Goal: Task Accomplishment & Management: Manage account settings

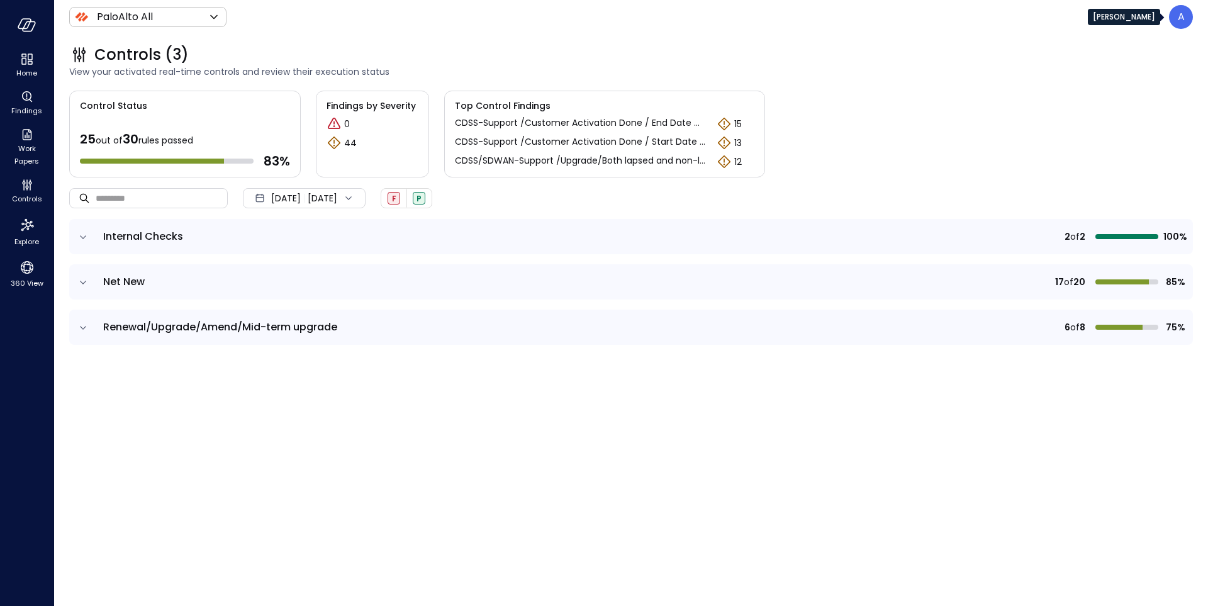
click at [1186, 28] on div "A" at bounding box center [1181, 17] width 24 height 24
click at [1181, 20] on p "A" at bounding box center [1180, 16] width 7 height 15
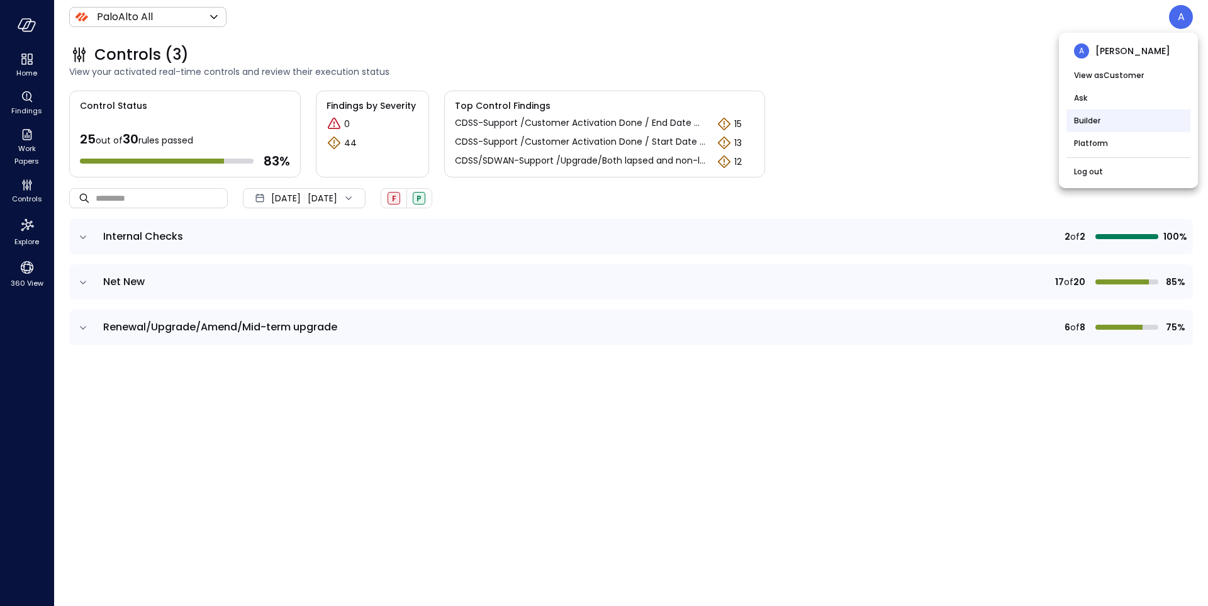
click at [1100, 123] on li "Builder" at bounding box center [1128, 120] width 124 height 23
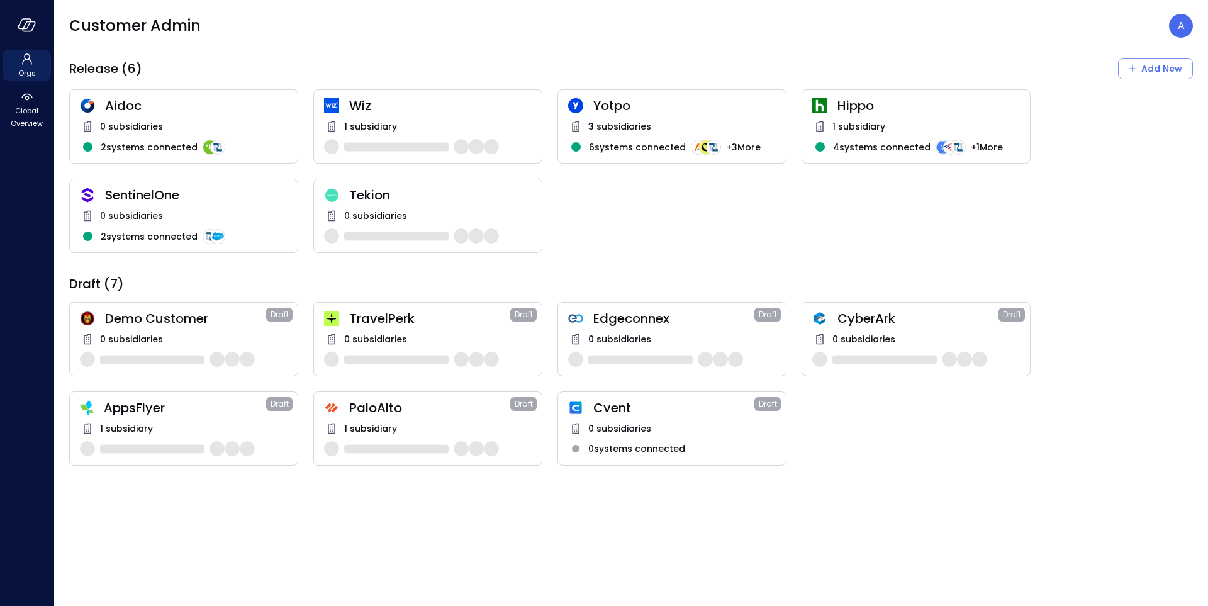
click at [187, 212] on div "0 subsidiaries" at bounding box center [184, 215] width 208 height 15
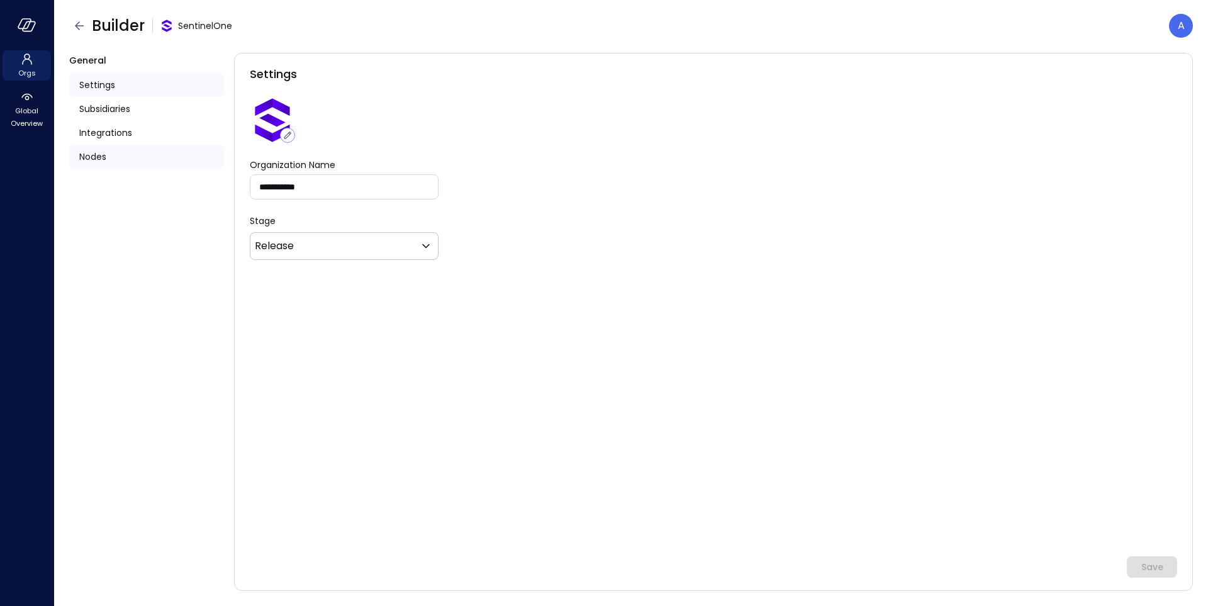
click at [97, 152] on span "Nodes" at bounding box center [92, 157] width 27 height 14
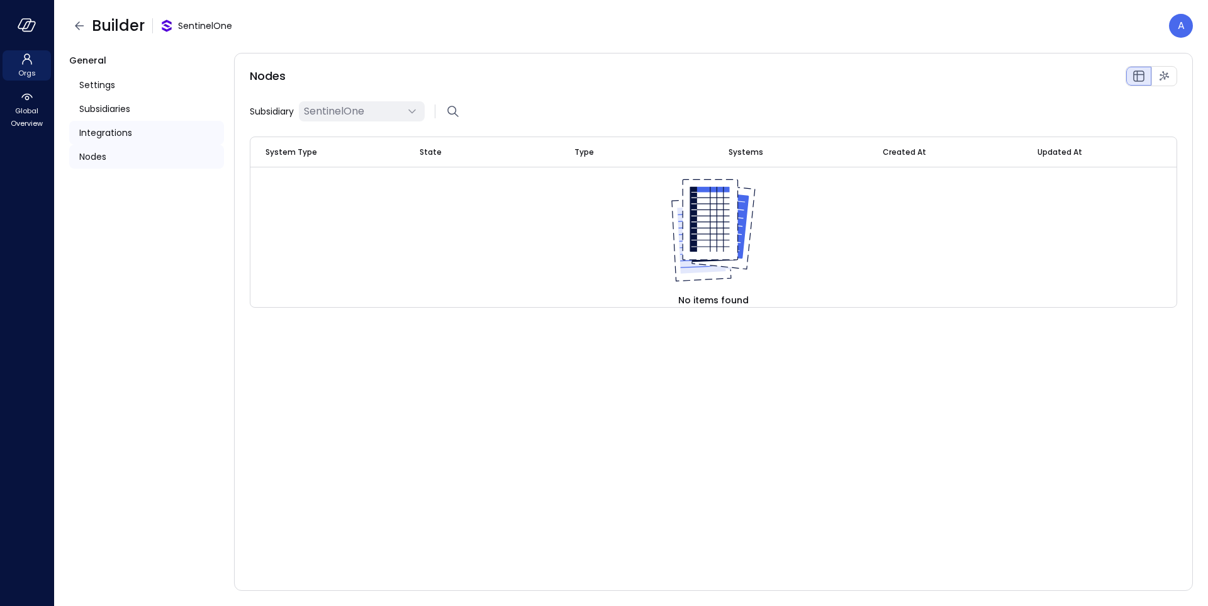
click at [113, 130] on span "Integrations" at bounding box center [105, 133] width 53 height 14
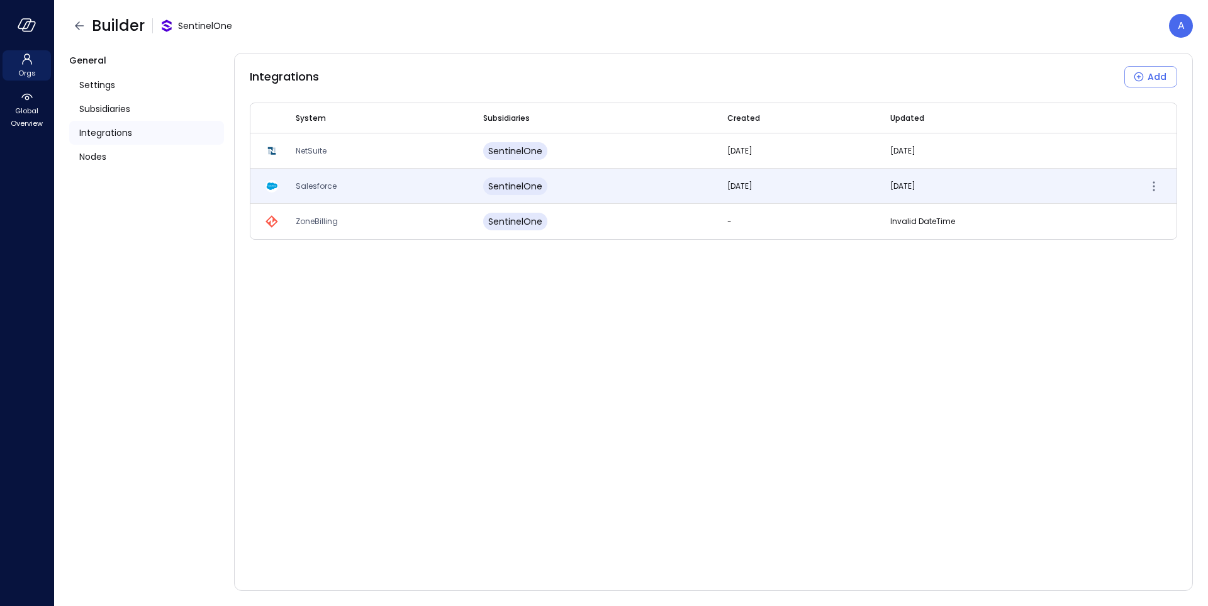
click at [310, 189] on span "Salesforce" at bounding box center [316, 186] width 41 height 11
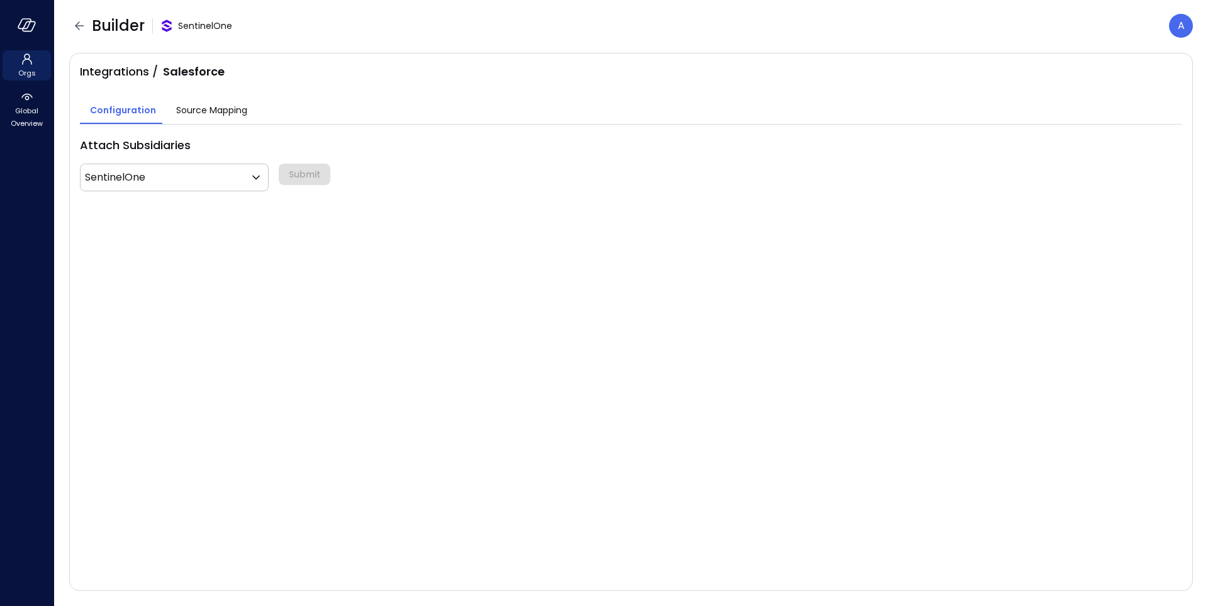
click at [227, 103] on span "Source Mapping" at bounding box center [211, 110] width 71 height 14
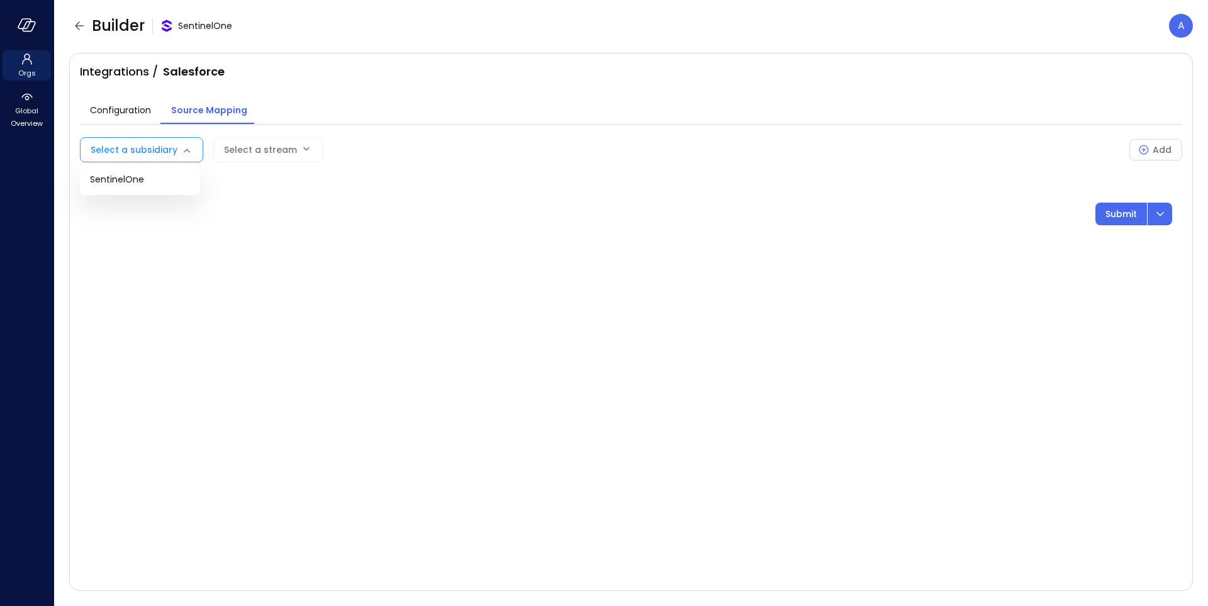
click at [157, 154] on body "Orgs Global Overview Builder SentinelOne A Integrations / Salesforce Configurat…" at bounding box center [604, 303] width 1208 height 606
click at [146, 186] on li "SentinelOne" at bounding box center [140, 179] width 120 height 21
type input "***"
click at [302, 152] on div "Select a stream" at bounding box center [317, 150] width 73 height 24
click at [346, 160] on body "Orgs Global Overview Builder SentinelOne A Integrations / Salesforce Configurat…" at bounding box center [604, 303] width 1208 height 606
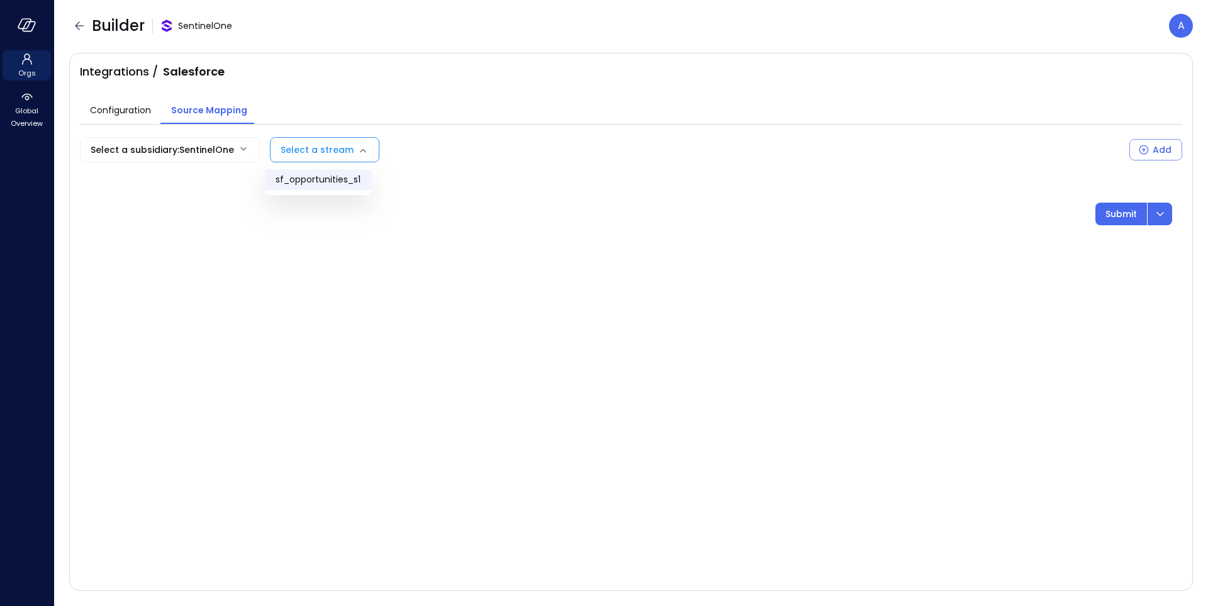
click at [331, 176] on span "sf_opportunities_s1" at bounding box center [318, 179] width 86 height 13
type input "**********"
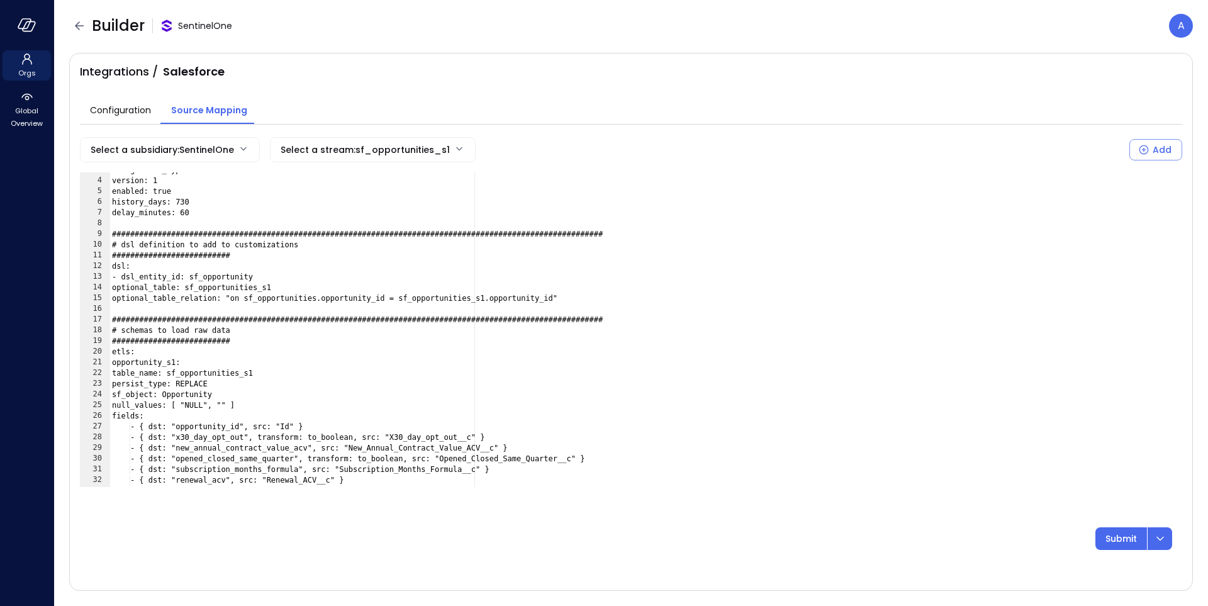
scroll to position [38, 0]
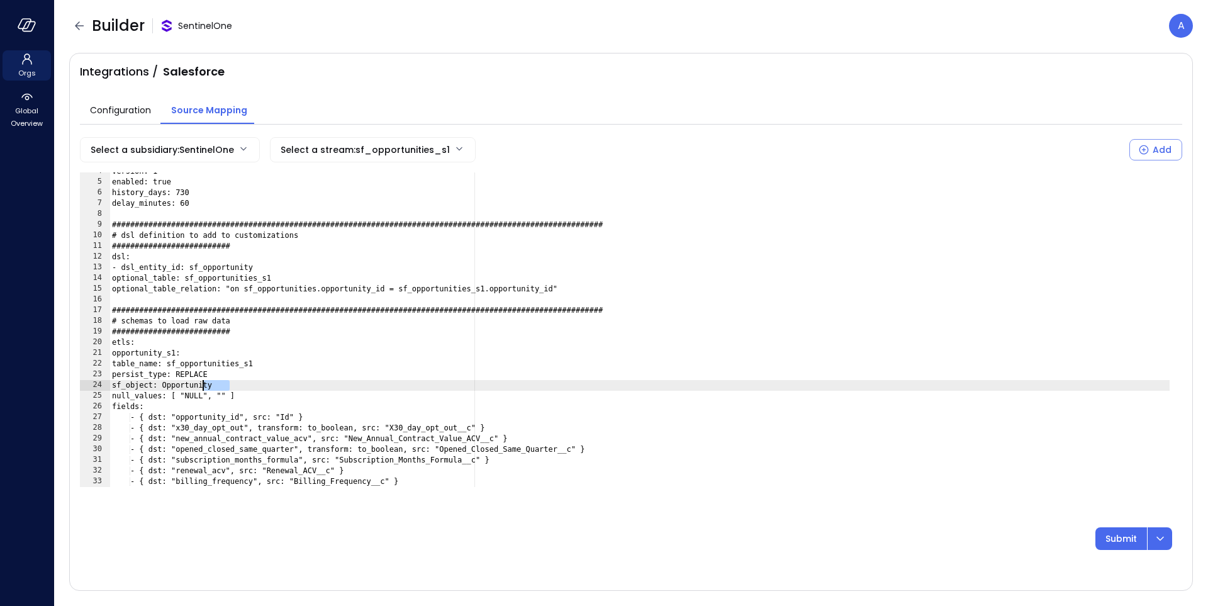
drag, startPoint x: 268, startPoint y: 381, endPoint x: 203, endPoint y: 377, distance: 64.9
click at [203, 377] on div "version: 1 enabled: true history_days: 730 delay_minutes: 60 ##################…" at bounding box center [639, 334] width 1060 height 336
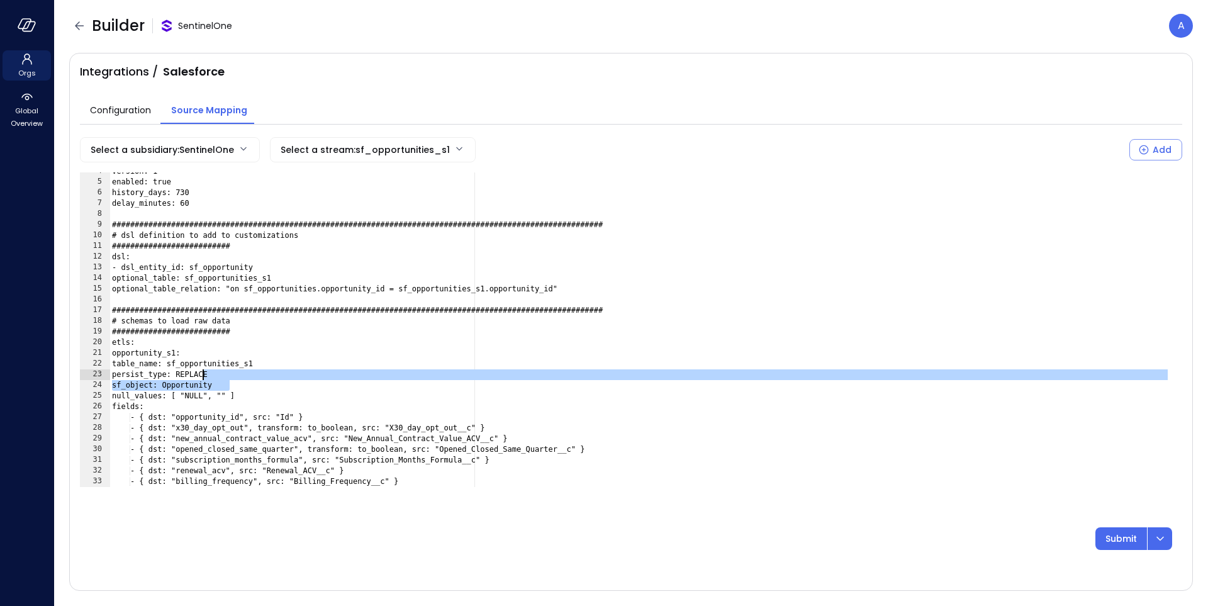
click at [221, 381] on div "version: 1 enabled: true history_days: 730 delay_minutes: 60 ##################…" at bounding box center [639, 334] width 1060 height 336
type textarea "**********"
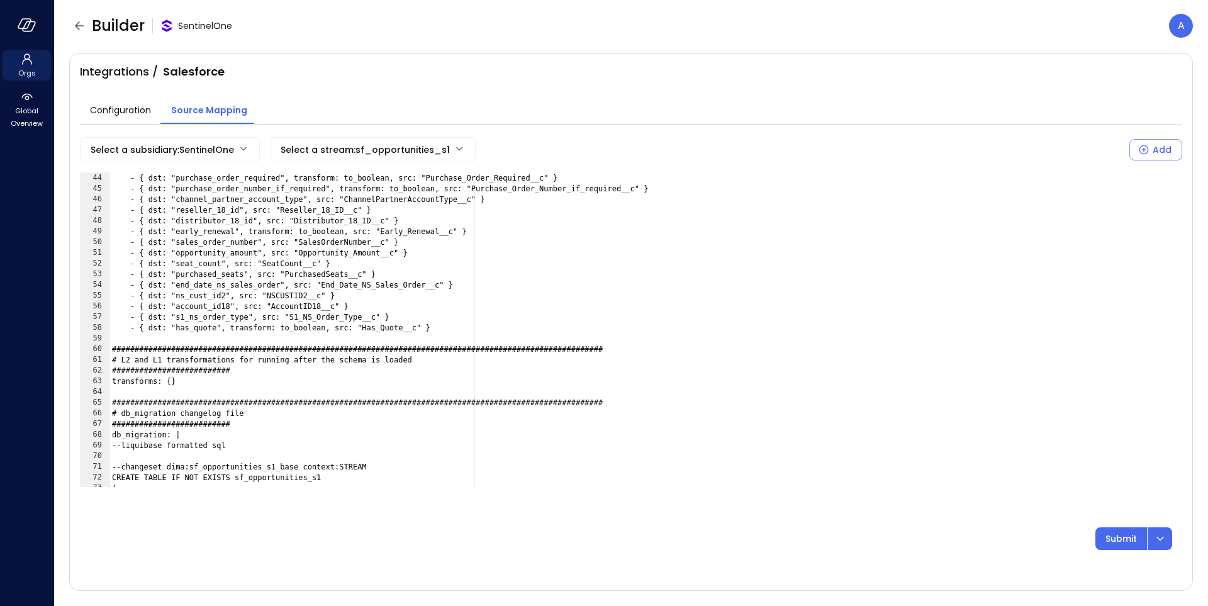
scroll to position [459, 0]
click at [75, 27] on icon "button" at bounding box center [79, 25] width 15 height 15
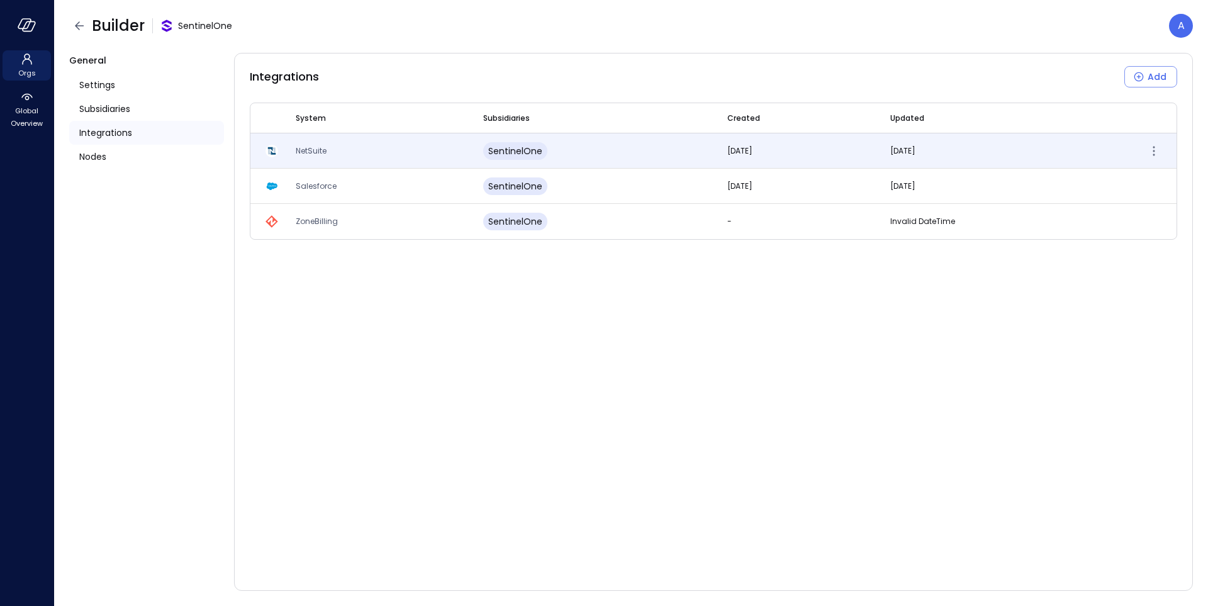
click at [310, 159] on td "NetSuite" at bounding box center [374, 150] width 187 height 35
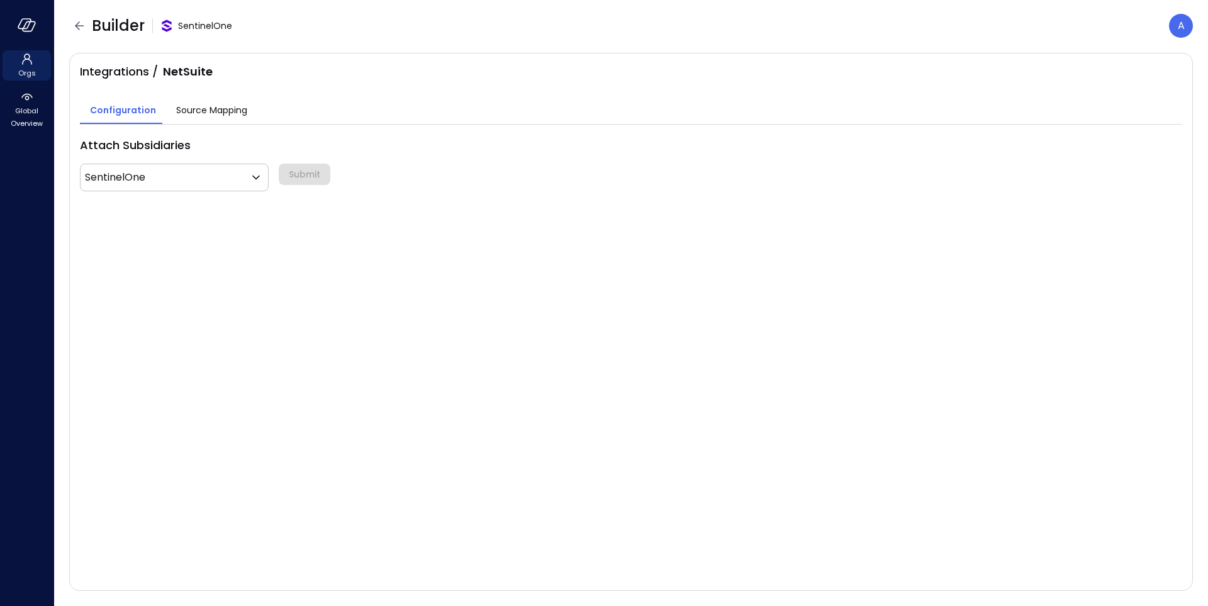
click at [234, 116] on span "Source Mapping" at bounding box center [211, 110] width 71 height 14
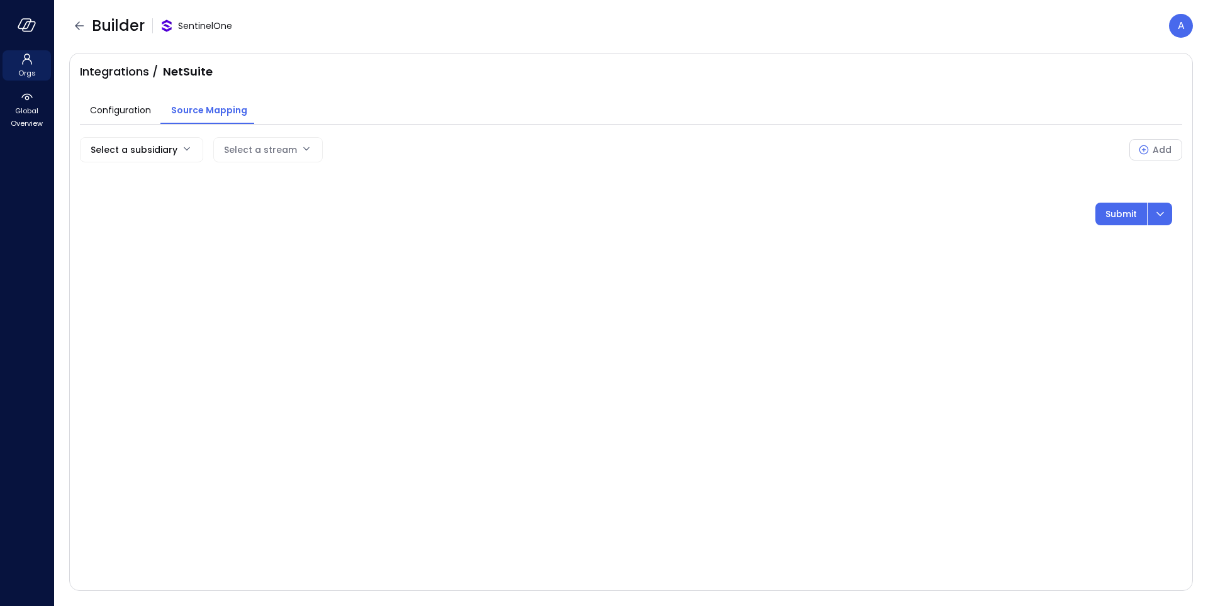
click at [263, 152] on div "Select a stream" at bounding box center [260, 150] width 73 height 24
click at [155, 154] on body "Orgs Global Overview Builder SentinelOne A Integrations / NetSuite Configuratio…" at bounding box center [604, 303] width 1208 height 606
click at [151, 177] on span "SentinelOne" at bounding box center [140, 179] width 100 height 13
type input "***"
click at [290, 150] on body "Orgs Global Overview Builder SentinelOne A Integrations / NetSuite Configuratio…" at bounding box center [604, 303] width 1208 height 606
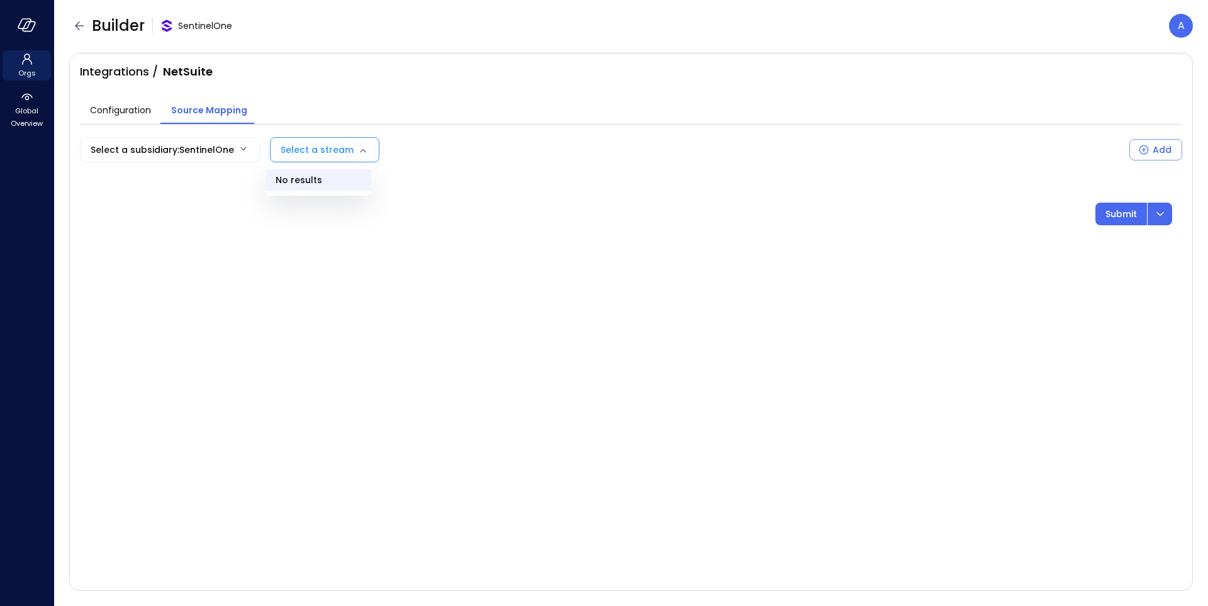
click at [127, 109] on div at bounding box center [604, 303] width 1208 height 606
click at [24, 70] on span "Orgs" at bounding box center [27, 73] width 18 height 13
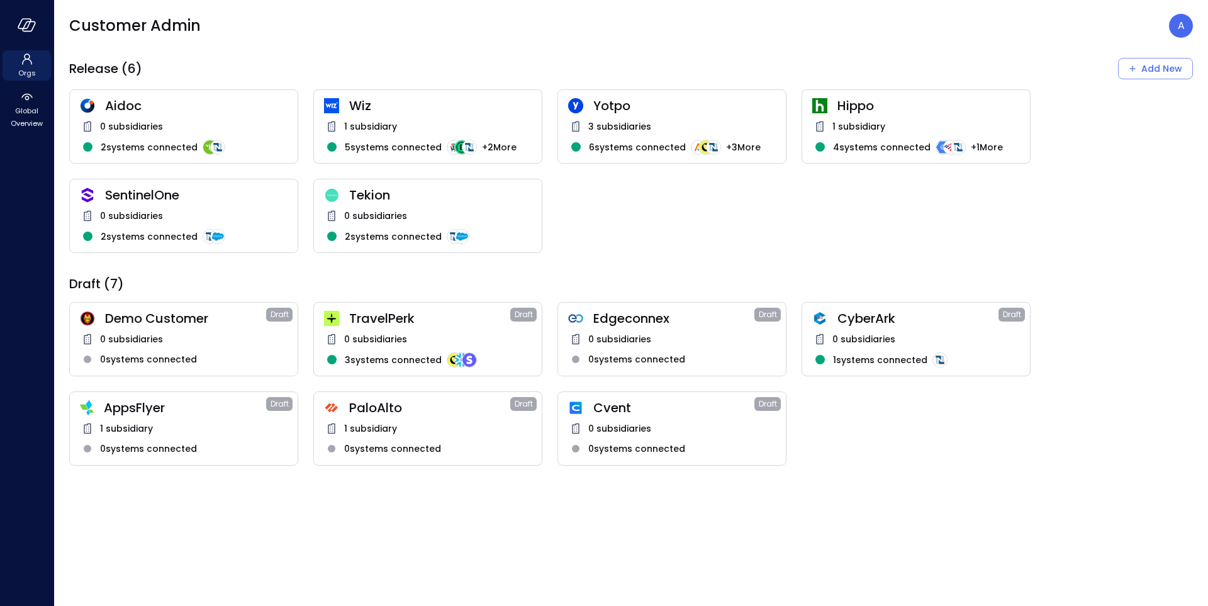
click at [462, 121] on div "1 subsidiary" at bounding box center [428, 126] width 208 height 15
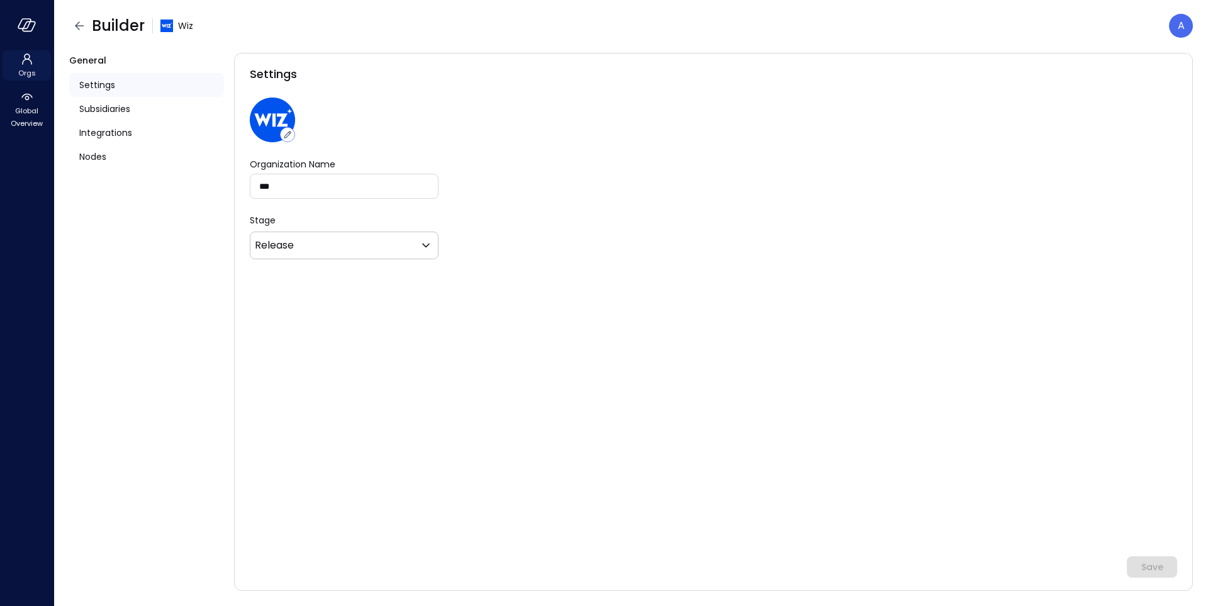
click at [21, 61] on icon at bounding box center [26, 59] width 15 height 15
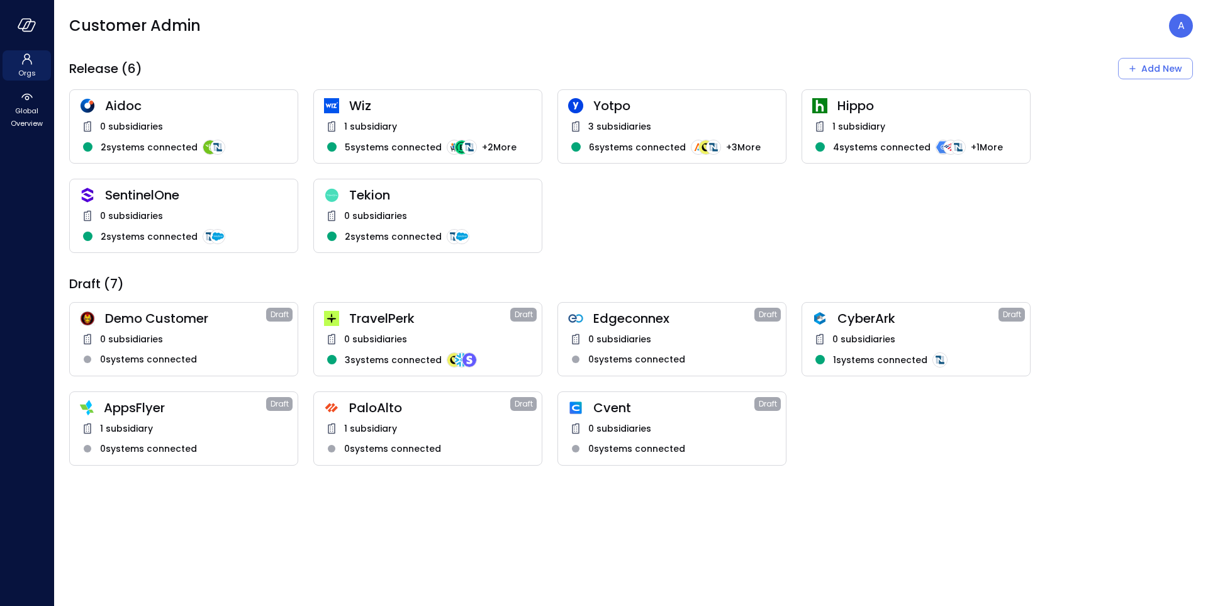
click at [249, 416] on div "AppsFlyer Draft 1 subsidiary 0 systems connected" at bounding box center [183, 428] width 229 height 74
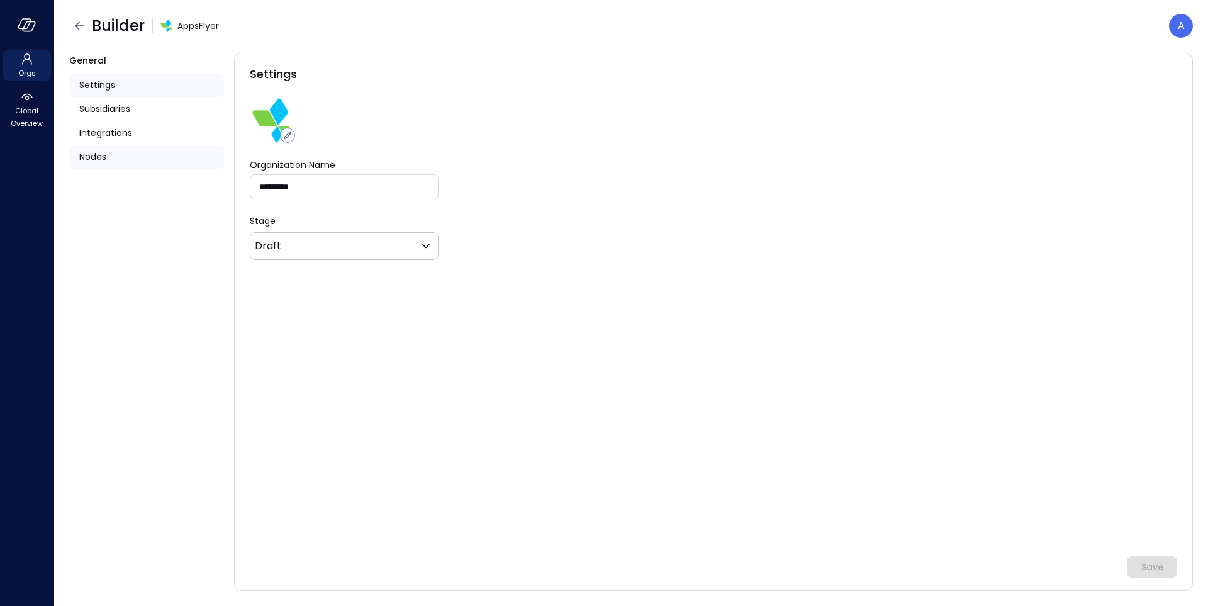
click at [120, 157] on div "Nodes" at bounding box center [146, 157] width 155 height 24
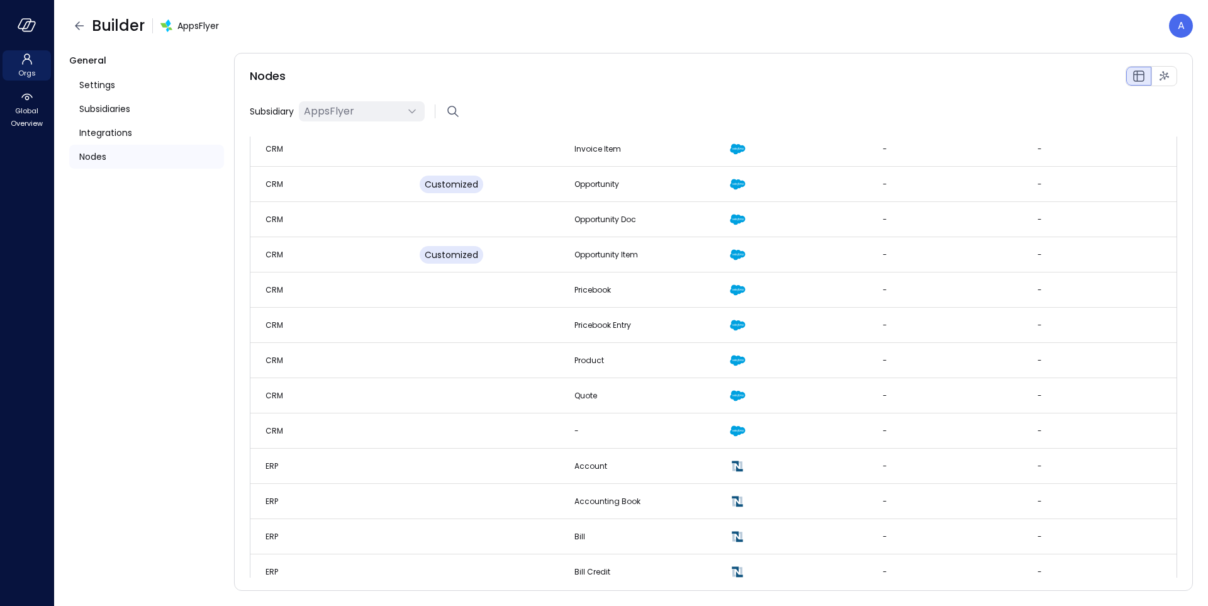
scroll to position [213, 0]
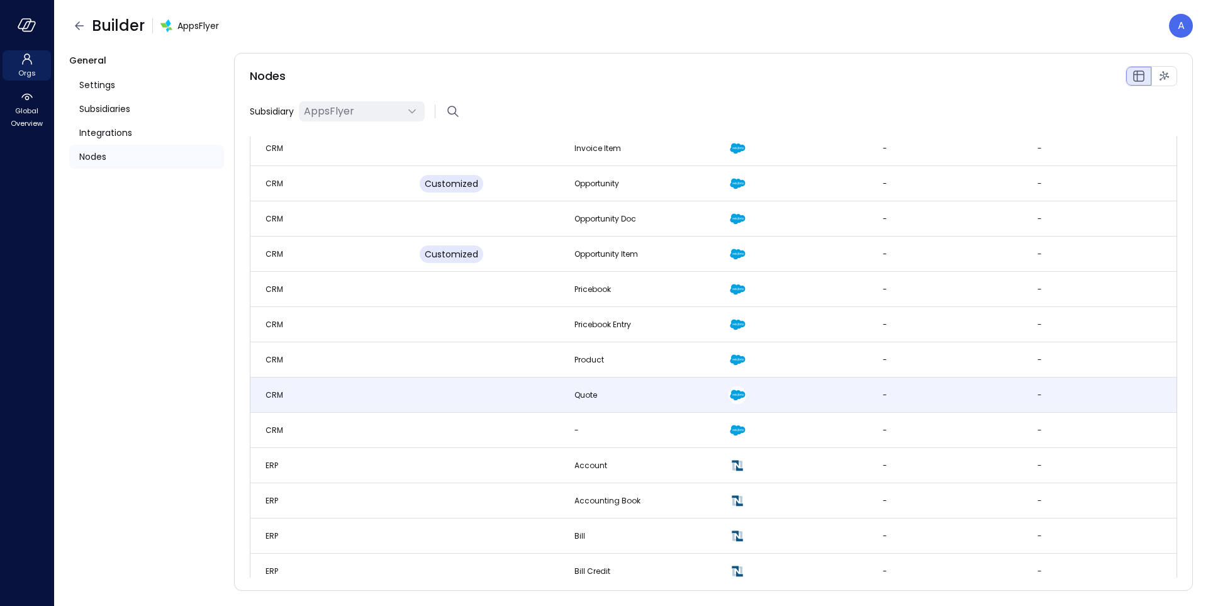
click at [294, 397] on td "CRM" at bounding box center [327, 394] width 154 height 35
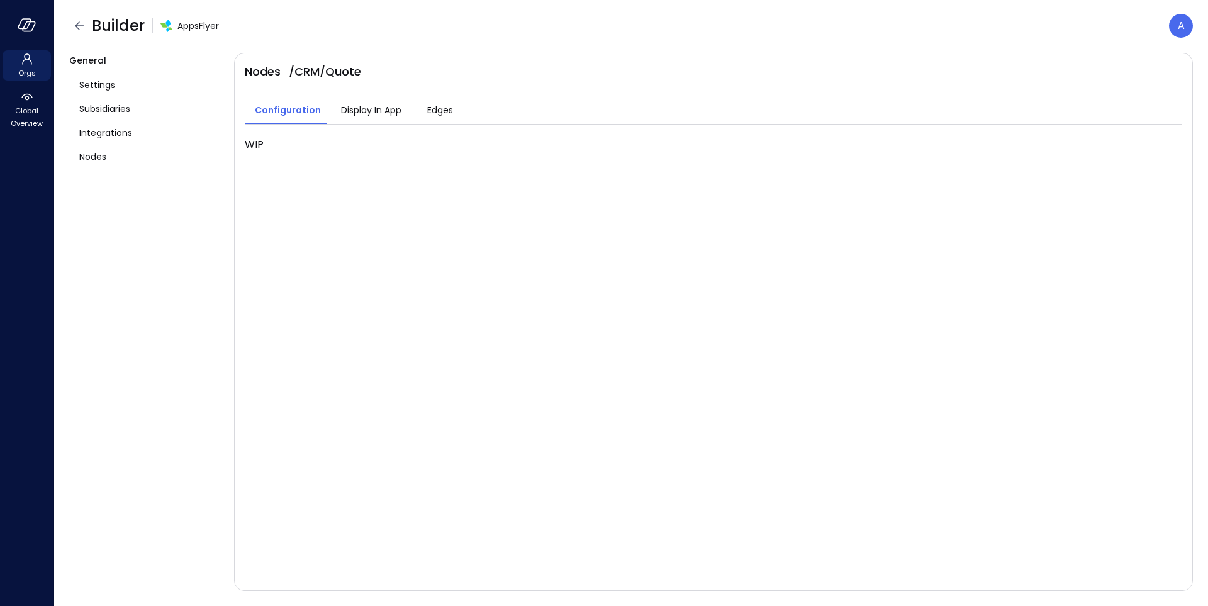
click at [427, 109] on span "Edges" at bounding box center [440, 110] width 26 height 14
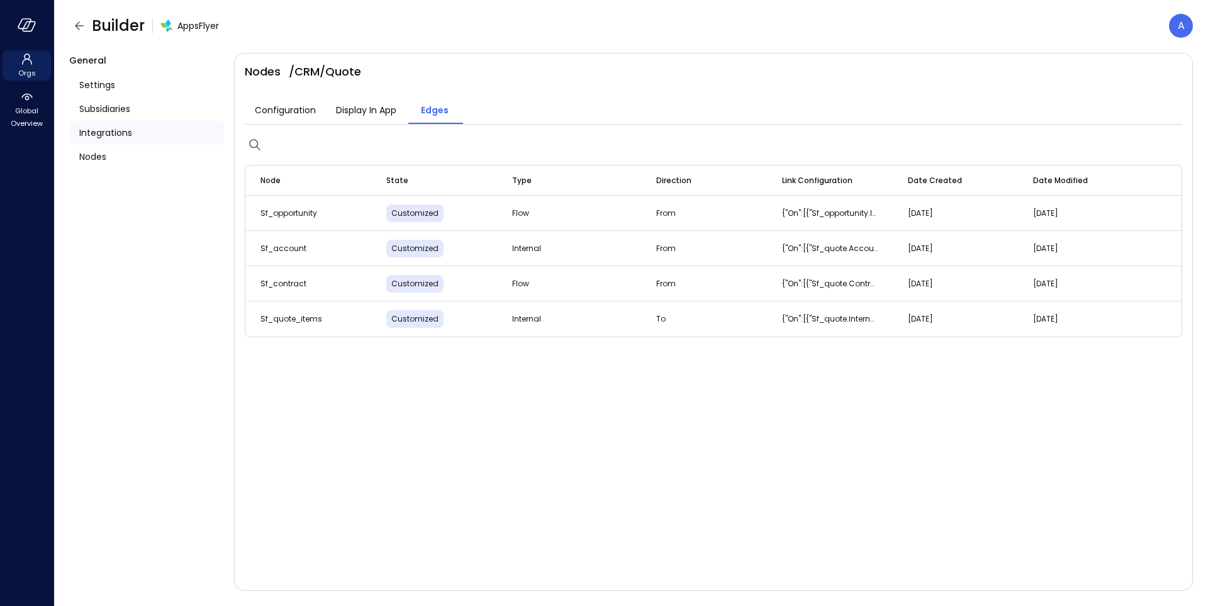
click at [103, 135] on span "Integrations" at bounding box center [105, 133] width 53 height 14
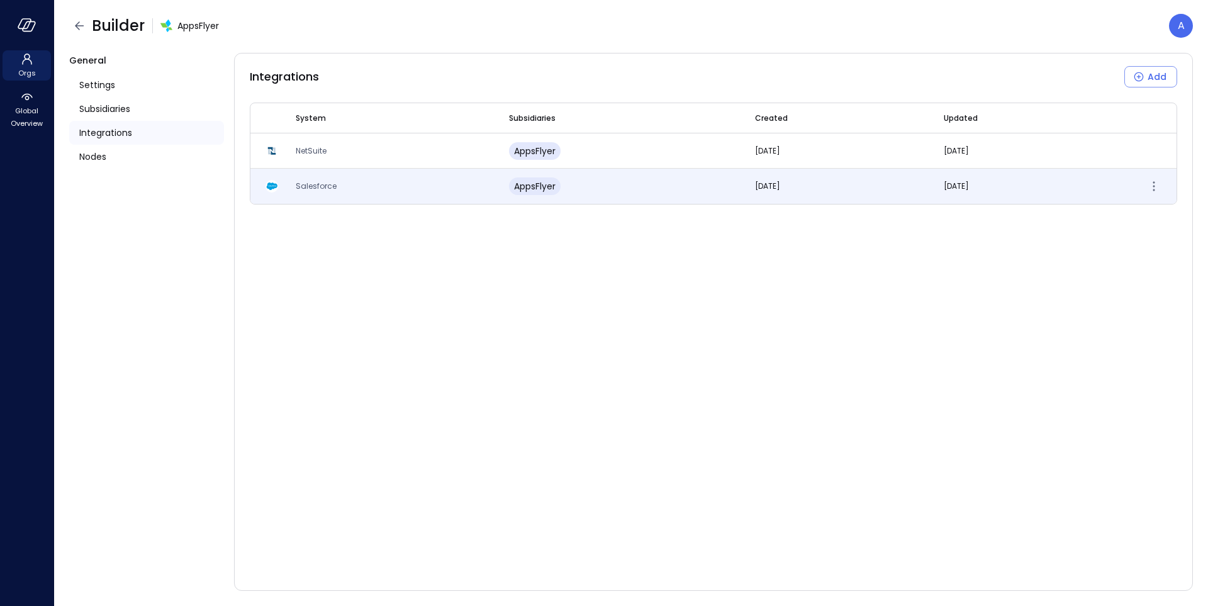
click at [308, 192] on td "Salesforce" at bounding box center [387, 186] width 213 height 35
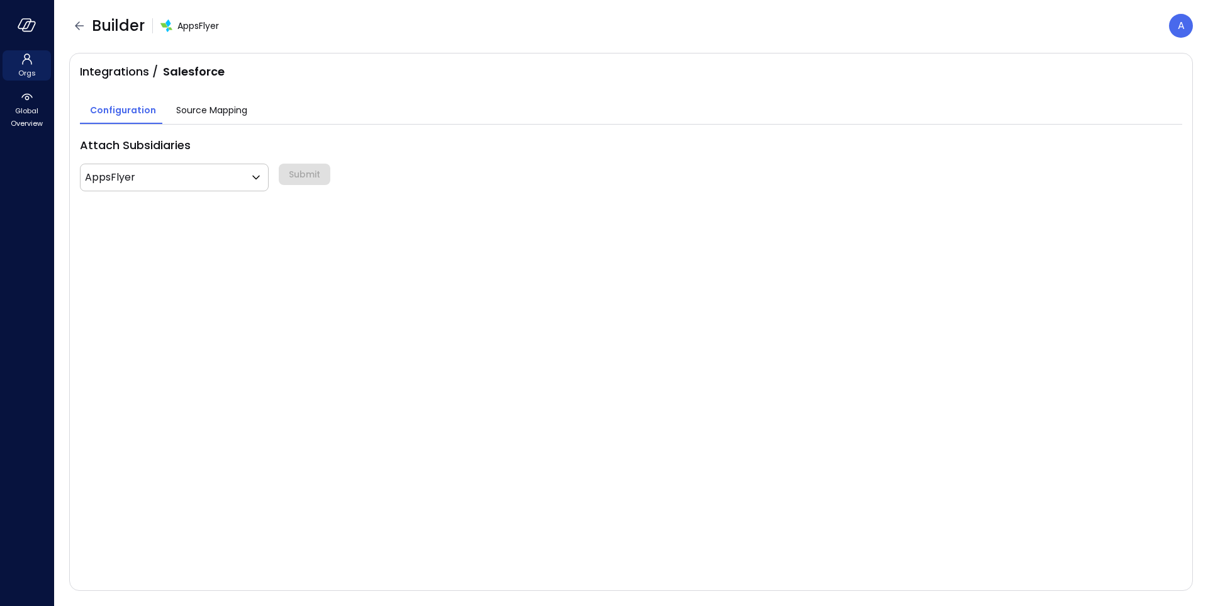
click at [233, 120] on button "Source Mapping" at bounding box center [211, 111] width 91 height 25
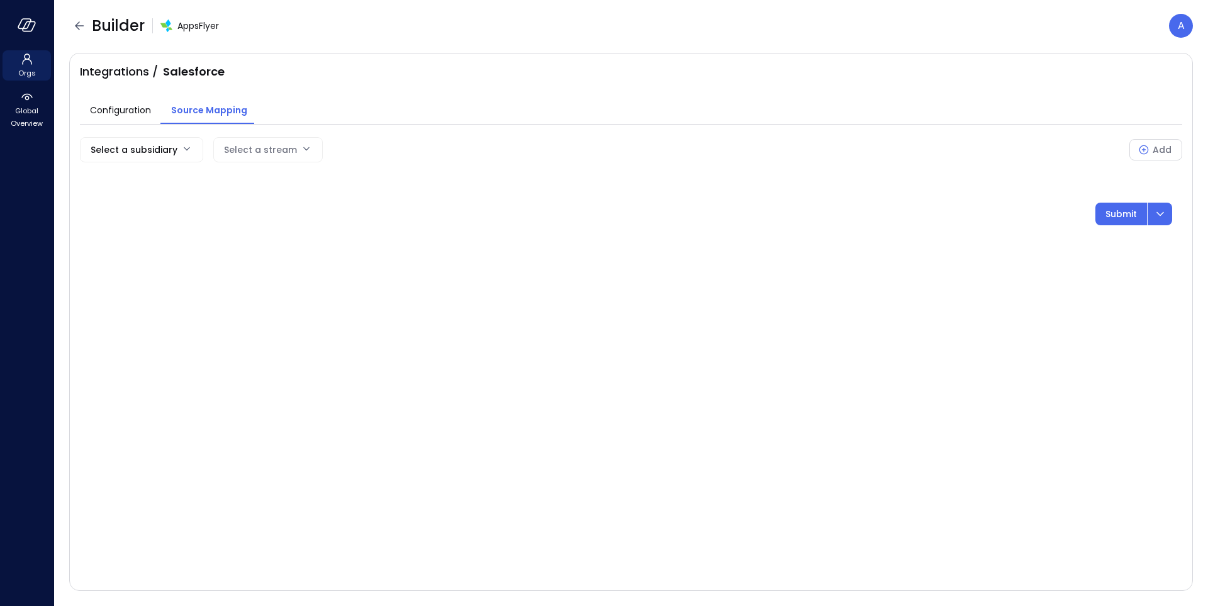
click at [167, 155] on body "Orgs Global Overview Builder AppsFlyer A Integrations / Salesforce Configuratio…" at bounding box center [604, 303] width 1208 height 606
click at [149, 185] on span "AppsFlyer" at bounding box center [140, 179] width 100 height 13
type input "***"
click at [281, 149] on body "Orgs Global Overview Builder AppsFlyer A Integrations / Salesforce Configuratio…" at bounding box center [604, 303] width 1208 height 606
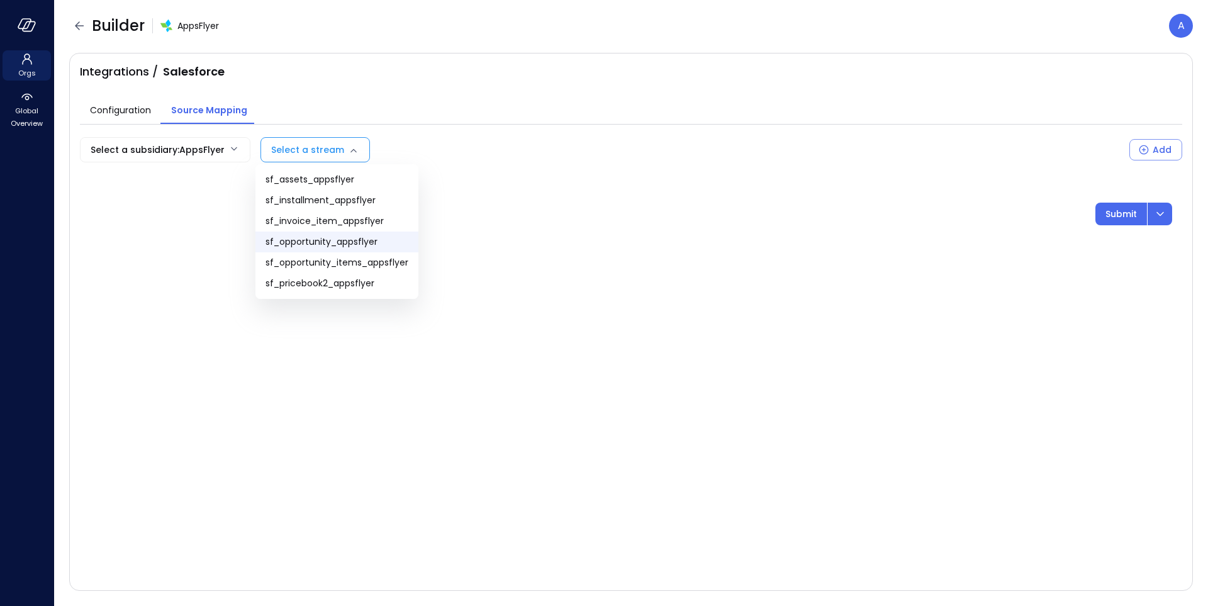
click at [330, 248] on span "sf_opportunity_appsflyer" at bounding box center [336, 241] width 143 height 13
type input "**********"
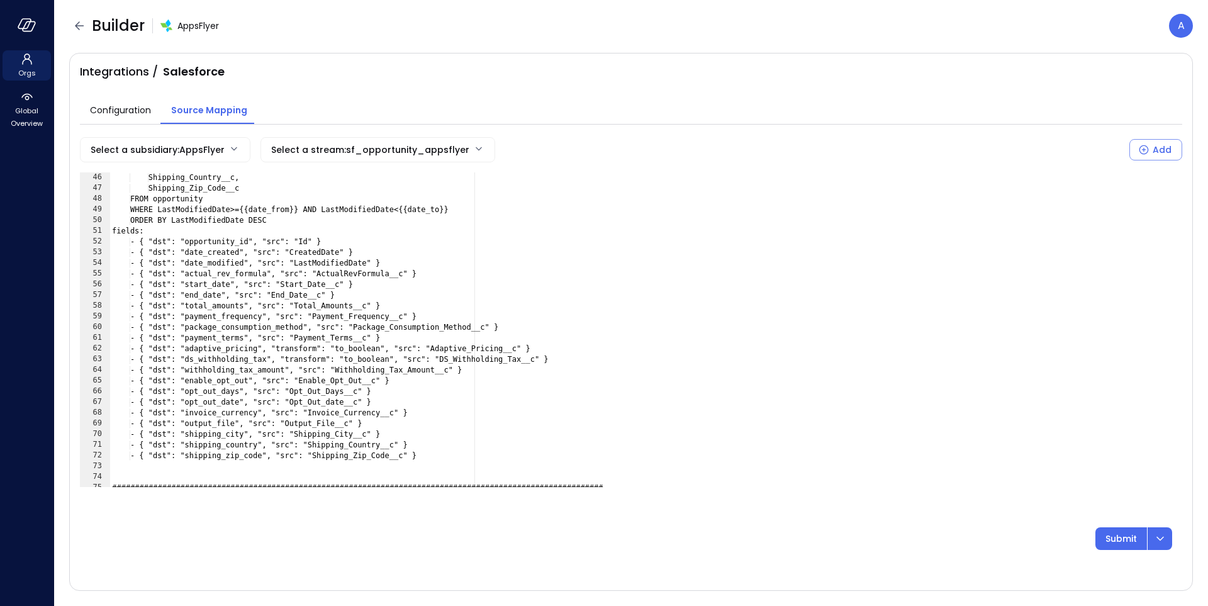
scroll to position [481, 0]
click at [379, 231] on div "Shipping_City__c, Shipping_Country__c, Shipping_Zip_Code__c FROM opportunity WH…" at bounding box center [639, 330] width 1060 height 336
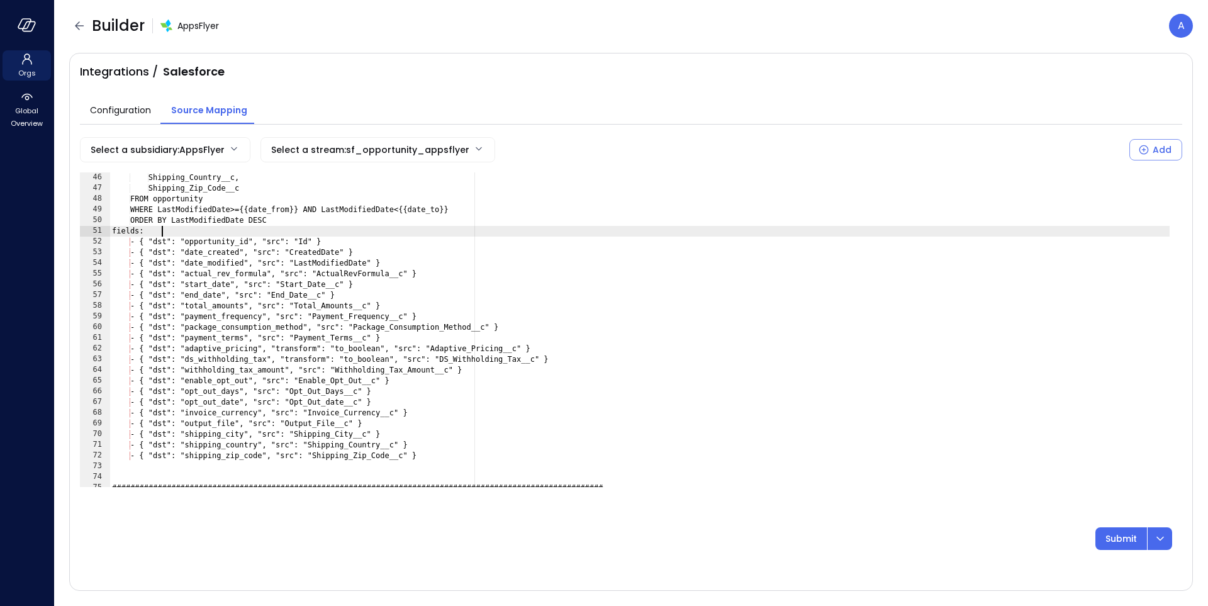
click at [375, 240] on div "Shipping_City__c, Shipping_Country__c, Shipping_Zip_Code__c FROM opportunity WH…" at bounding box center [639, 330] width 1060 height 336
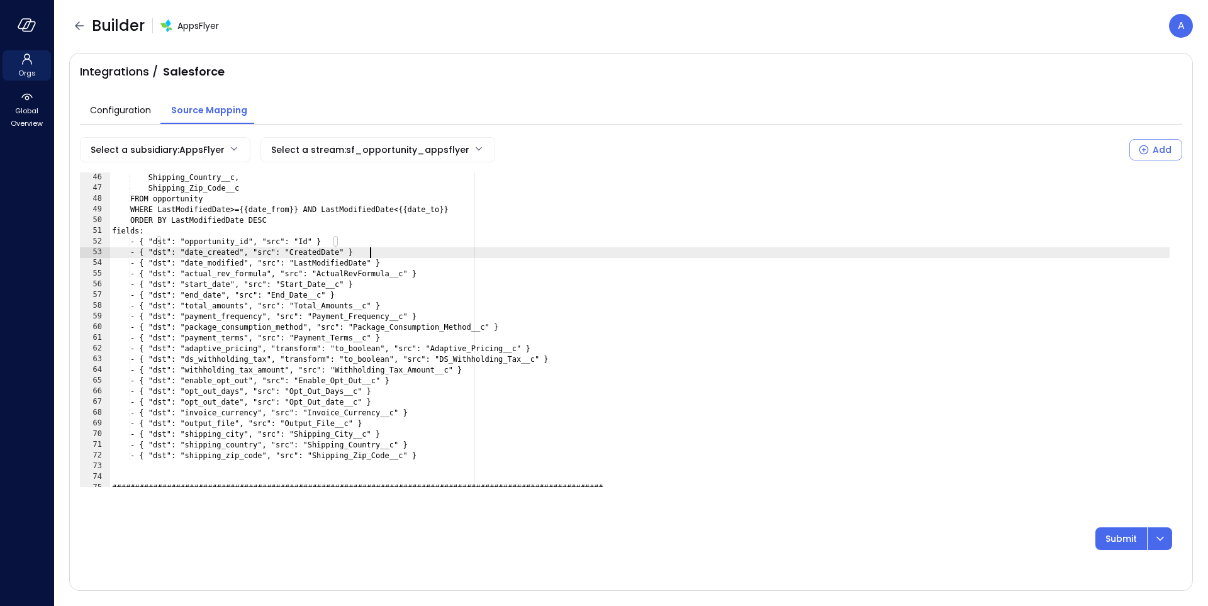
click at [403, 248] on div "Shipping_City__c, Shipping_Country__c, Shipping_Zip_Code__c FROM opportunity WH…" at bounding box center [639, 330] width 1060 height 336
click at [437, 260] on div "Shipping_City__c, Shipping_Country__c, Shipping_Zip_Code__c FROM opportunity WH…" at bounding box center [639, 330] width 1060 height 336
click at [447, 271] on div "Shipping_City__c, Shipping_Country__c, Shipping_Zip_Code__c FROM opportunity WH…" at bounding box center [639, 330] width 1060 height 336
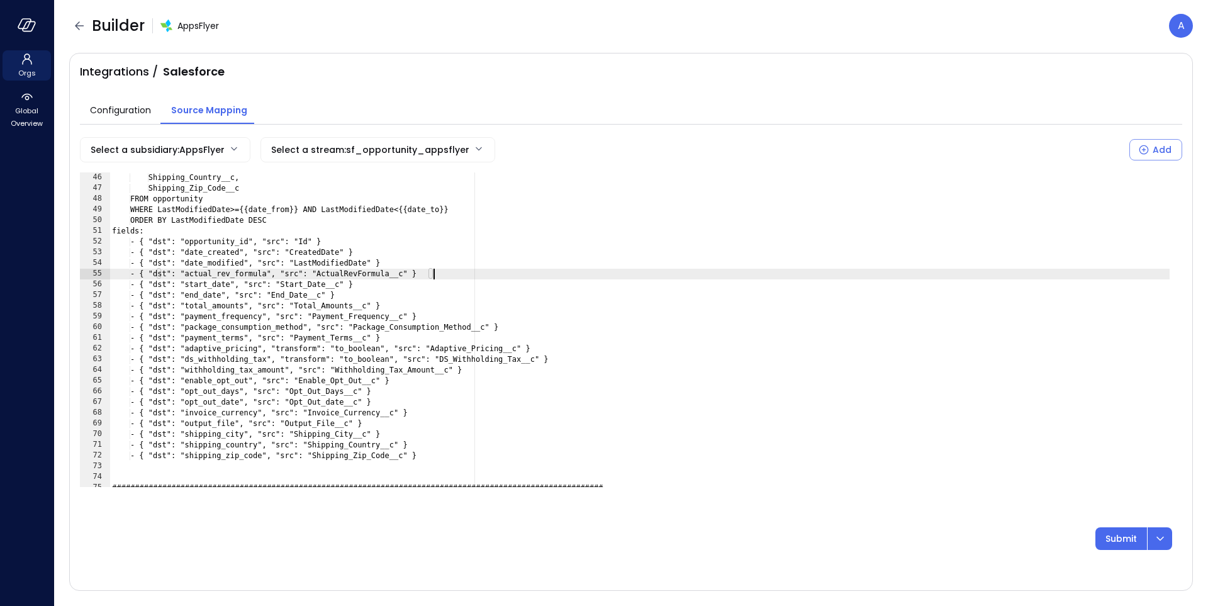
click at [423, 284] on div "Shipping_City__c, Shipping_Country__c, Shipping_Zip_Code__c FROM opportunity WH…" at bounding box center [639, 330] width 1060 height 336
type textarea "**********"
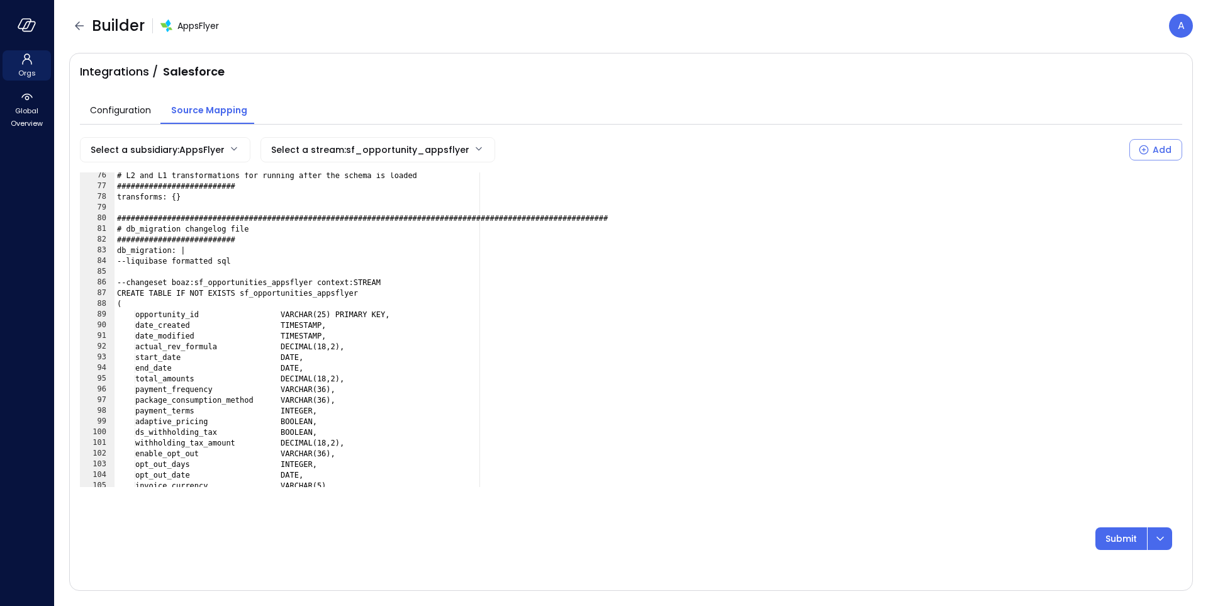
scroll to position [806, 0]
click at [306, 145] on body "**********" at bounding box center [604, 303] width 1208 height 606
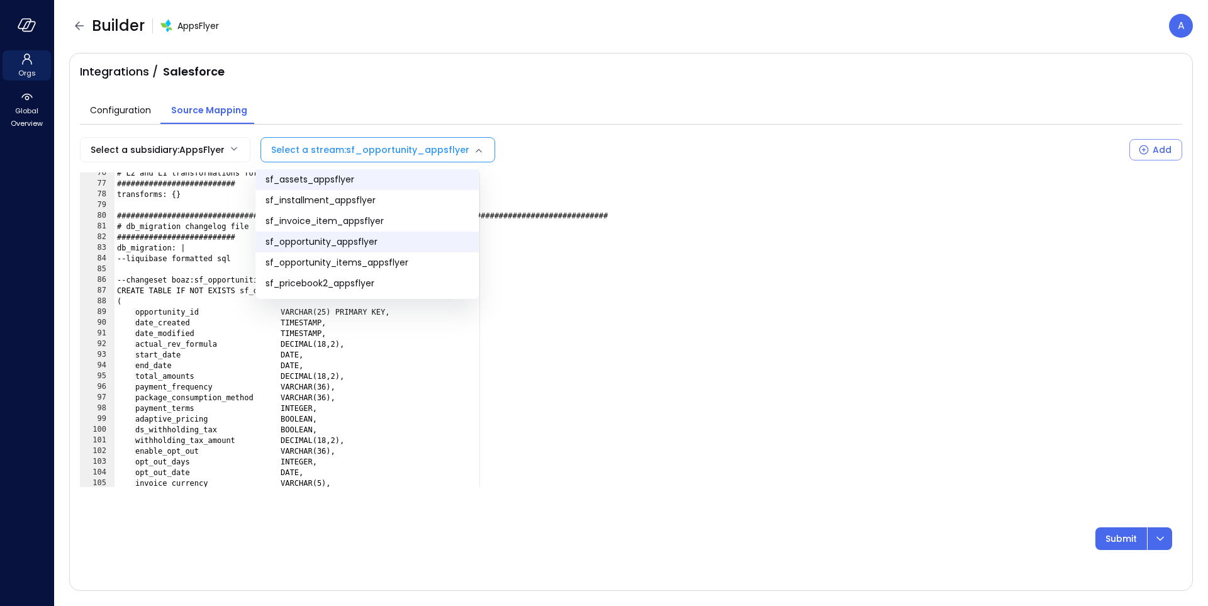
click at [350, 184] on span "sf_assets_appsflyer" at bounding box center [366, 179] width 203 height 13
type input "**********"
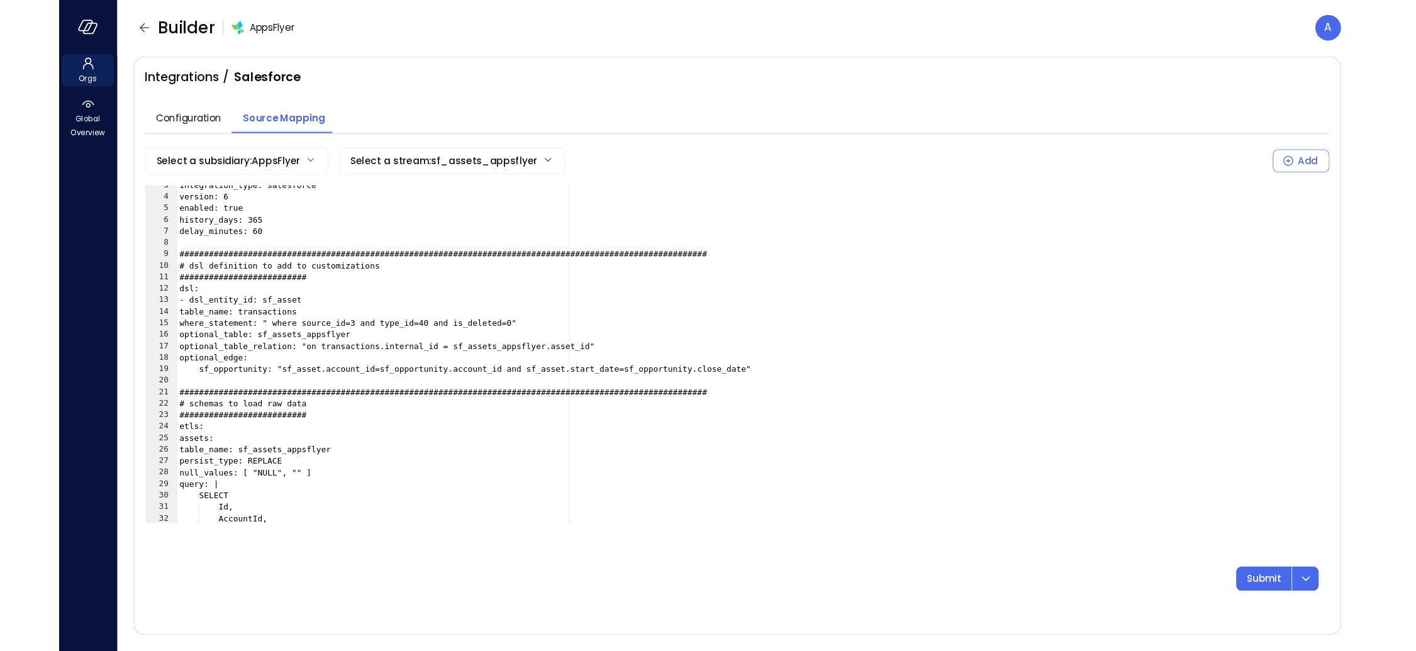
scroll to position [0, 0]
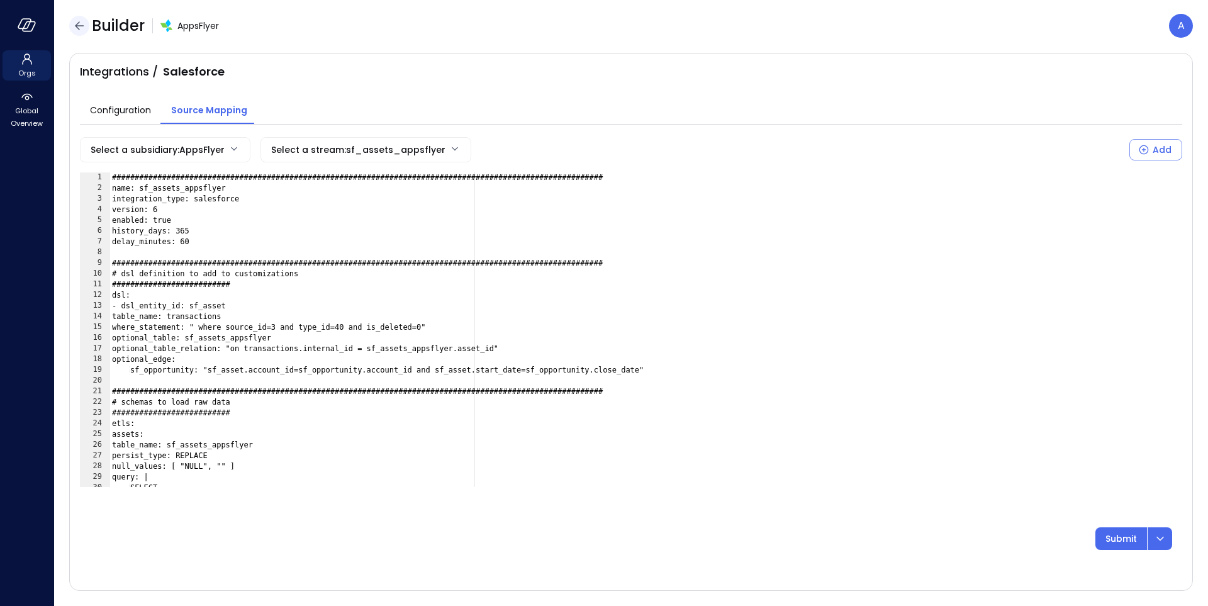
click at [77, 23] on icon "button" at bounding box center [79, 25] width 15 height 15
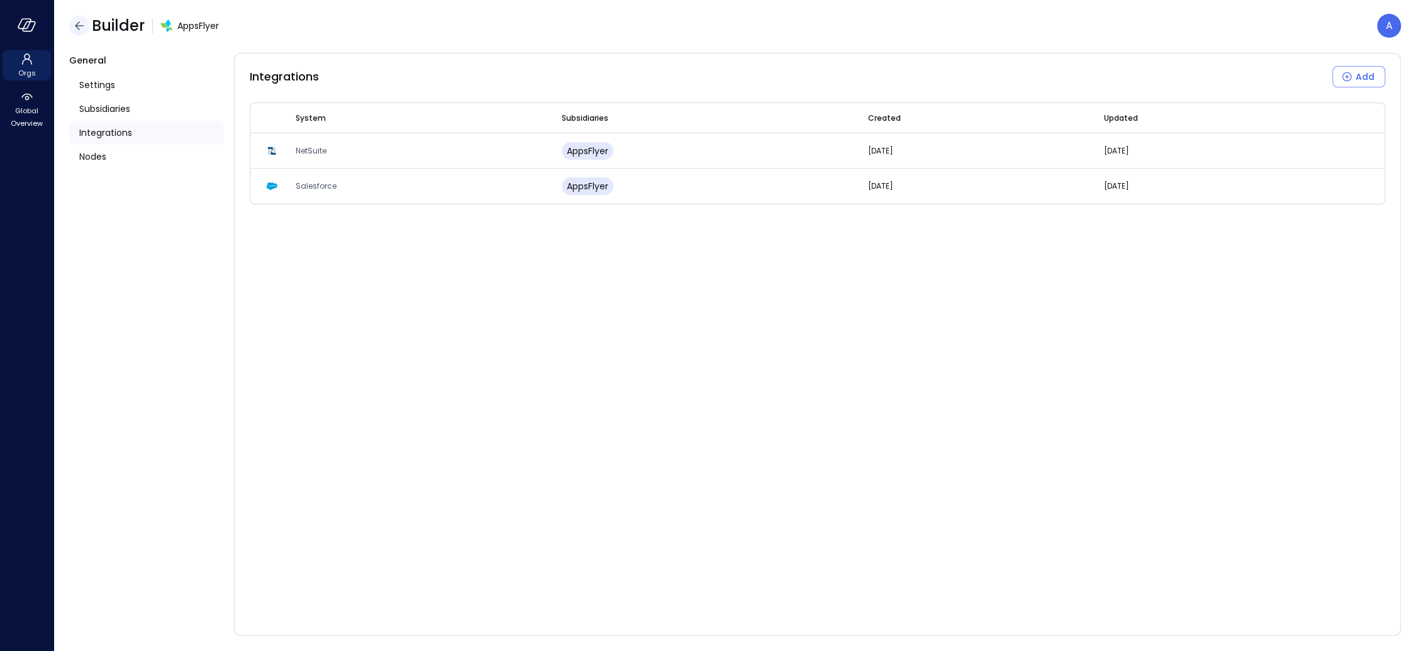
click at [75, 26] on icon "button" at bounding box center [79, 25] width 9 height 8
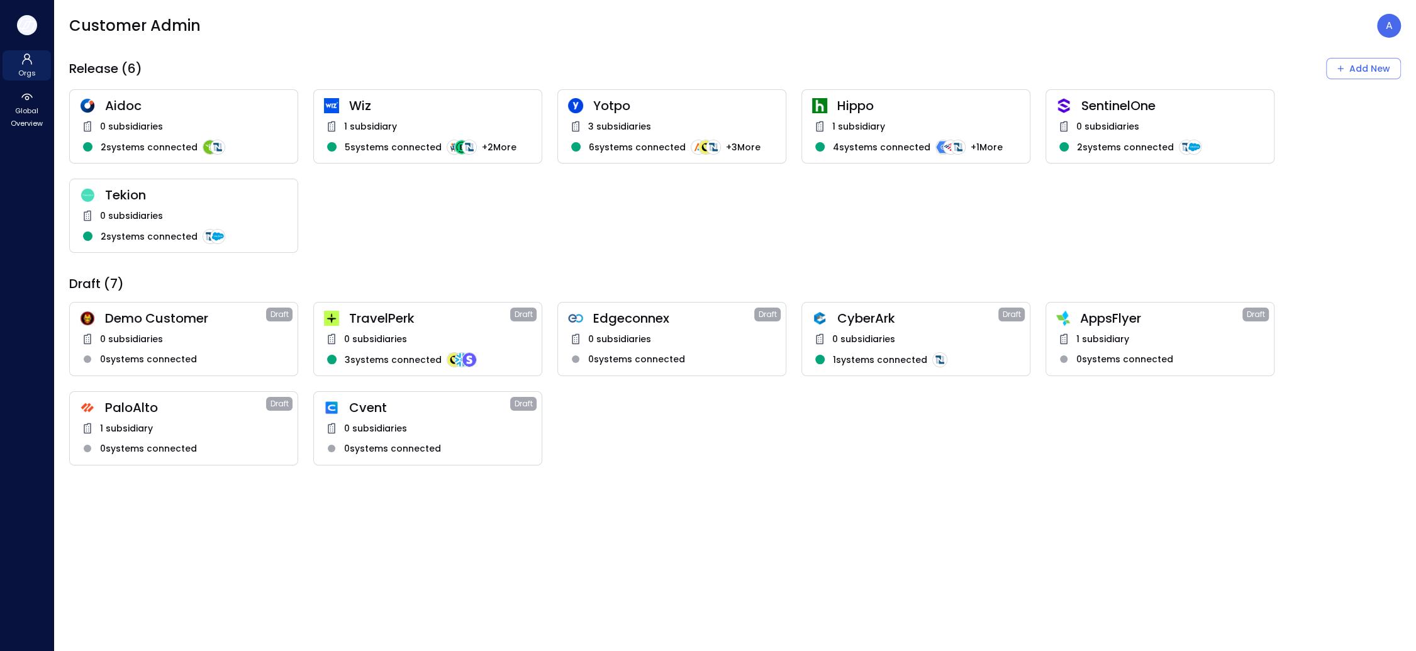
click at [18, 29] on icon "button" at bounding box center [27, 25] width 19 height 14
click at [20, 30] on icon "button" at bounding box center [27, 25] width 19 height 14
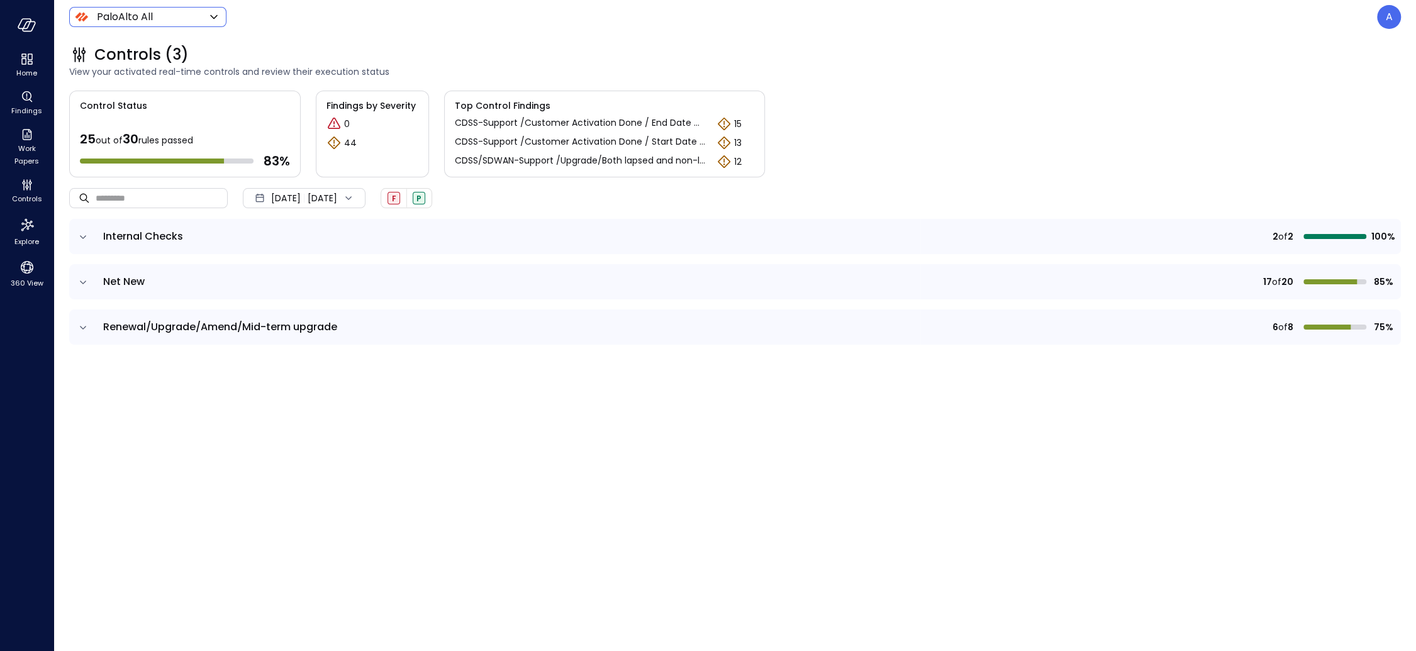
click at [157, 26] on div "PaloAlto All ******* ​" at bounding box center [147, 17] width 157 height 20
click at [158, 24] on body "Home Findings Work Papers Controls Explore 360 View PaloAlto All ******* ​ A Co…" at bounding box center [708, 325] width 1416 height 651
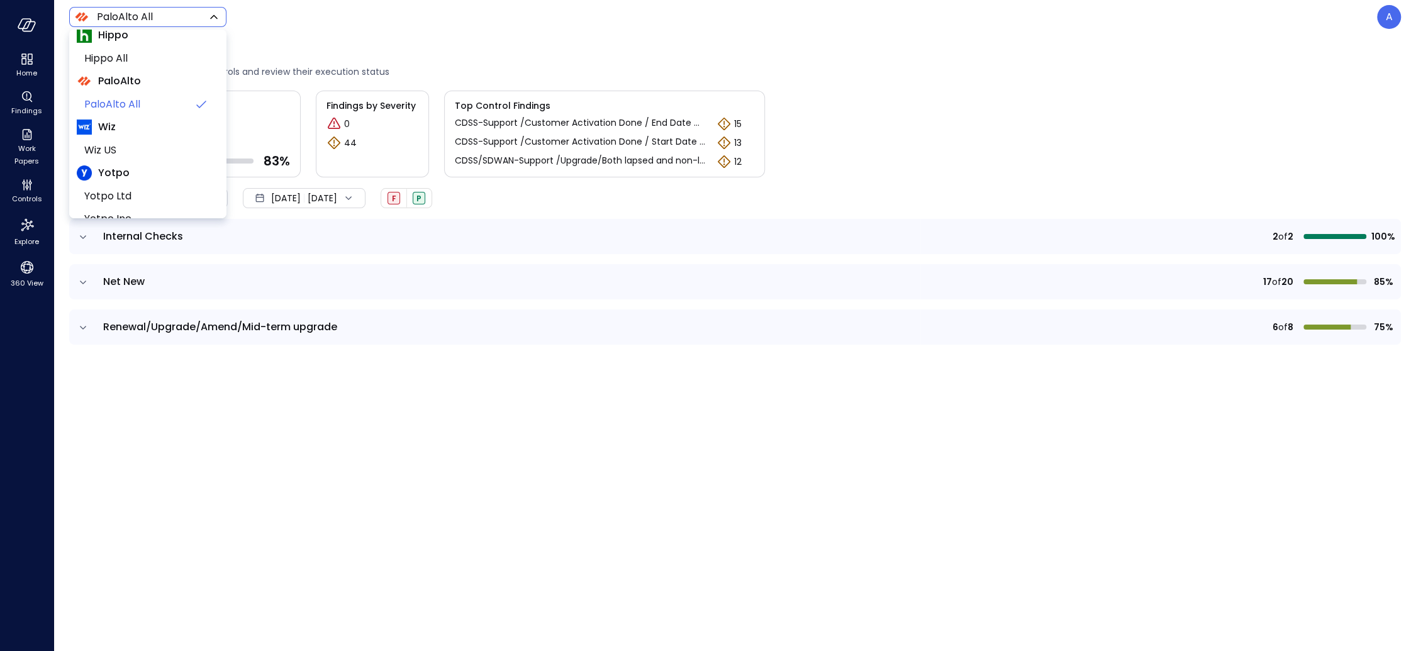
scroll to position [100, 0]
click at [136, 195] on span "Yotpo All" at bounding box center [146, 200] width 125 height 15
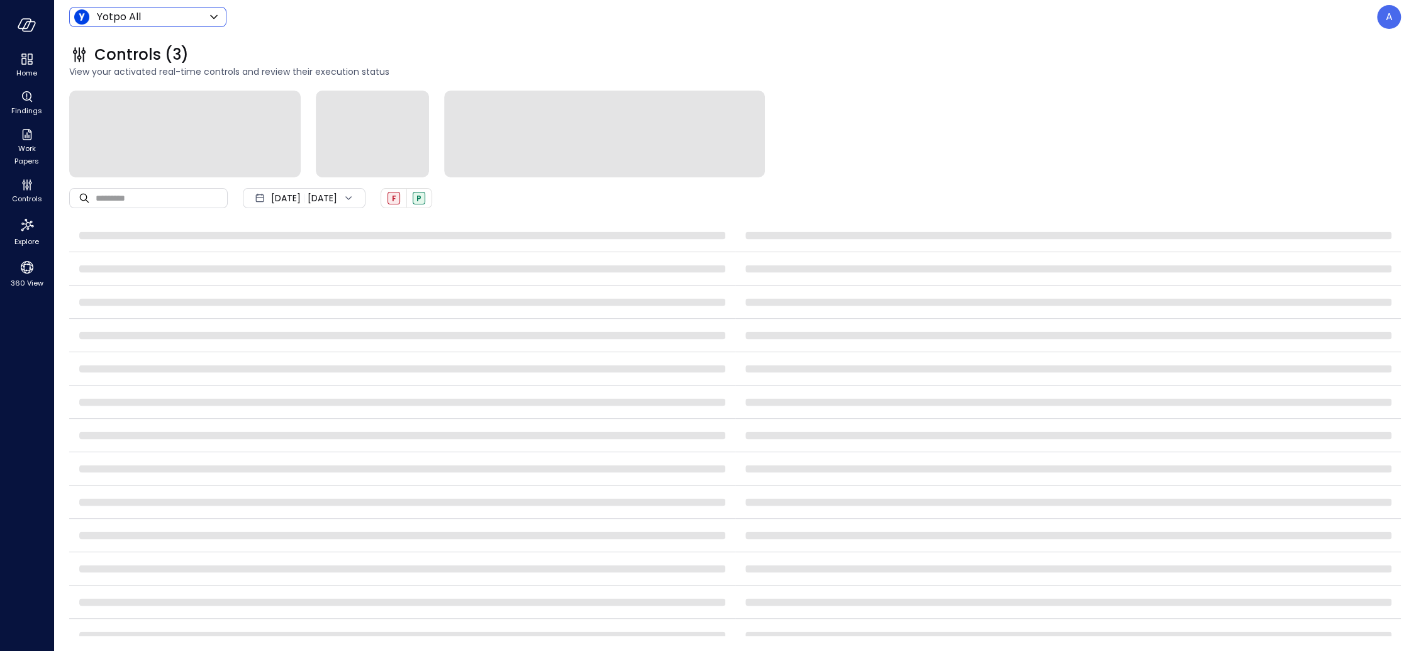
click at [174, 14] on body "Home Findings Work Papers Controls Explore 360 View Yotpo All ****** ​ A Contro…" at bounding box center [708, 325] width 1416 height 651
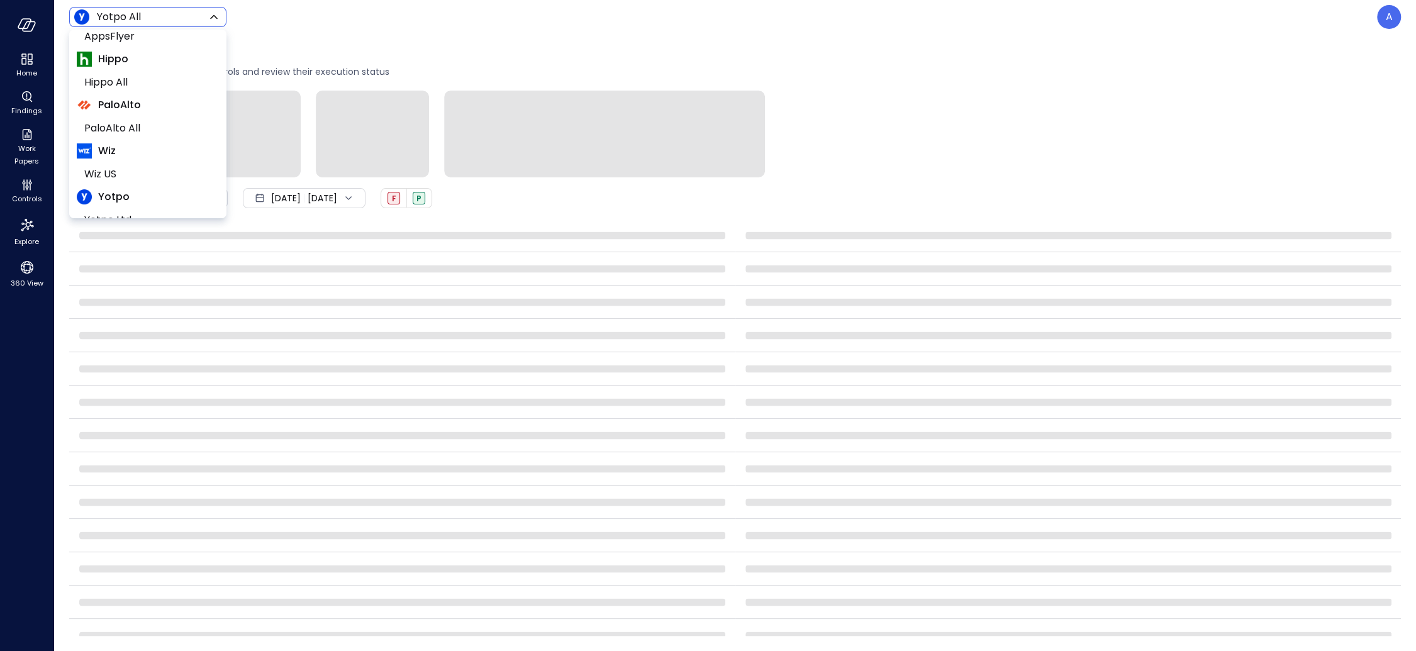
scroll to position [100, 0]
click at [162, 153] on span "Yotpo Ltd" at bounding box center [146, 155] width 125 height 15
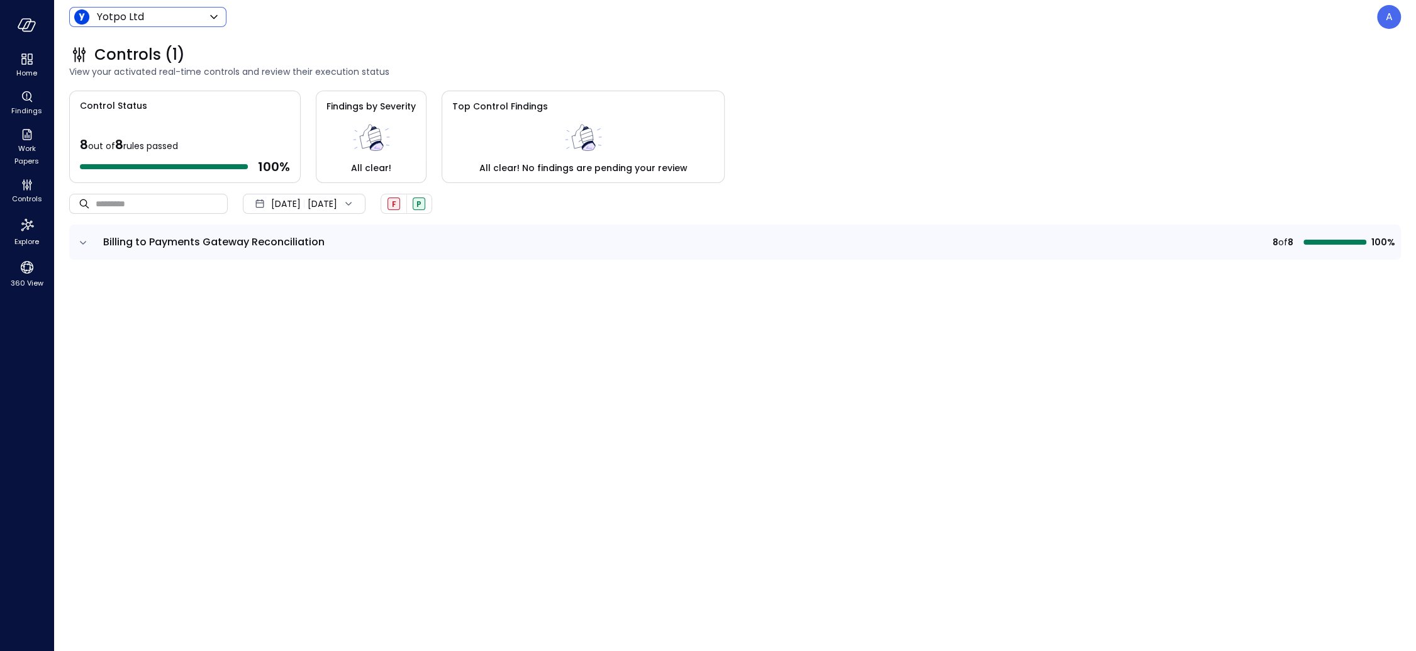
click at [192, 23] on body "Home Findings Work Papers Controls Explore 360 View Yotpo Ltd ****** ​ A Contro…" at bounding box center [708, 325] width 1416 height 651
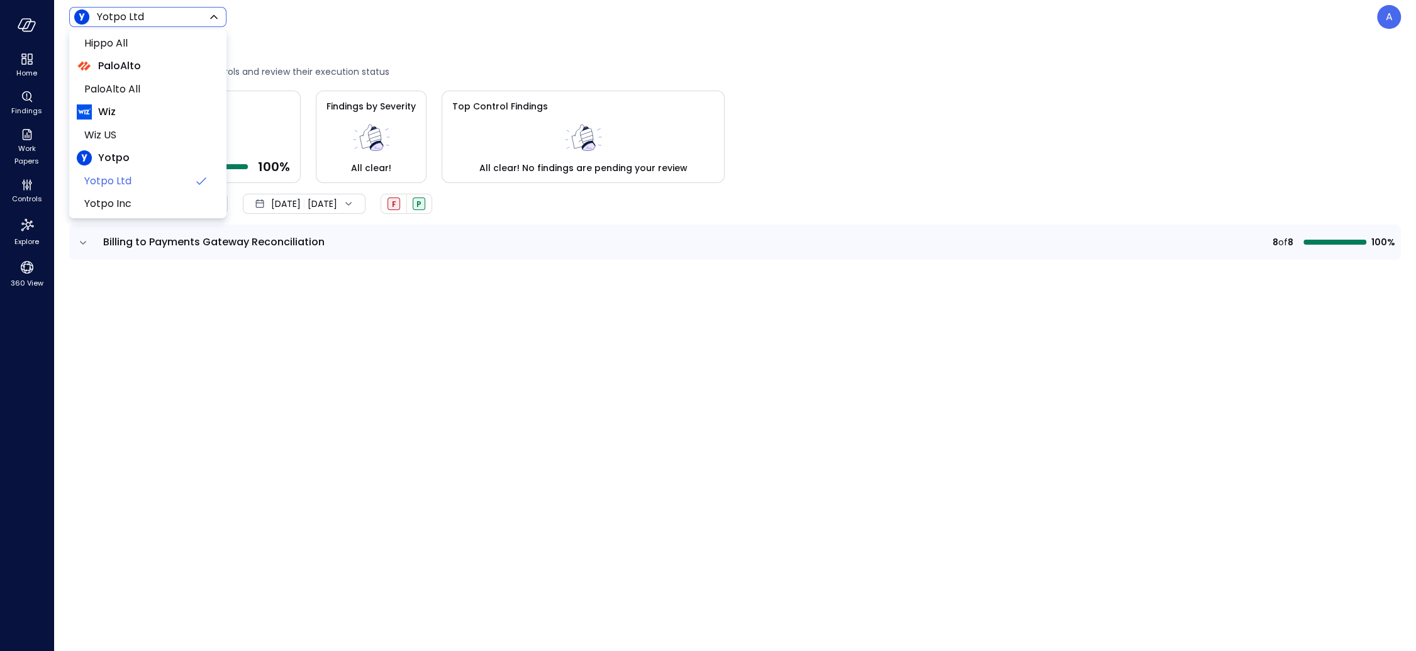
scroll to position [100, 0]
click at [148, 170] on span "Yotpo Inc" at bounding box center [146, 177] width 125 height 15
type input "******"
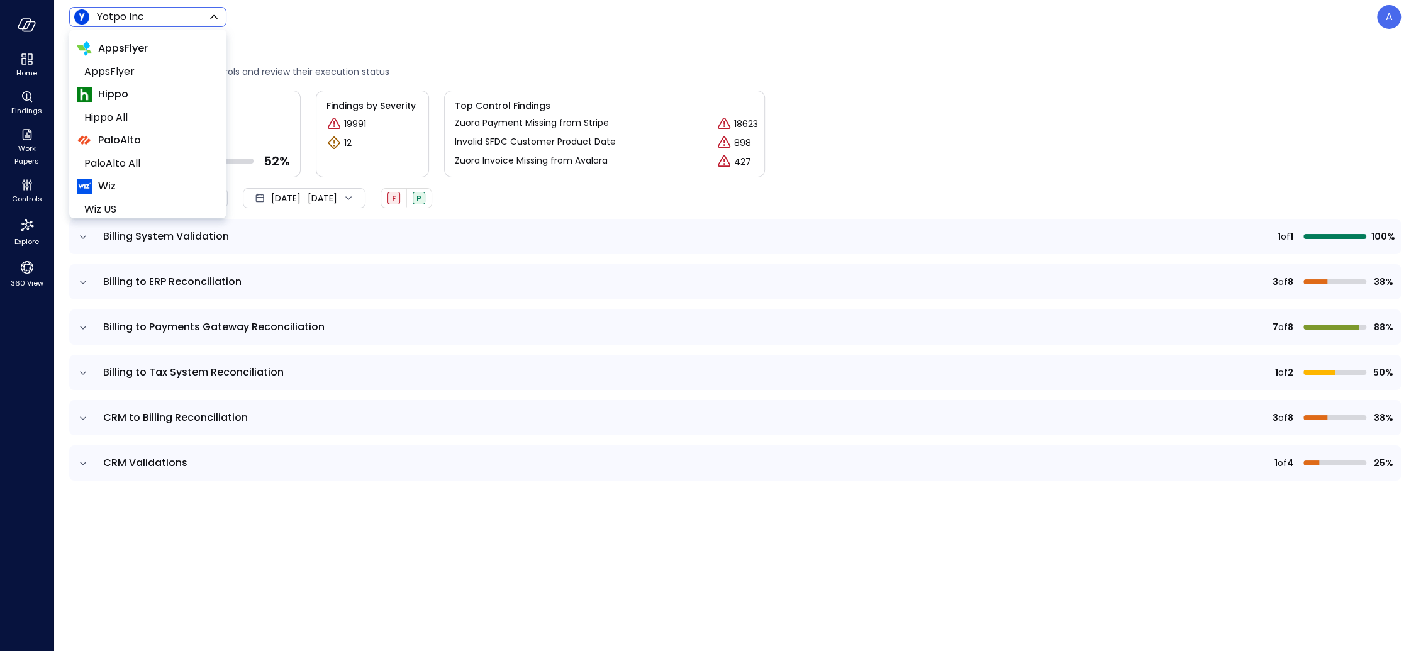
click at [167, 18] on body "Home Findings Work Papers Controls Explore 360 View Yotpo Inc ****** ​ A Contro…" at bounding box center [708, 325] width 1416 height 651
click at [598, 186] on div at bounding box center [708, 325] width 1416 height 651
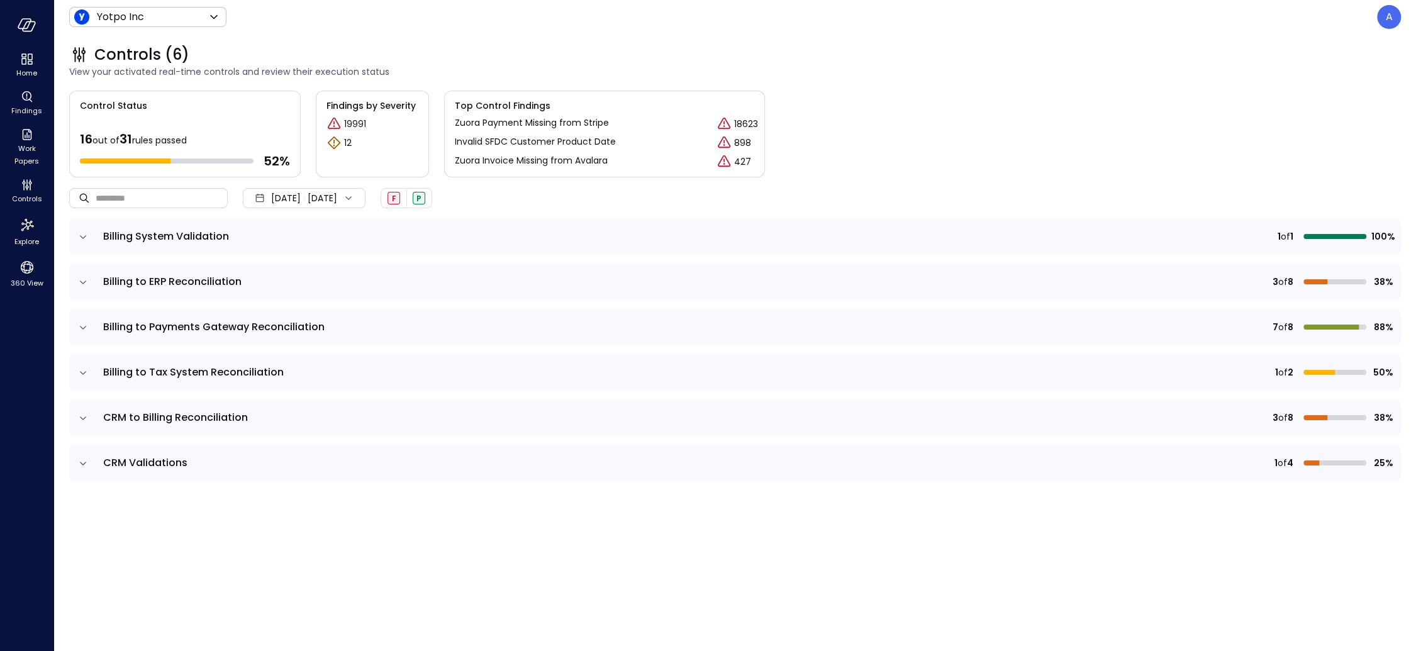
click at [82, 240] on icon "expand row" at bounding box center [83, 237] width 13 height 13
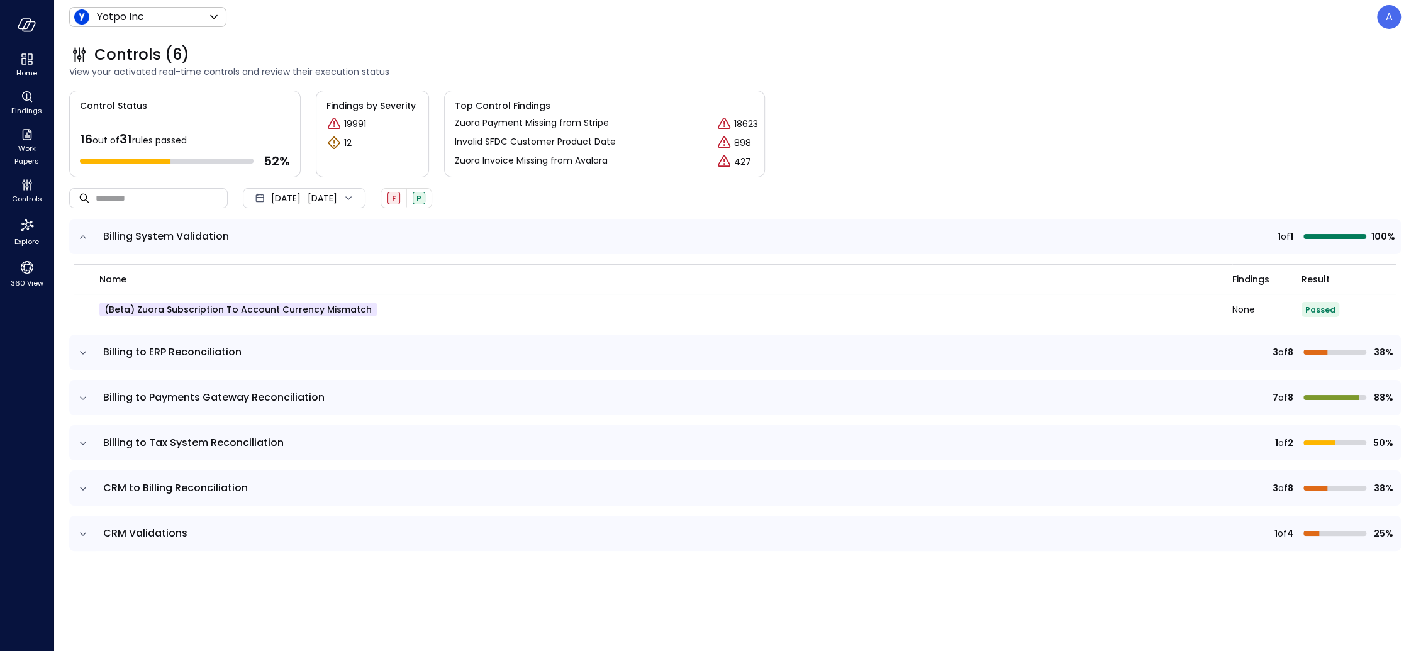
click at [82, 240] on icon "expand row" at bounding box center [83, 237] width 13 height 13
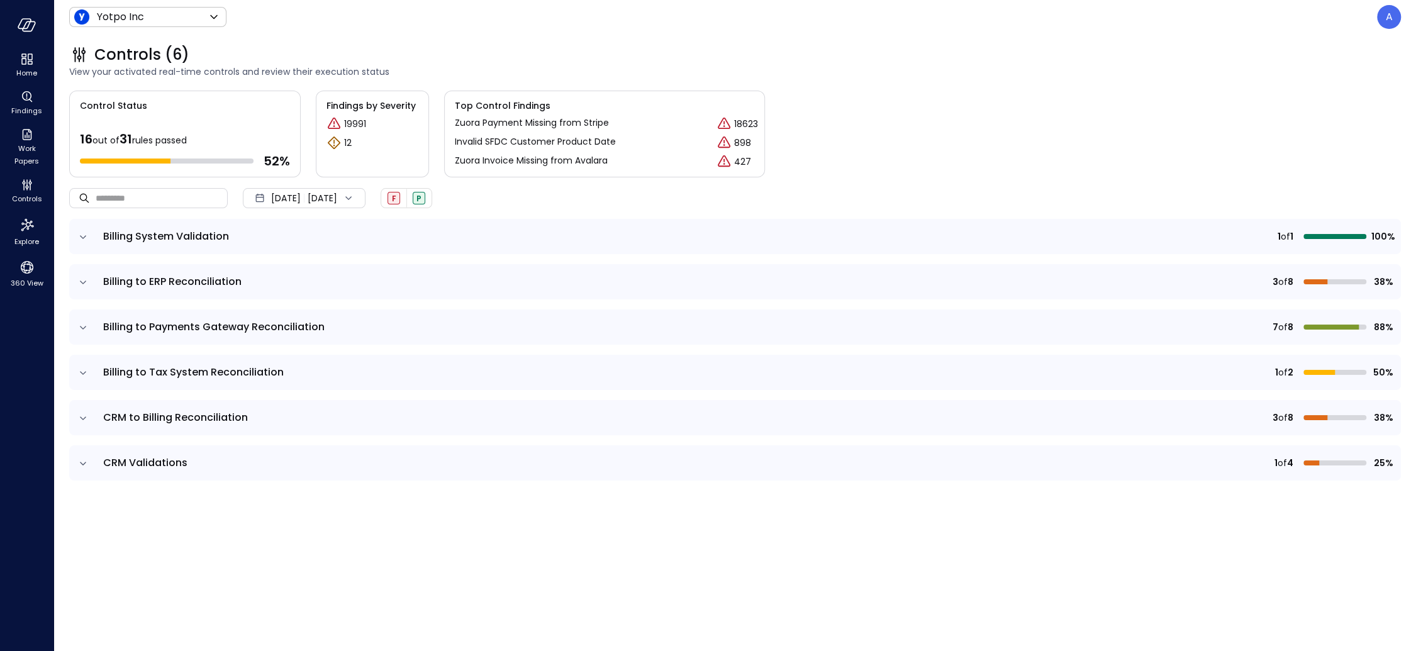
click at [81, 242] on icon "expand row" at bounding box center [83, 237] width 13 height 13
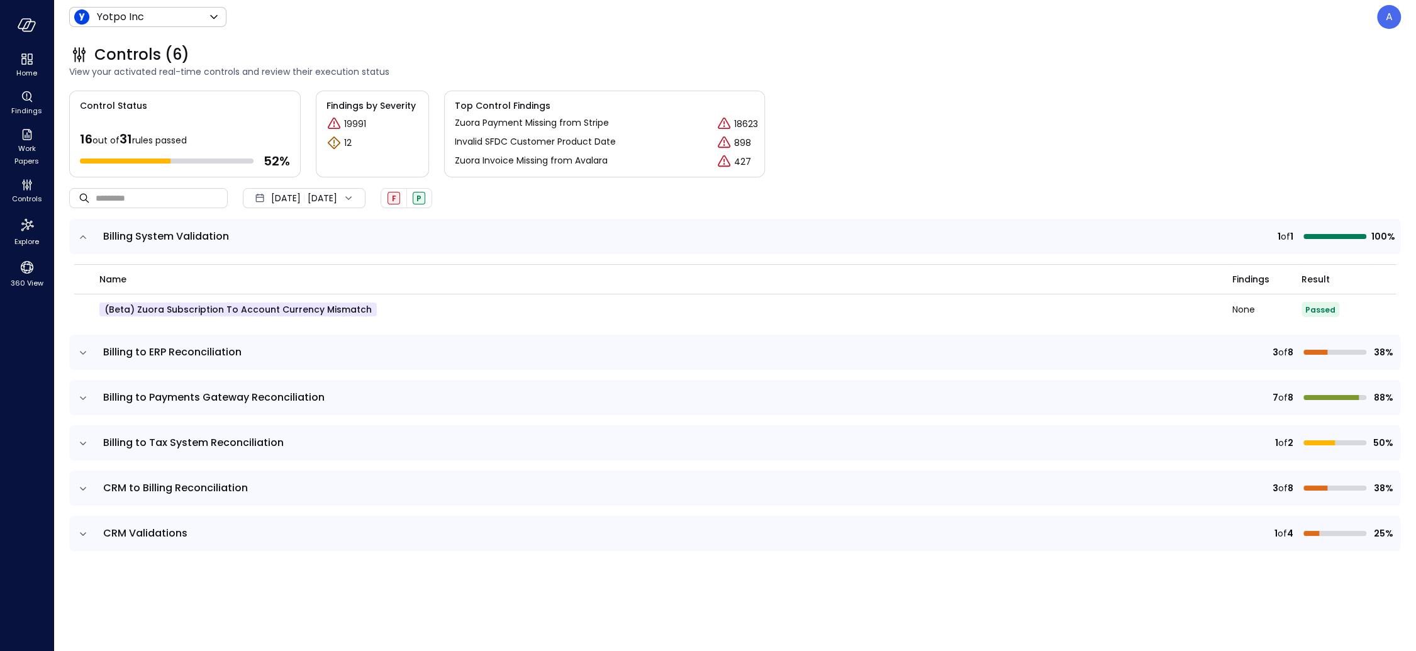
click at [81, 242] on icon "expand row" at bounding box center [83, 237] width 13 height 13
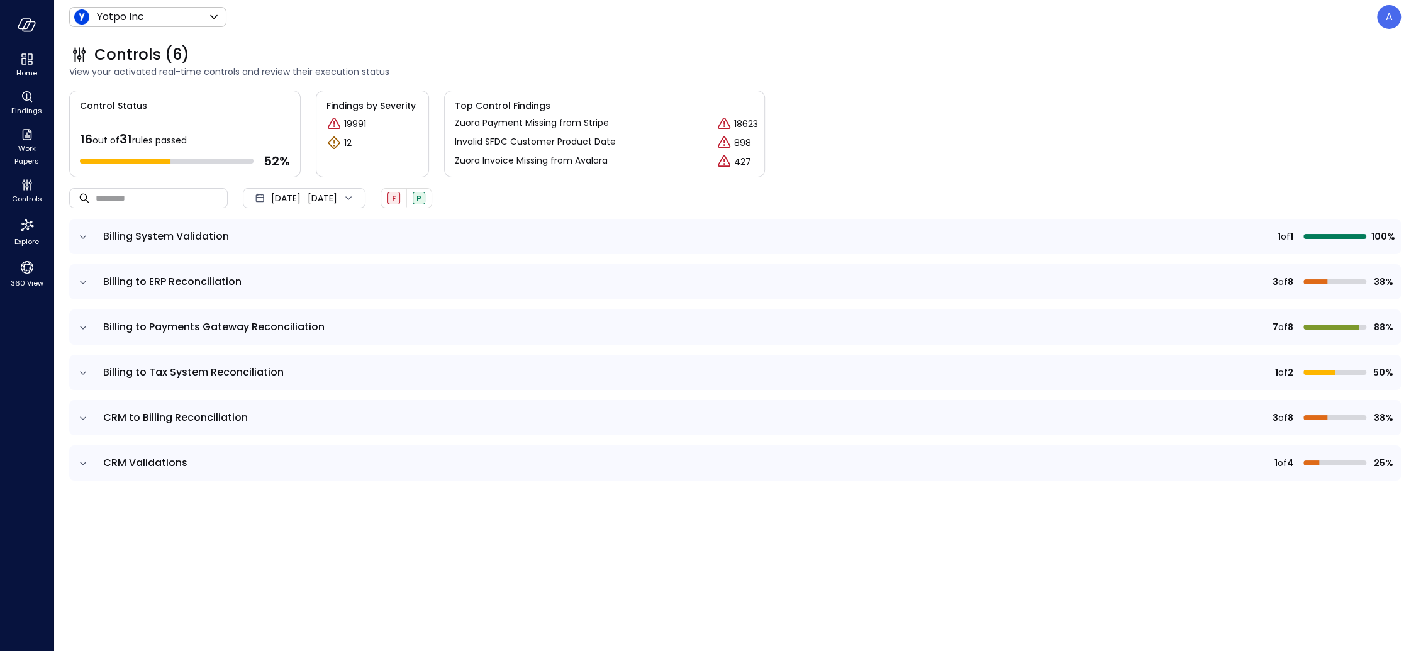
click at [85, 281] on icon "expand row" at bounding box center [83, 282] width 13 height 13
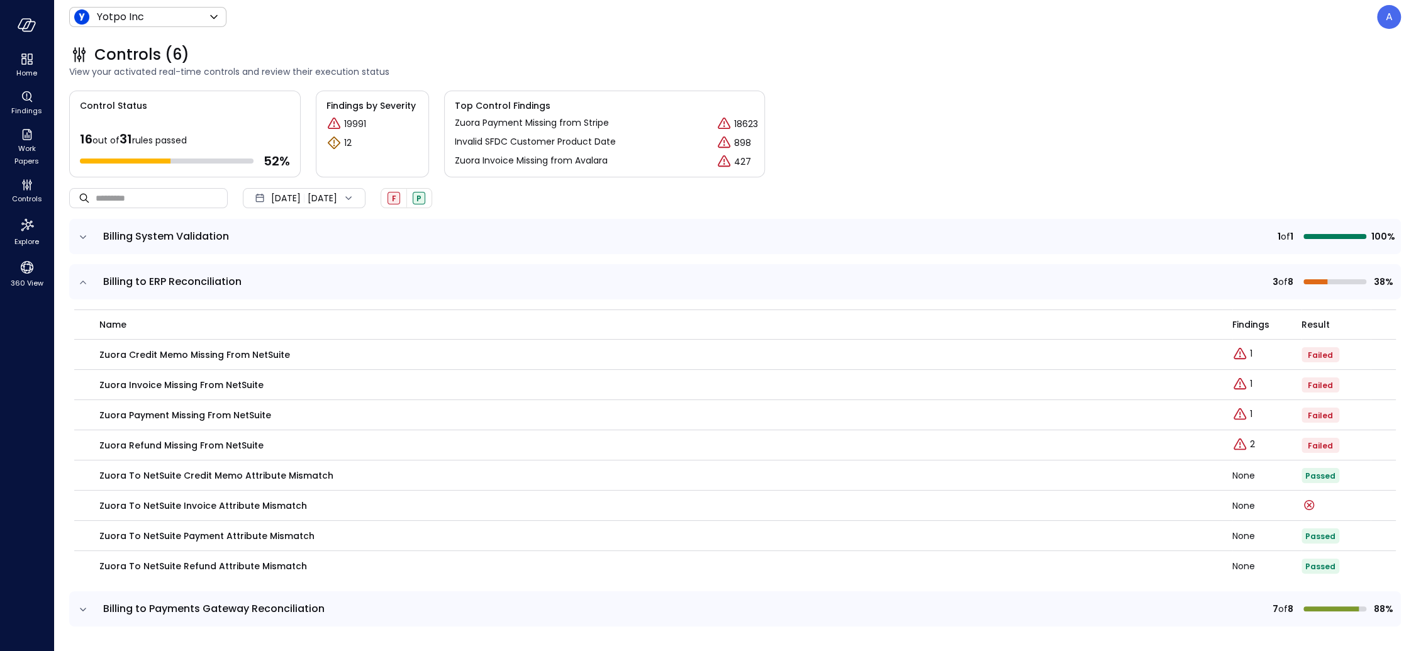
click at [85, 282] on icon "expand row" at bounding box center [83, 282] width 6 height 3
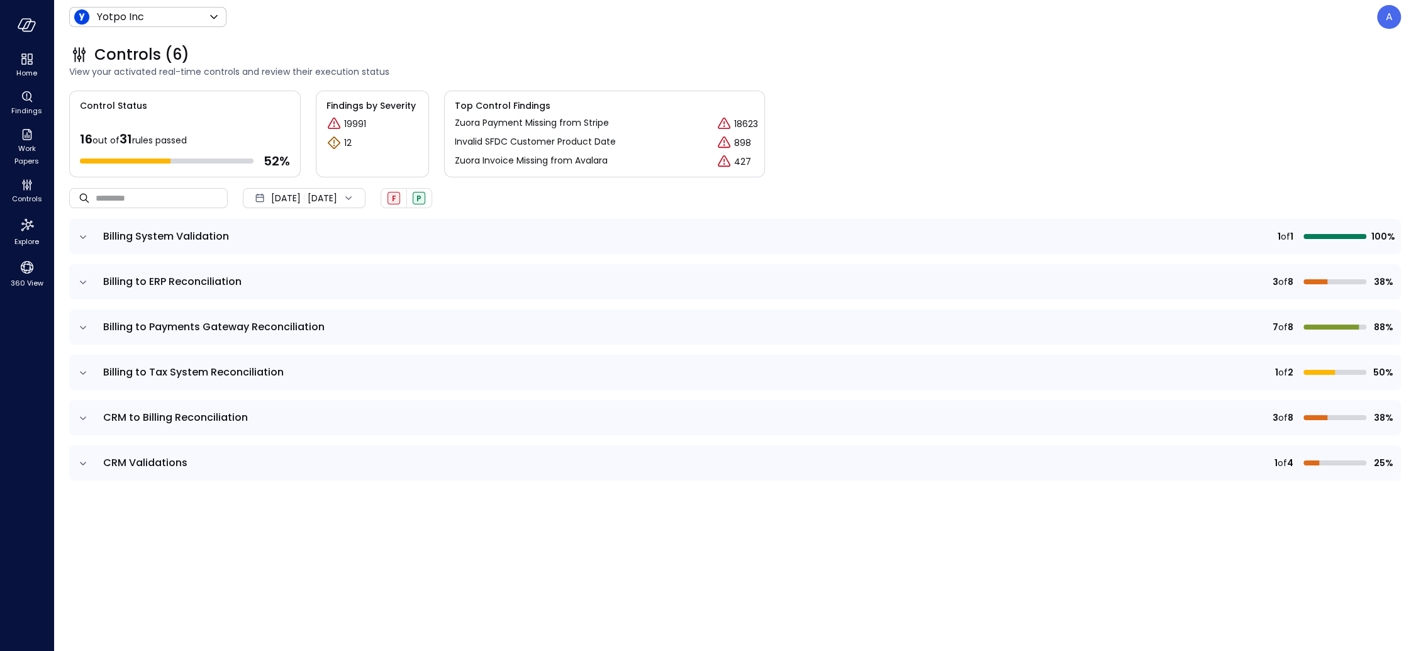
click at [269, 202] on div "Jan 1, 2025 Oct 8, 2025" at bounding box center [304, 198] width 123 height 20
click at [292, 250] on li "September 2025" at bounding box center [311, 253] width 100 height 21
click at [279, 202] on span "Sep 1, 2025" at bounding box center [286, 198] width 30 height 14
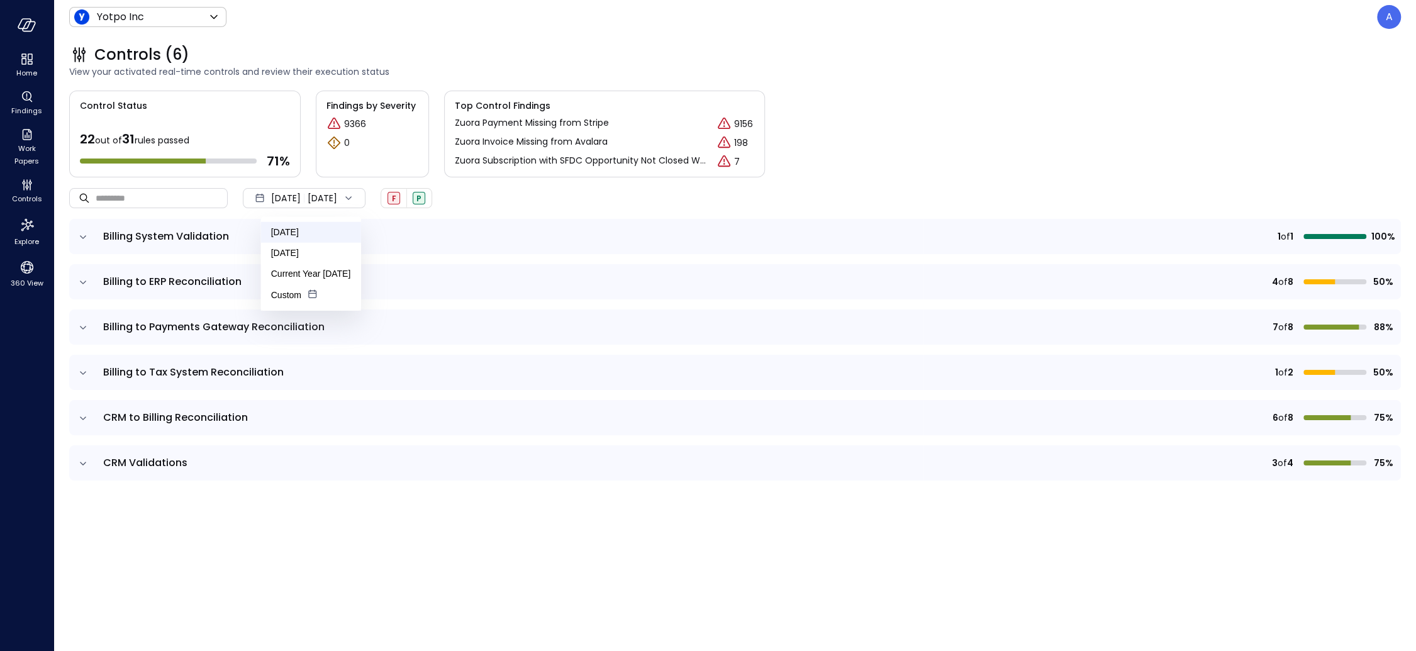
click at [284, 228] on li "October 2025" at bounding box center [311, 232] width 100 height 21
click at [92, 470] on td at bounding box center [82, 462] width 26 height 35
click at [87, 465] on icon "expand row" at bounding box center [83, 463] width 13 height 13
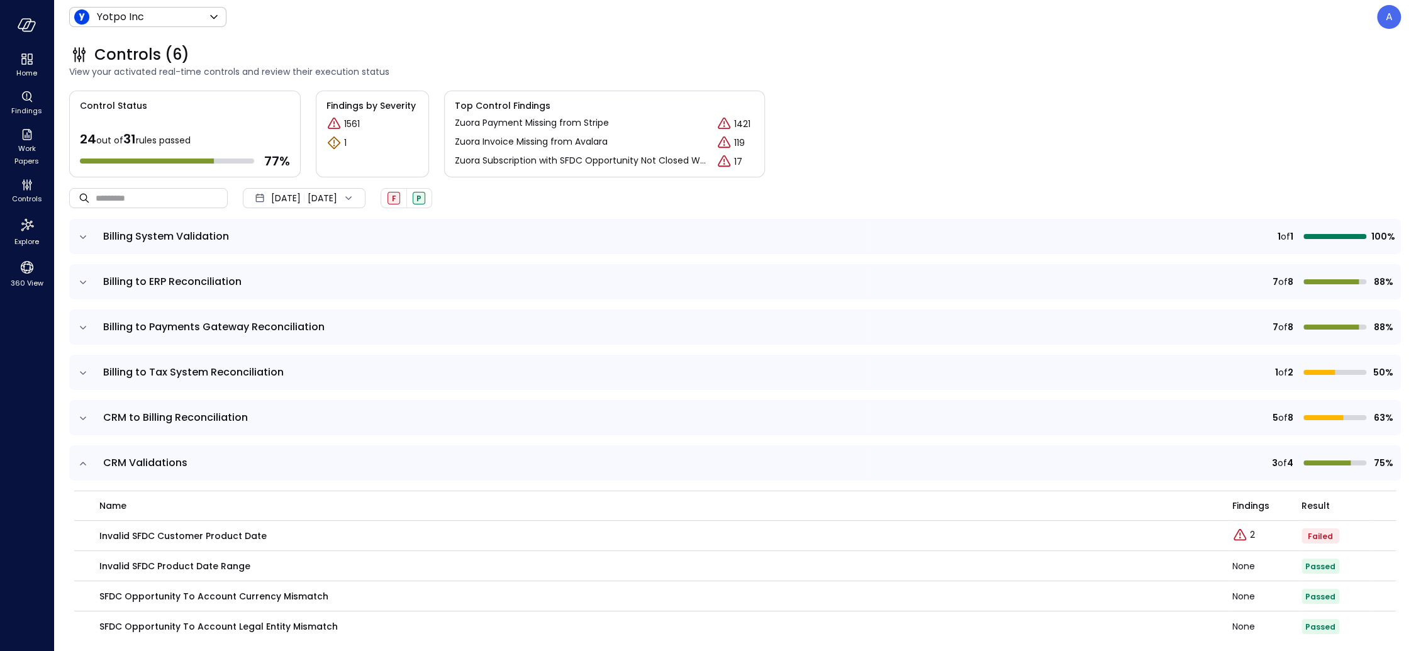
click at [83, 416] on icon "expand row" at bounding box center [83, 418] width 13 height 13
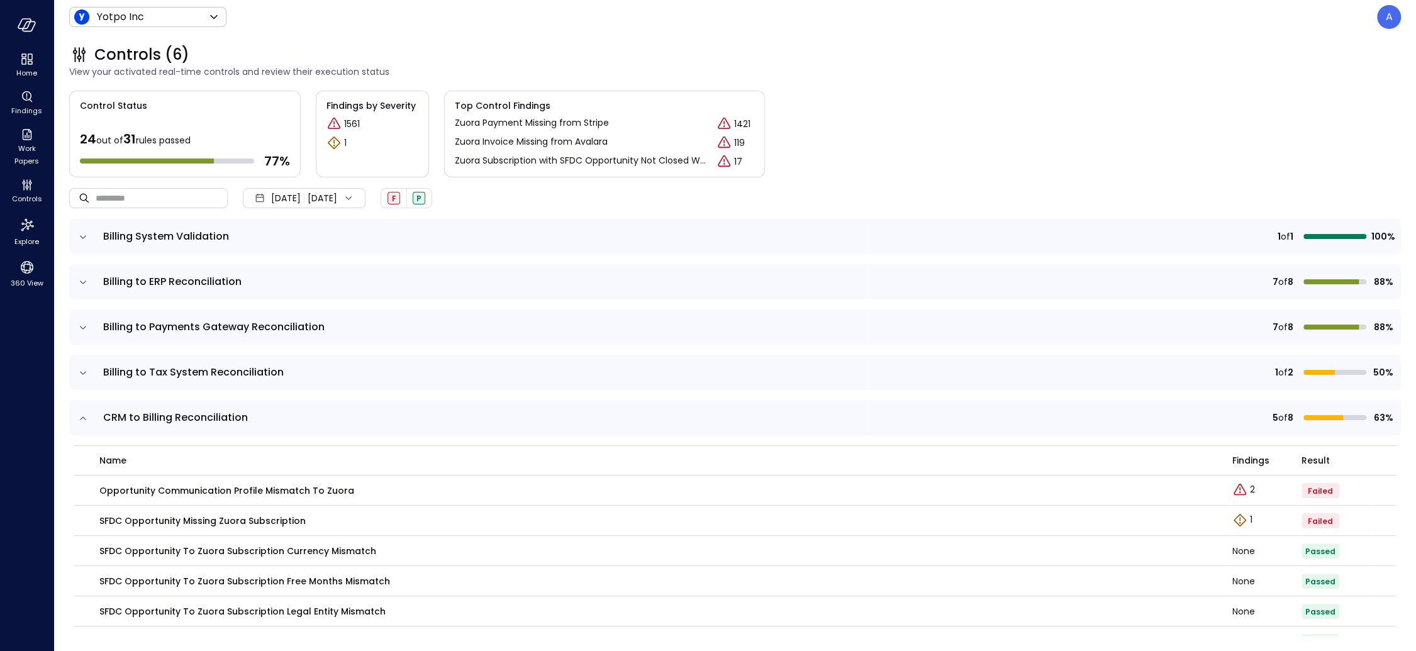
click at [84, 376] on icon "expand row" at bounding box center [83, 373] width 13 height 13
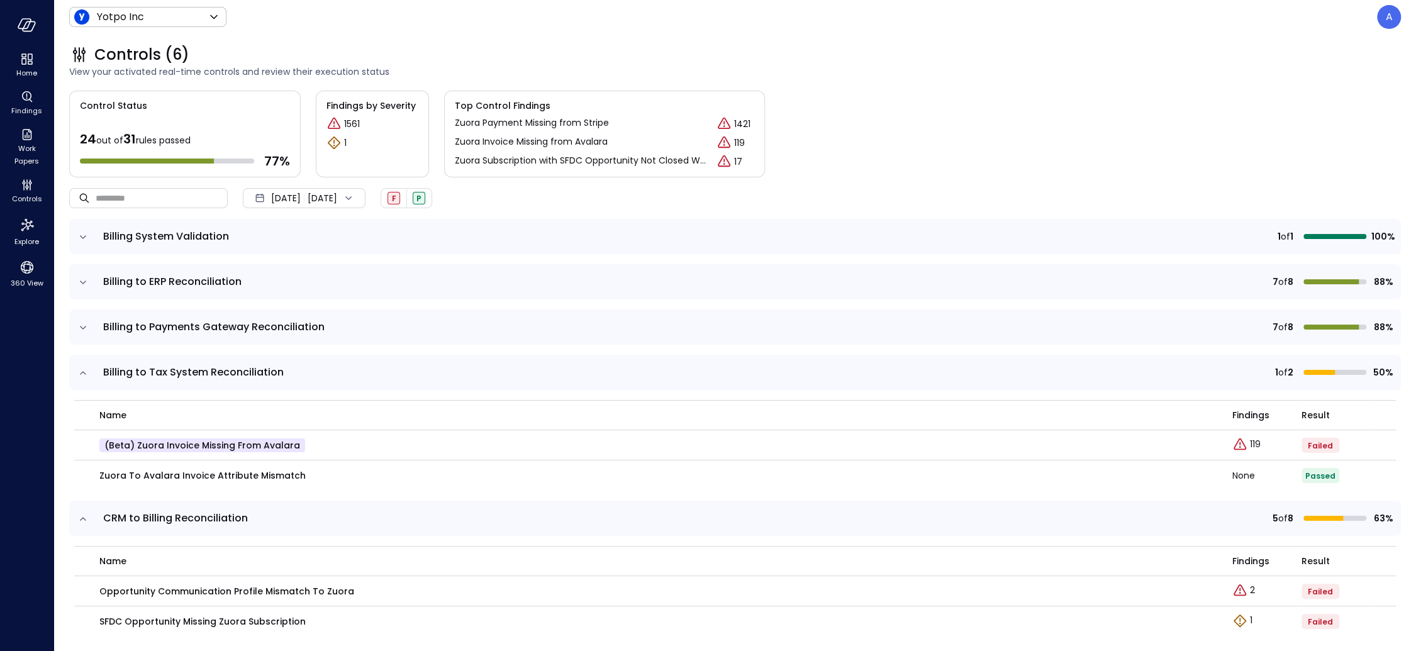
click at [83, 329] on icon "expand row" at bounding box center [83, 327] width 13 height 13
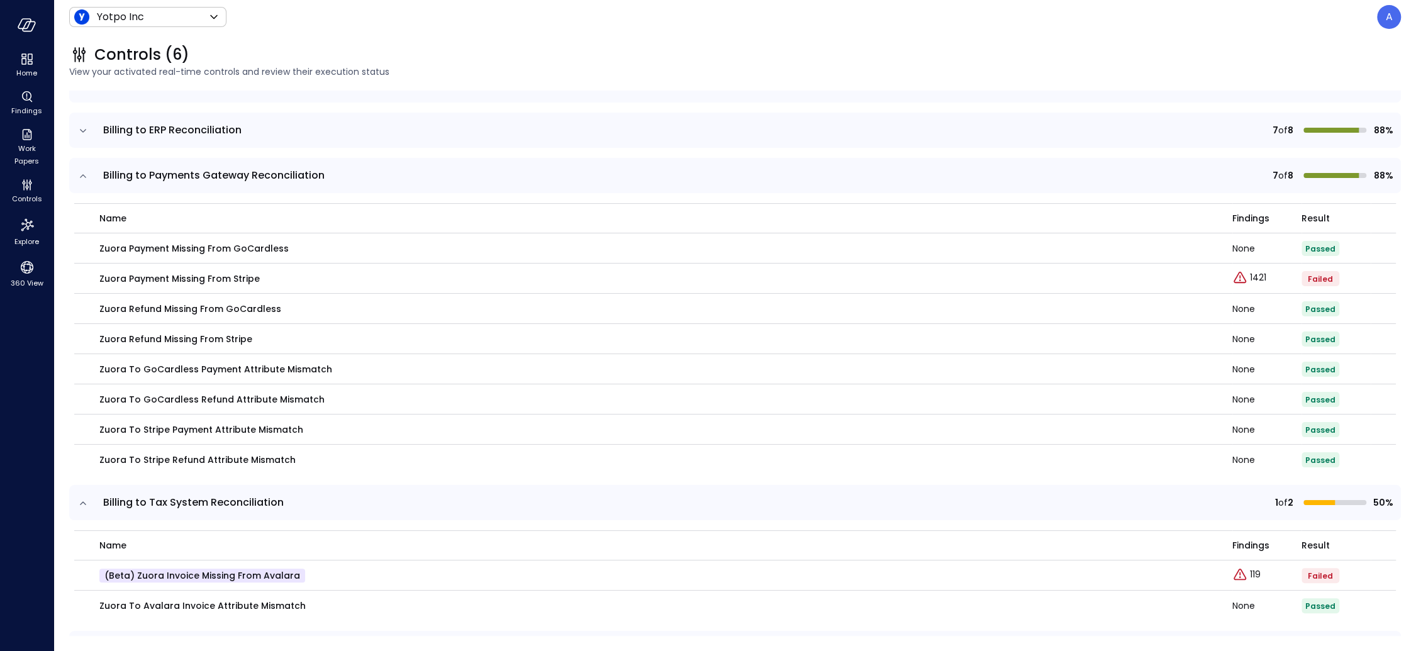
scroll to position [1, 0]
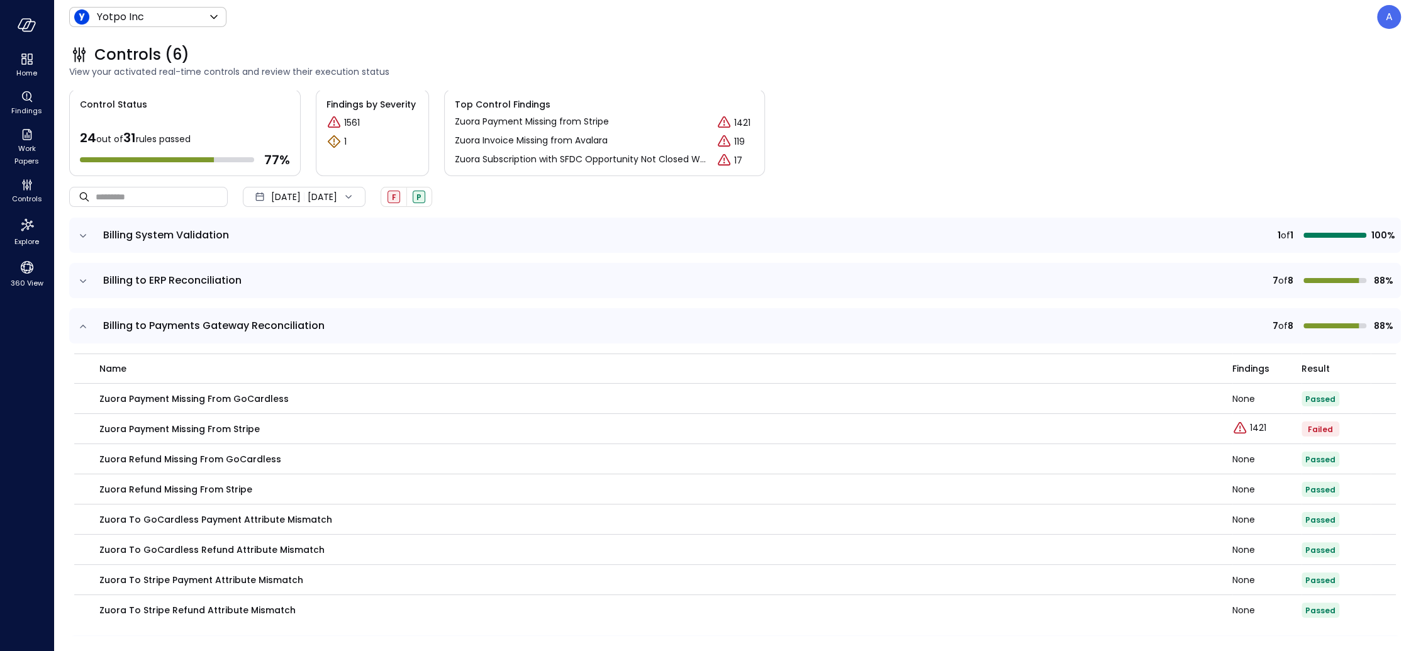
click at [82, 281] on icon "expand row" at bounding box center [83, 281] width 13 height 13
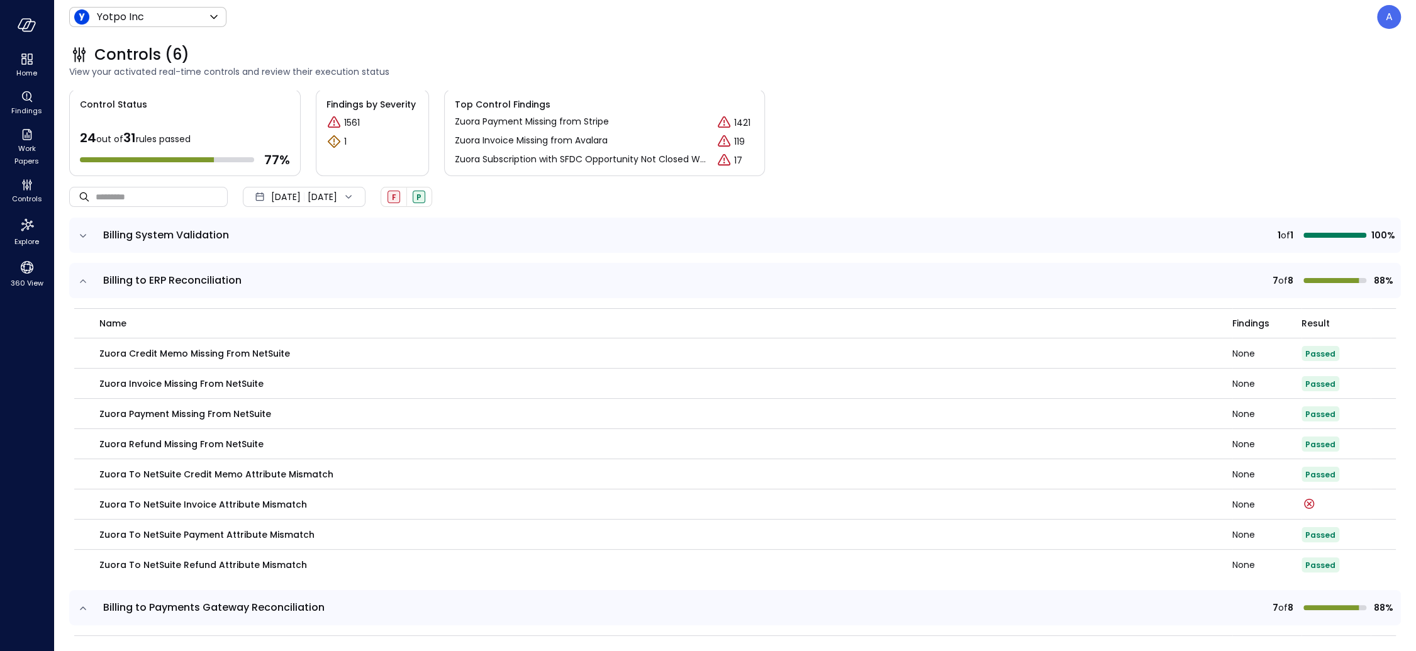
click at [84, 235] on icon "expand row" at bounding box center [83, 235] width 6 height 3
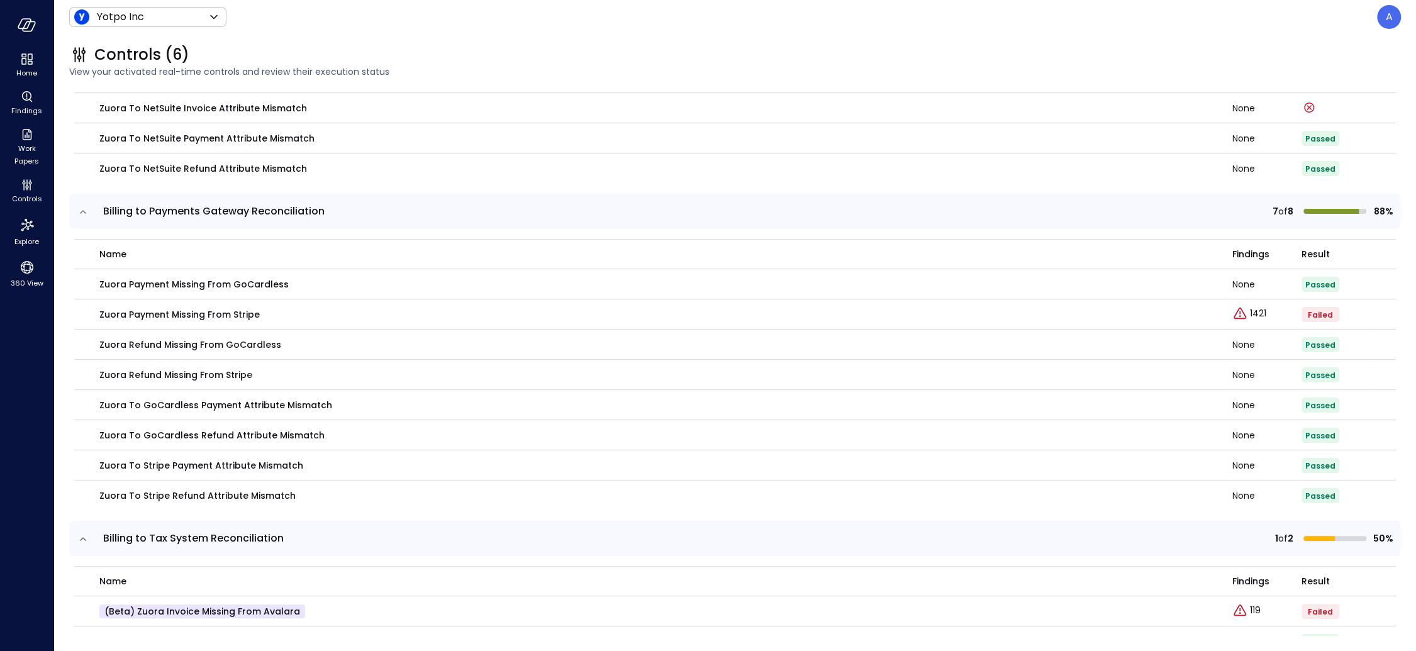
scroll to position [475, 0]
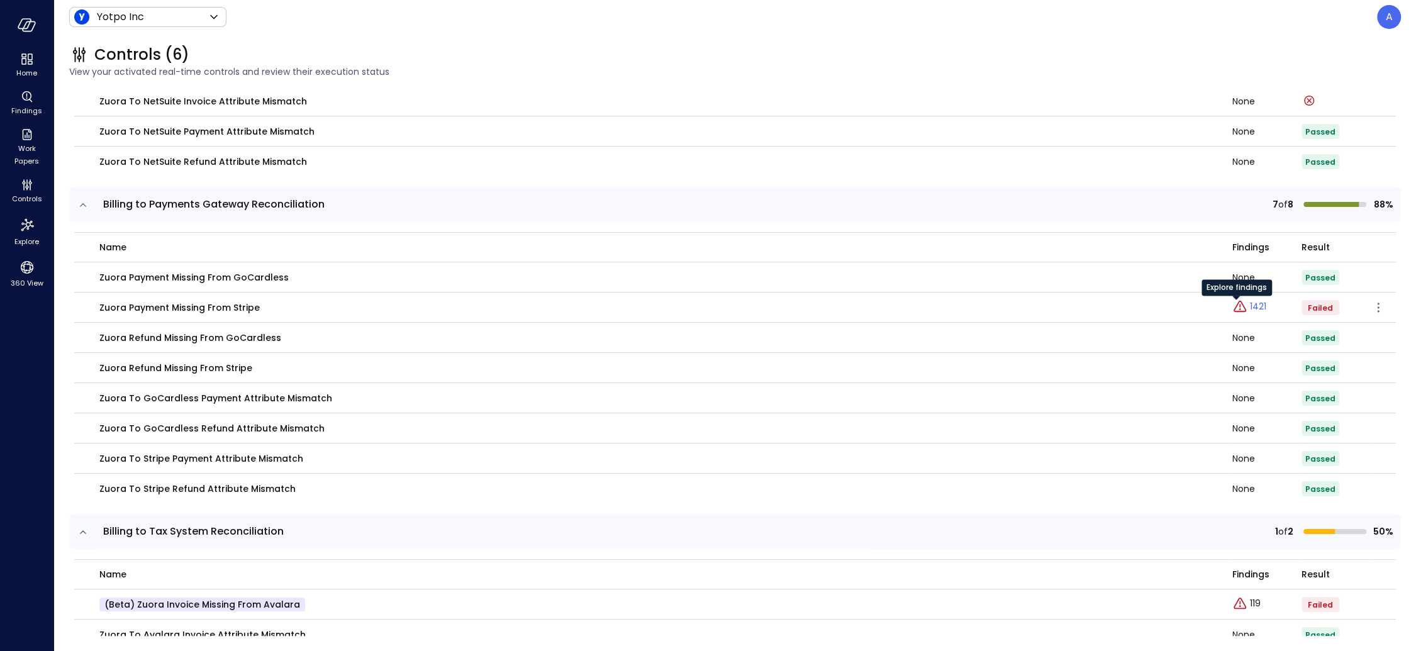
click at [1207, 306] on p "1421" at bounding box center [1258, 306] width 16 height 13
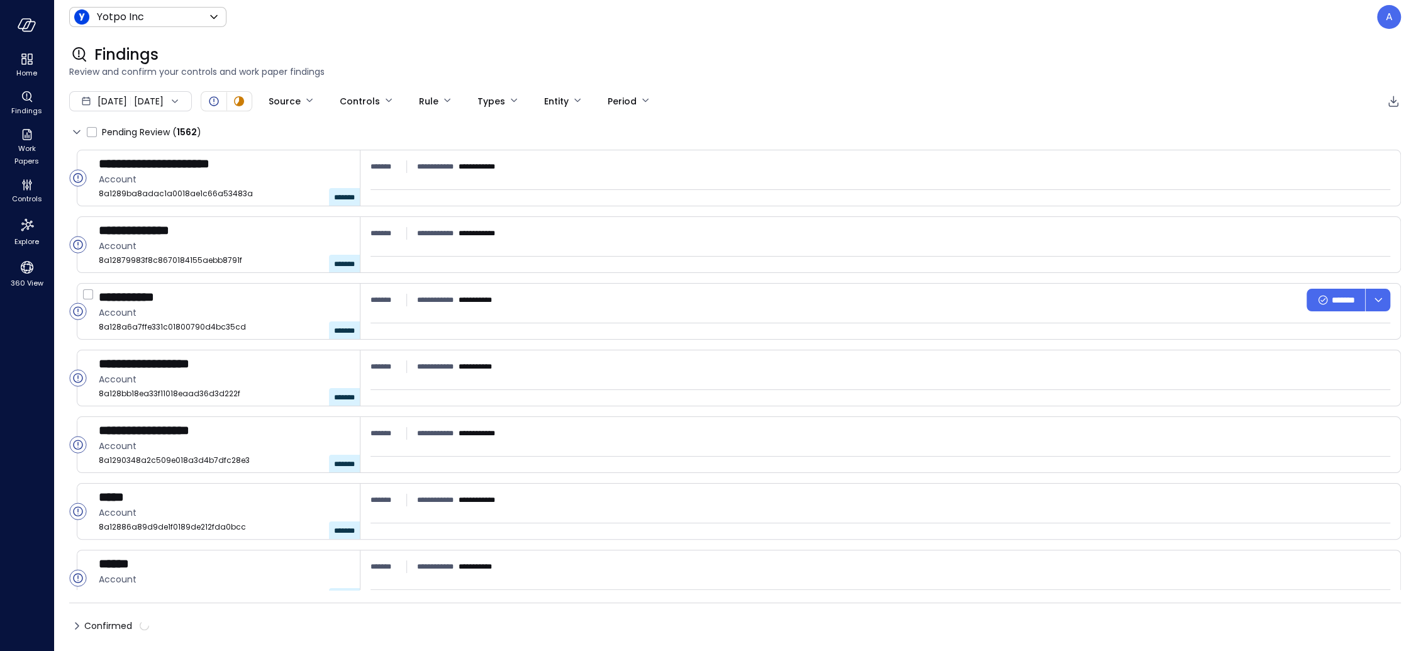
type input "****"
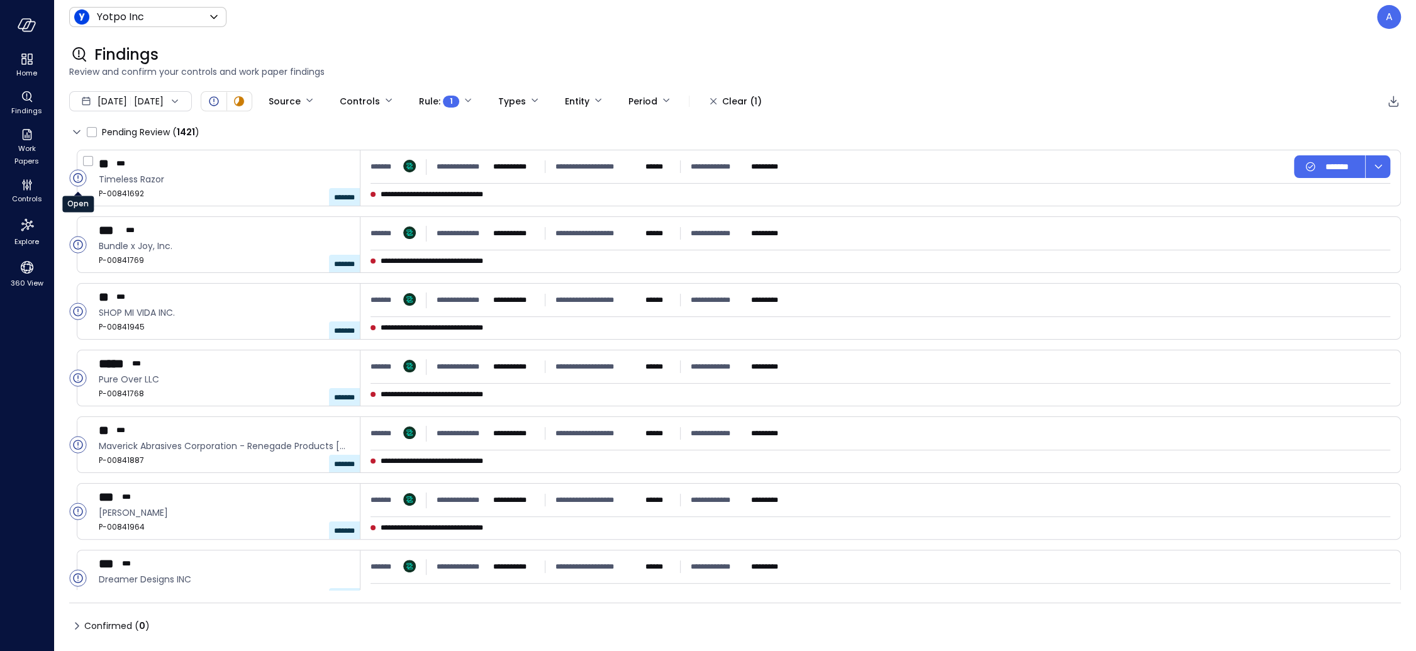
click at [79, 176] on circle "Open" at bounding box center [78, 178] width 16 height 16
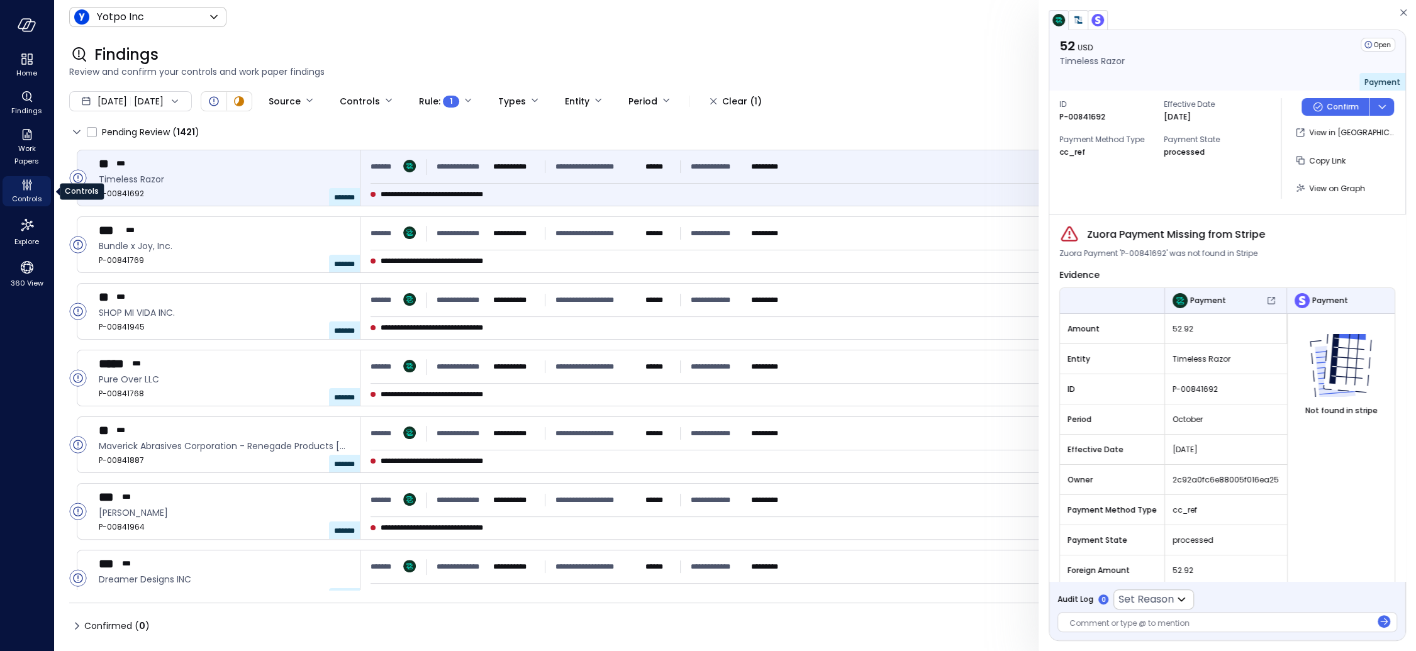
click at [30, 194] on span "Controls" at bounding box center [27, 198] width 30 height 13
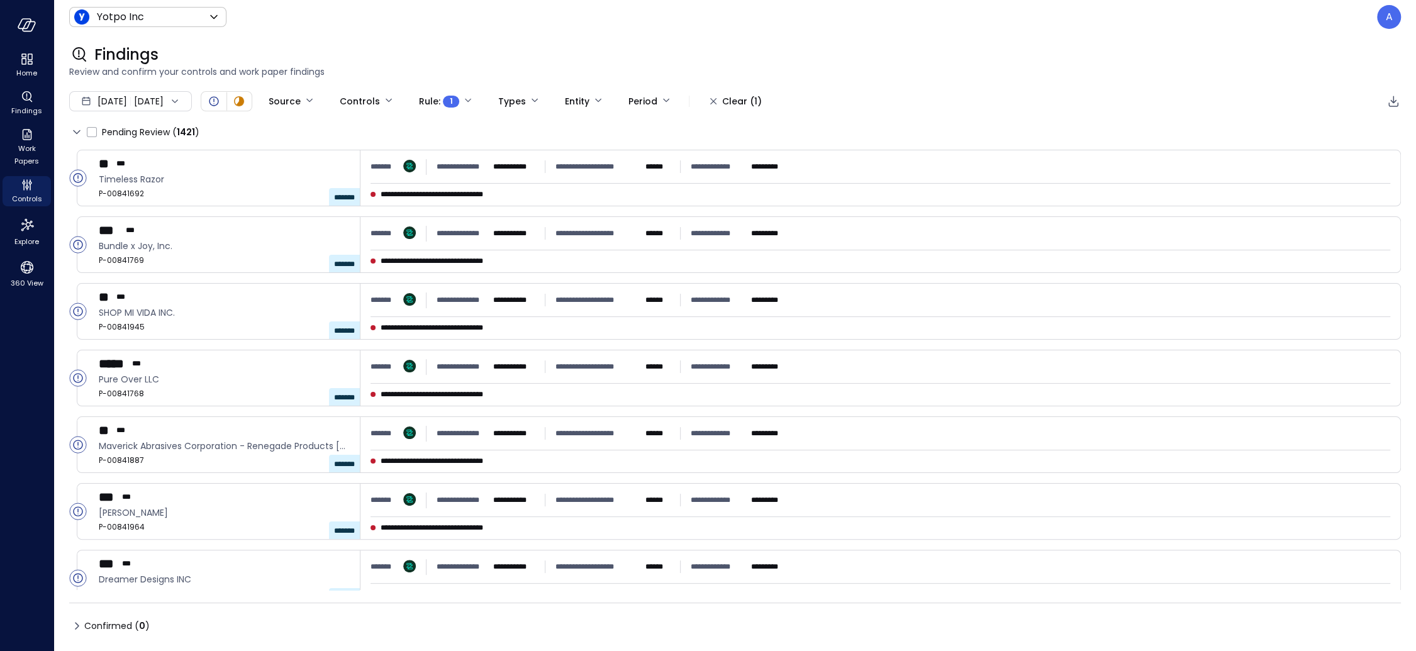
click at [127, 102] on span "Oct 1, 2025" at bounding box center [112, 101] width 30 height 14
click at [120, 158] on li "September 2025" at bounding box center [137, 156] width 100 height 21
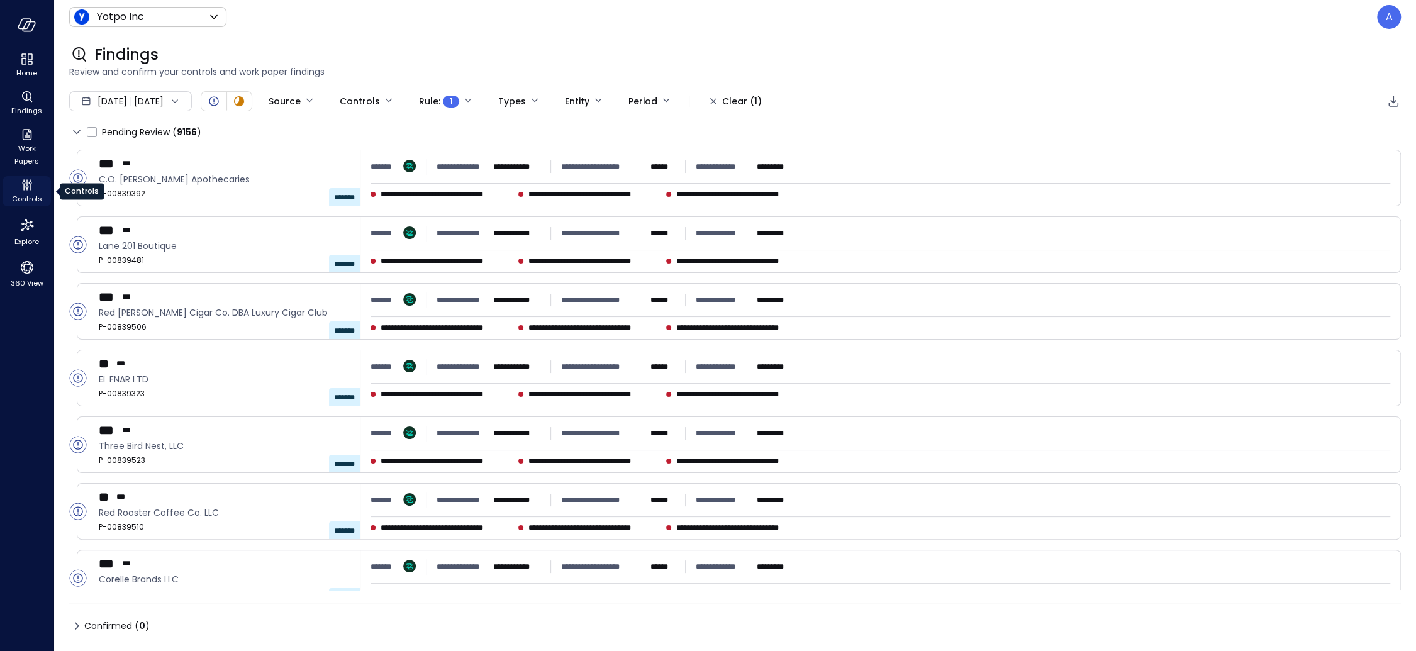
click at [29, 187] on icon "Controls" at bounding box center [26, 184] width 15 height 15
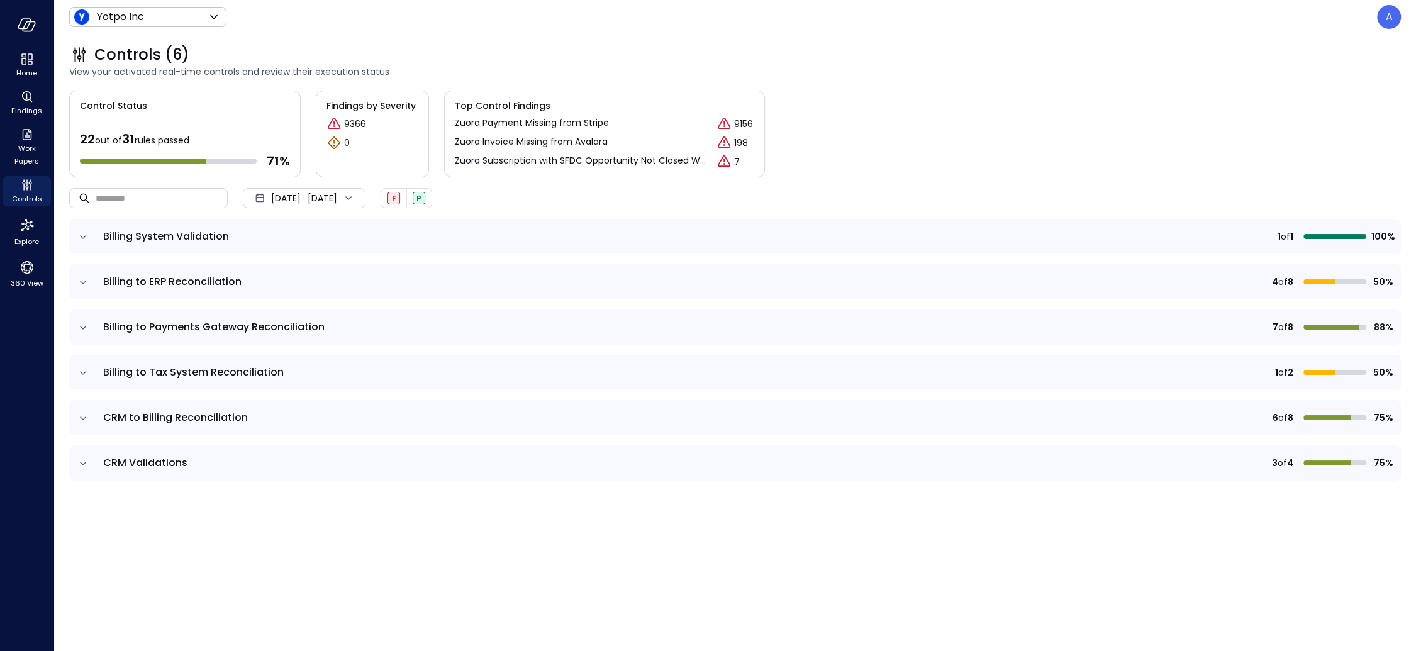
click at [87, 281] on icon "expand row" at bounding box center [83, 282] width 13 height 13
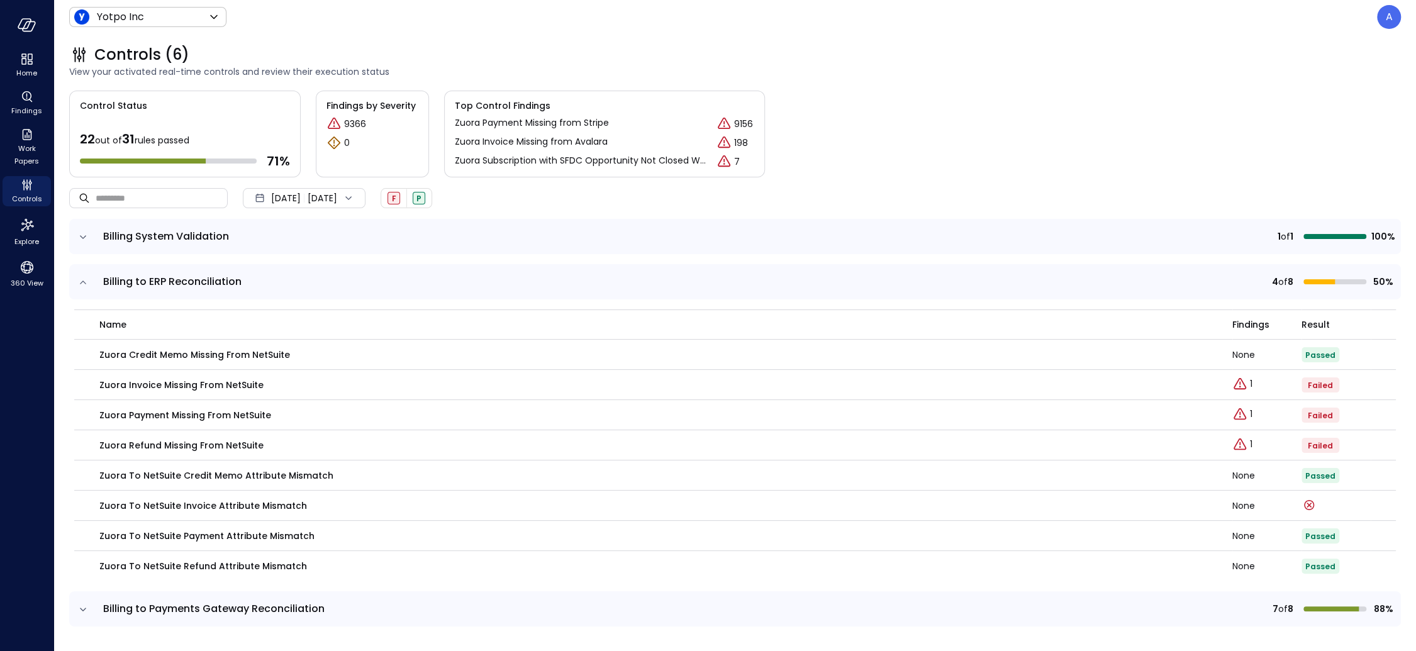
click at [350, 200] on div "Sep 1, 2025 Sep 30, 2025" at bounding box center [304, 198] width 123 height 20
click at [320, 238] on li "October 2025" at bounding box center [311, 232] width 100 height 21
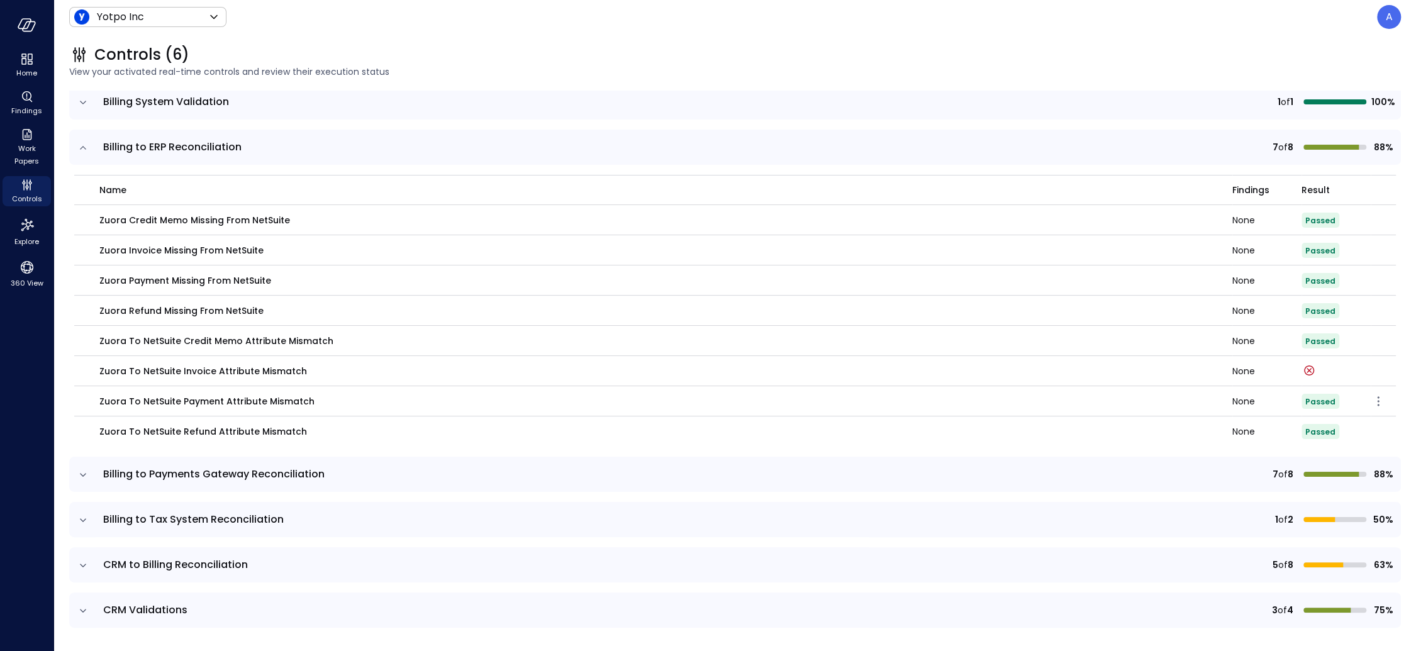
scroll to position [136, 0]
click at [87, 469] on icon "expand row" at bounding box center [83, 473] width 13 height 13
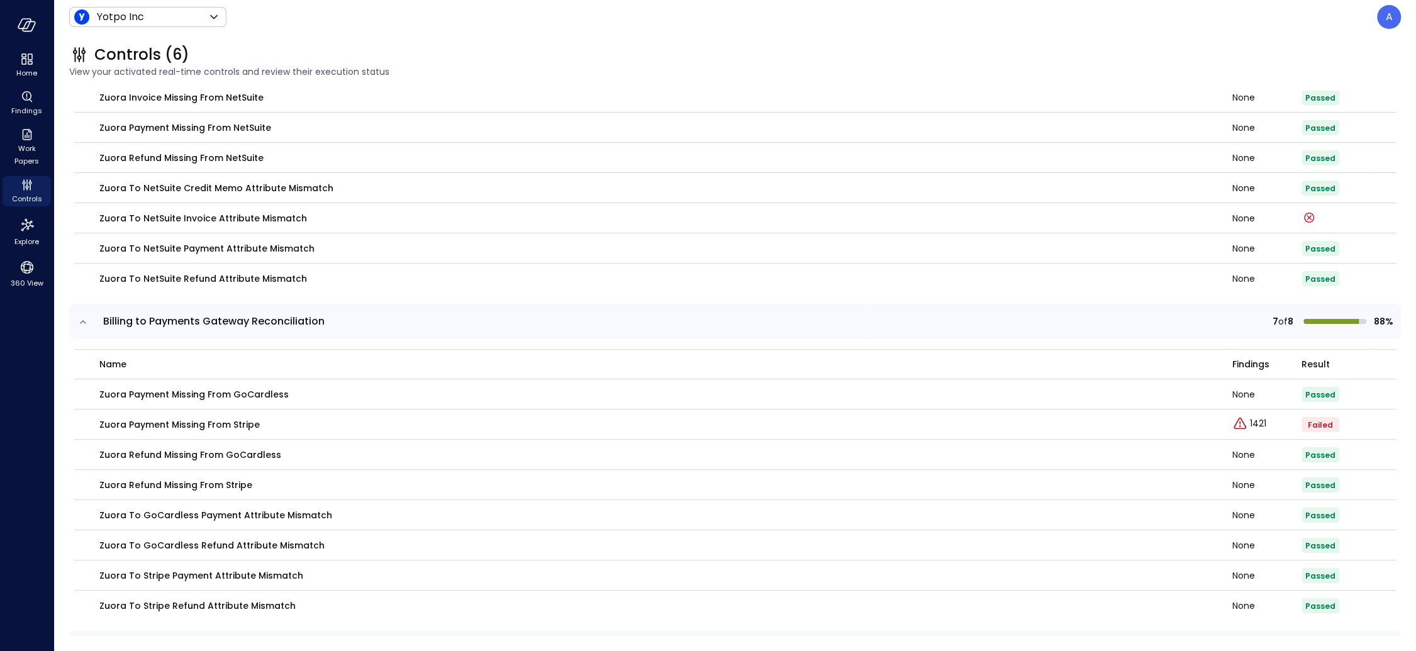
scroll to position [0, 0]
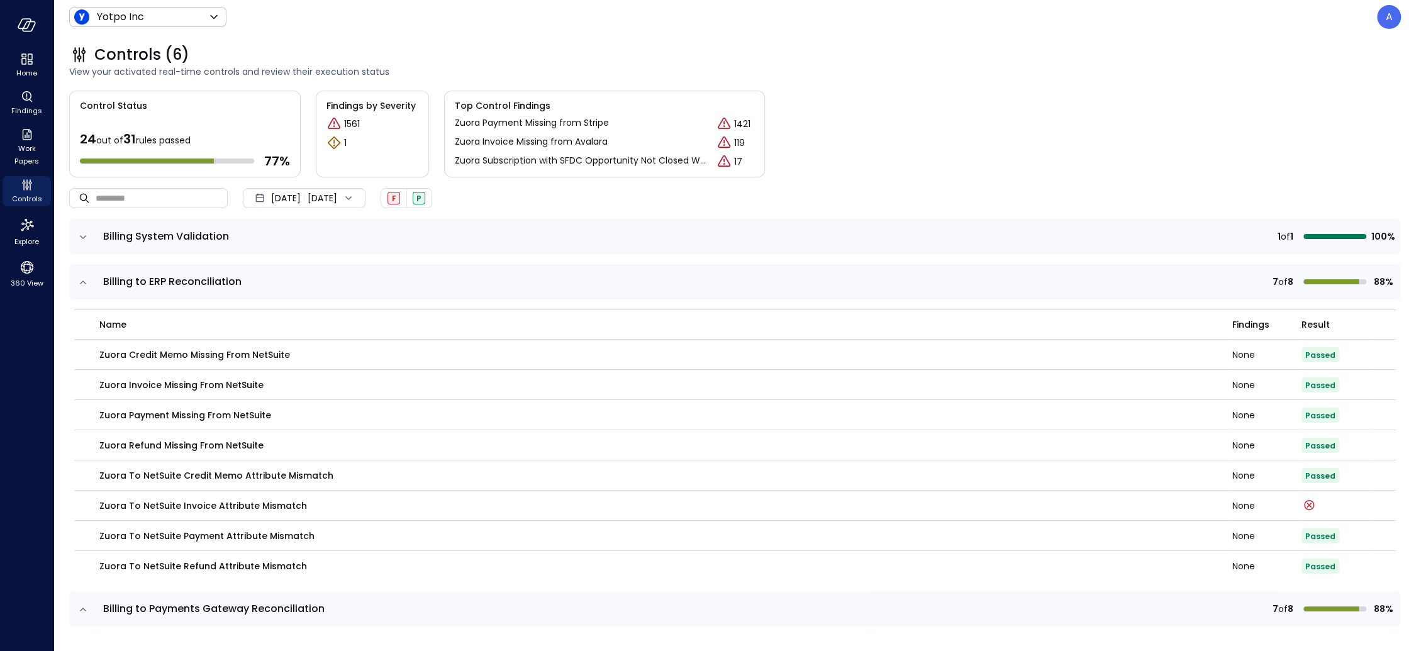
click at [81, 284] on icon "expand row" at bounding box center [83, 282] width 13 height 13
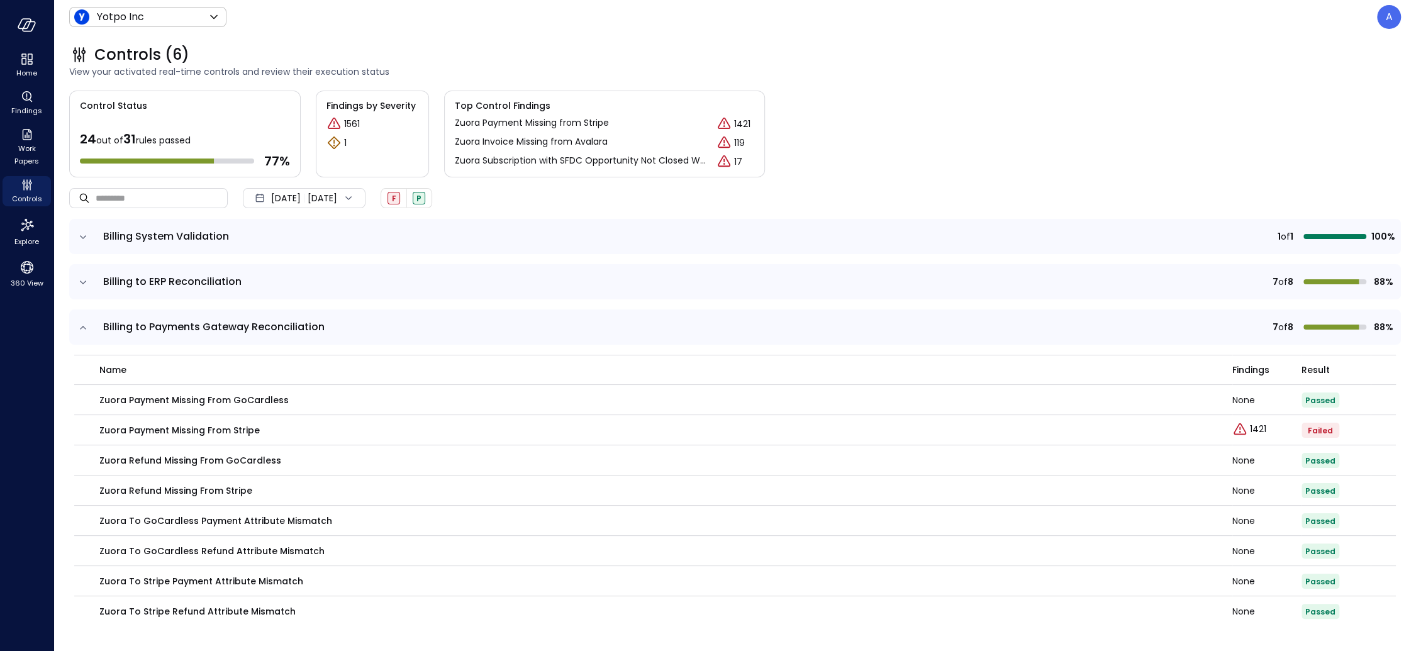
click at [292, 201] on span "Oct 1, 2025" at bounding box center [286, 198] width 30 height 14
click at [304, 255] on li "September 2025" at bounding box center [311, 253] width 100 height 21
click at [299, 197] on span "Sep 1, 2025" at bounding box center [286, 198] width 30 height 14
click at [1207, 428] on icon "button" at bounding box center [1378, 430] width 15 height 15
click at [1207, 445] on p "Edit control" at bounding box center [1333, 448] width 50 height 13
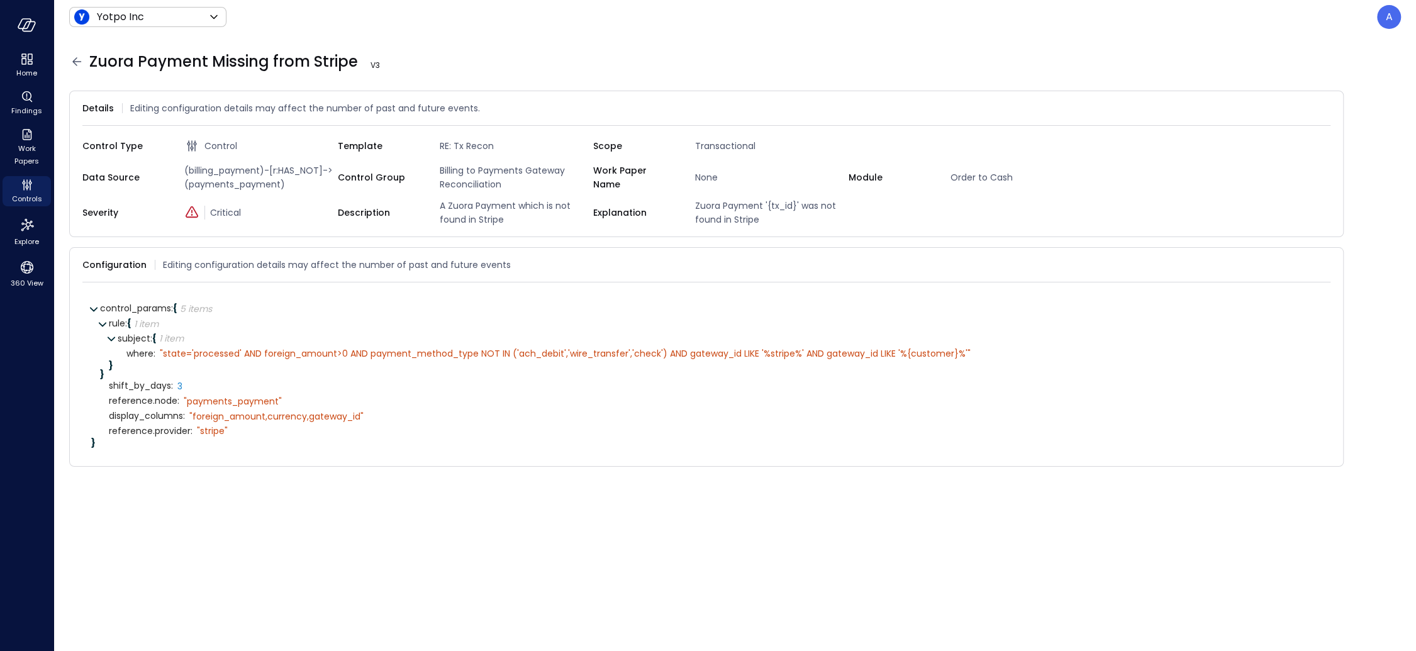
click at [79, 60] on icon at bounding box center [76, 61] width 15 height 15
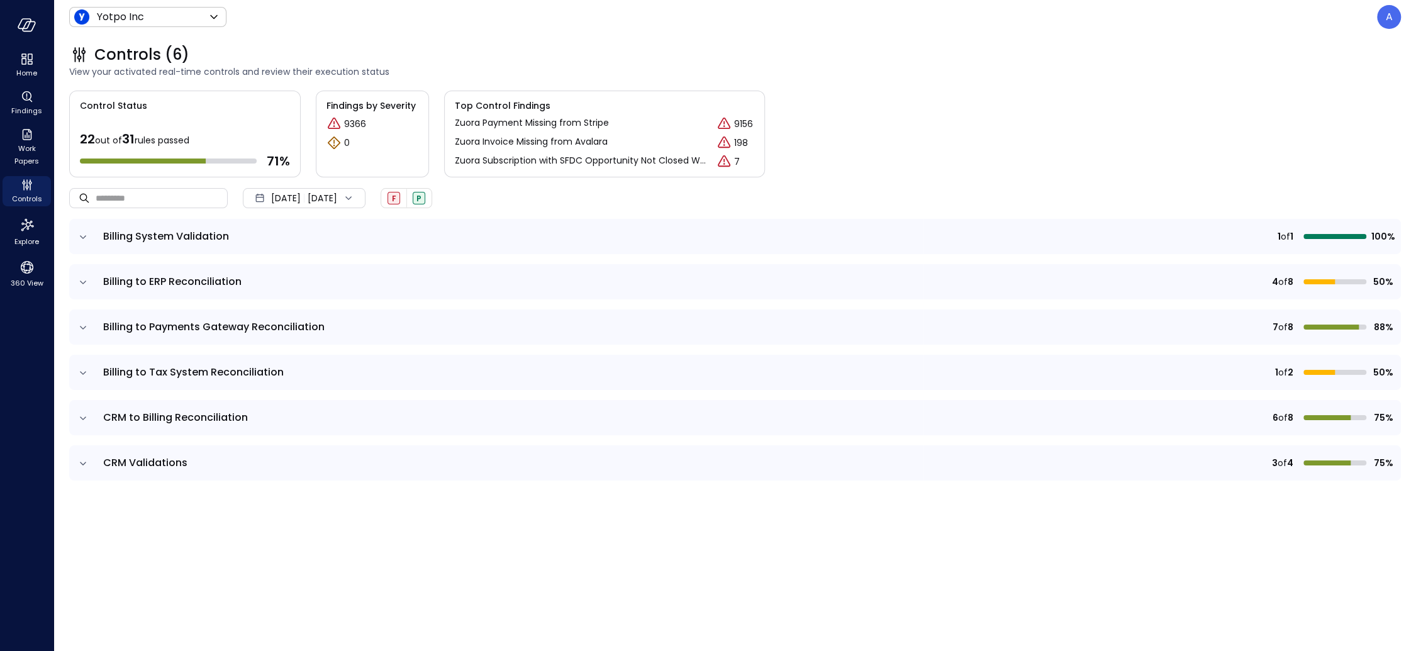
click at [86, 321] on icon "expand row" at bounding box center [83, 327] width 13 height 13
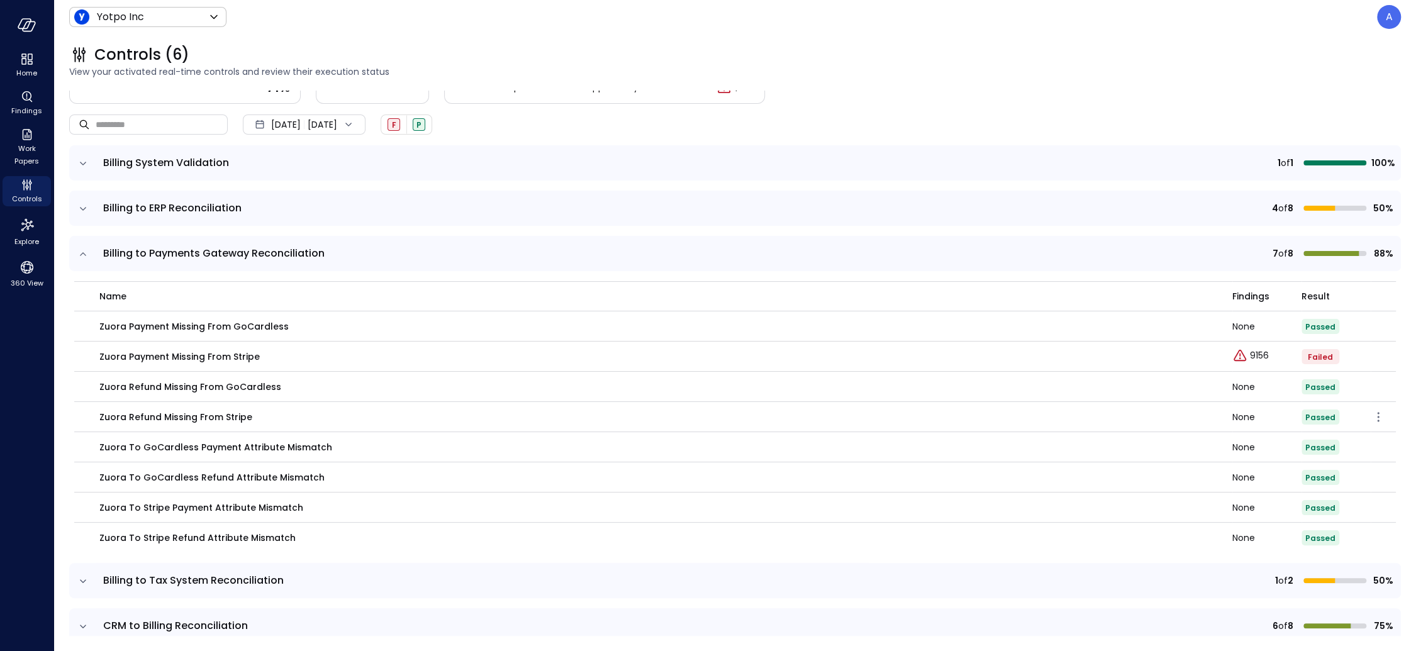
scroll to position [84, 0]
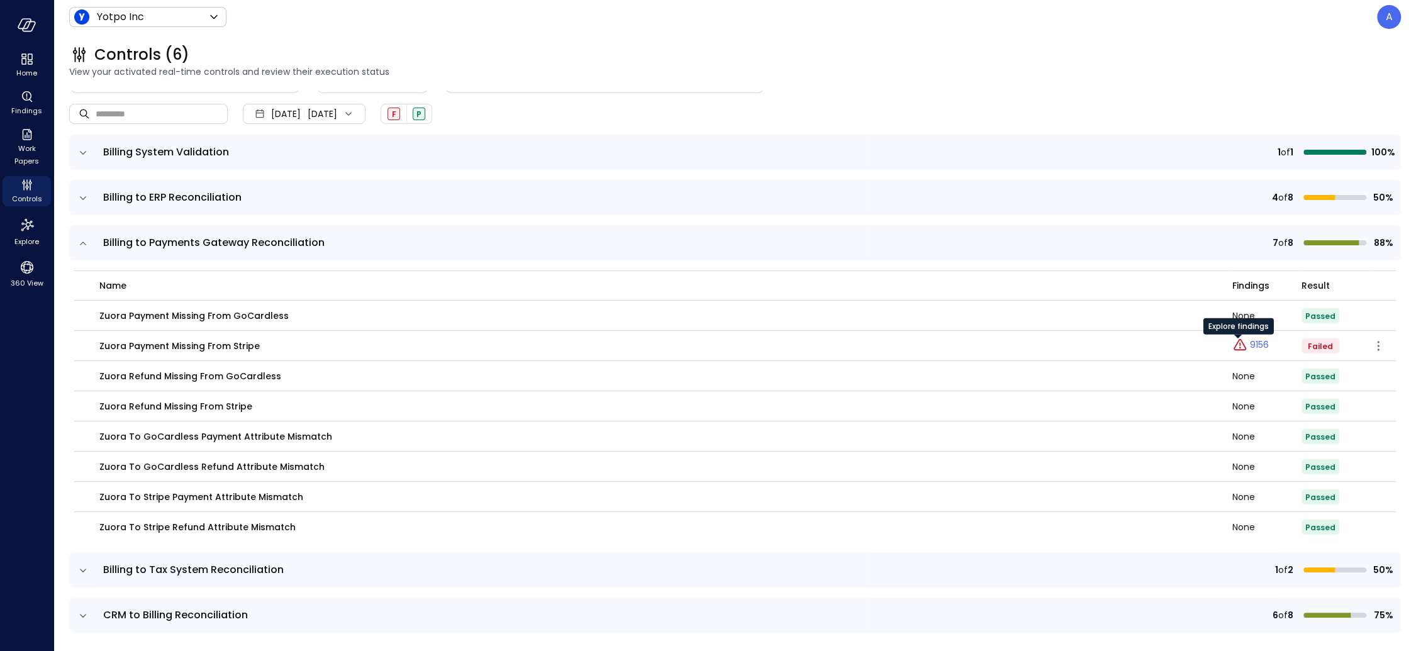
click at [1207, 345] on icon "Explore findings" at bounding box center [1239, 344] width 13 height 11
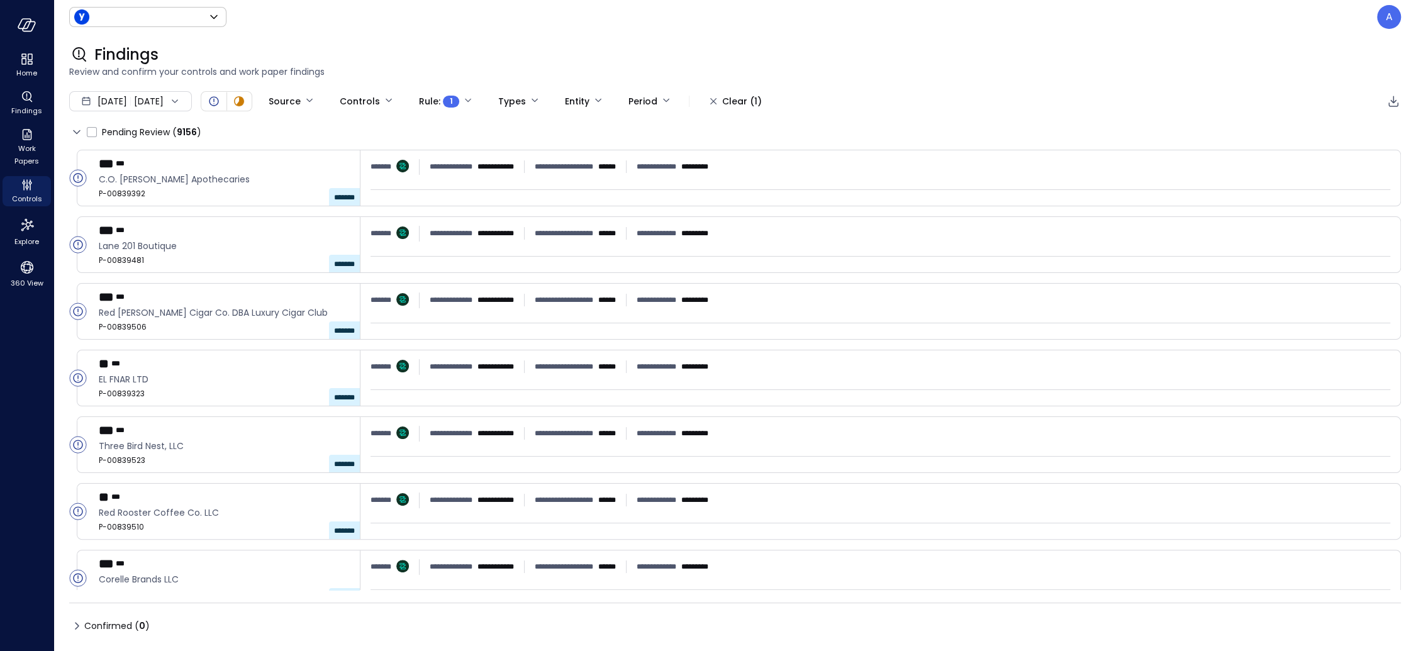
type input "******"
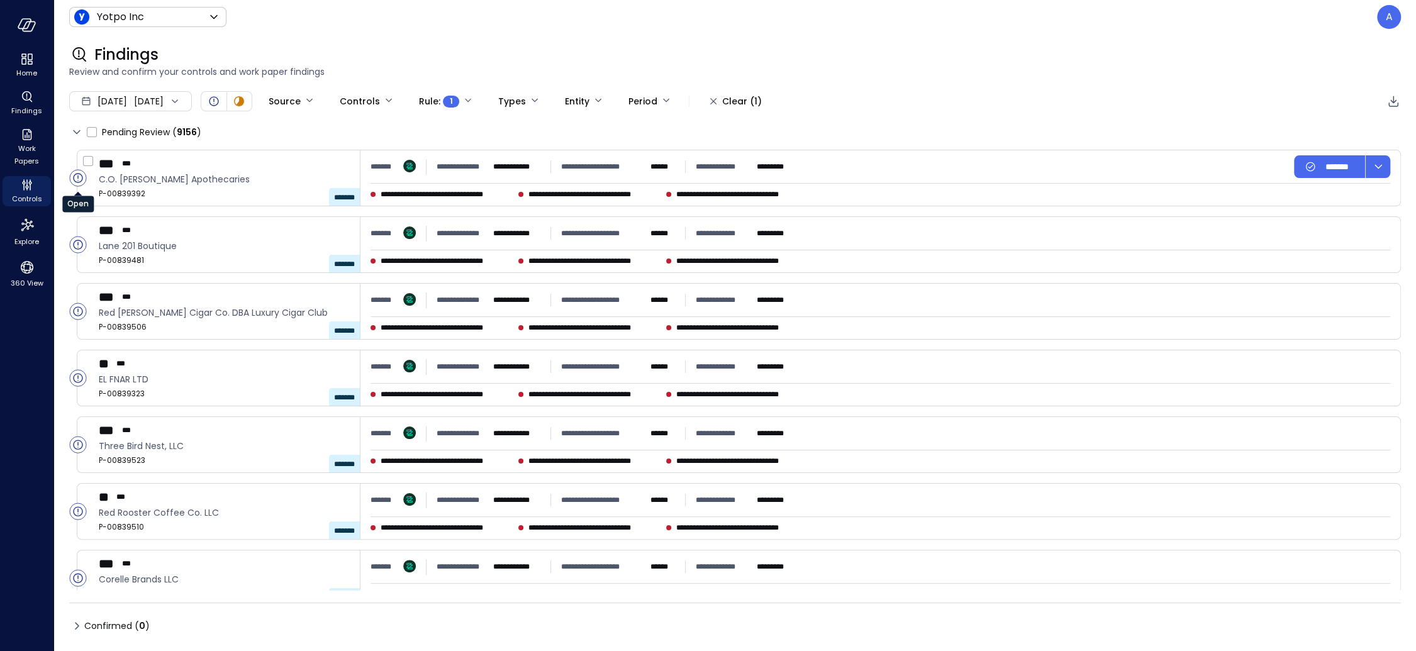
click at [82, 176] on icon "Open" at bounding box center [77, 177] width 9 height 9
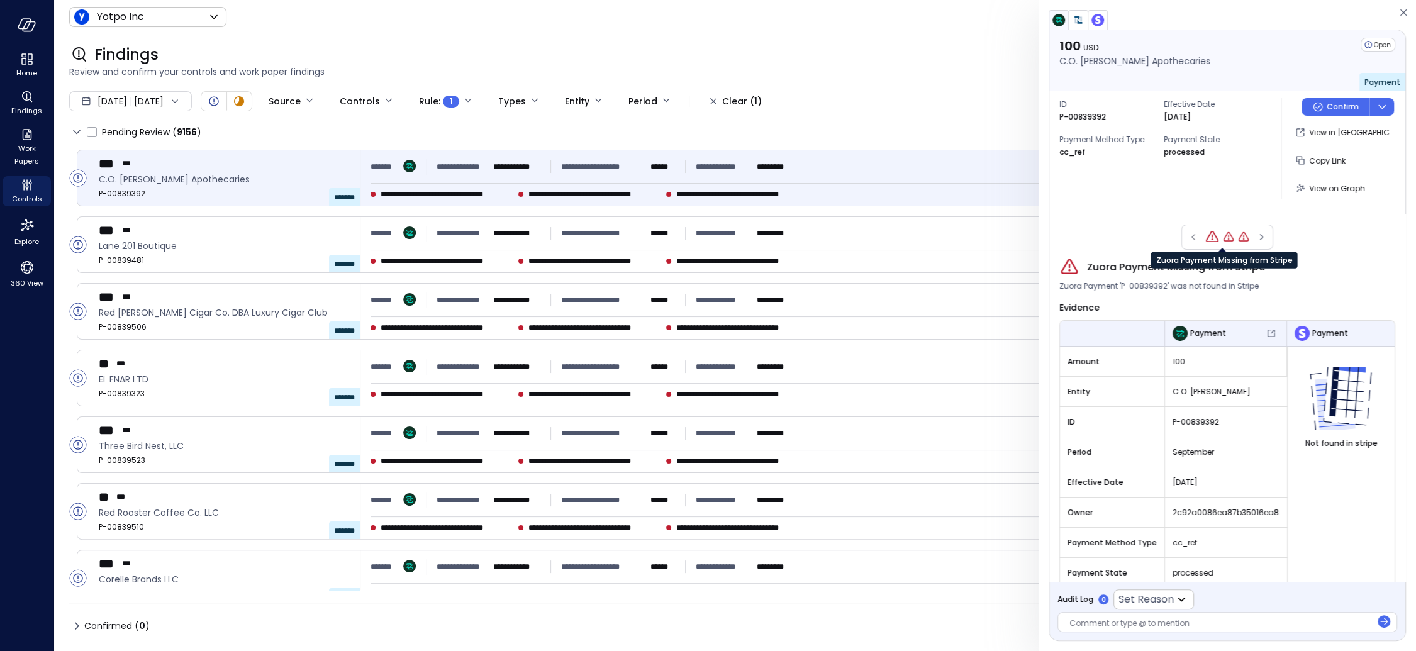
click at [1207, 238] on icon "Zuora Payment Missing from Stripe" at bounding box center [1228, 237] width 13 height 13
click at [1204, 236] on icon "Zuora Payment Missing from Stripe" at bounding box center [1210, 237] width 13 height 13
click at [1204, 237] on icon "Zuora Payment Missing from Stripe" at bounding box center [1211, 237] width 15 height 15
click at [1207, 236] on icon "Zuora Payment Missing from Stripe" at bounding box center [1228, 236] width 11 height 9
click at [1207, 235] on icon "button" at bounding box center [1261, 237] width 13 height 15
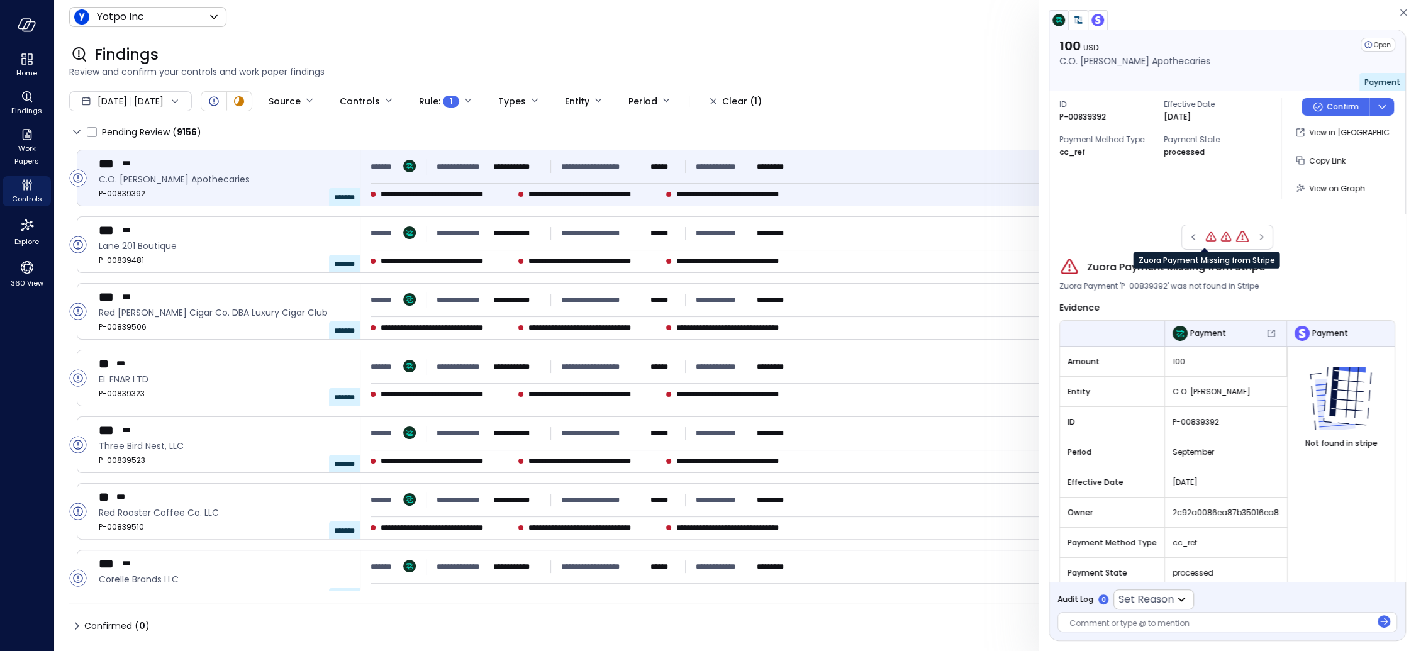
click at [1206, 235] on icon "Zuora Payment Missing from Stripe" at bounding box center [1211, 236] width 11 height 9
click at [1207, 236] on icon "Zuora Payment Missing from Stripe" at bounding box center [1228, 237] width 13 height 13
click at [26, 187] on icon "Controls" at bounding box center [26, 187] width 3 height 3
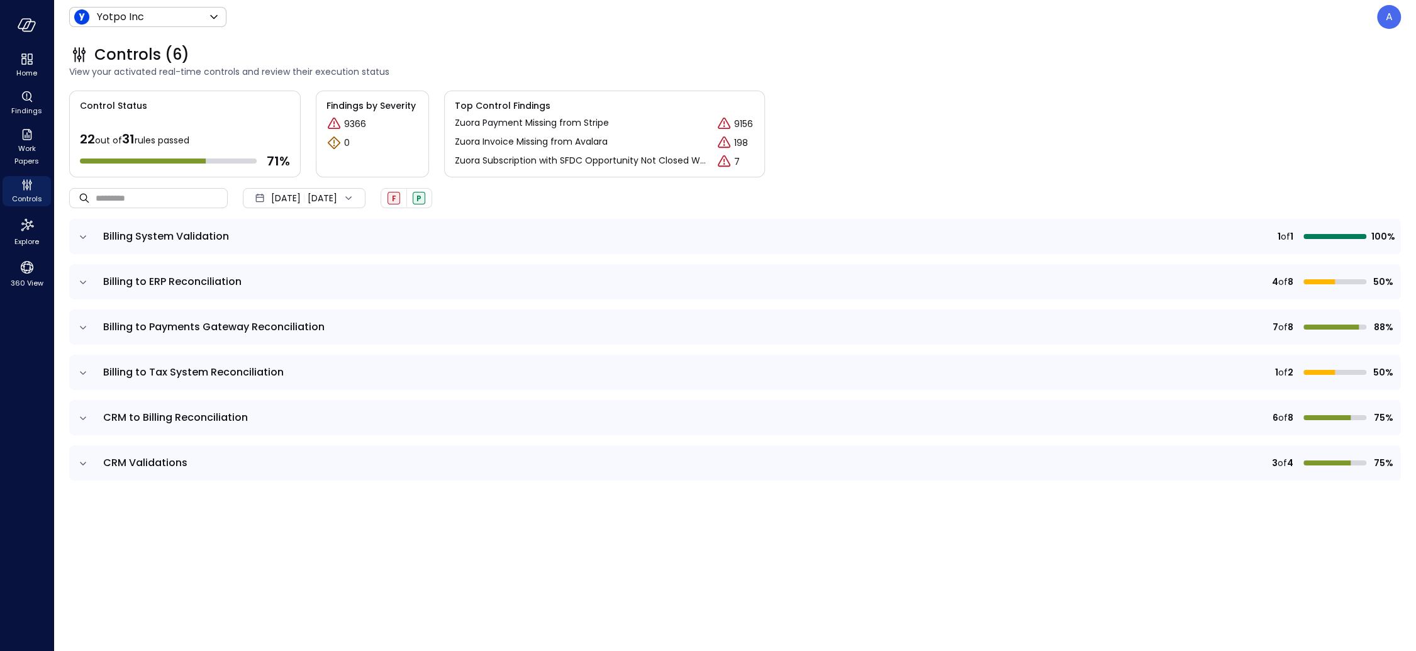
click at [340, 199] on div "Sep 1, 2025 Sep 30, 2025" at bounding box center [304, 198] width 123 height 20
click at [328, 235] on li "October 2025" at bounding box center [311, 232] width 100 height 21
click at [84, 328] on icon "expand row" at bounding box center [83, 327] width 6 height 3
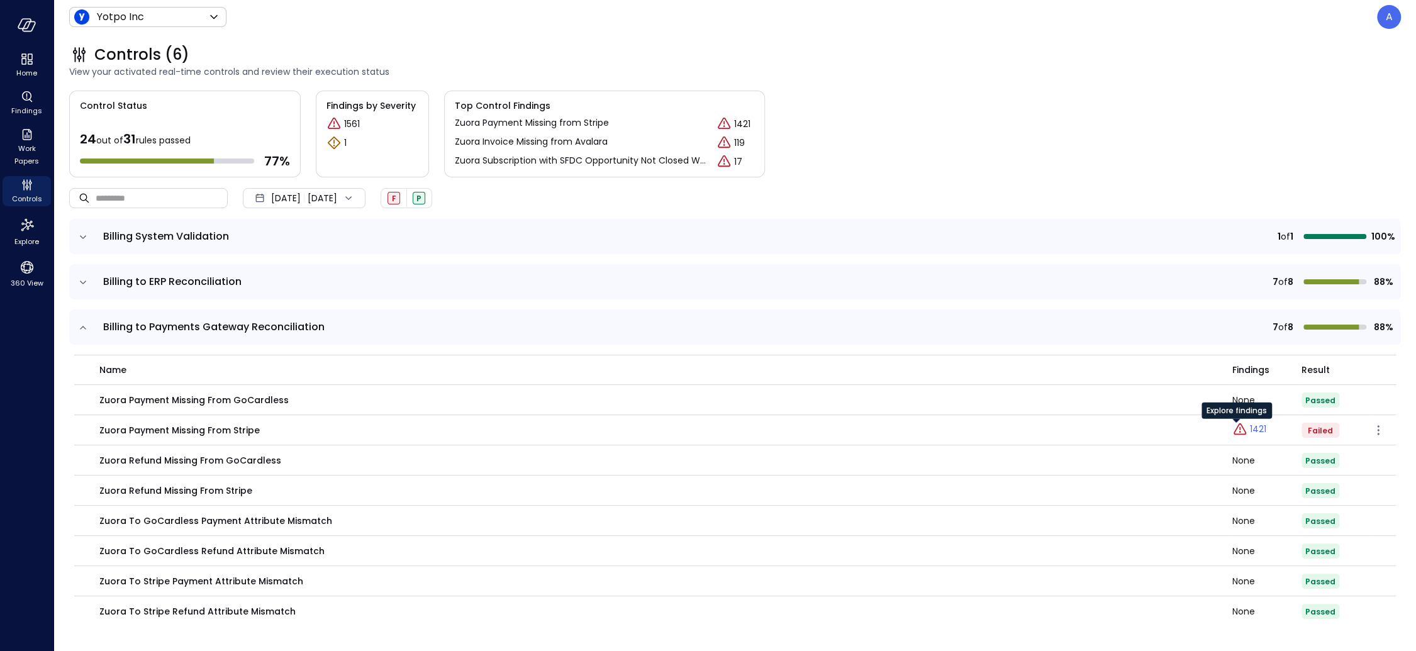
click at [1207, 428] on p "1421" at bounding box center [1258, 429] width 16 height 13
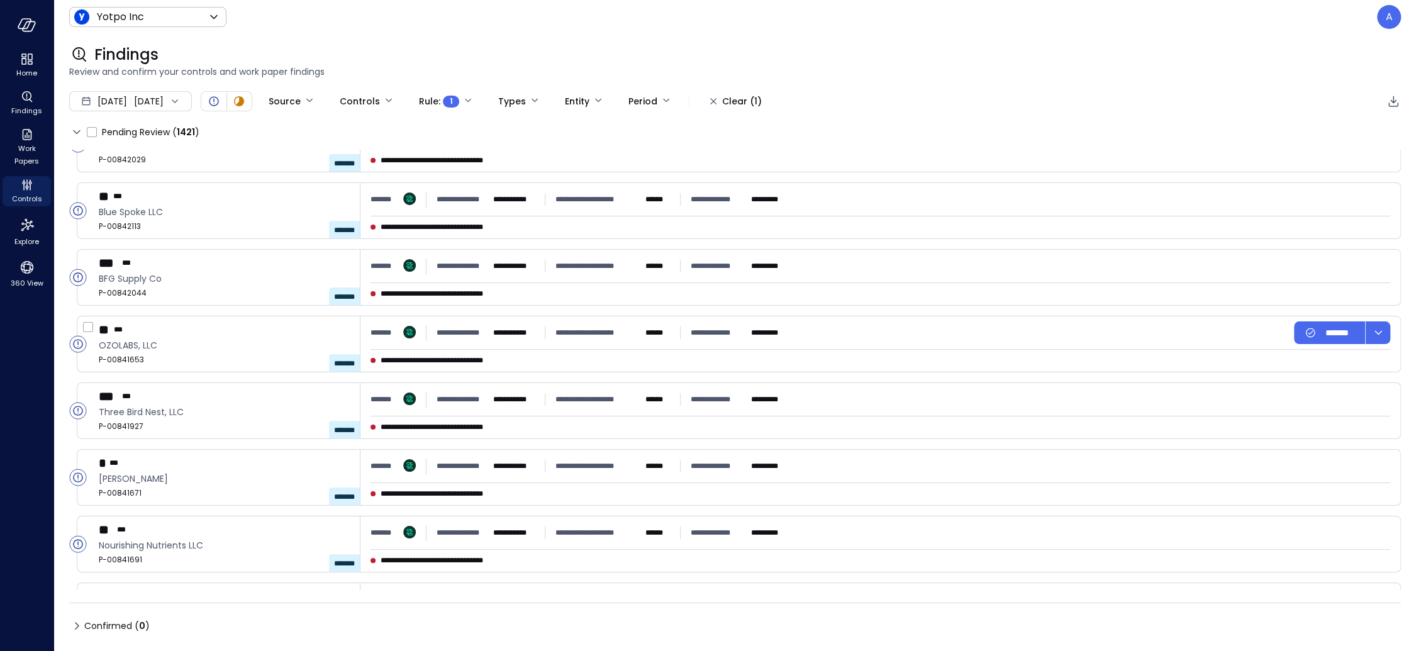
scroll to position [883, 0]
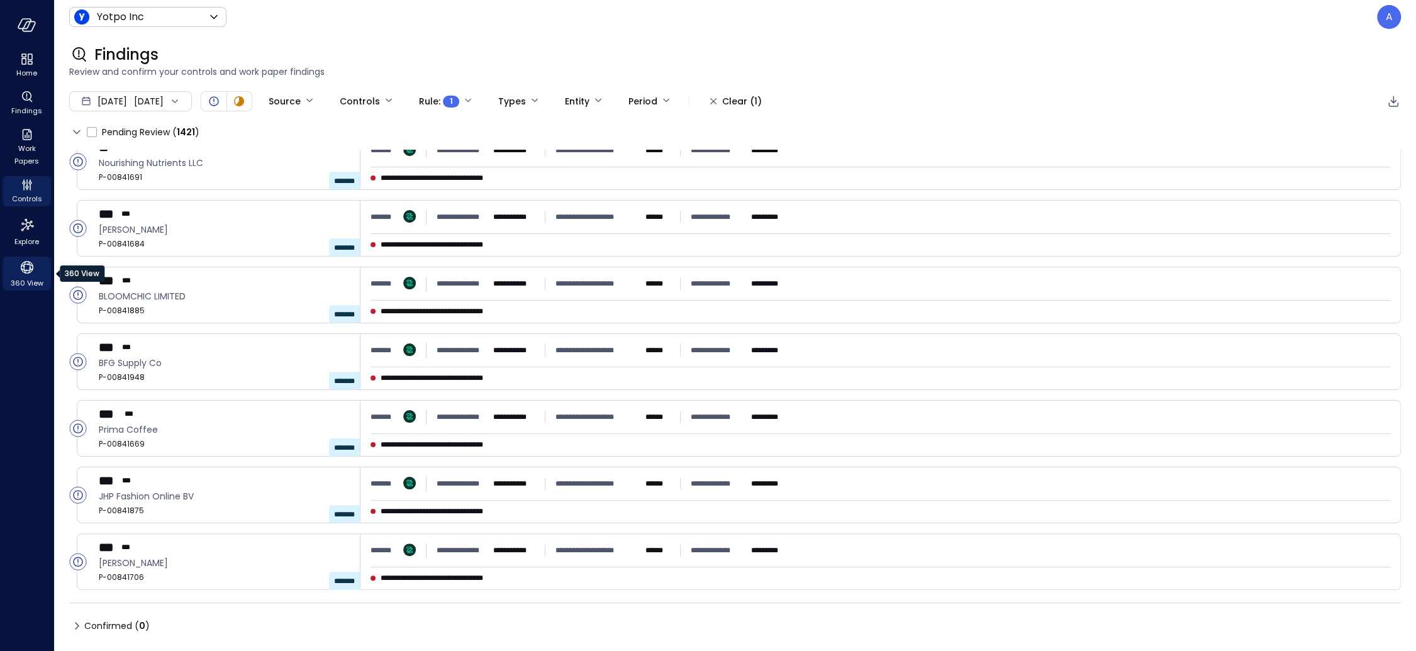
click at [23, 266] on icon "360 View" at bounding box center [27, 267] width 13 height 13
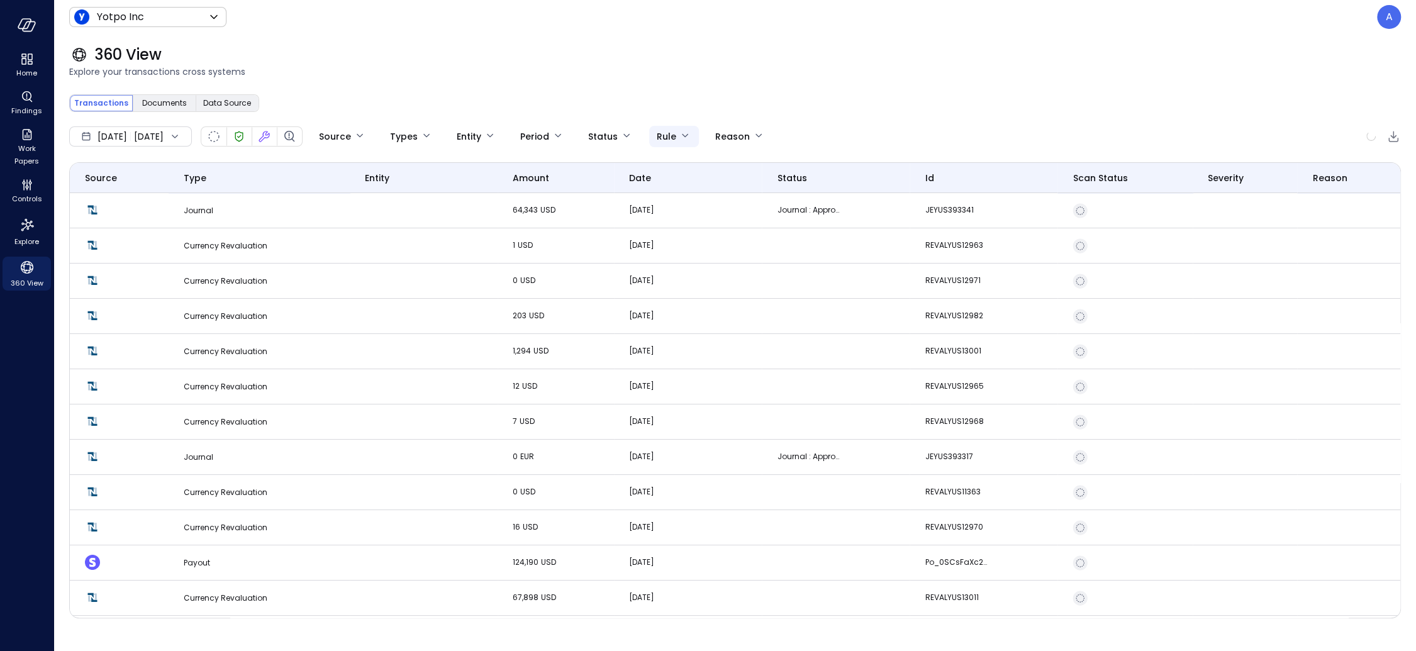
click at [691, 135] on body "Home Findings Work Papers Controls Explore 360 View Yotpo Inc ****** ​ A 360 Vi…" at bounding box center [708, 325] width 1416 height 651
click at [354, 140] on div at bounding box center [708, 325] width 1416 height 651
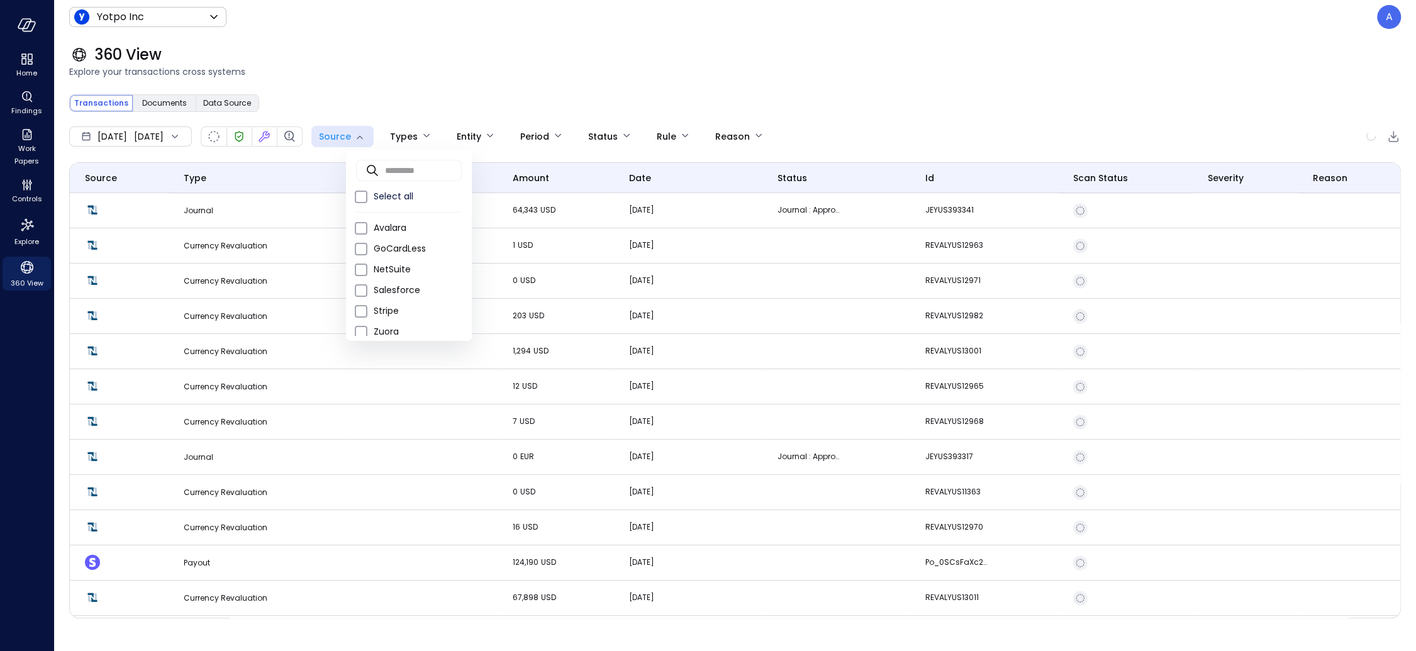
click at [359, 139] on body "Home Findings Work Papers Controls Explore 360 View Yotpo Inc ****** ​ A 360 Vi…" at bounding box center [708, 325] width 1416 height 651
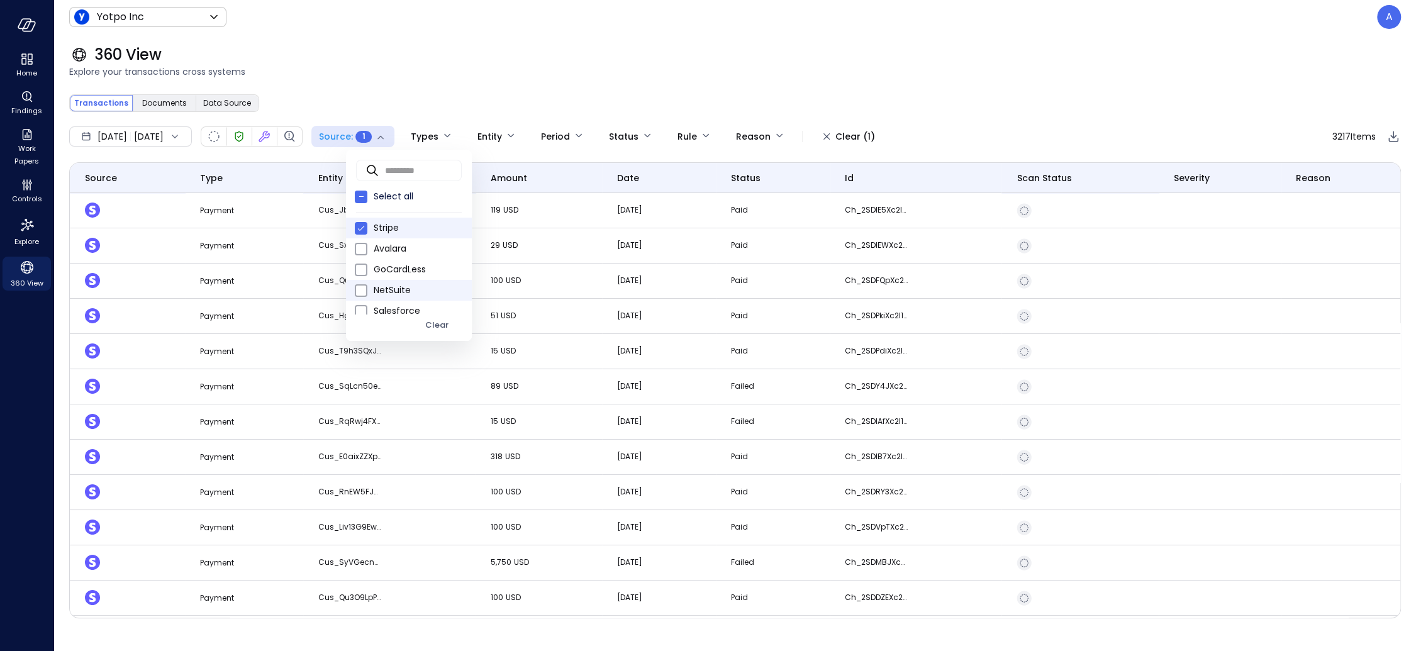
scroll to position [28, 0]
type input "**********"
click at [721, 135] on div at bounding box center [708, 325] width 1416 height 651
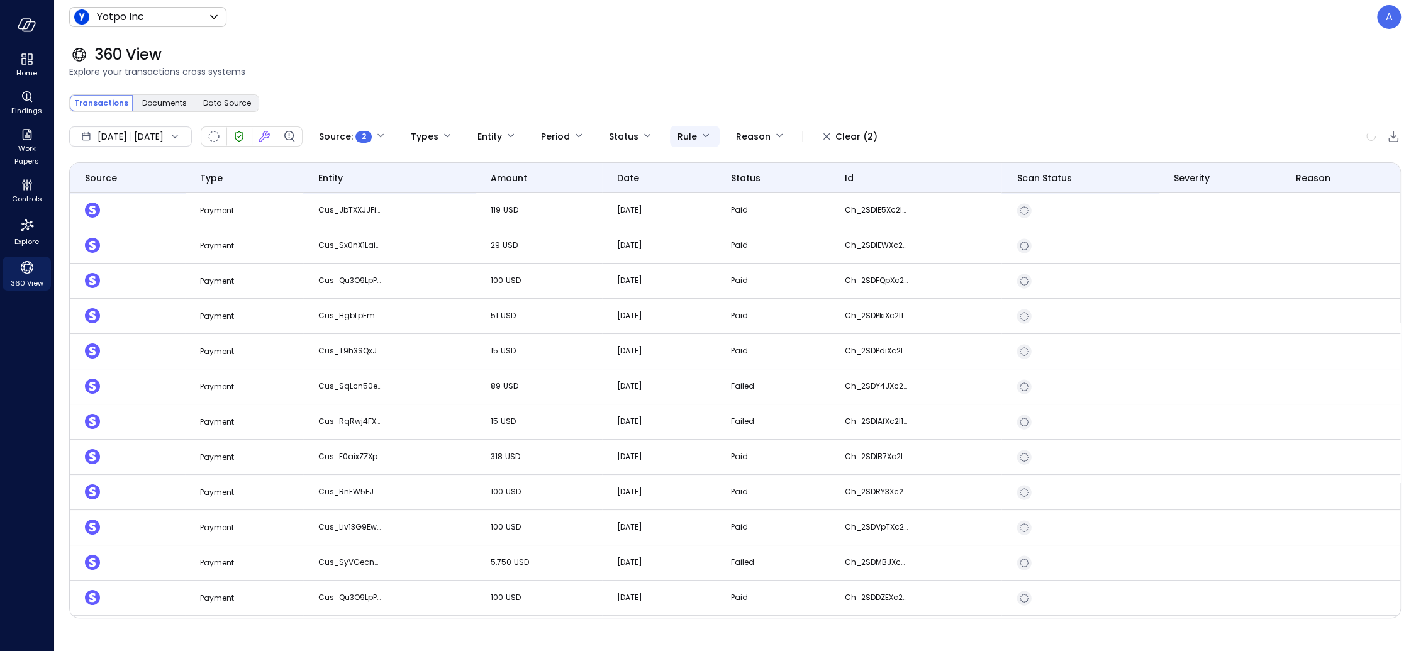
click at [718, 137] on body "**********" at bounding box center [708, 325] width 1416 height 651
click at [593, 137] on div at bounding box center [708, 325] width 1416 height 651
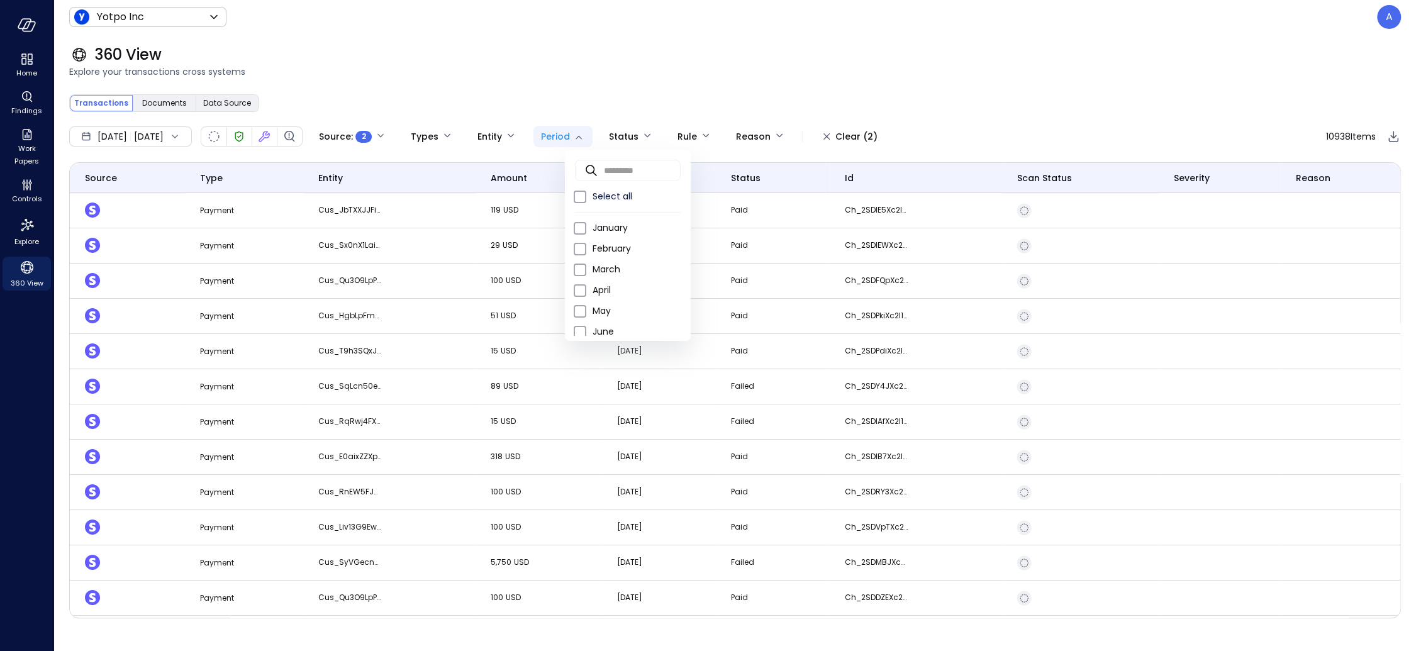
click at [586, 137] on body "**********" at bounding box center [708, 325] width 1416 height 651
click at [586, 137] on div at bounding box center [708, 325] width 1416 height 651
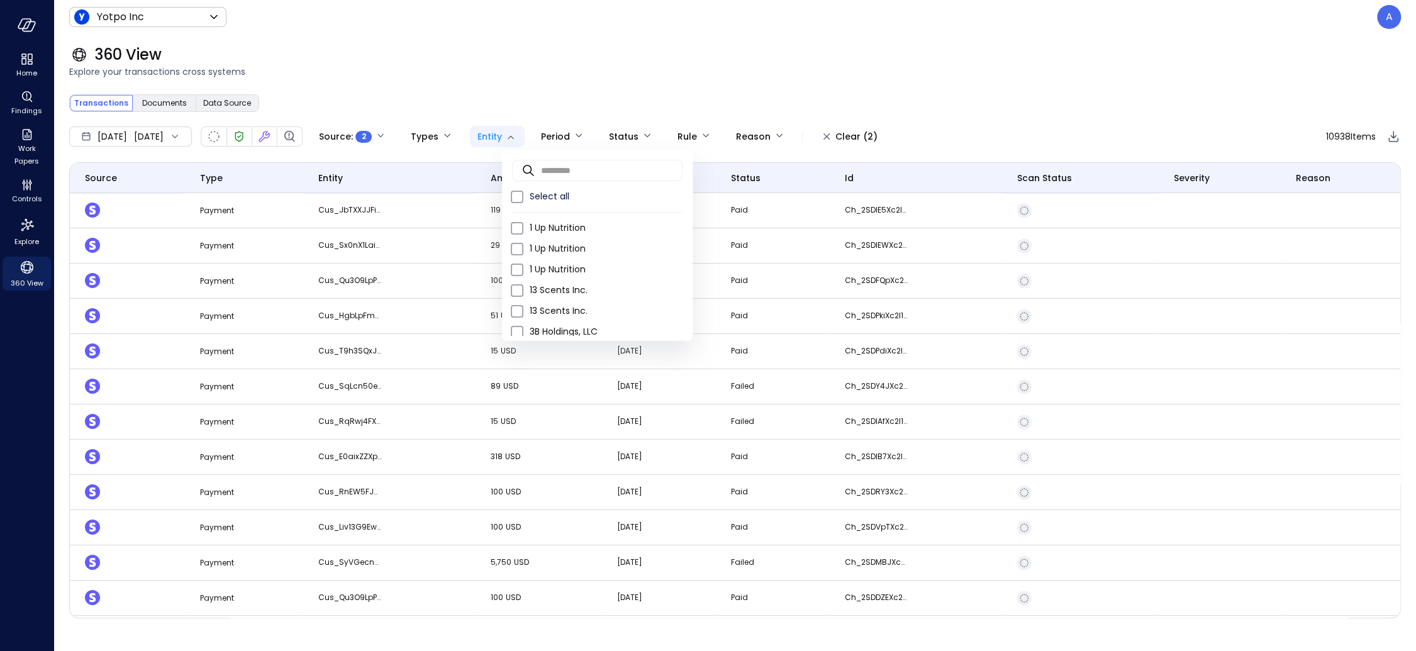
click at [529, 134] on body "**********" at bounding box center [708, 325] width 1416 height 651
click at [504, 103] on div at bounding box center [708, 325] width 1416 height 651
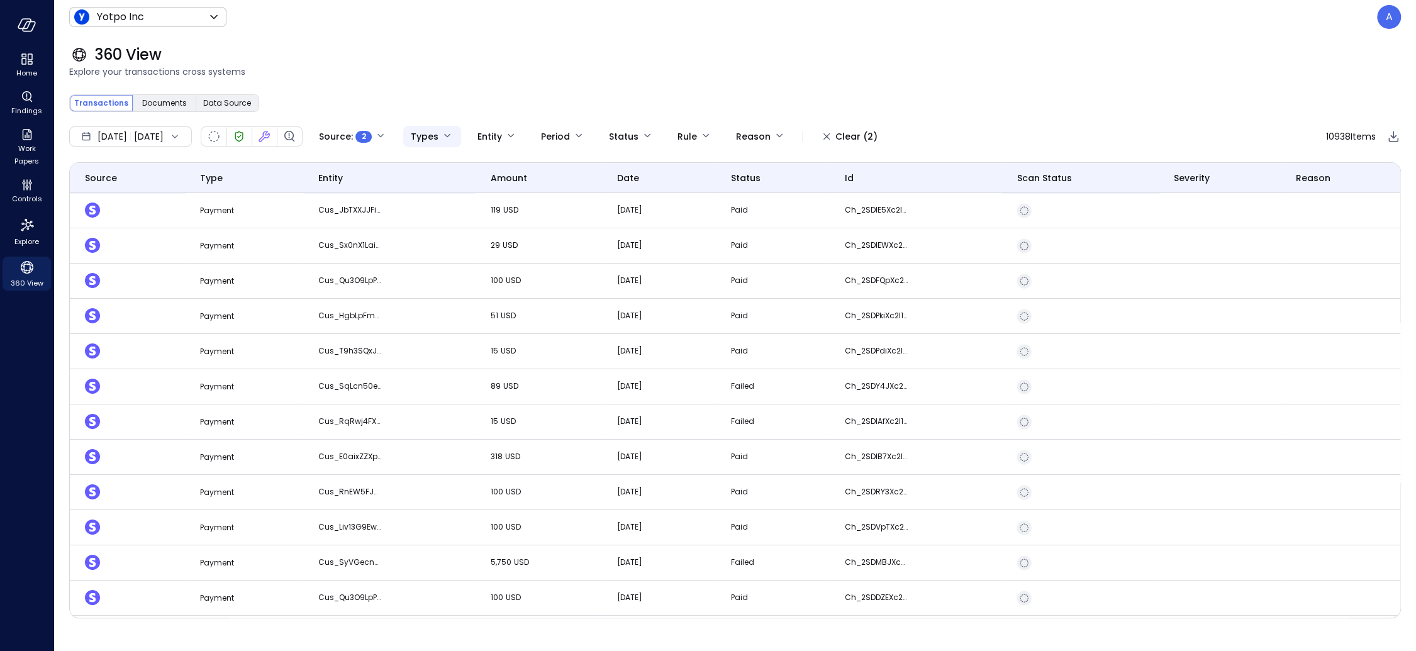
click at [473, 133] on body "**********" at bounding box center [708, 325] width 1416 height 651
type input "**"
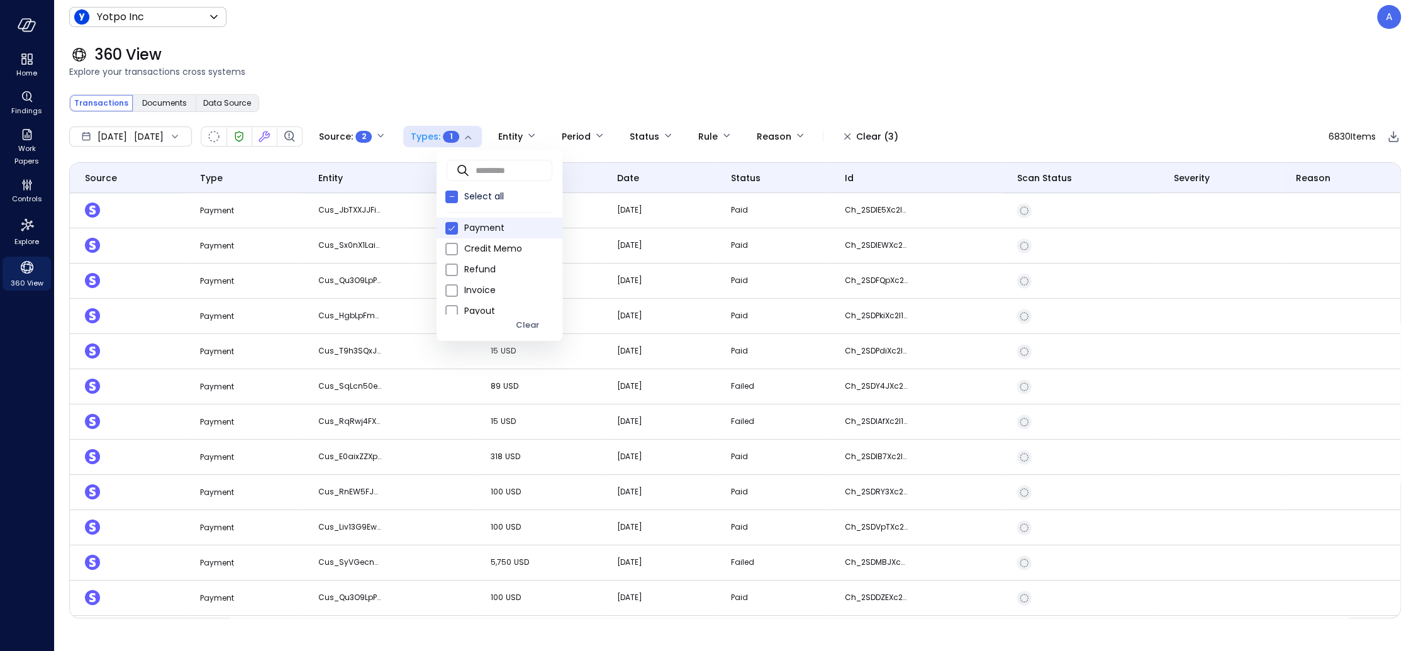
click at [605, 105] on div at bounding box center [708, 325] width 1416 height 651
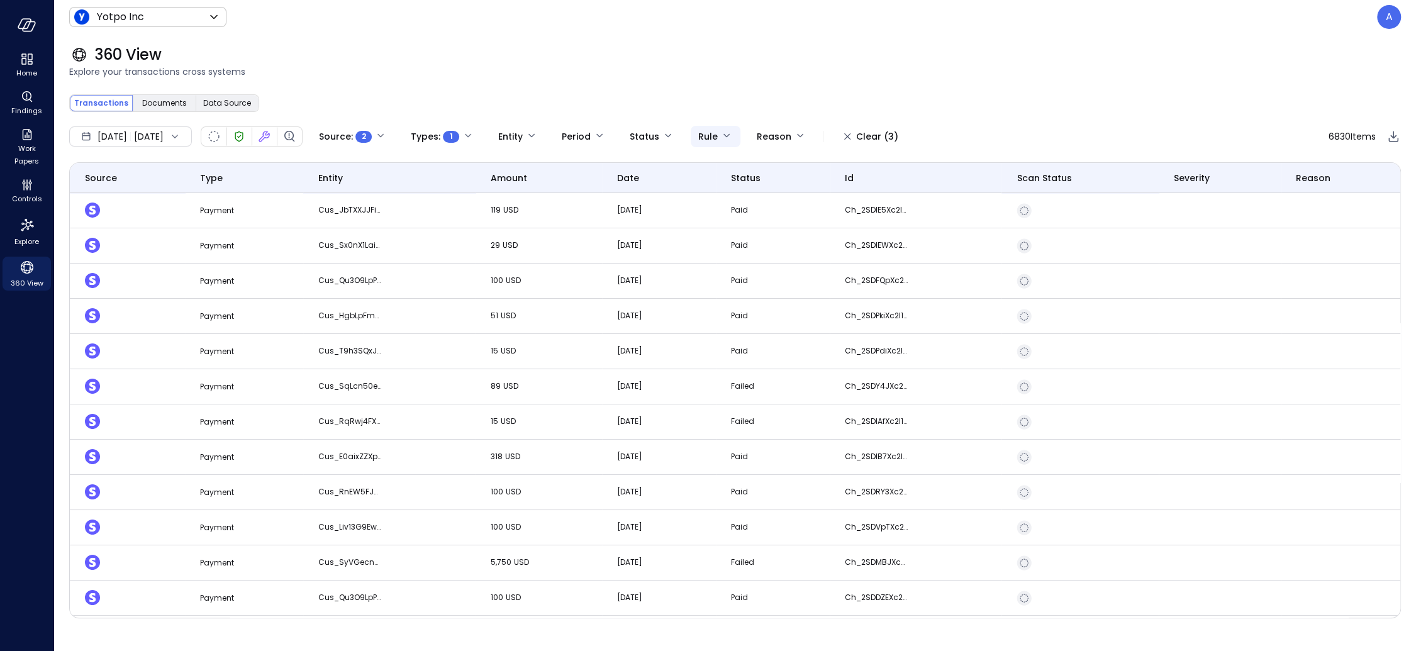
click at [743, 141] on body "**********" at bounding box center [708, 325] width 1416 height 651
click at [24, 275] on div at bounding box center [708, 325] width 1416 height 651
click at [30, 106] on span "Findings" at bounding box center [26, 110] width 31 height 13
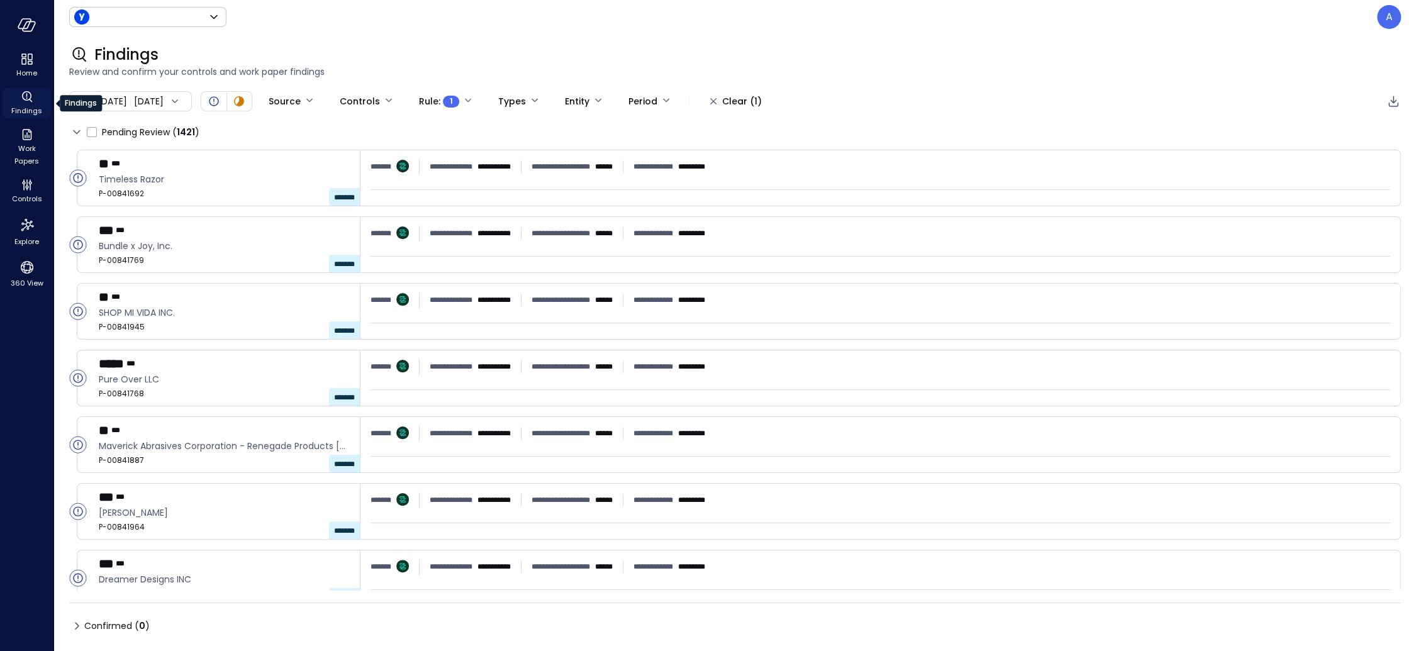
type input "******"
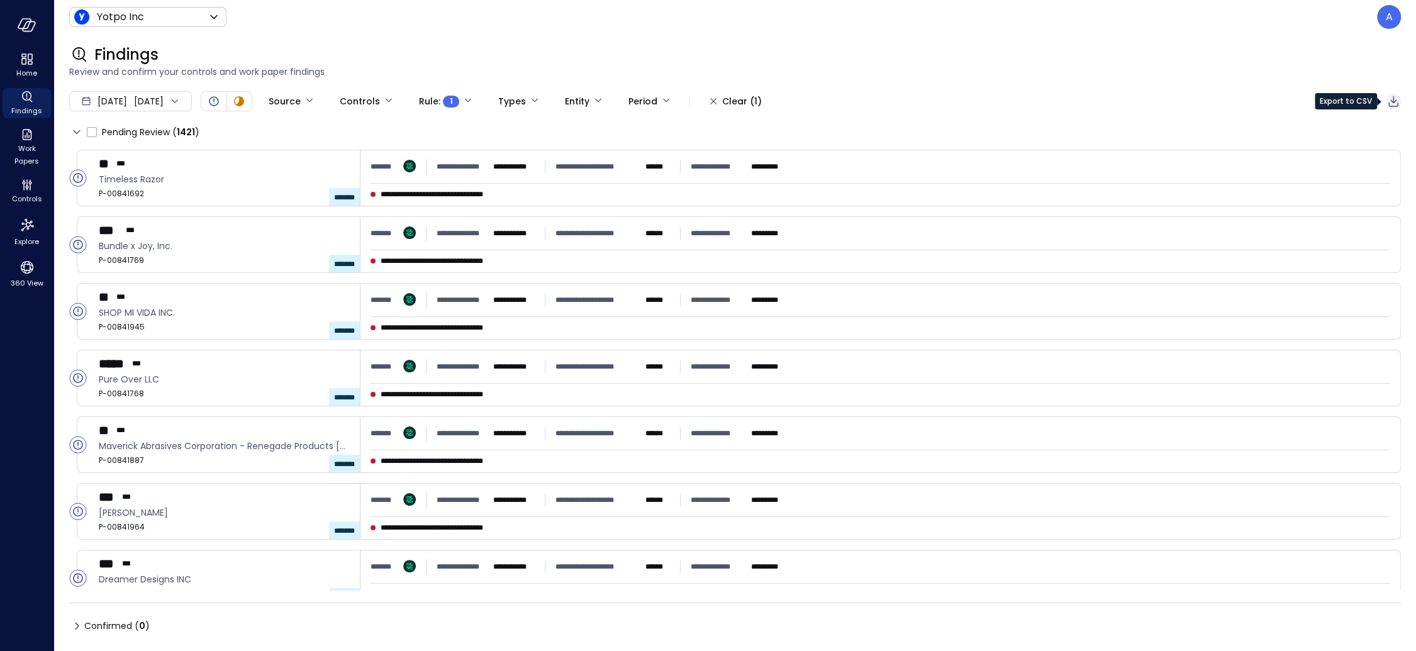
click at [1207, 105] on icon "Export to CSV" at bounding box center [1393, 101] width 15 height 15
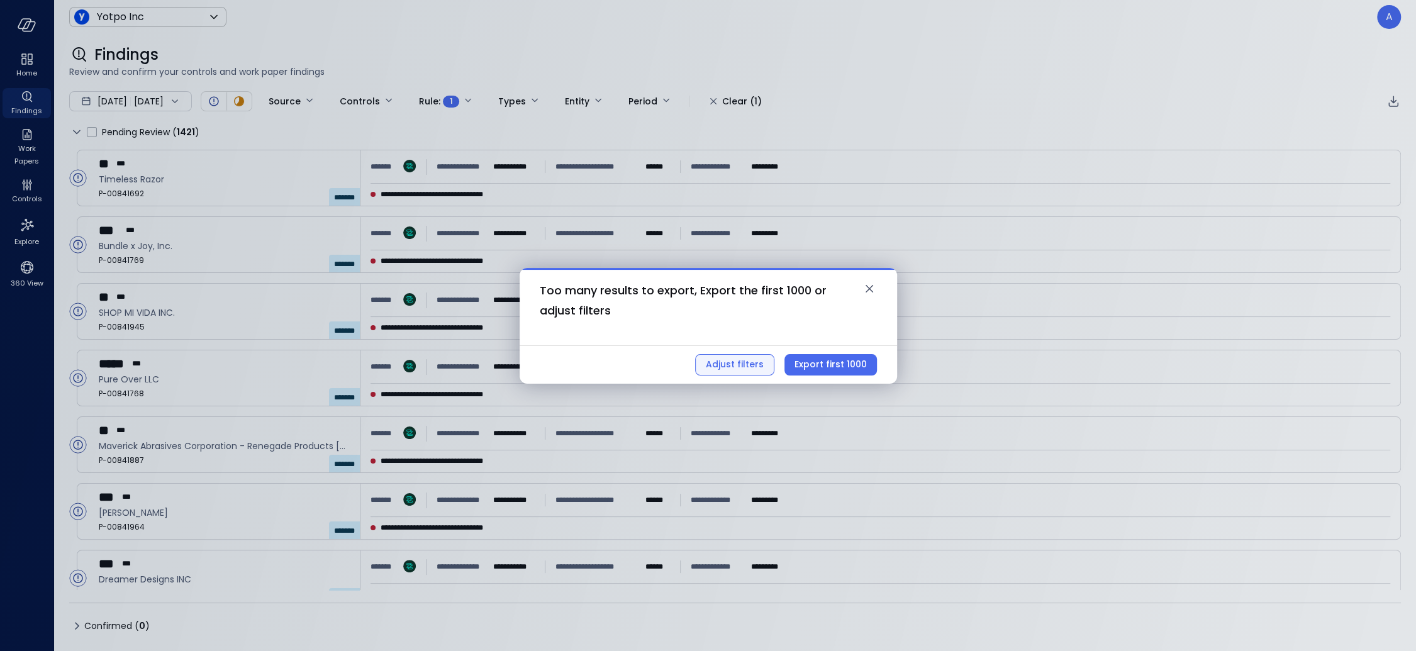
click at [720, 360] on div "Adjust filters" at bounding box center [735, 365] width 58 height 16
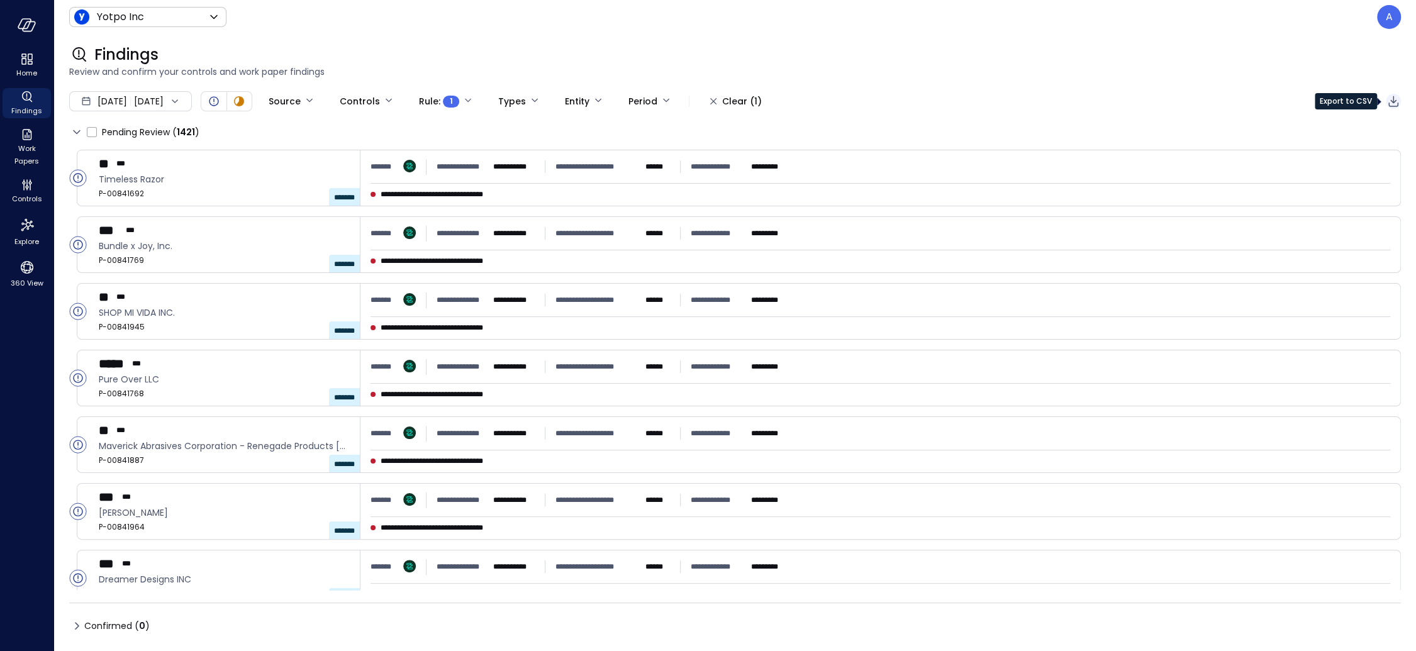
click at [1207, 102] on icon "Export to CSV" at bounding box center [1393, 101] width 10 height 11
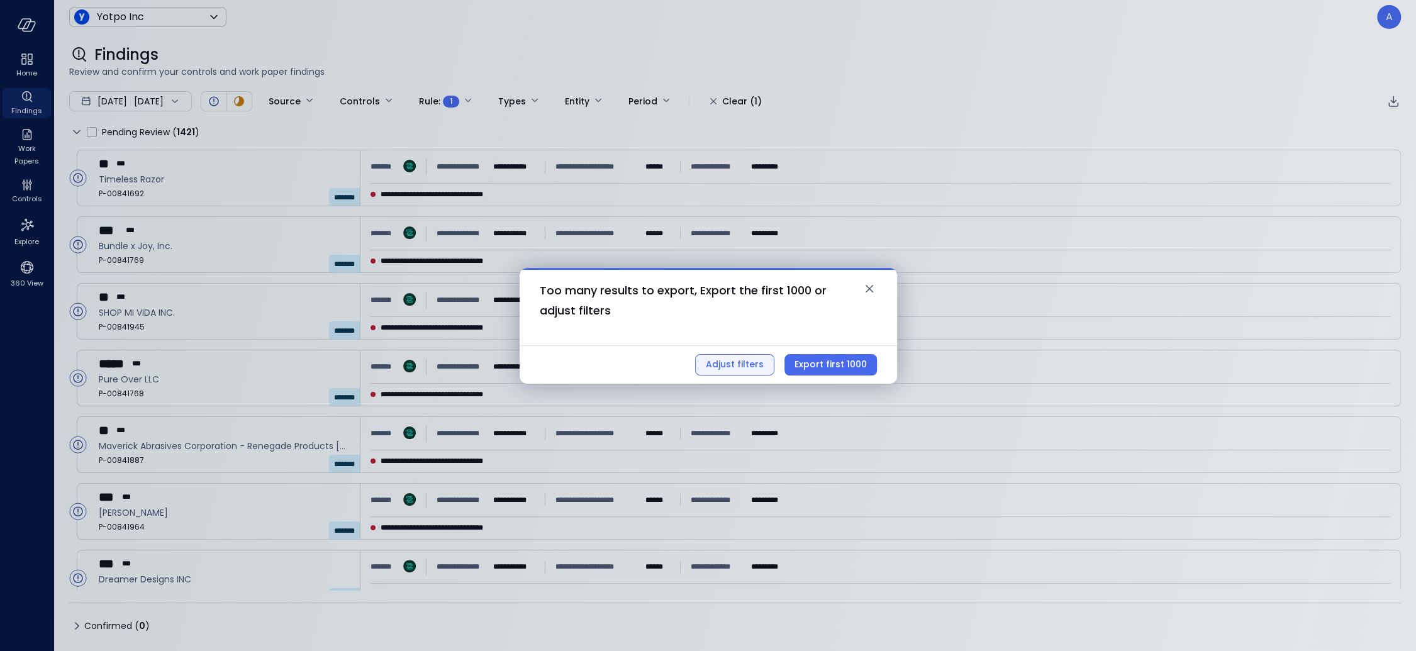
click at [749, 362] on div "Adjust filters" at bounding box center [735, 365] width 58 height 16
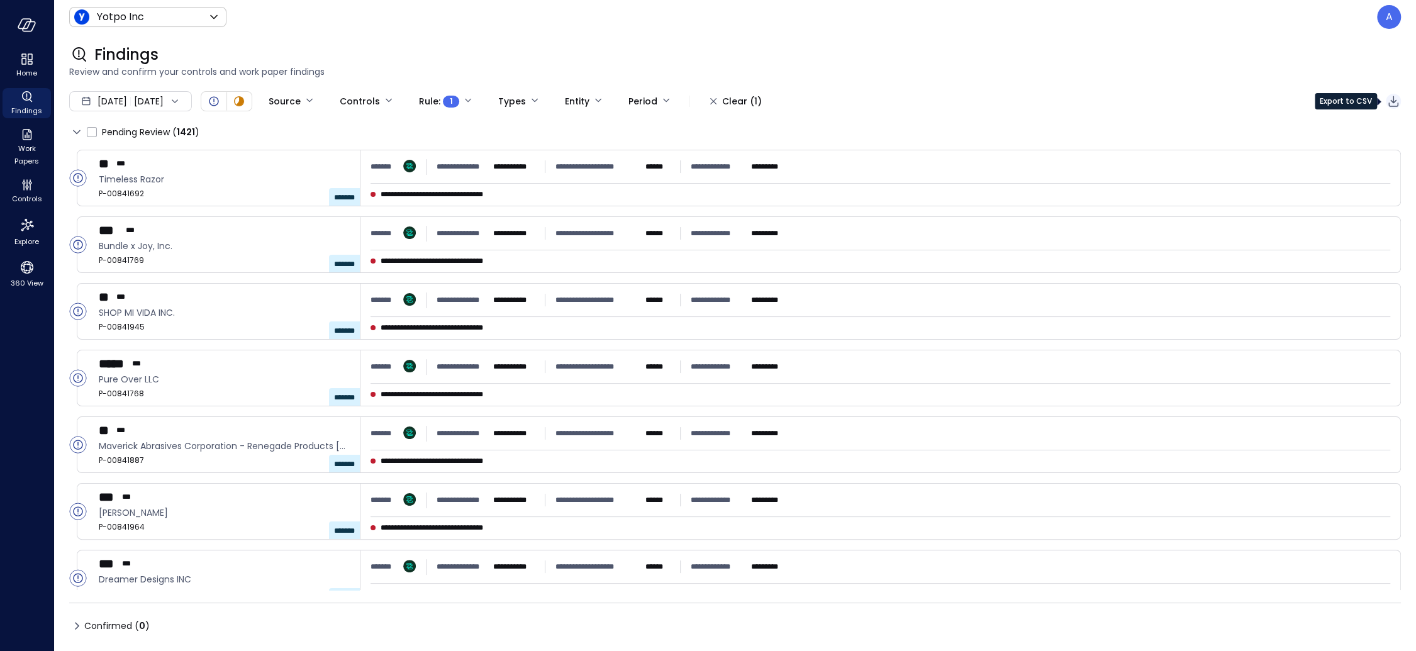
click at [1207, 104] on icon "Export to CSV" at bounding box center [1393, 101] width 15 height 15
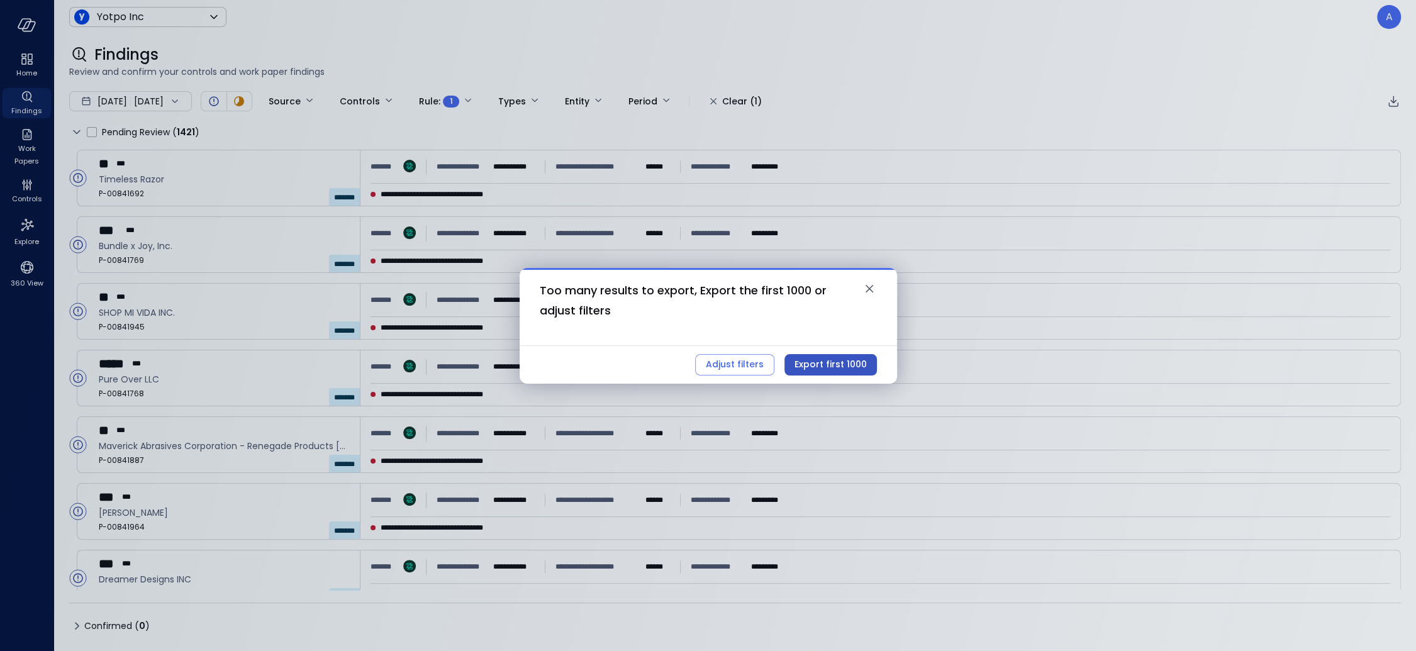
click at [851, 366] on div "Export first 1000" at bounding box center [830, 365] width 72 height 16
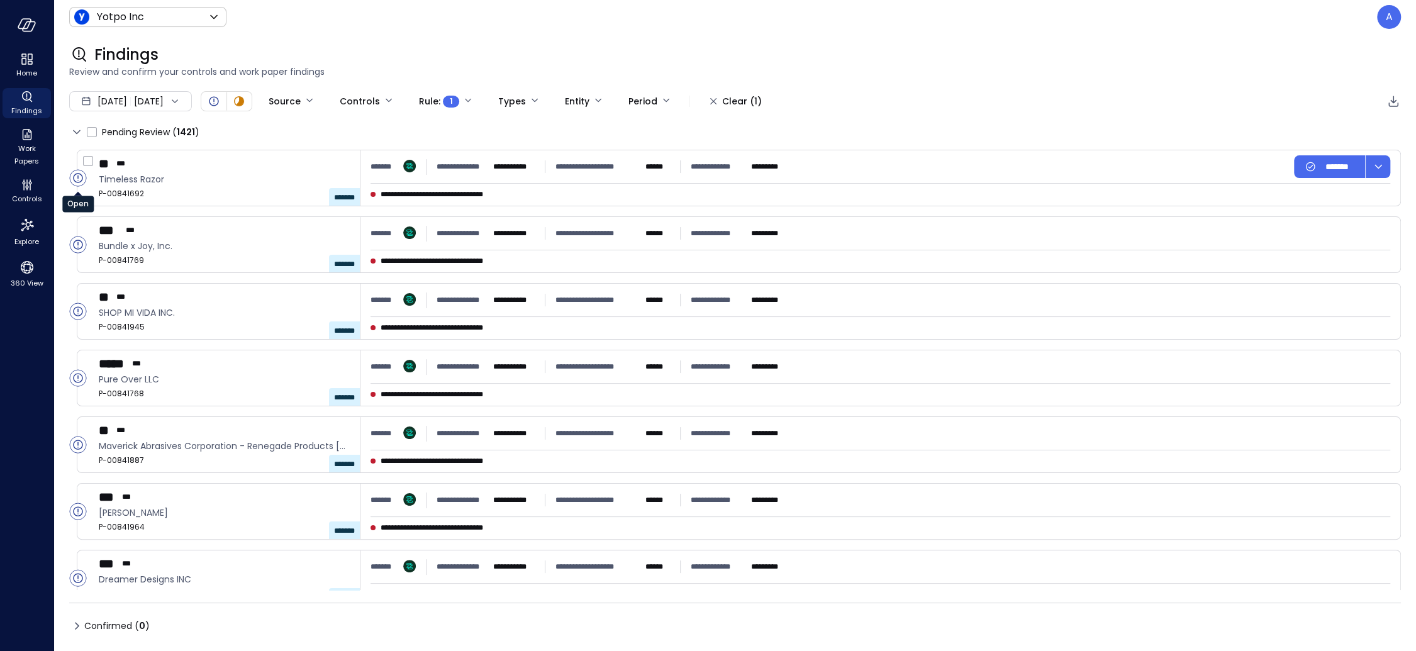
click at [80, 175] on circle "Open" at bounding box center [78, 178] width 16 height 16
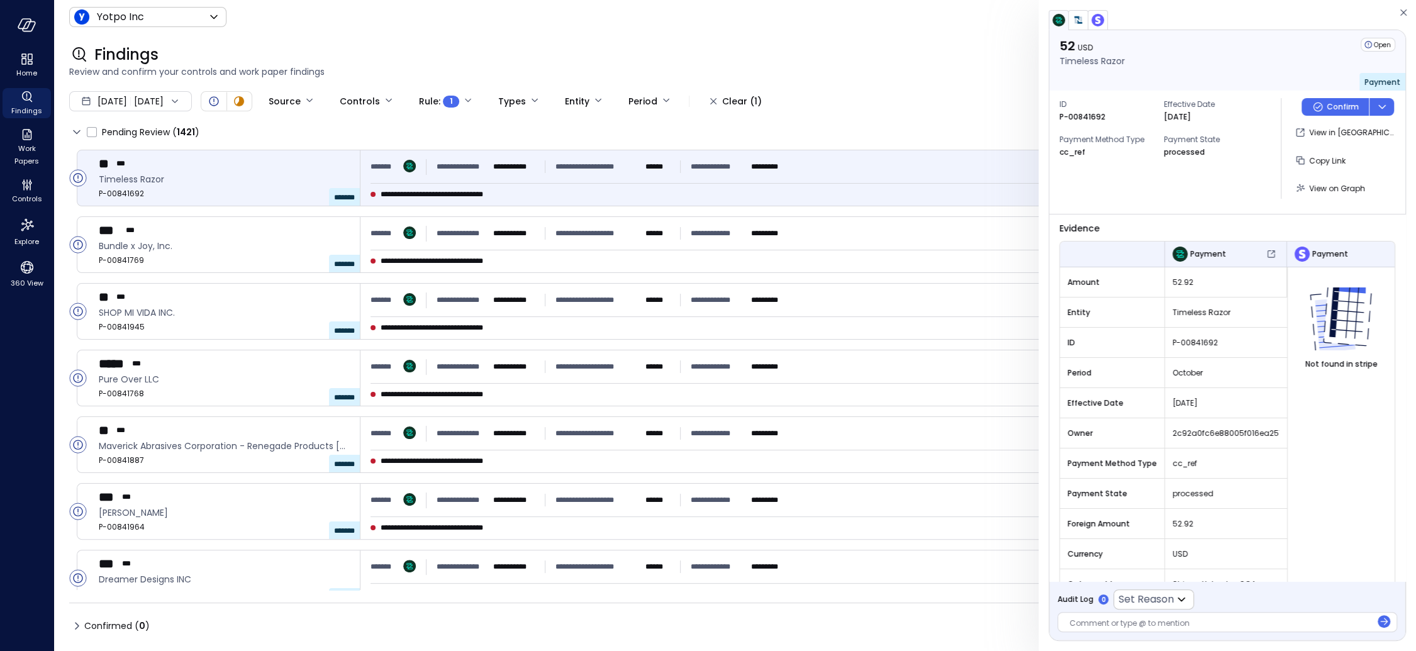
scroll to position [74, 0]
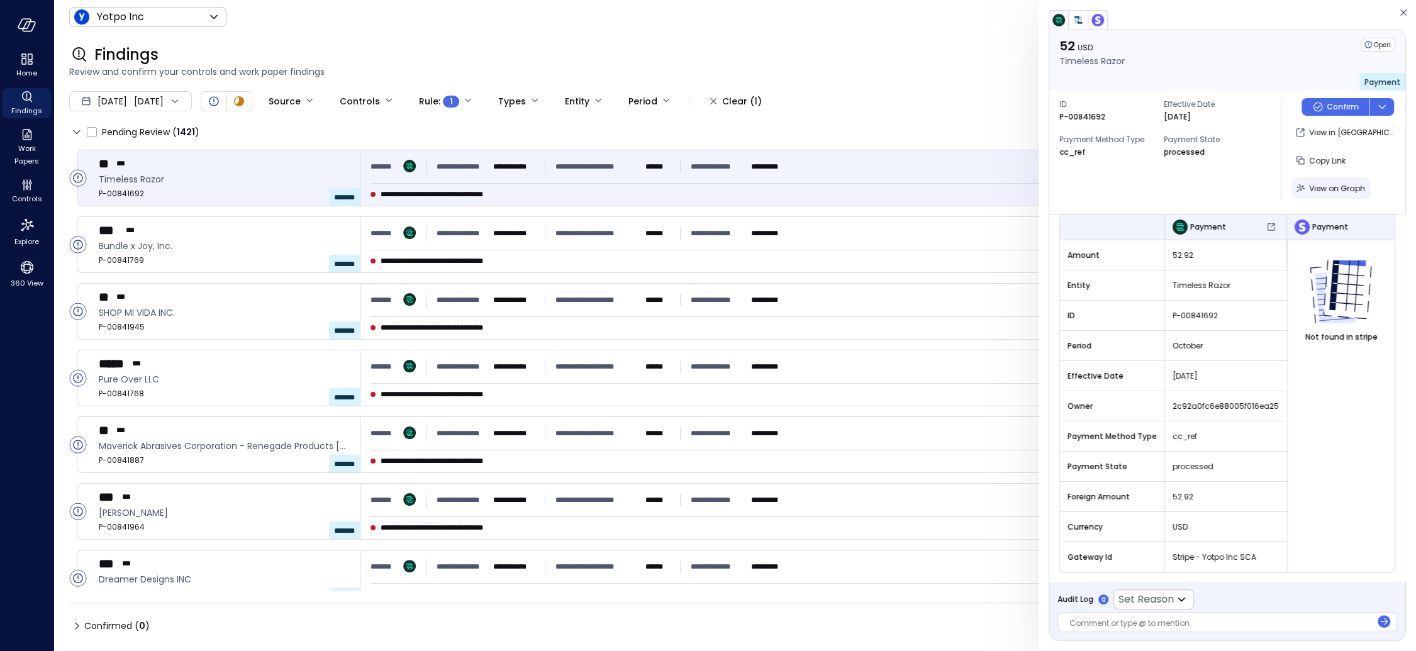
click at [1207, 185] on span "View on Graph" at bounding box center [1337, 188] width 56 height 11
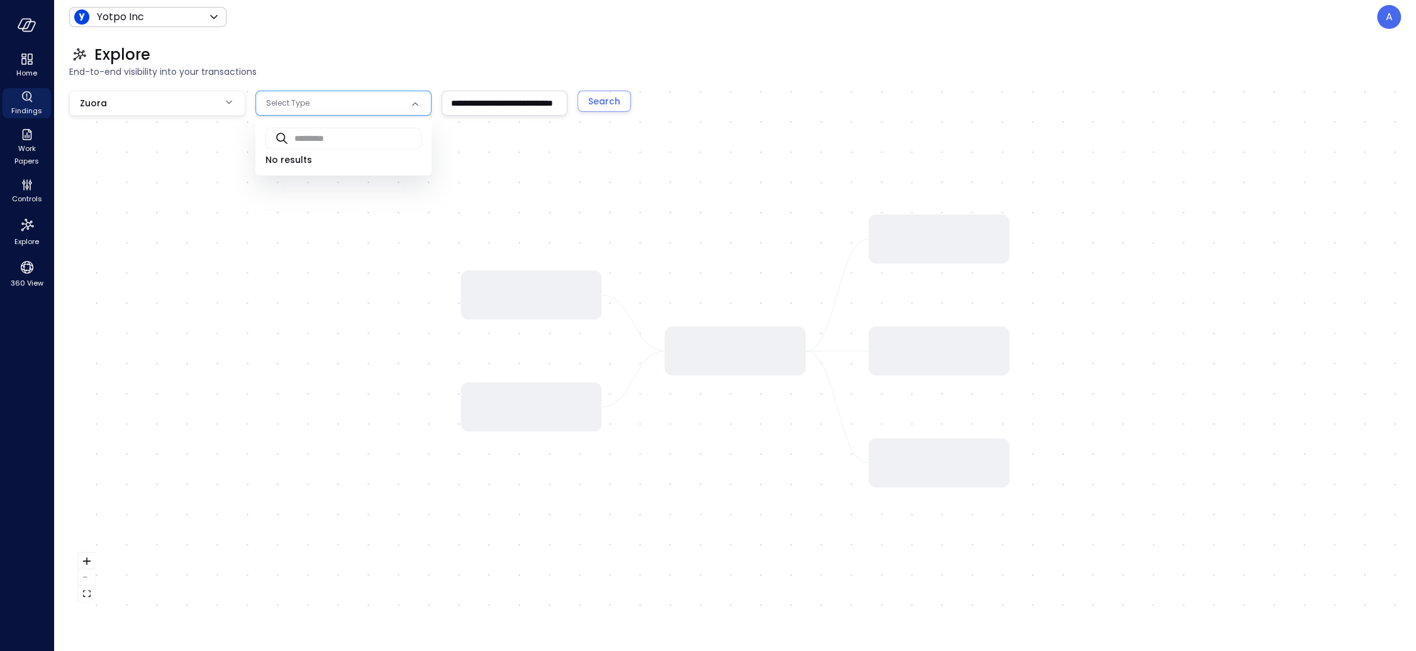
click at [307, 99] on body "**********" at bounding box center [708, 325] width 1416 height 651
click at [322, 79] on div at bounding box center [708, 325] width 1416 height 651
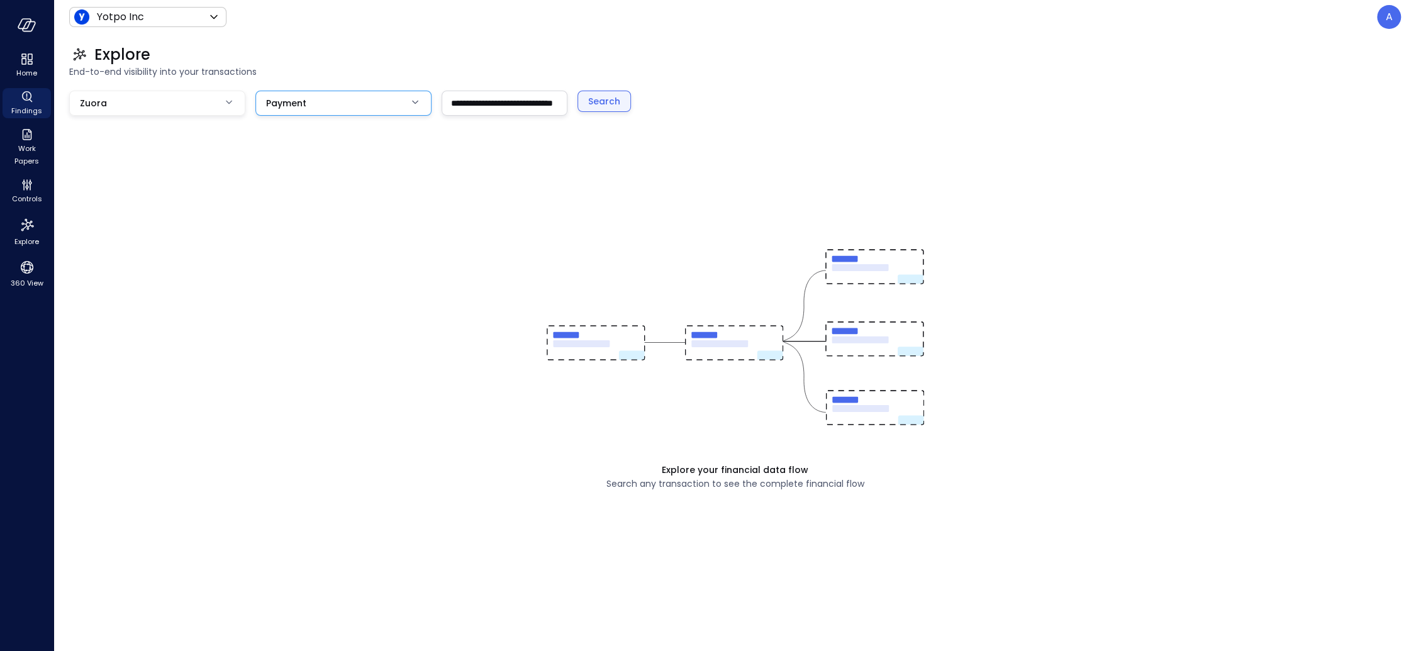
click at [599, 92] on button "Search" at bounding box center [603, 101] width 53 height 21
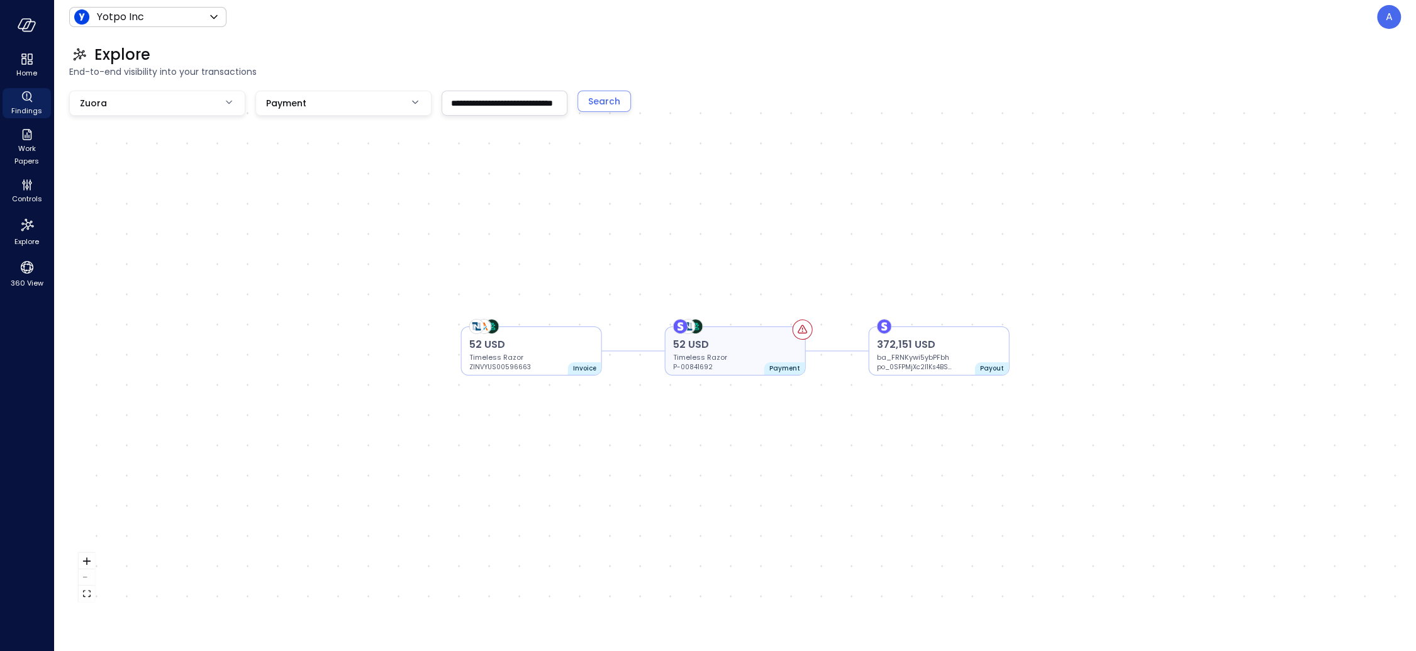
click at [753, 355] on p "Timeless Razor" at bounding box center [735, 357] width 125 height 10
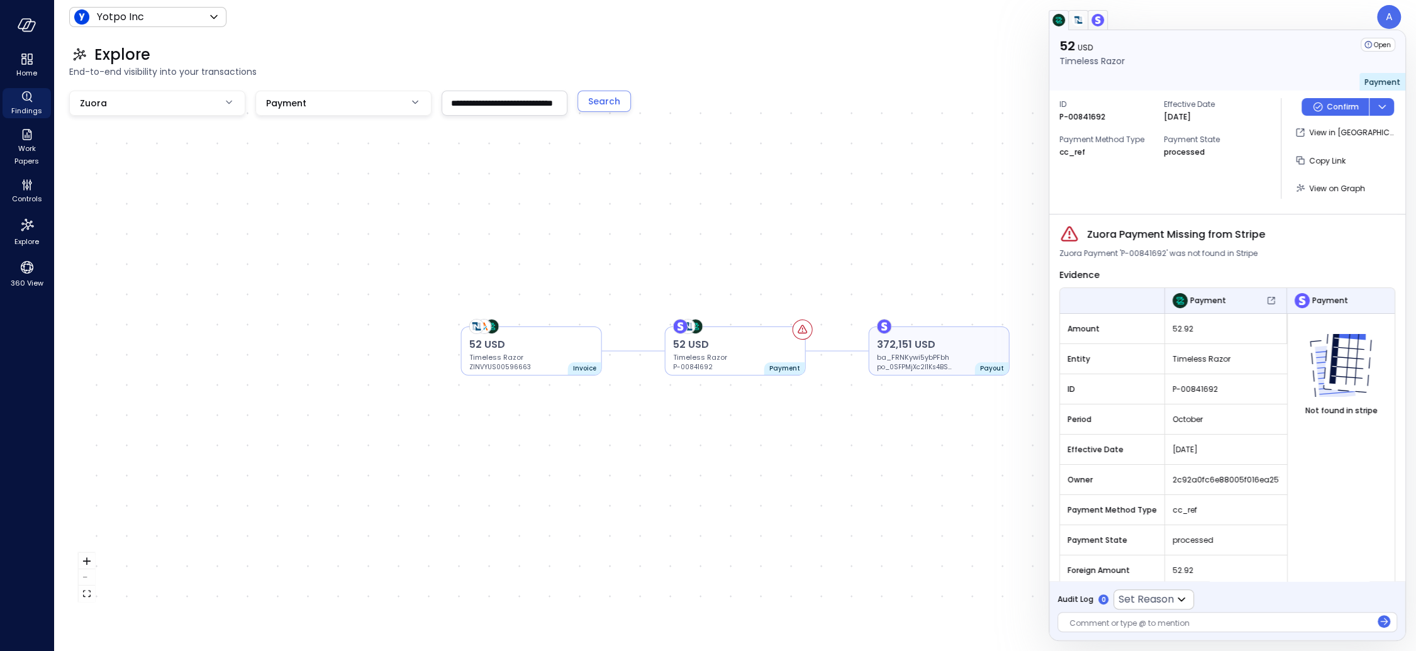
click at [929, 346] on p "372,151 USD" at bounding box center [939, 344] width 125 height 15
click at [925, 357] on p "ba_FRNKywi5ybPFbh" at bounding box center [939, 358] width 125 height 10
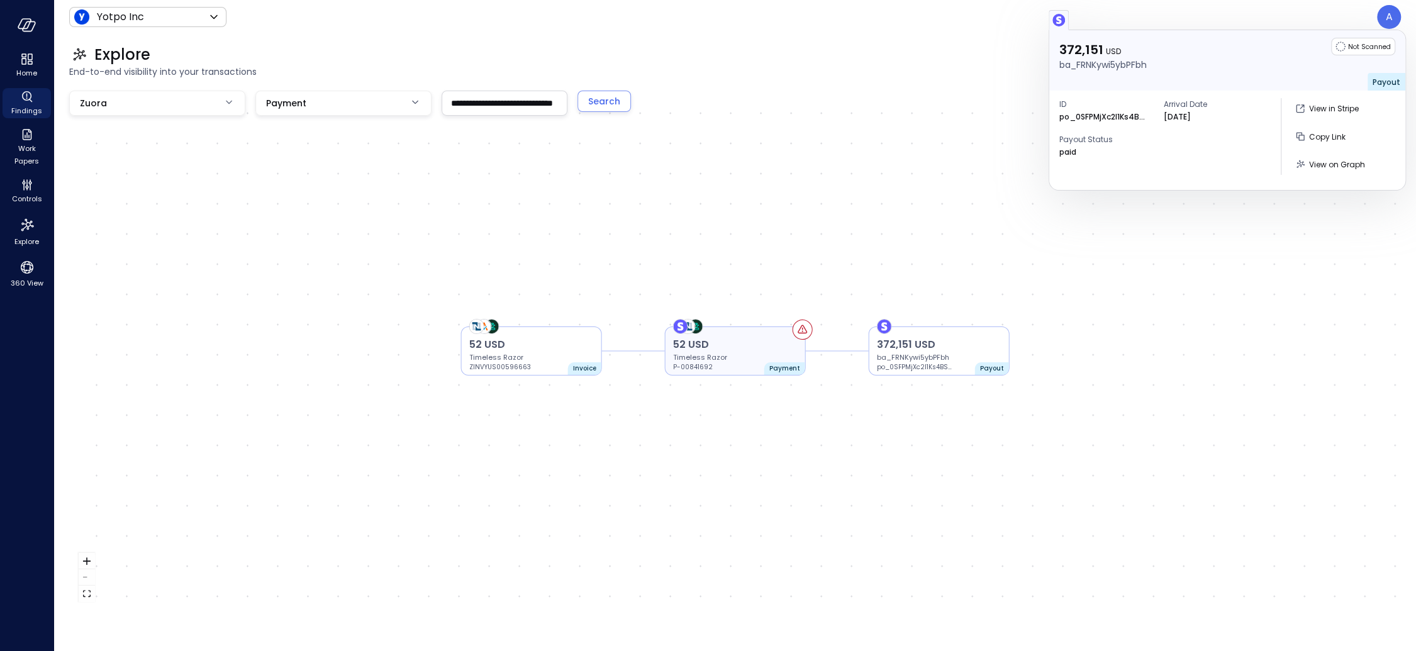
click at [745, 359] on p "Timeless Razor" at bounding box center [735, 357] width 125 height 10
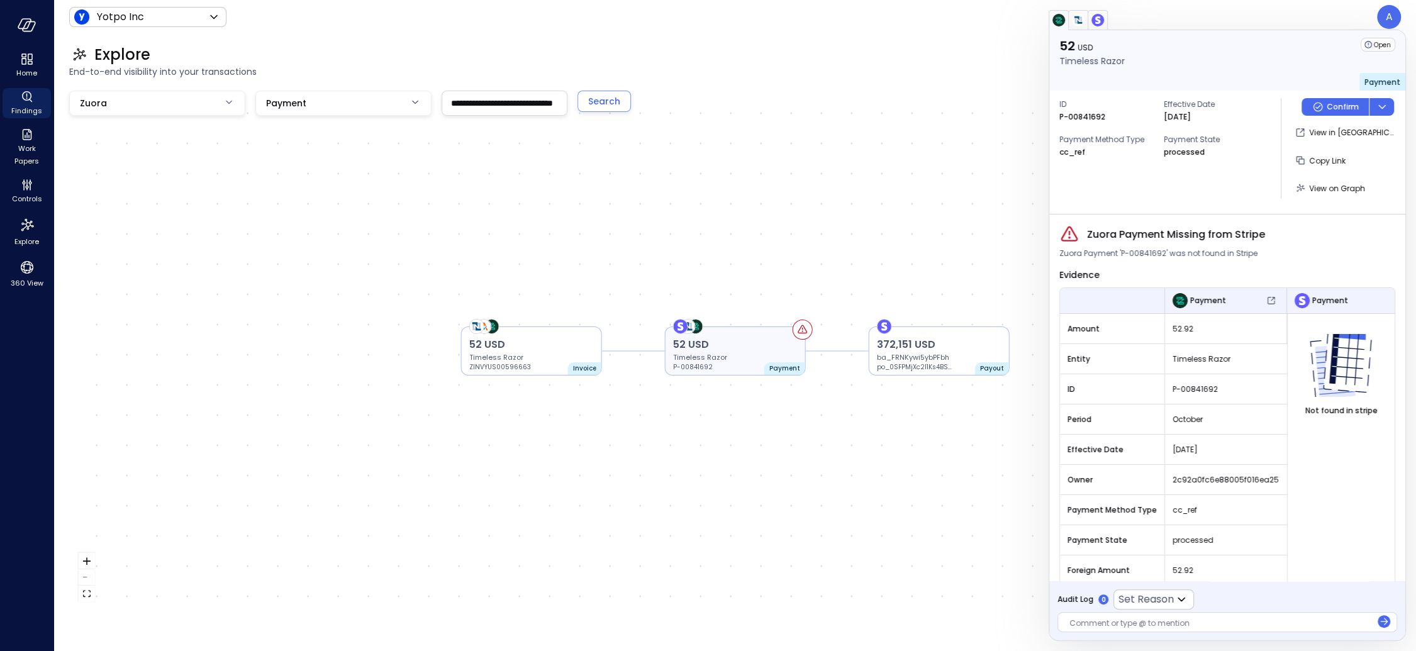
click at [732, 356] on p "Timeless Razor" at bounding box center [735, 357] width 125 height 10
click at [906, 357] on p "ba_FRNKywi5ybPFbh" at bounding box center [939, 357] width 125 height 10
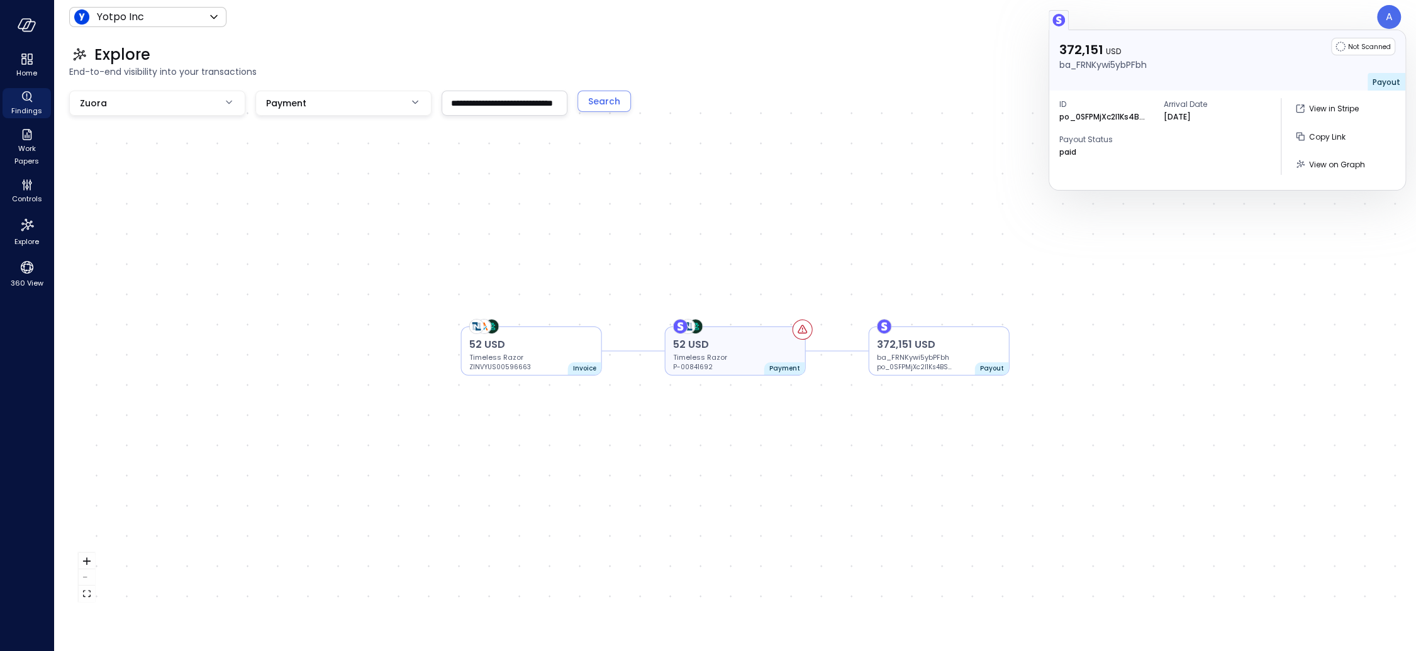
click at [746, 353] on p "Timeless Razor" at bounding box center [735, 357] width 125 height 10
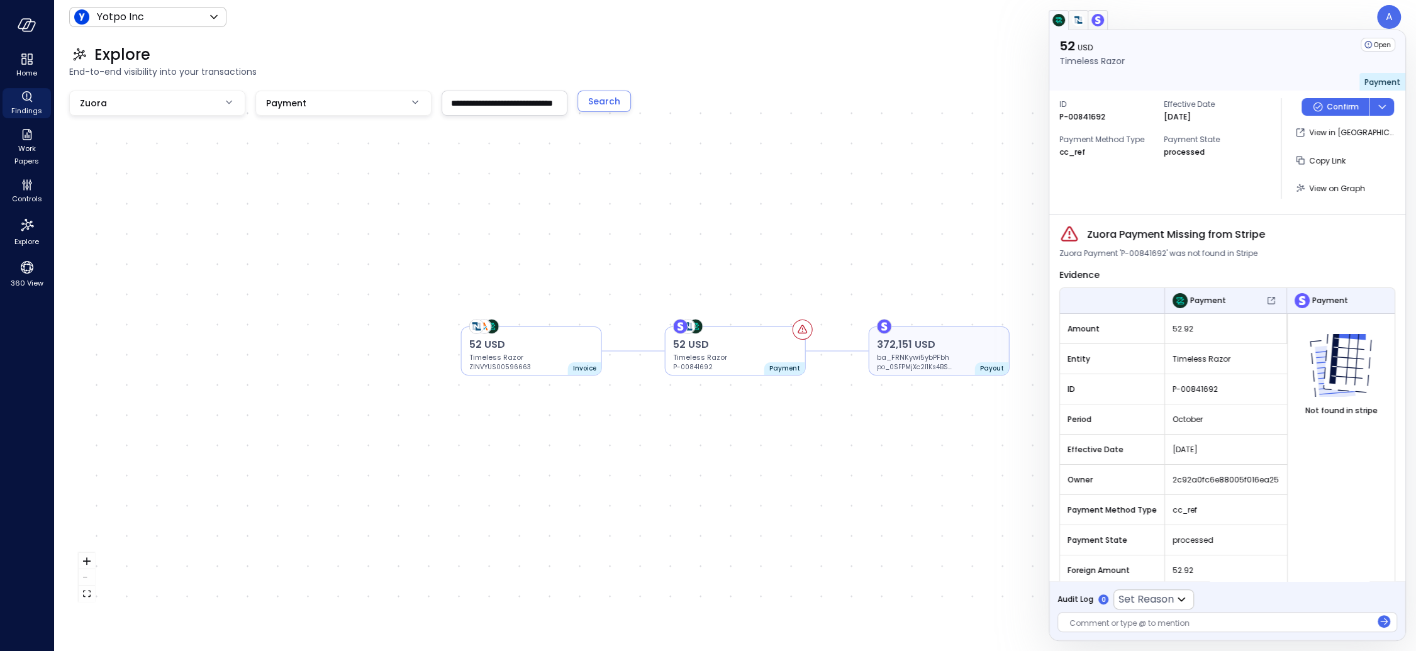
click at [943, 353] on p "ba_FRNKywi5ybPFbh" at bounding box center [939, 357] width 125 height 10
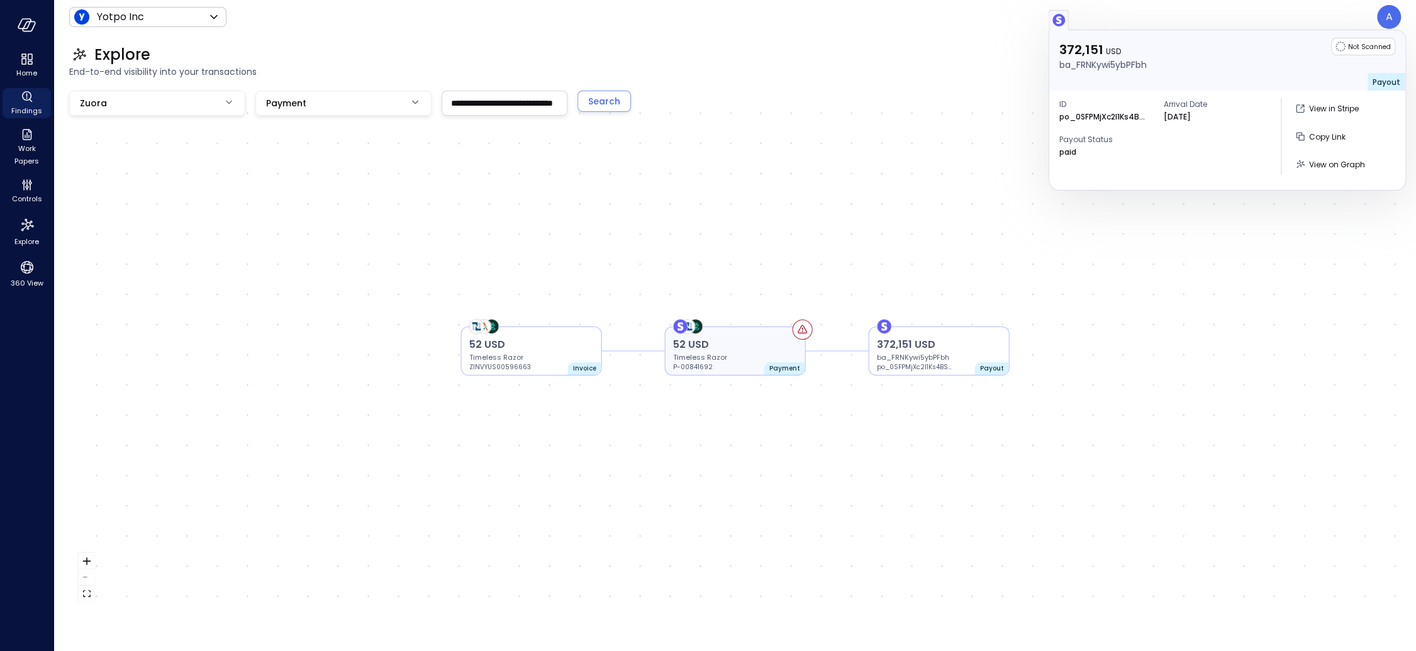
click at [763, 351] on p "52 USD" at bounding box center [735, 344] width 125 height 15
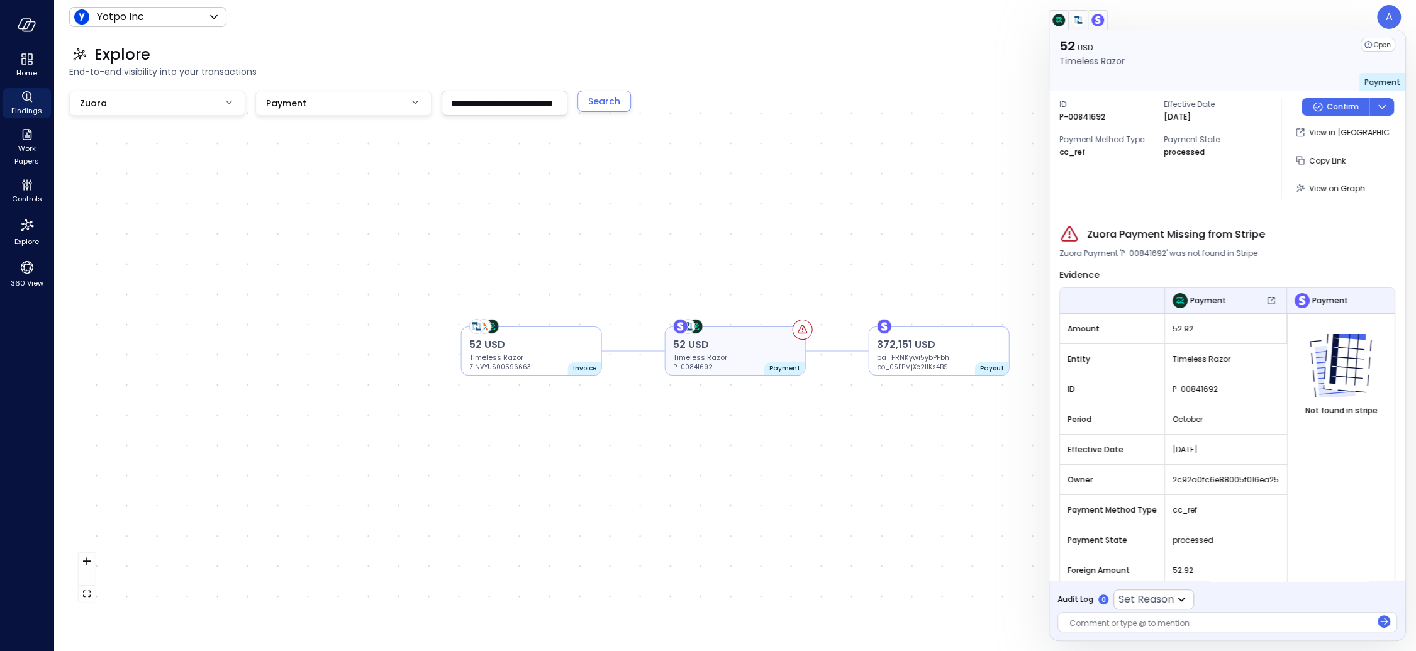
click at [760, 350] on p "52 USD" at bounding box center [735, 344] width 125 height 15
click at [1089, 122] on p "P-00841692" at bounding box center [1082, 117] width 46 height 13
copy p "P-00841692"
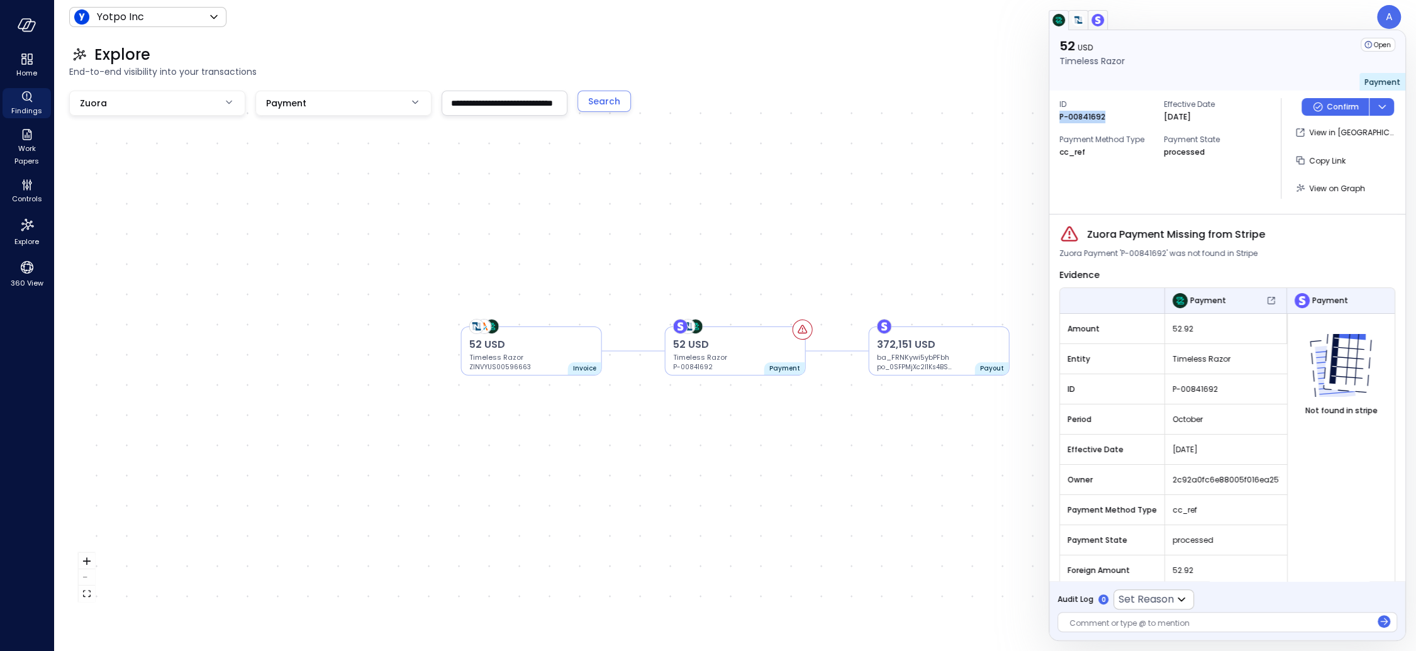
click at [311, 107] on body "**********" at bounding box center [708, 325] width 1416 height 651
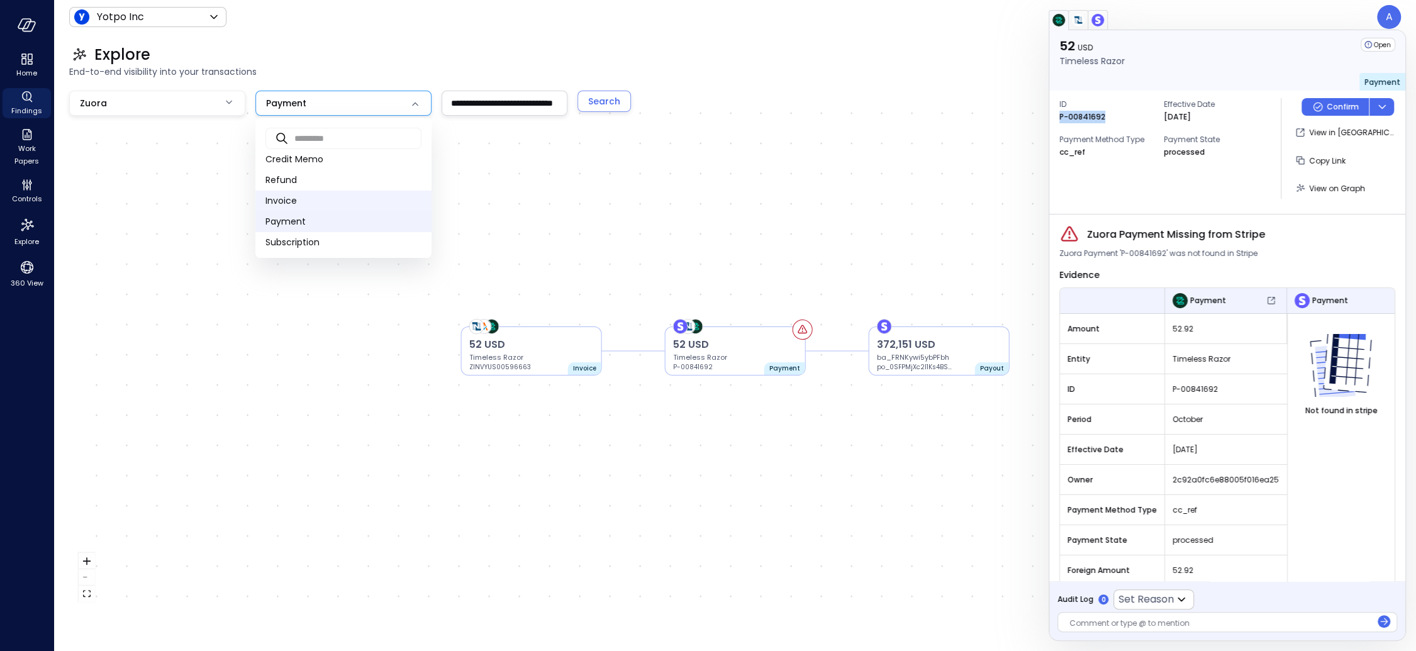
click at [316, 207] on span "Invoice" at bounding box center [343, 200] width 156 height 13
type input "*"
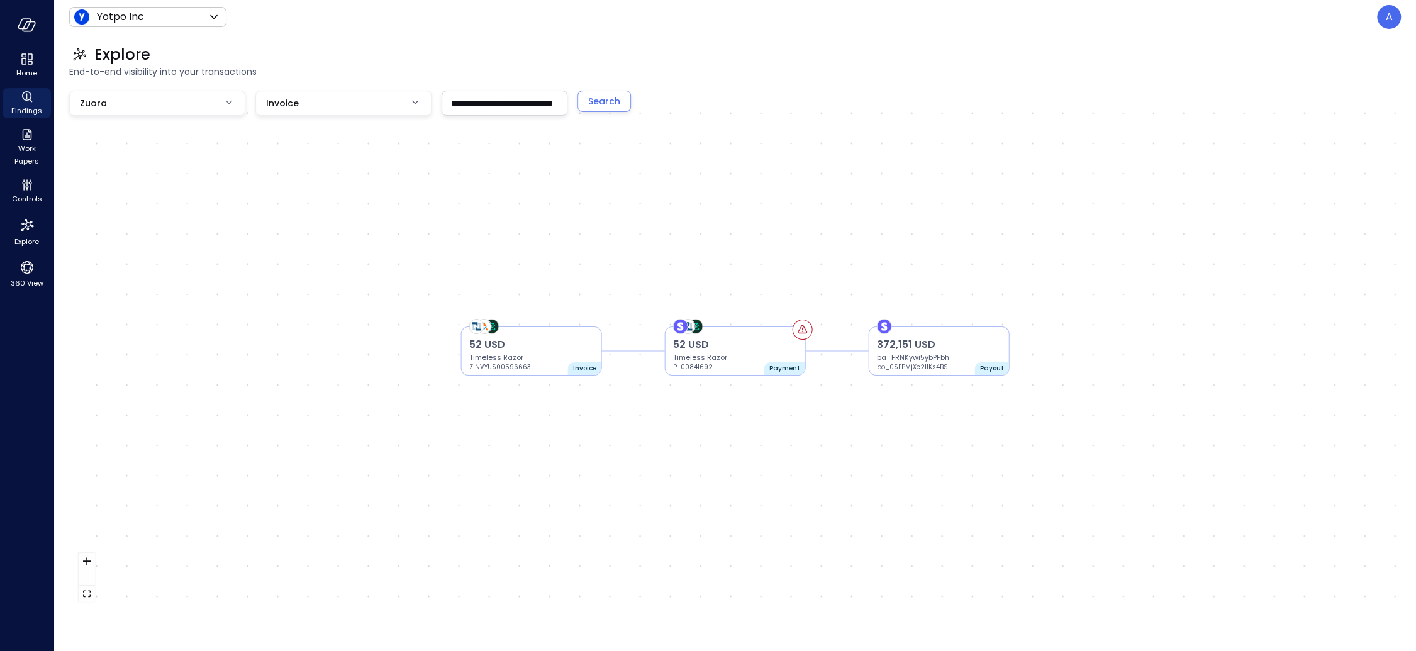
click at [488, 102] on input "**********" at bounding box center [504, 102] width 125 height 23
paste input "text"
type input "**********"
click at [591, 106] on div "Search" at bounding box center [604, 102] width 32 height 16
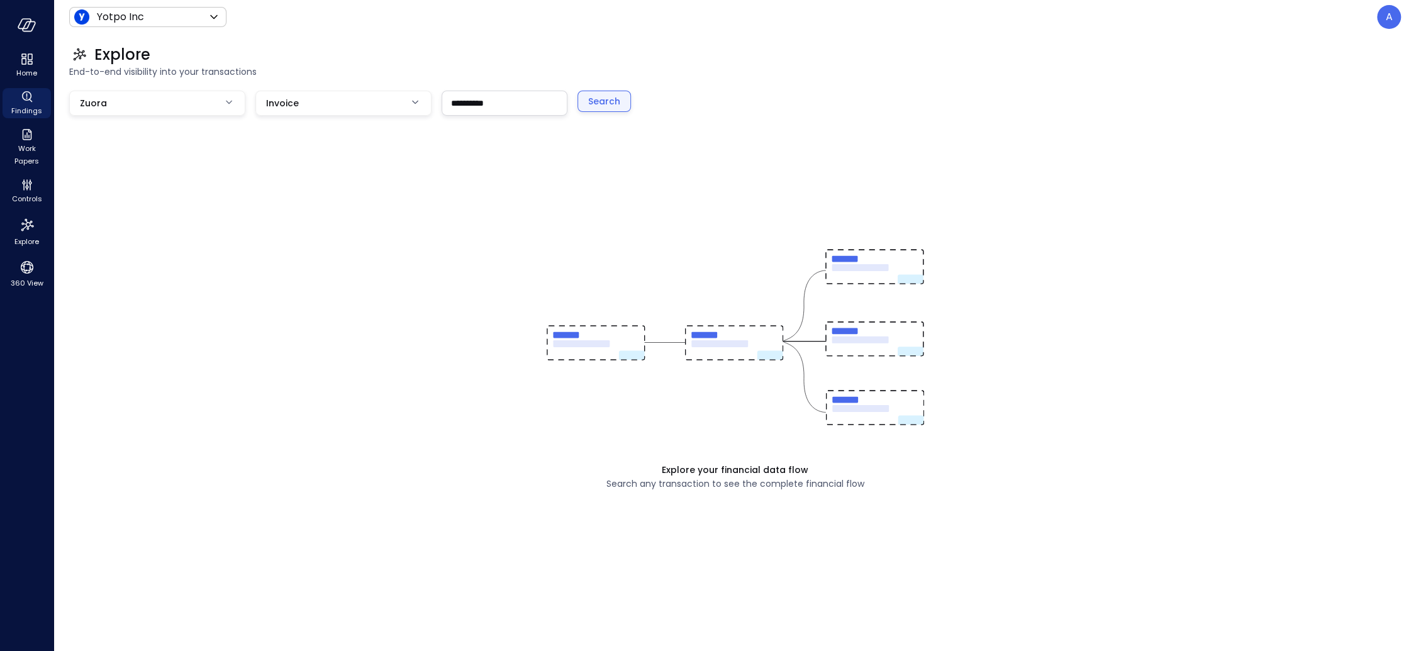
click at [621, 99] on button "Search" at bounding box center [603, 101] width 53 height 21
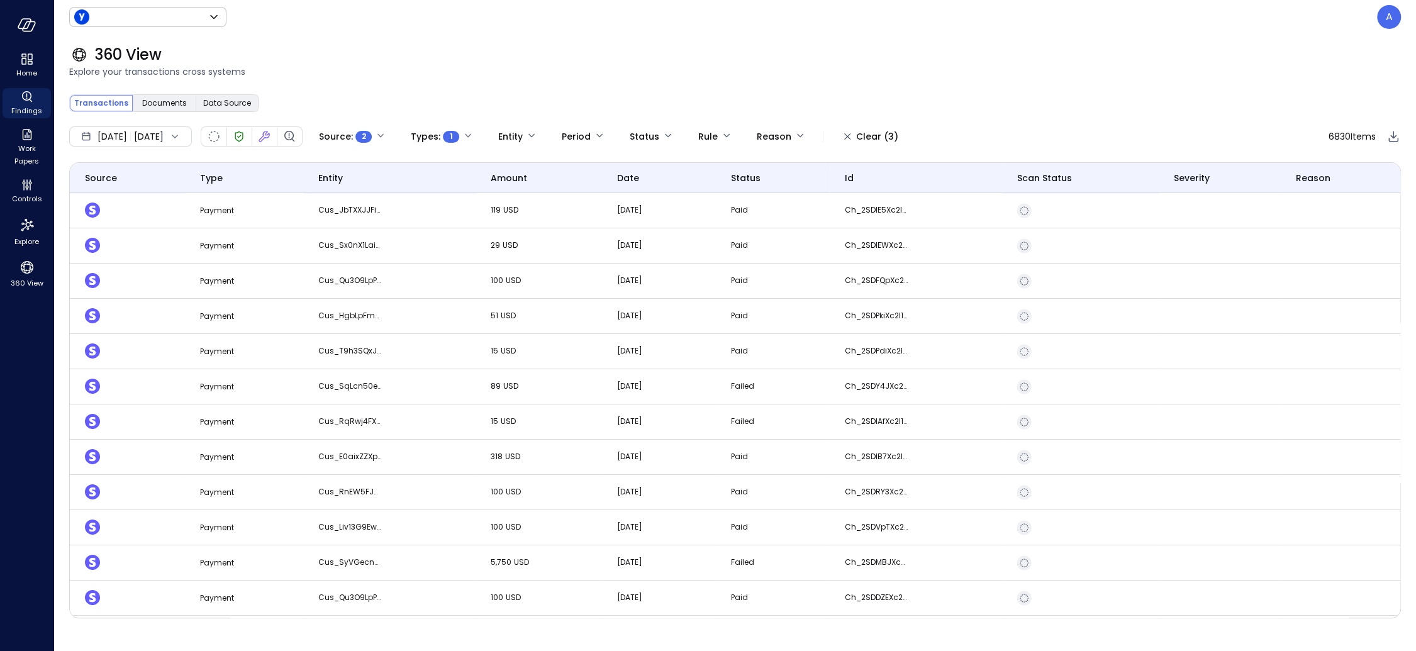
type input "******"
click at [755, 131] on body "**********" at bounding box center [708, 325] width 1416 height 651
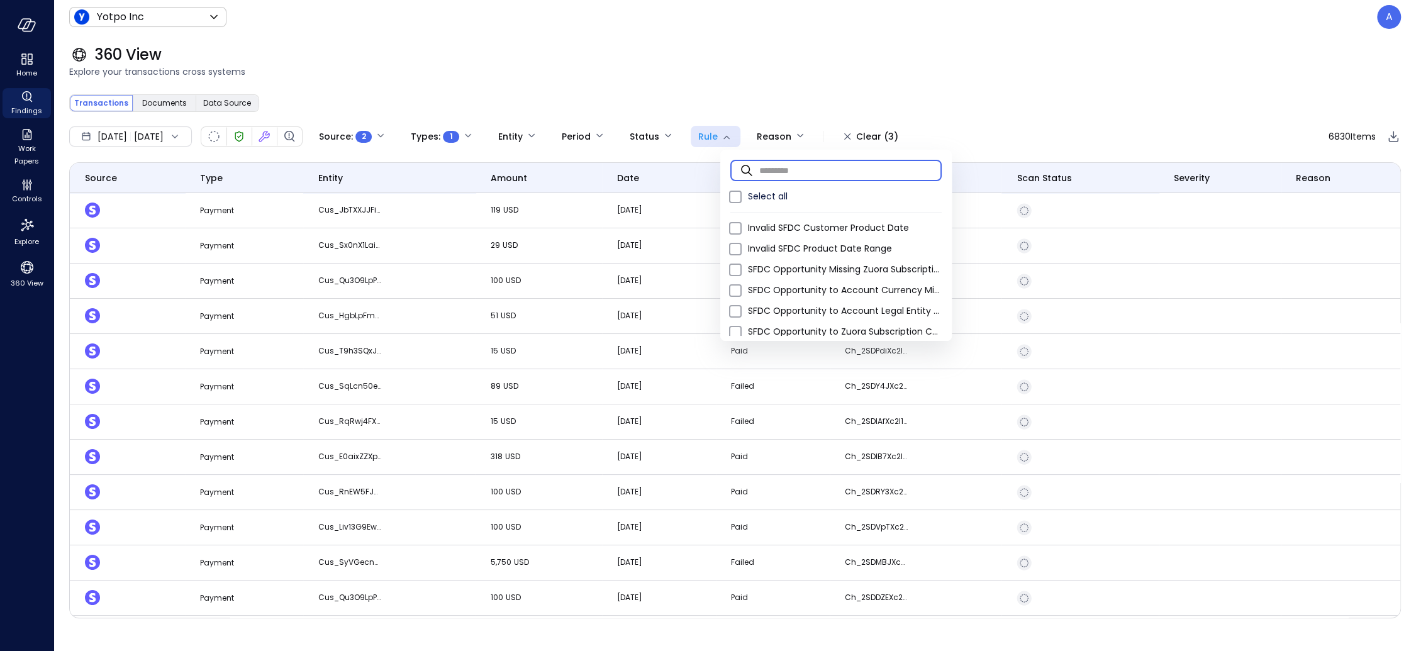
click at [776, 167] on input "text" at bounding box center [850, 169] width 182 height 33
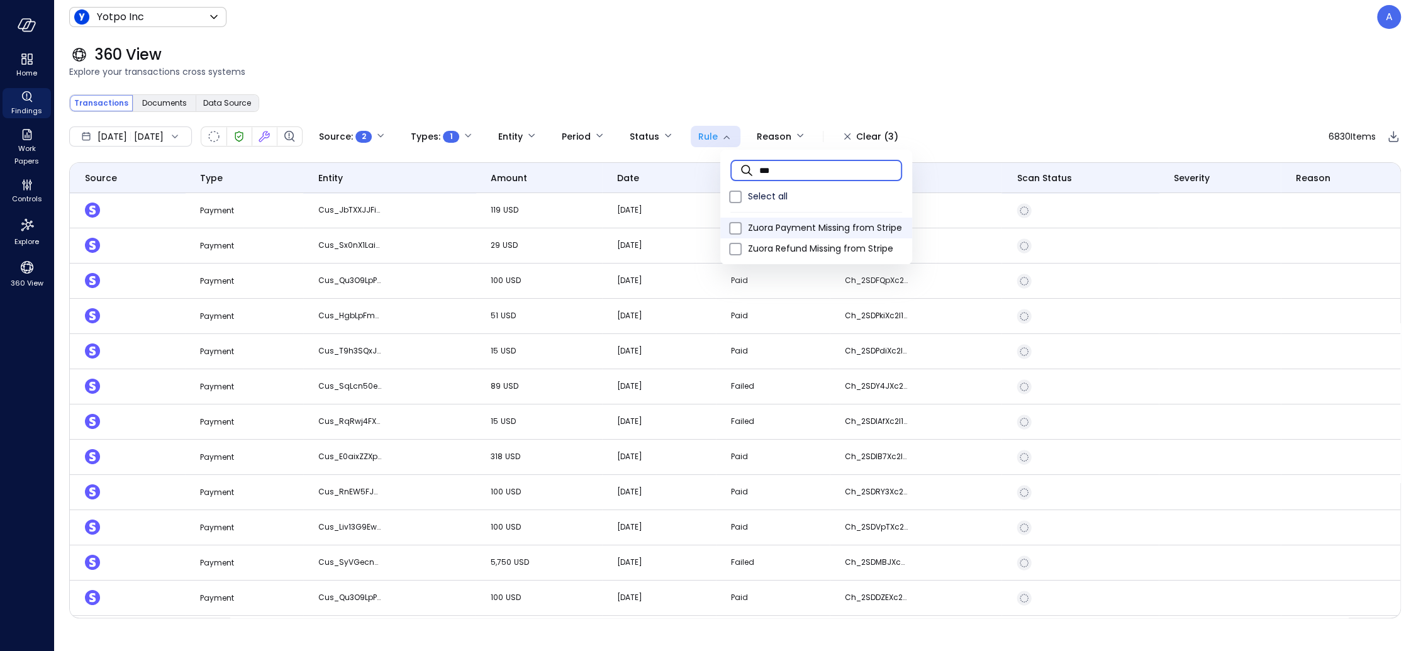
type input "***"
type input "****"
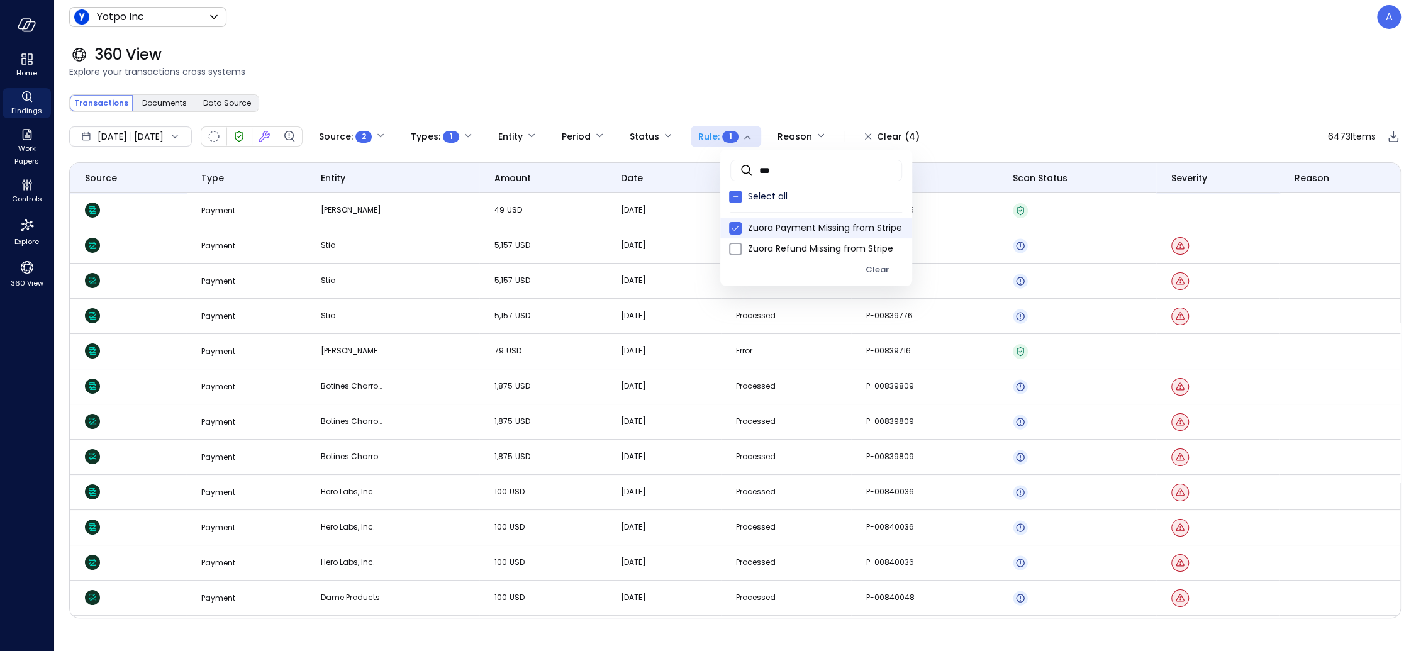
click at [1055, 112] on div at bounding box center [708, 325] width 1416 height 651
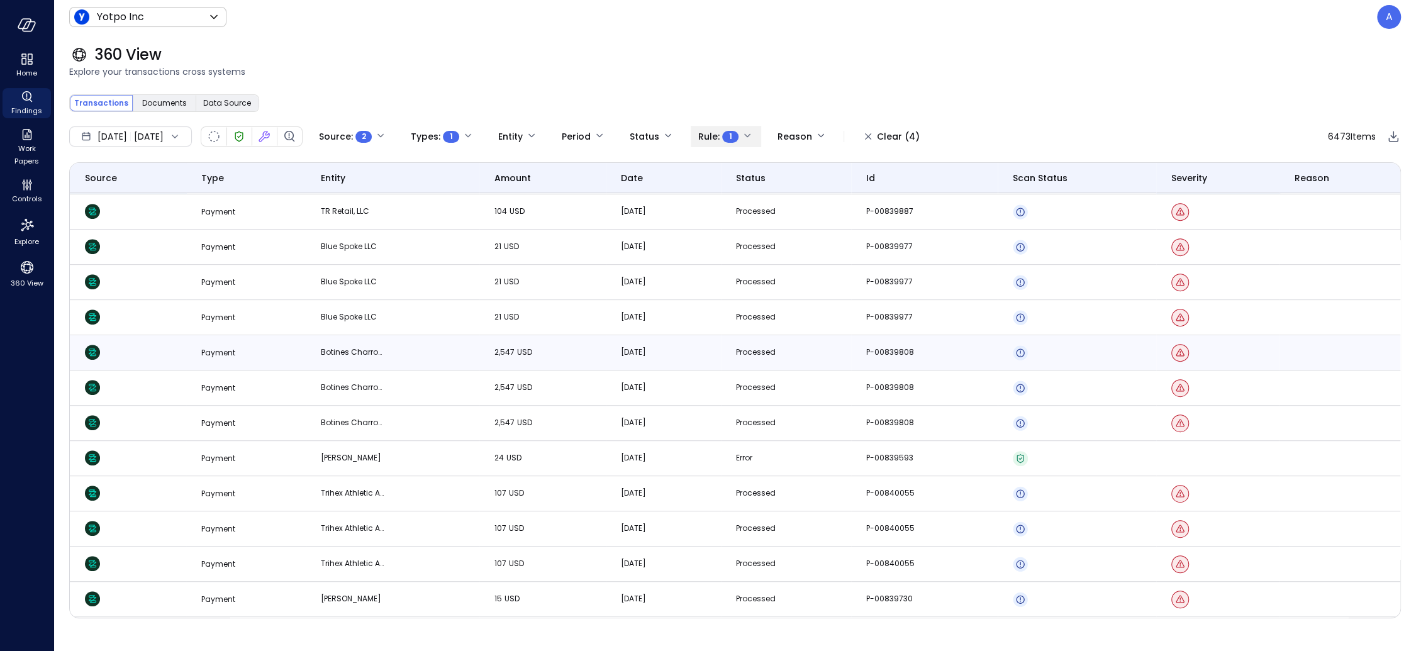
scroll to position [610, 0]
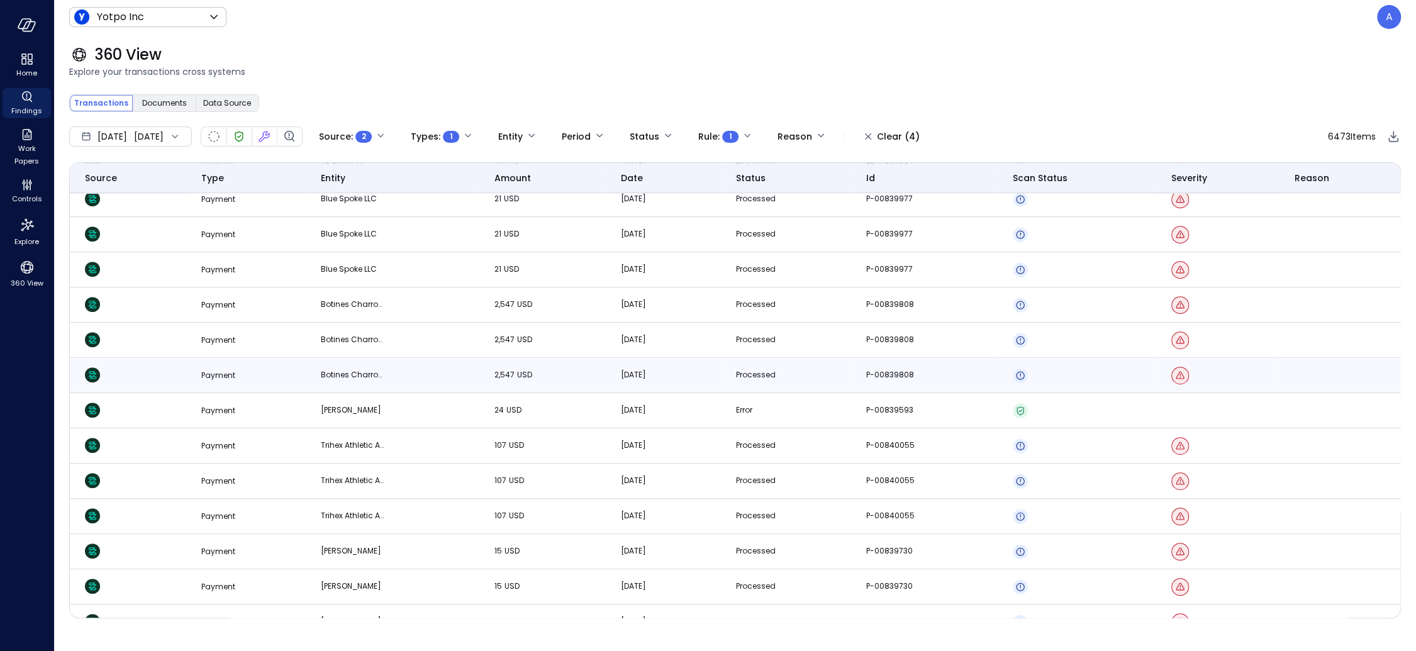
click at [442, 379] on td "Botines Charros LLC" at bounding box center [393, 375] width 174 height 35
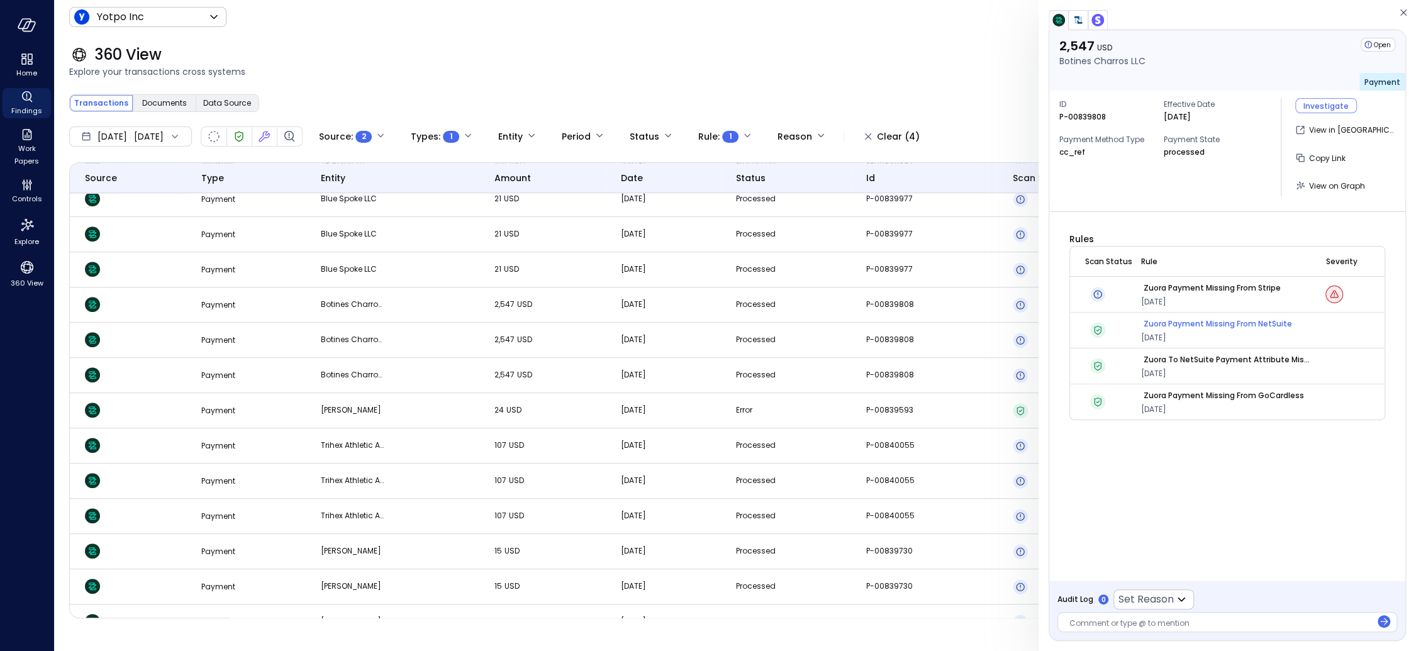
click at [1207, 324] on p "Zuora Payment Missing from NetSuite" at bounding box center [1217, 324] width 148 height 13
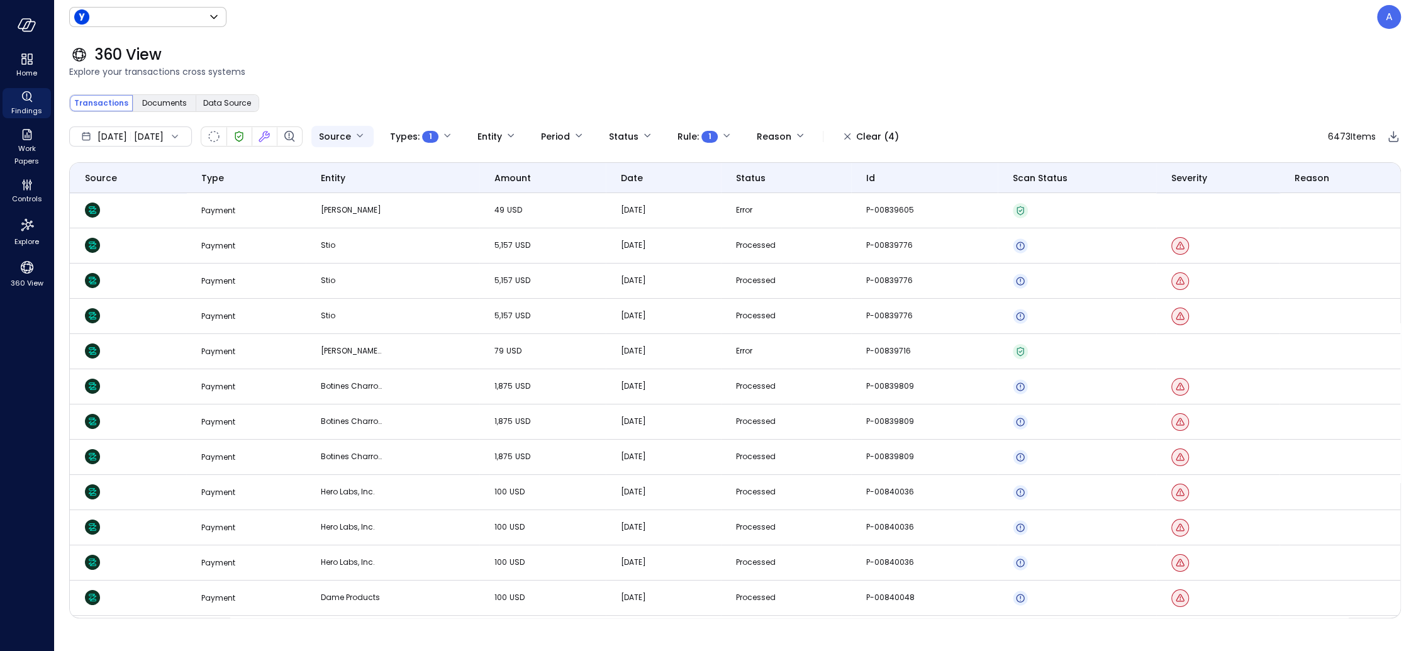
type input "******"
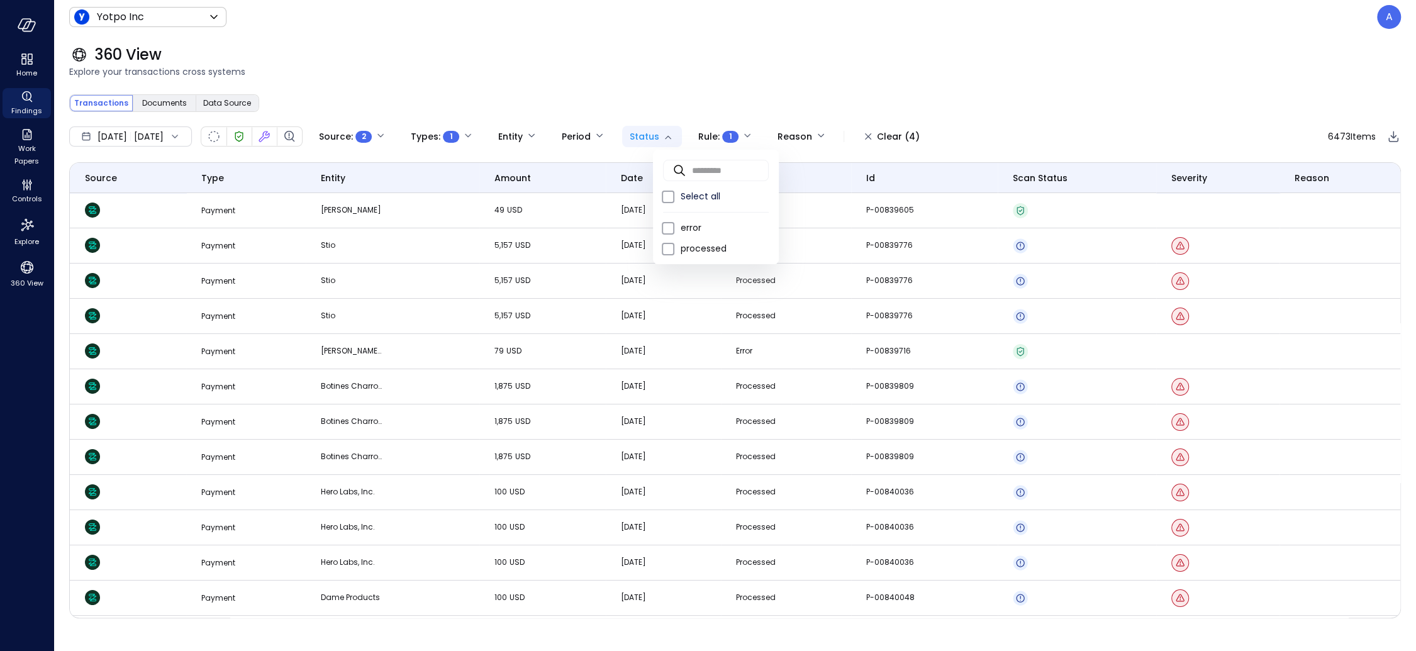
click at [661, 133] on body "**********" at bounding box center [708, 325] width 1416 height 651
type input "*********"
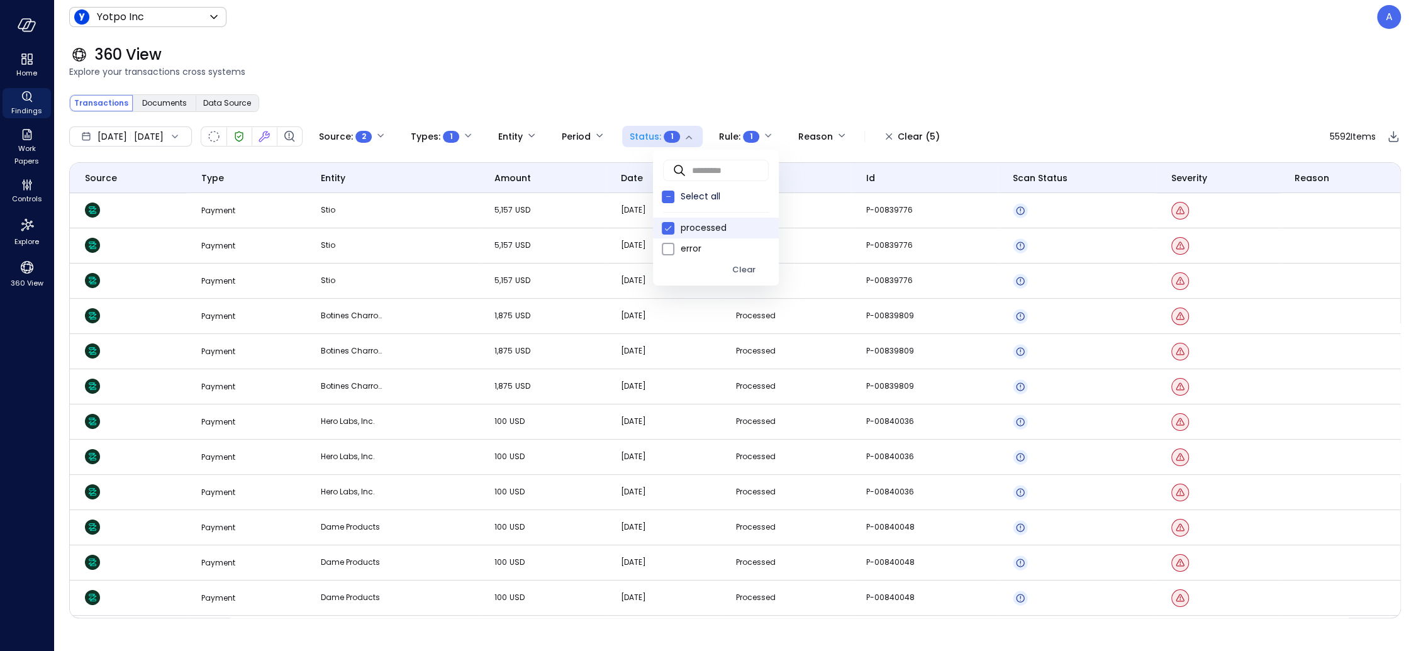
click at [904, 78] on div at bounding box center [708, 325] width 1416 height 651
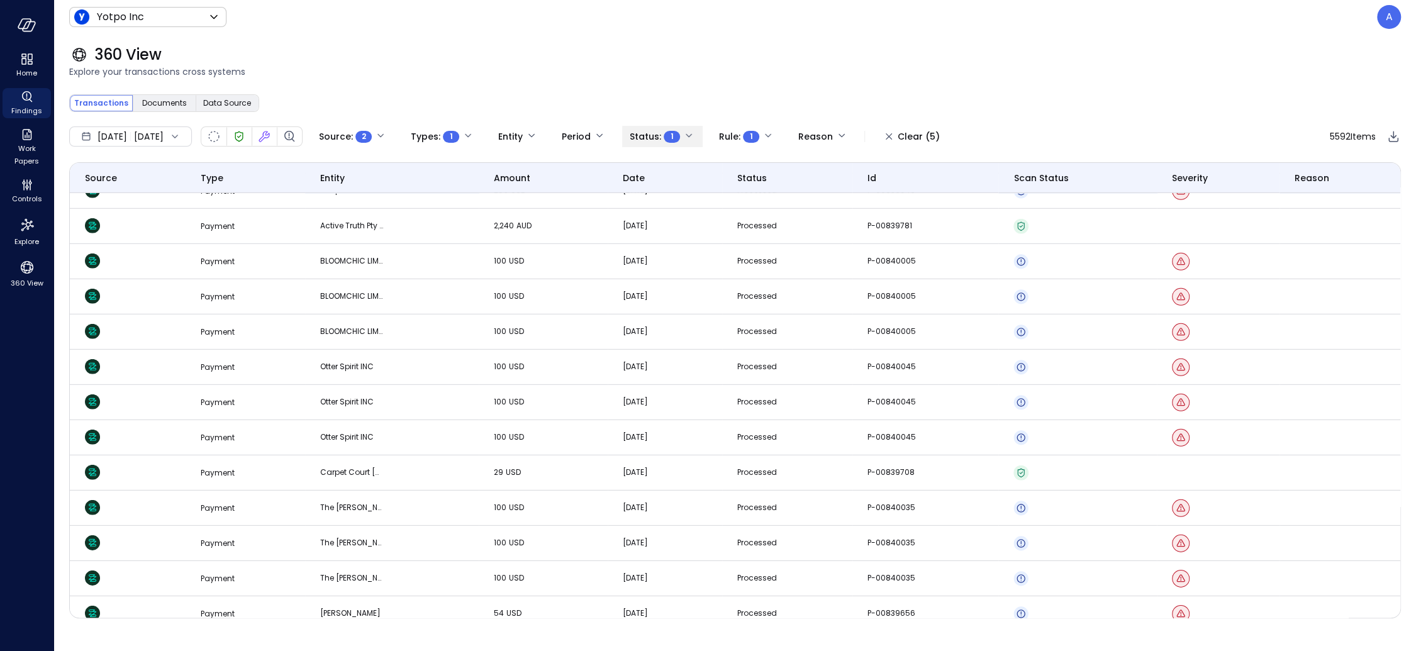
scroll to position [3435, 0]
click at [1021, 370] on circle "Verified" at bounding box center [1022, 368] width 15 height 15
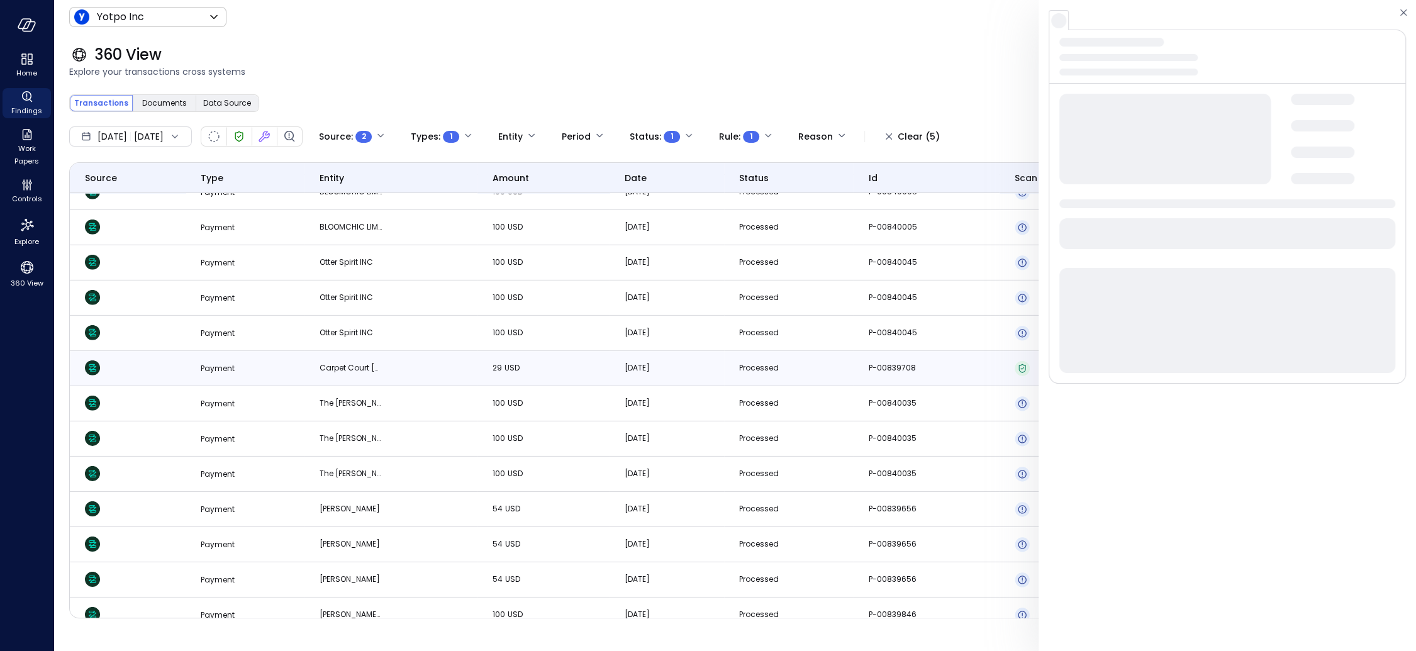
click at [915, 373] on p "P-00839708" at bounding box center [900, 368] width 63 height 13
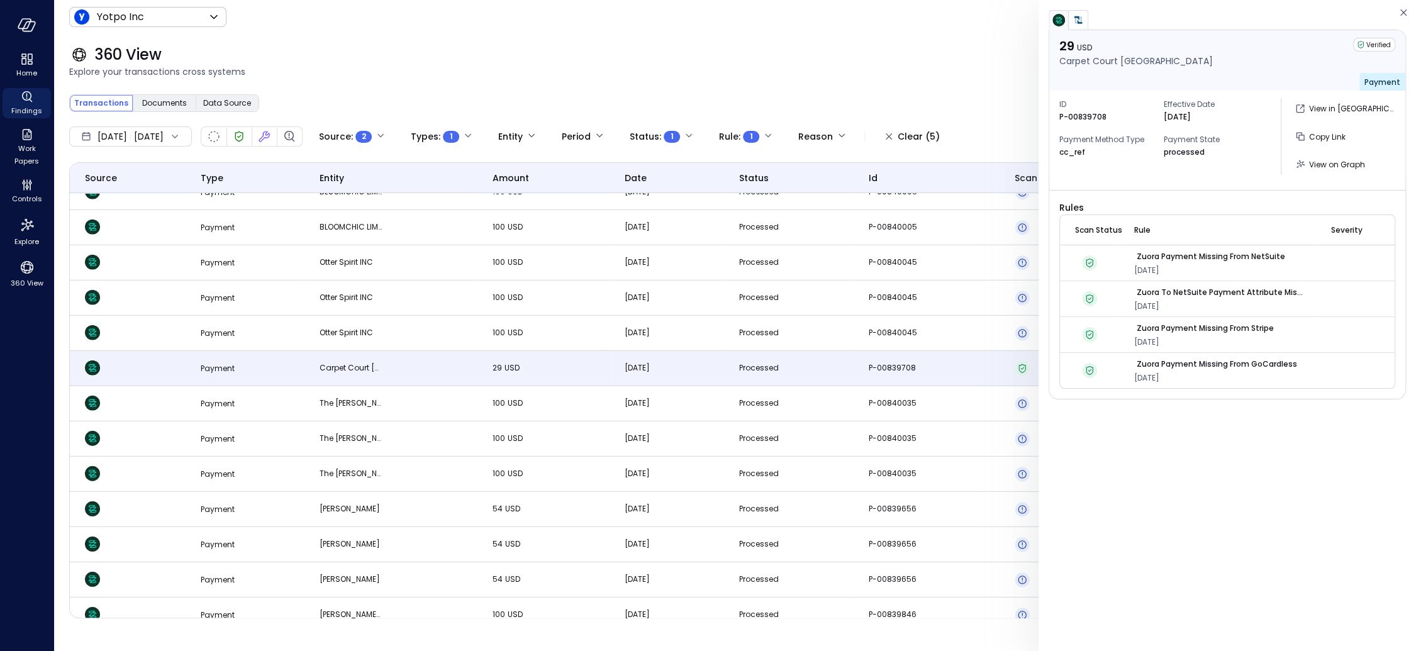
click at [1082, 24] on img "button" at bounding box center [1078, 20] width 13 height 13
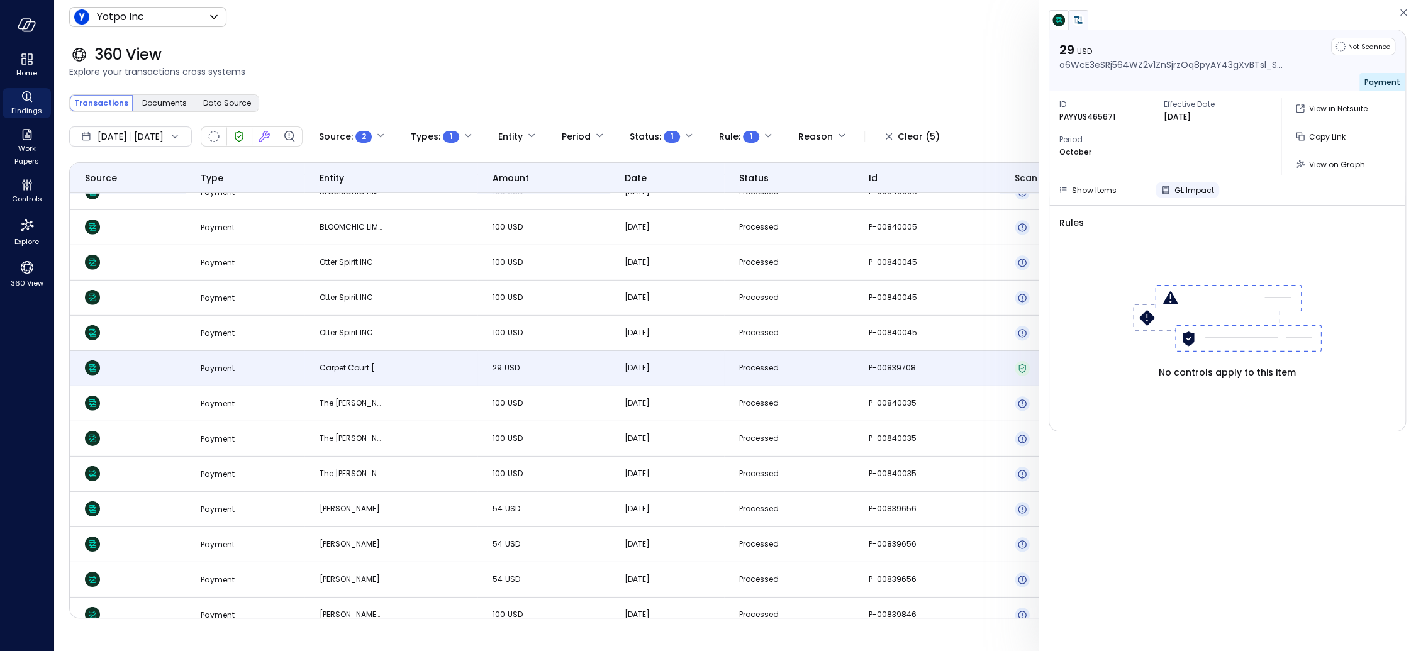
click at [1179, 192] on span "GL Impact" at bounding box center [1194, 190] width 40 height 11
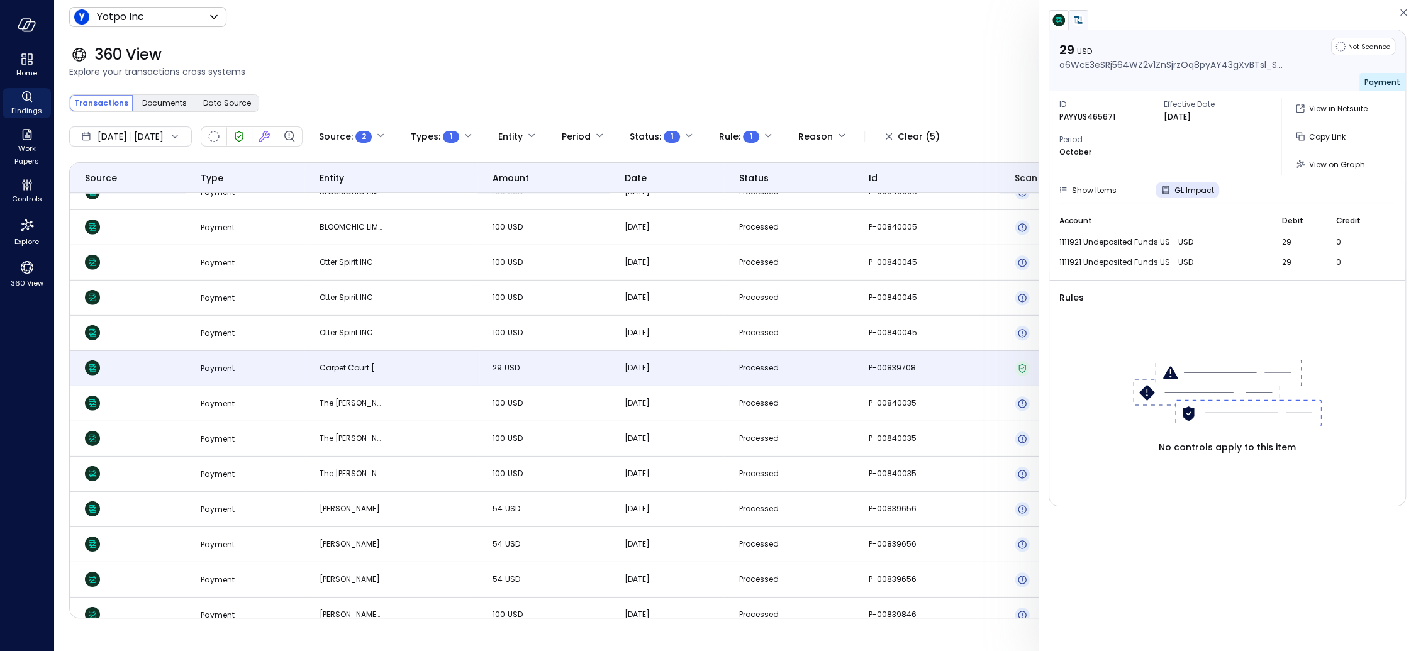
click at [1061, 24] on img "button" at bounding box center [1058, 20] width 13 height 13
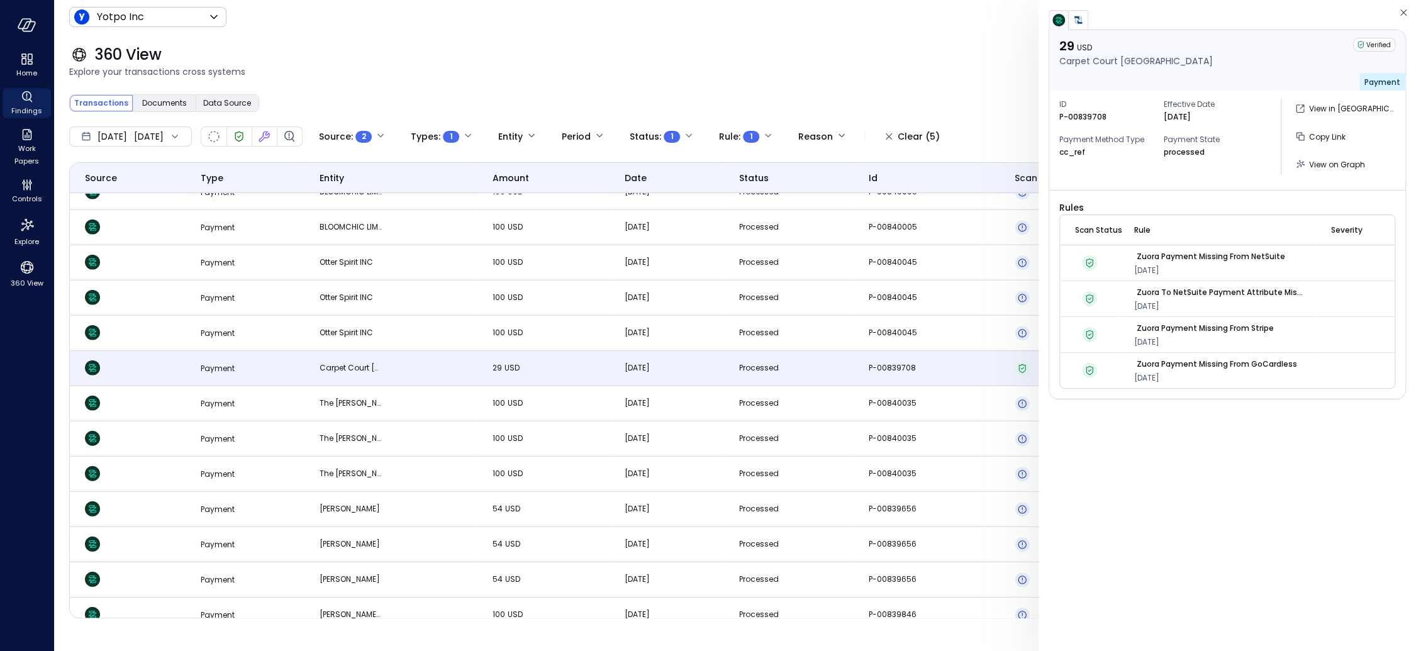
click at [977, 60] on div "360 View" at bounding box center [735, 55] width 1332 height 20
click at [1207, 159] on span "View on Graph" at bounding box center [1337, 164] width 56 height 11
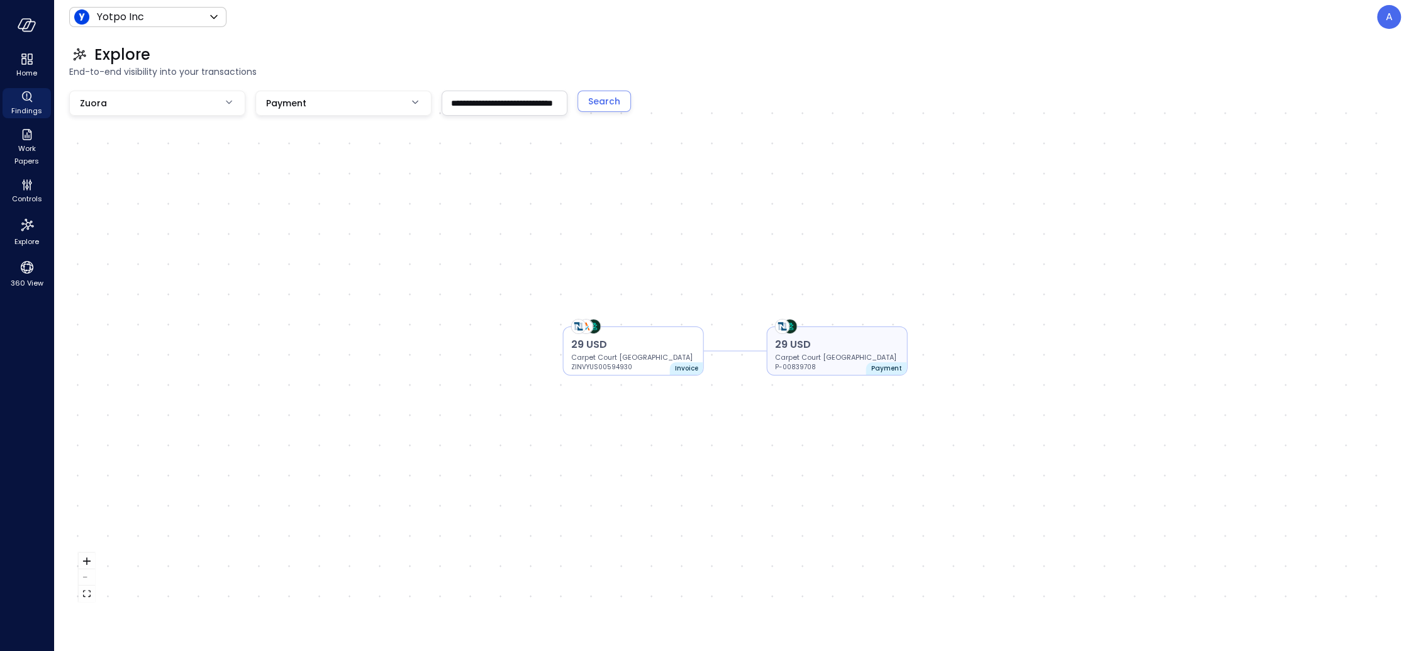
click at [792, 360] on p "Carpet Court Australia" at bounding box center [837, 357] width 125 height 10
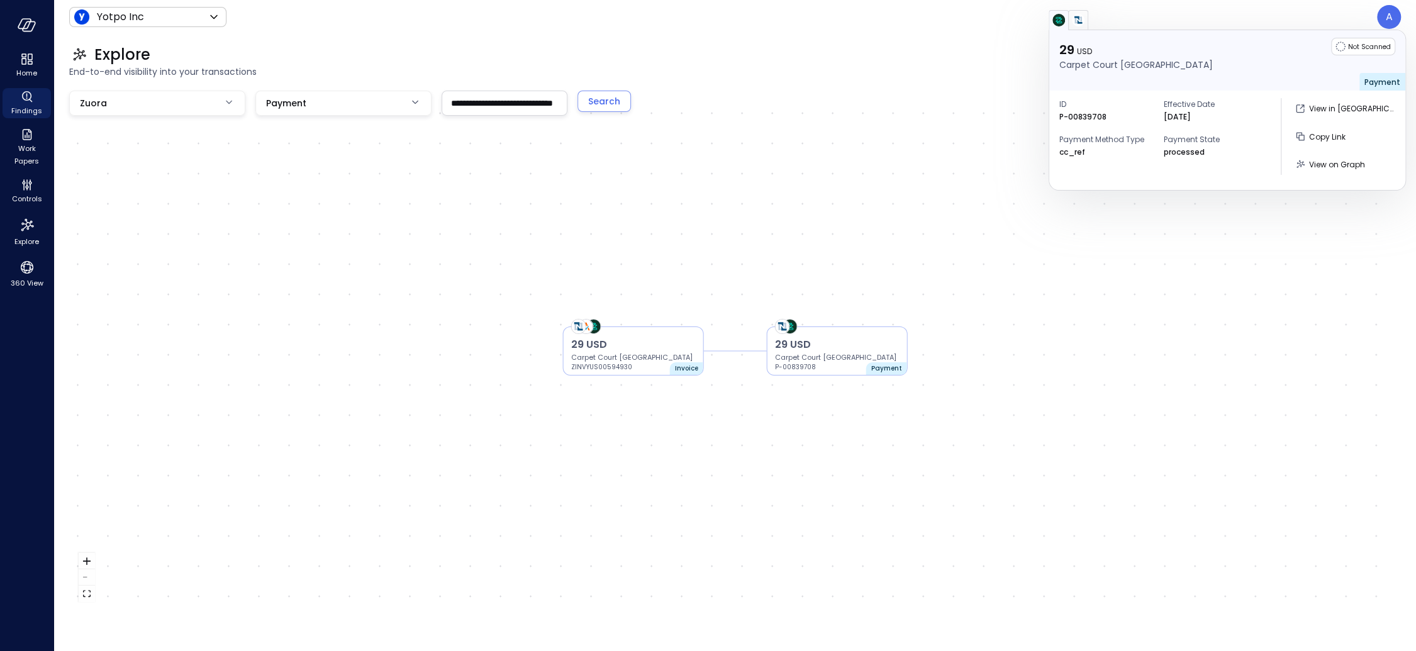
click at [1079, 21] on img "button" at bounding box center [1078, 20] width 13 height 13
click at [1065, 23] on button "button" at bounding box center [1058, 20] width 20 height 20
click at [1078, 21] on img "button" at bounding box center [1078, 20] width 13 height 13
click at [1063, 20] on img "button" at bounding box center [1058, 20] width 13 height 13
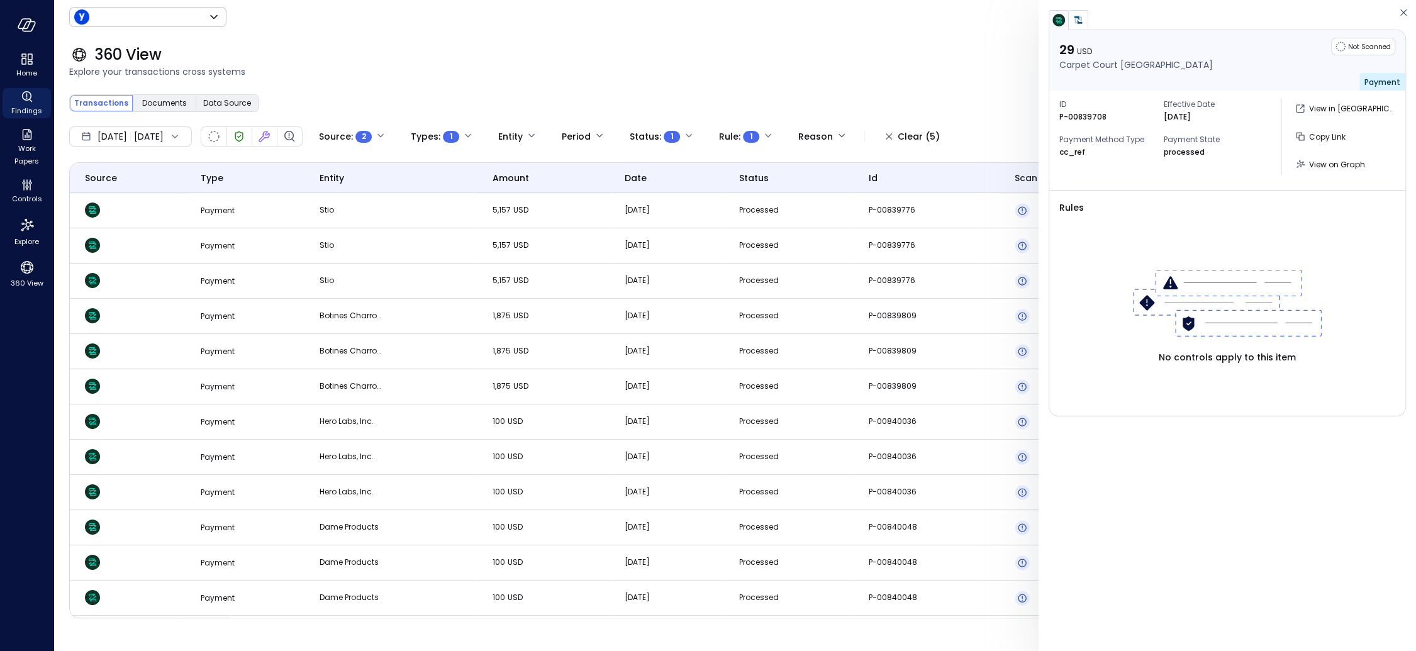
type input "******"
click at [1207, 14] on icon "button" at bounding box center [1403, 12] width 13 height 15
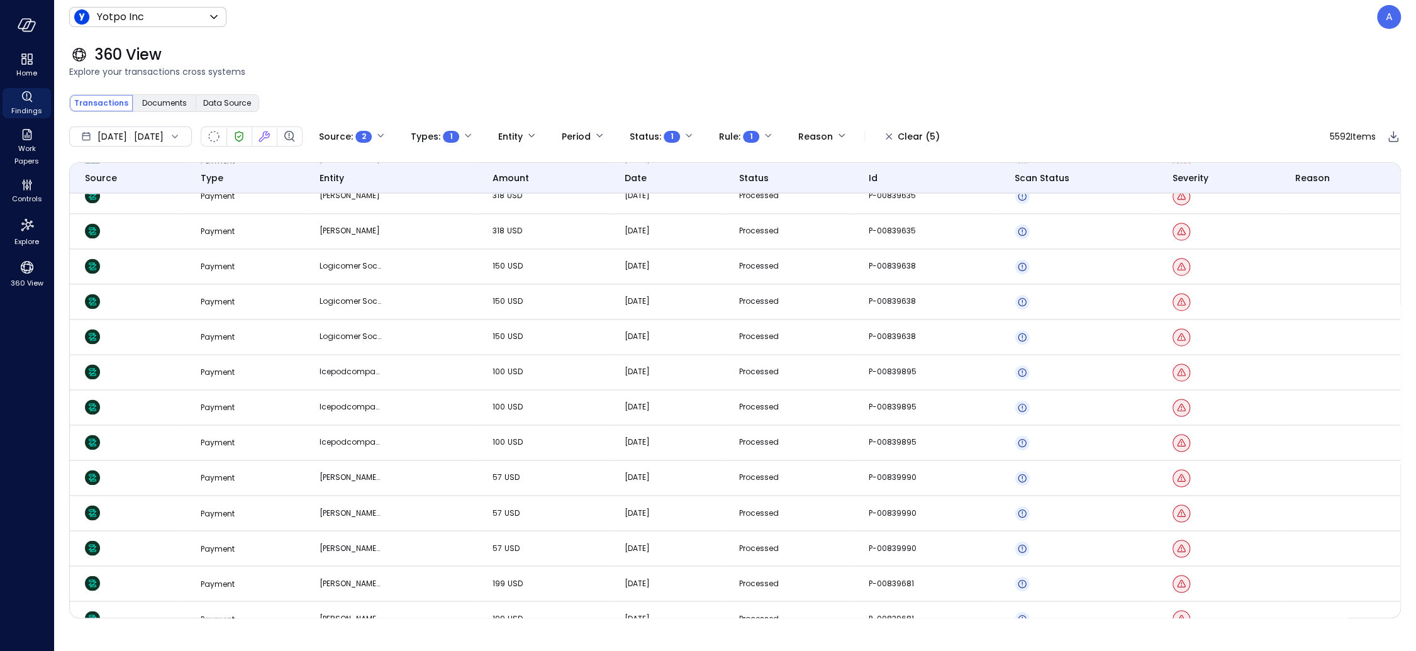
scroll to position [1858, 0]
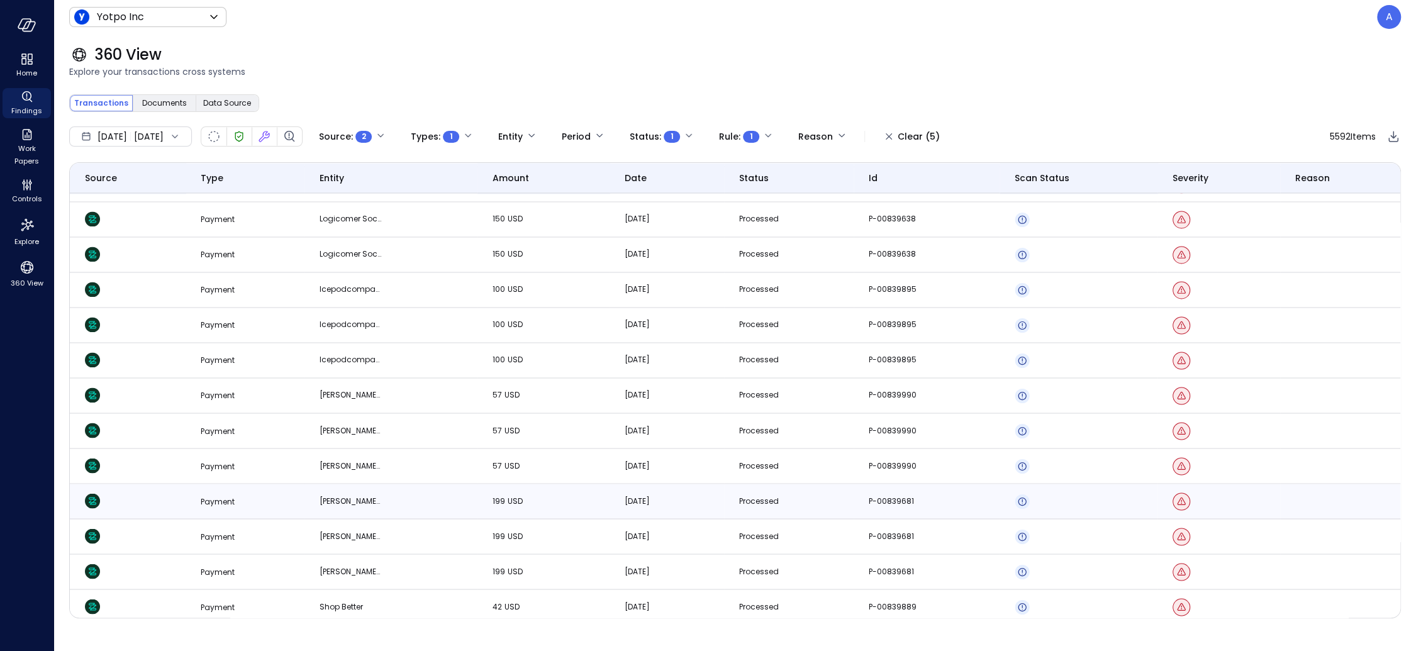
click at [496, 507] on td "199 USD" at bounding box center [543, 501] width 132 height 35
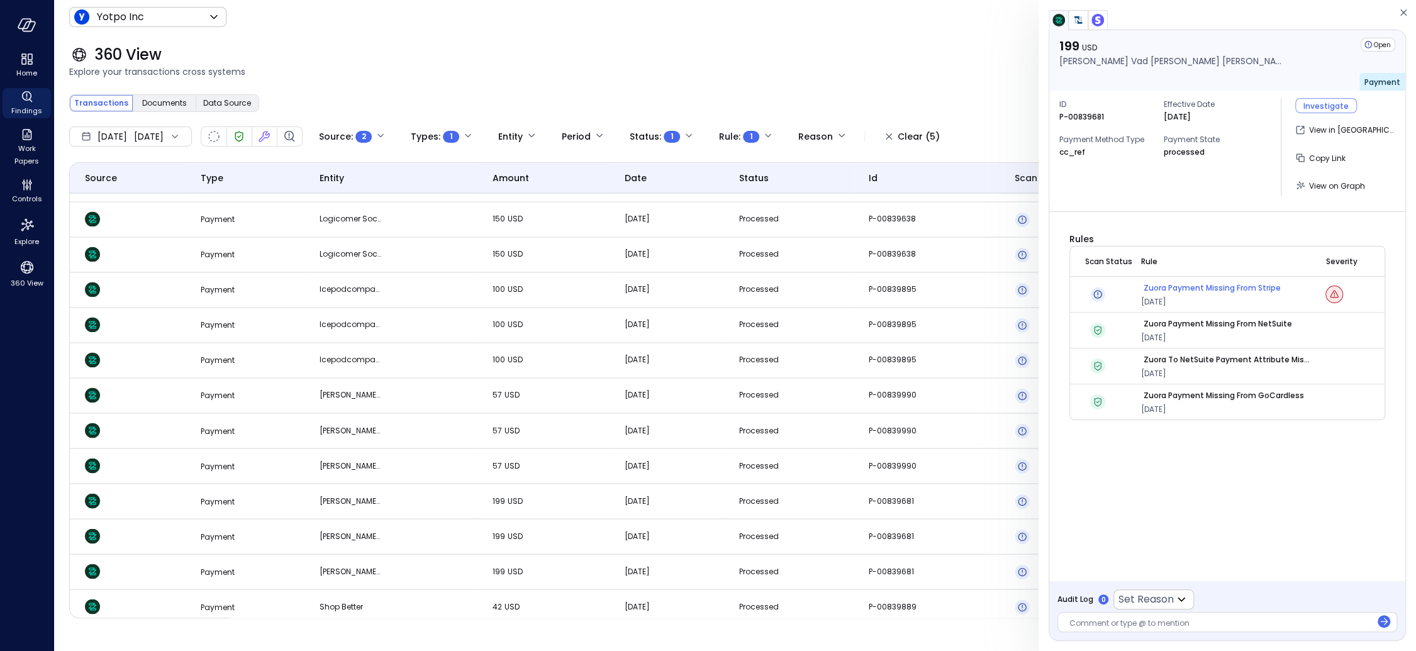
click at [1207, 289] on p "Zuora Payment Missing from Stripe" at bounding box center [1211, 288] width 137 height 13
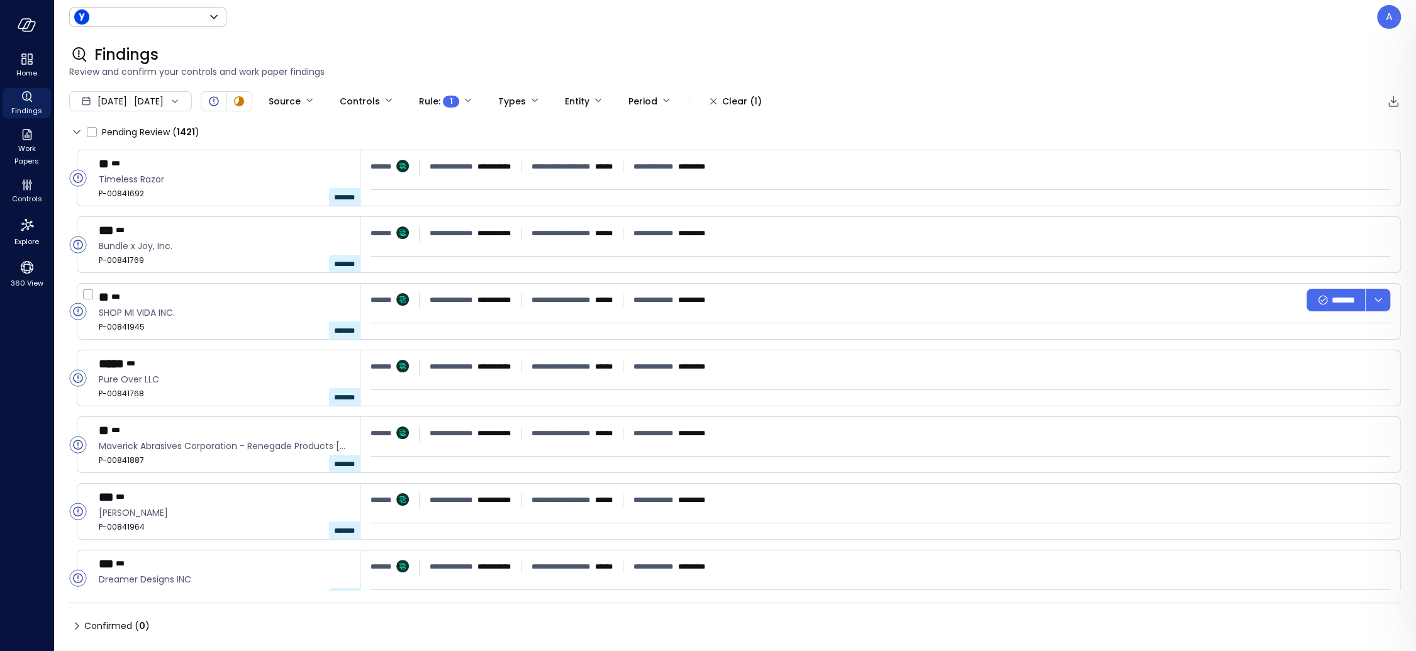
type input "******"
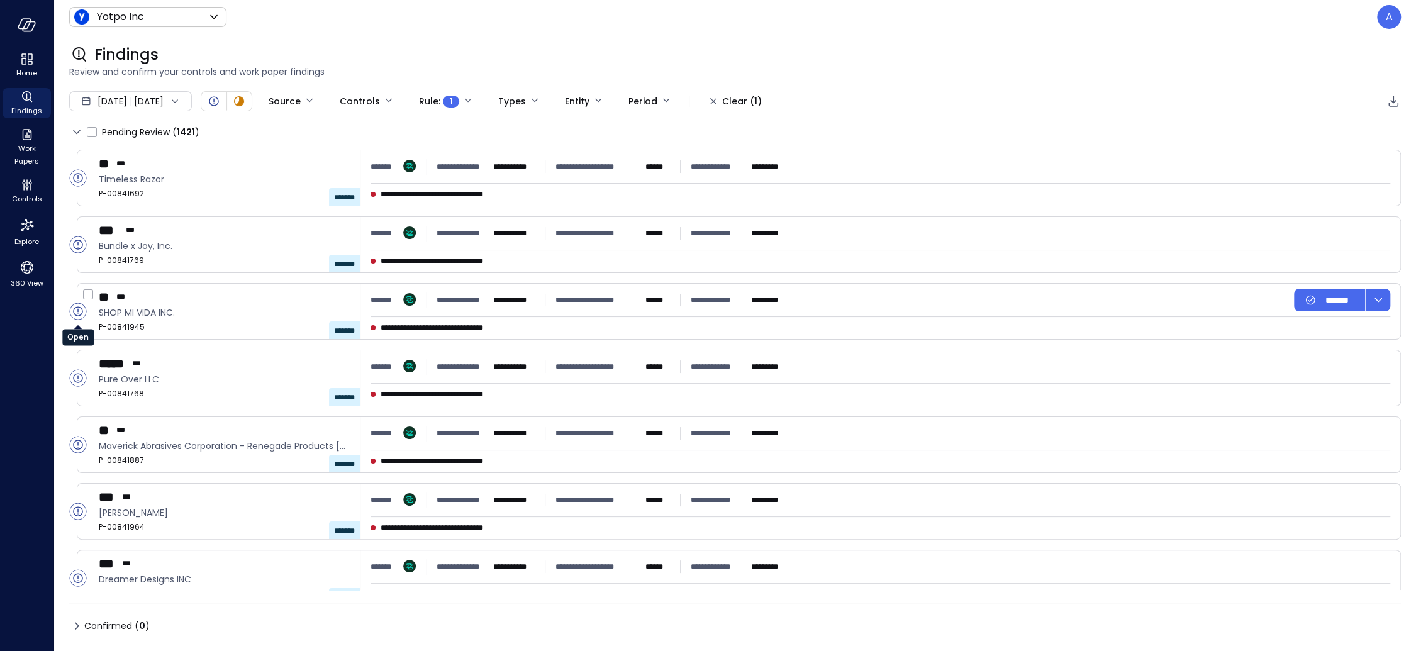
click at [81, 313] on circle "Open" at bounding box center [78, 311] width 16 height 16
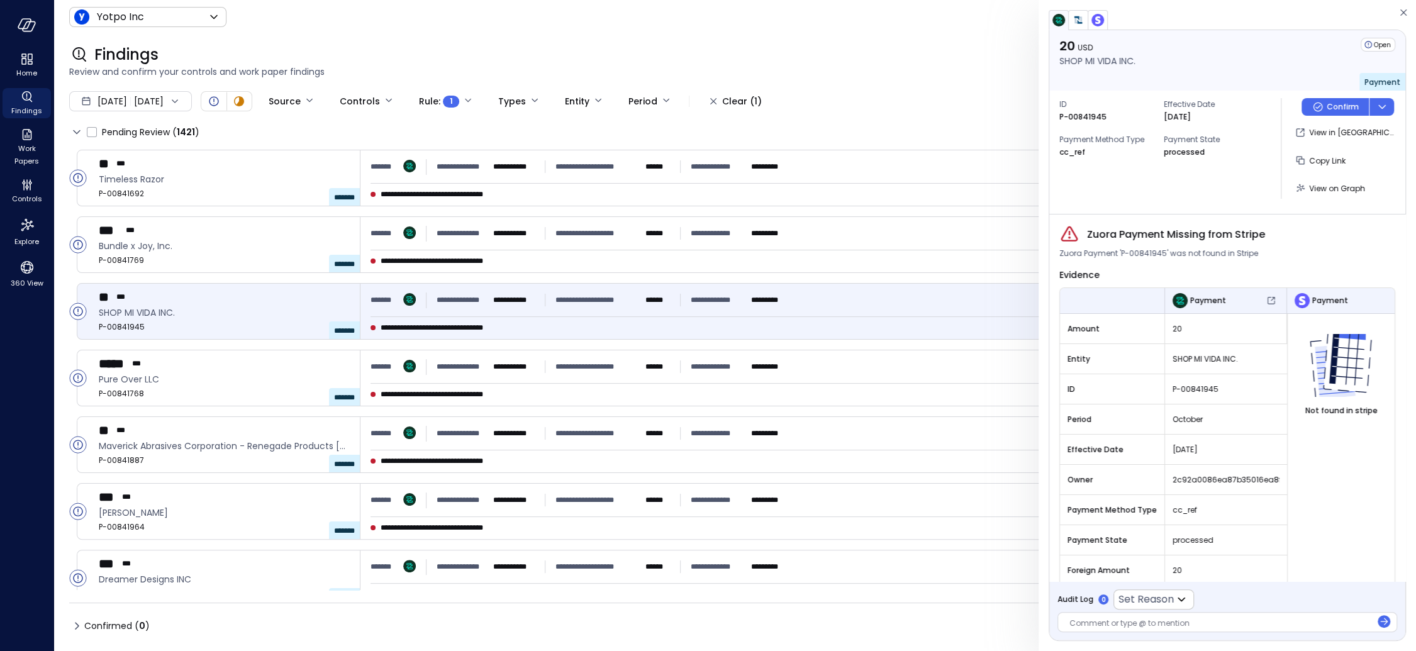
click at [1081, 21] on img "button" at bounding box center [1078, 20] width 13 height 13
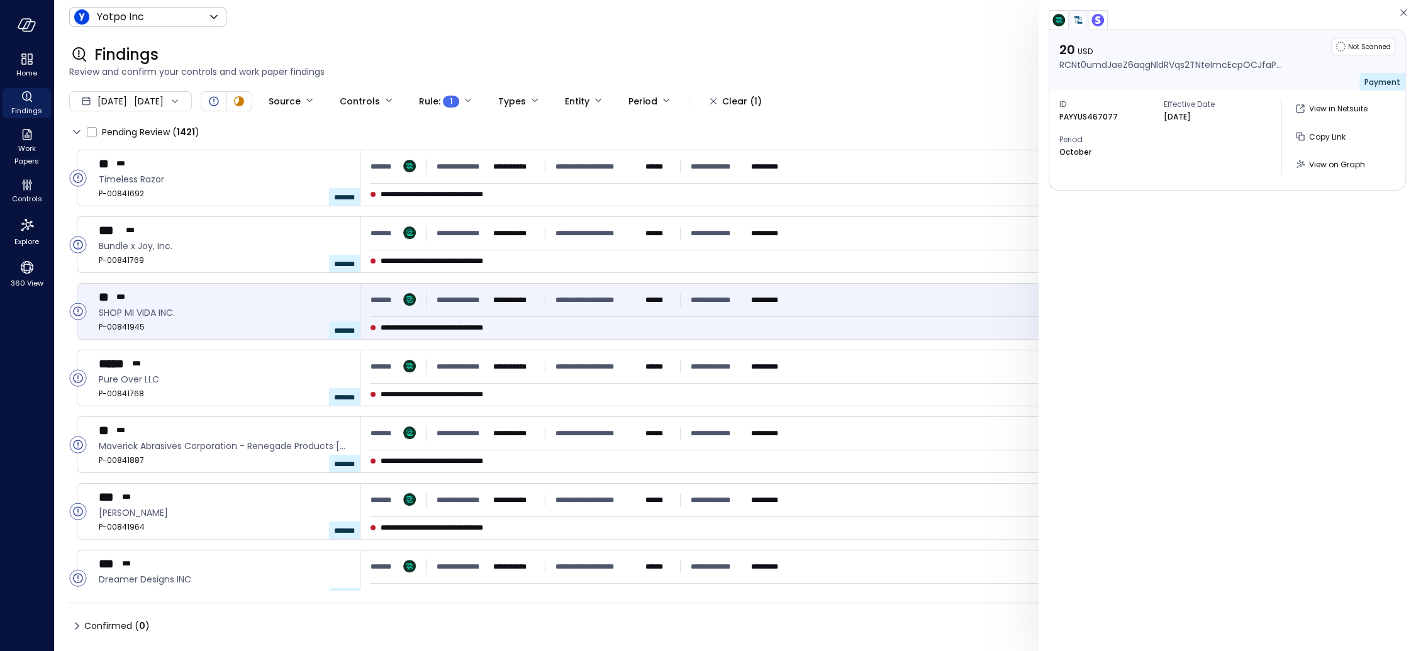
click at [1098, 21] on img "button" at bounding box center [1097, 20] width 13 height 13
click at [1062, 23] on img "button" at bounding box center [1058, 20] width 13 height 13
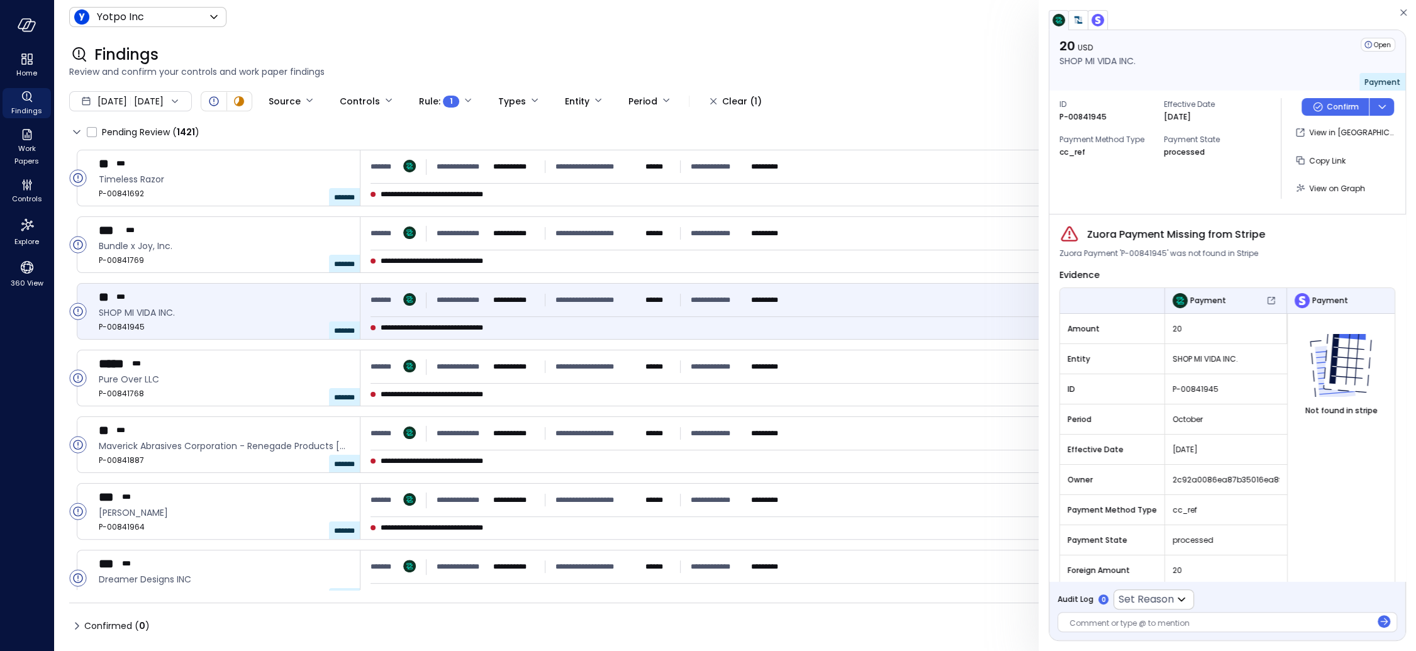
click at [1096, 19] on img "button" at bounding box center [1097, 20] width 13 height 13
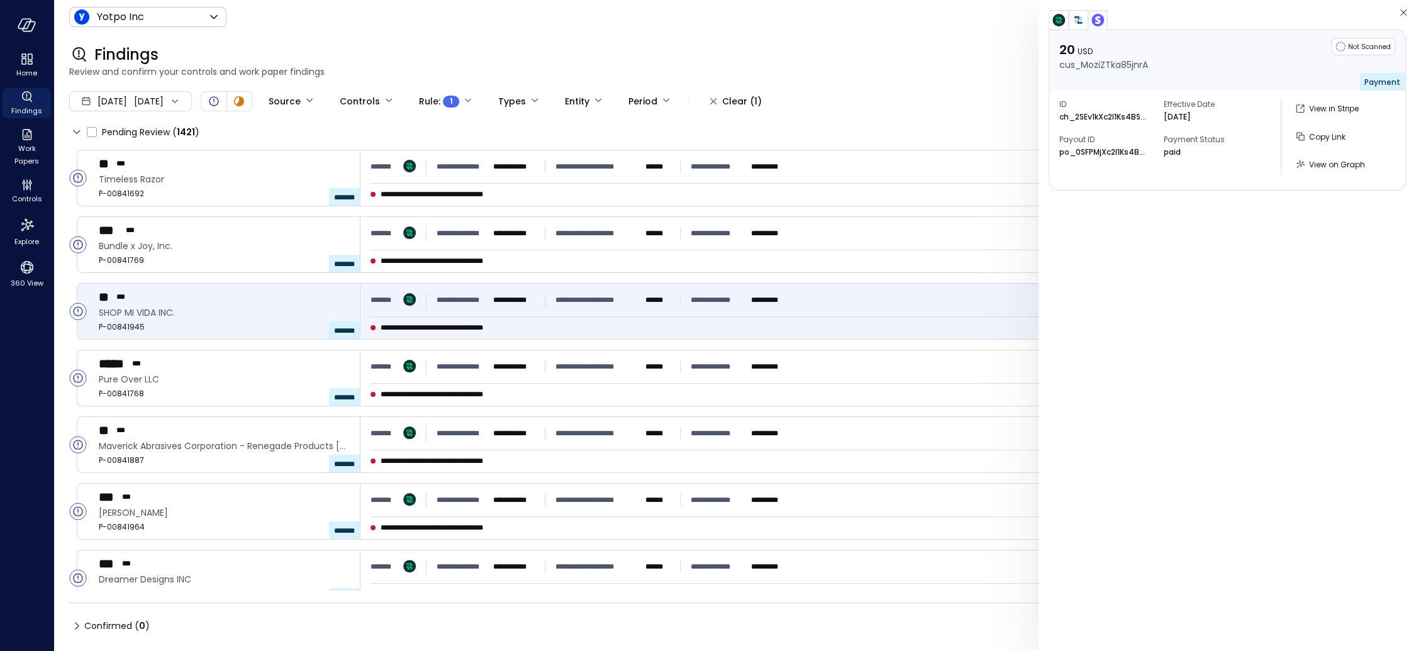
click at [1061, 19] on img "button" at bounding box center [1058, 20] width 13 height 13
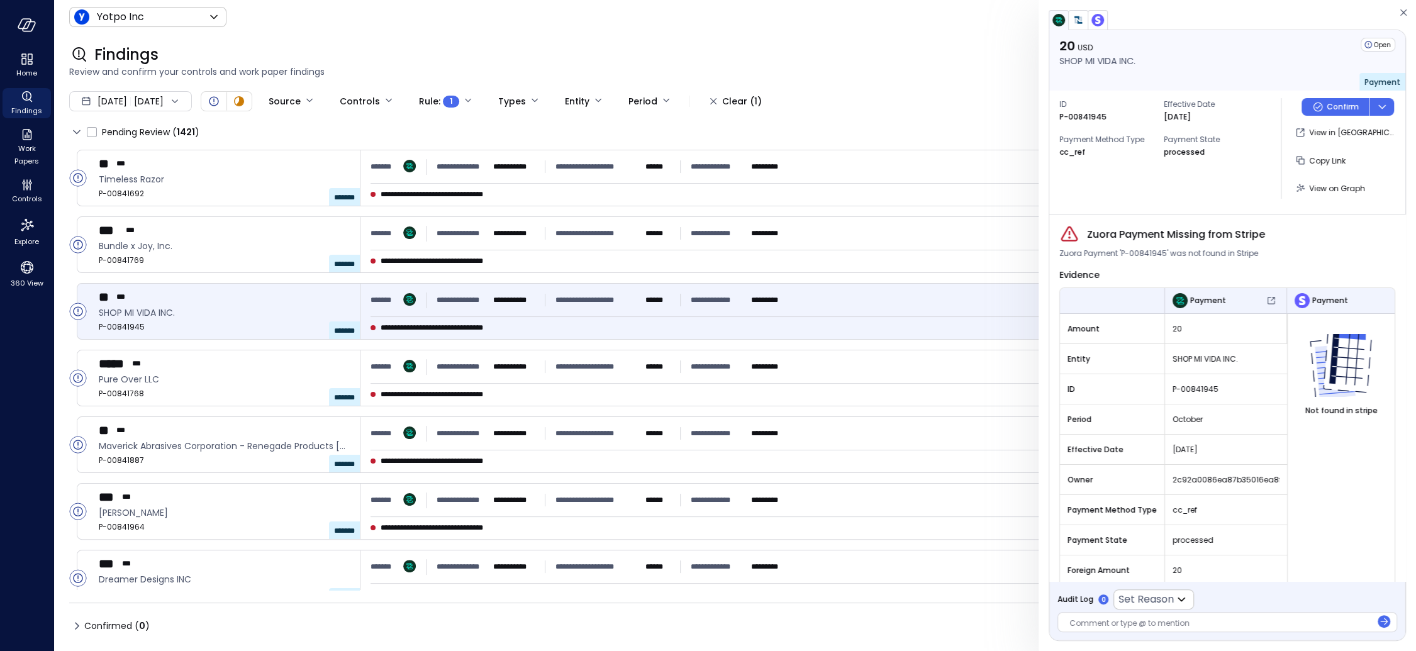
click at [1075, 21] on img "button" at bounding box center [1078, 20] width 13 height 13
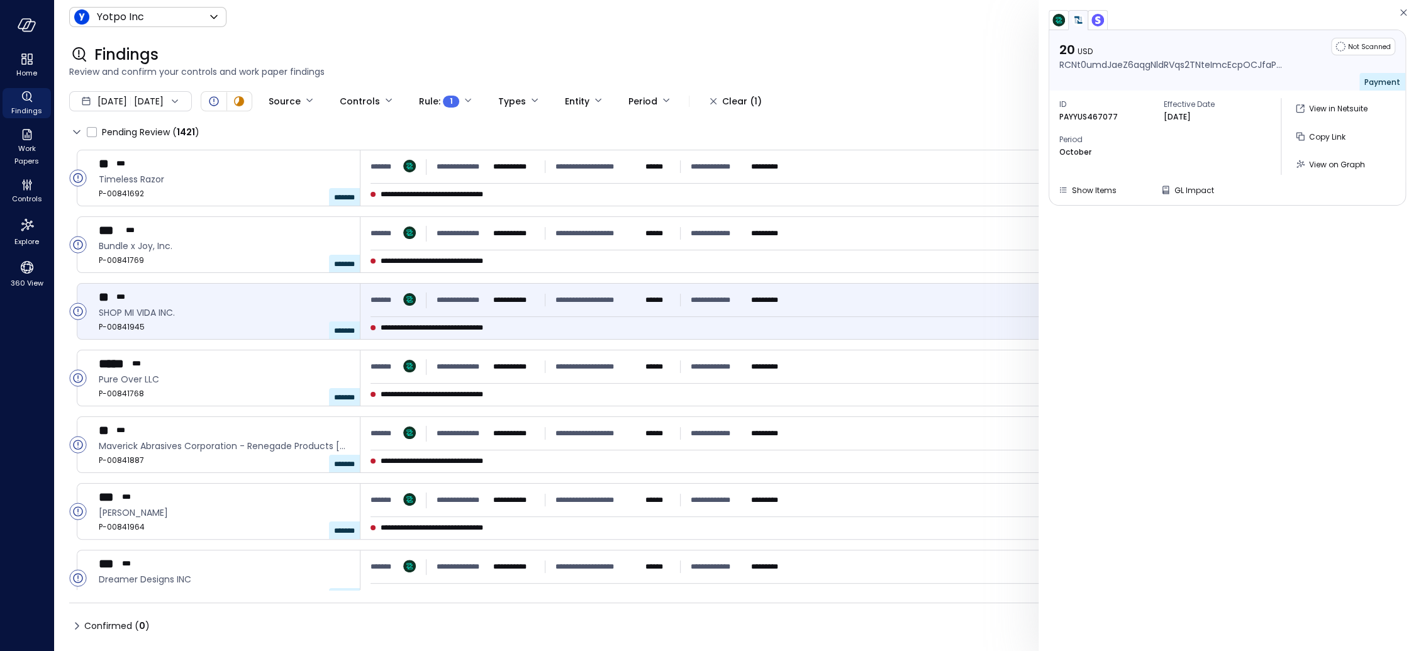
click at [1093, 18] on img "button" at bounding box center [1097, 20] width 13 height 13
click at [1096, 114] on p "ch_2SEv1kXc2l1Ks4BS1MrHc8ou" at bounding box center [1103, 117] width 88 height 13
copy p "ch_2SEv1kXc2l1Ks4BS1MrHc8ou"
click at [1207, 161] on span "View on Graph" at bounding box center [1337, 164] width 56 height 11
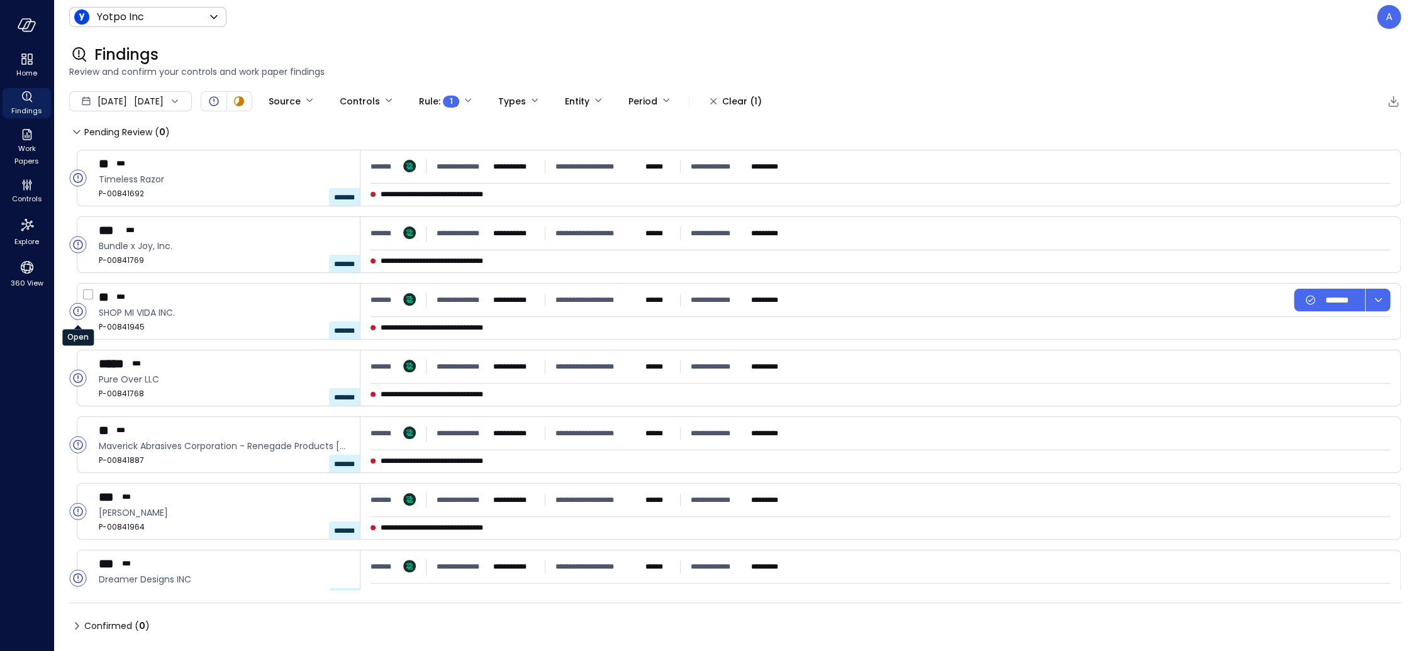
click at [72, 315] on circle "Open" at bounding box center [78, 311] width 16 height 16
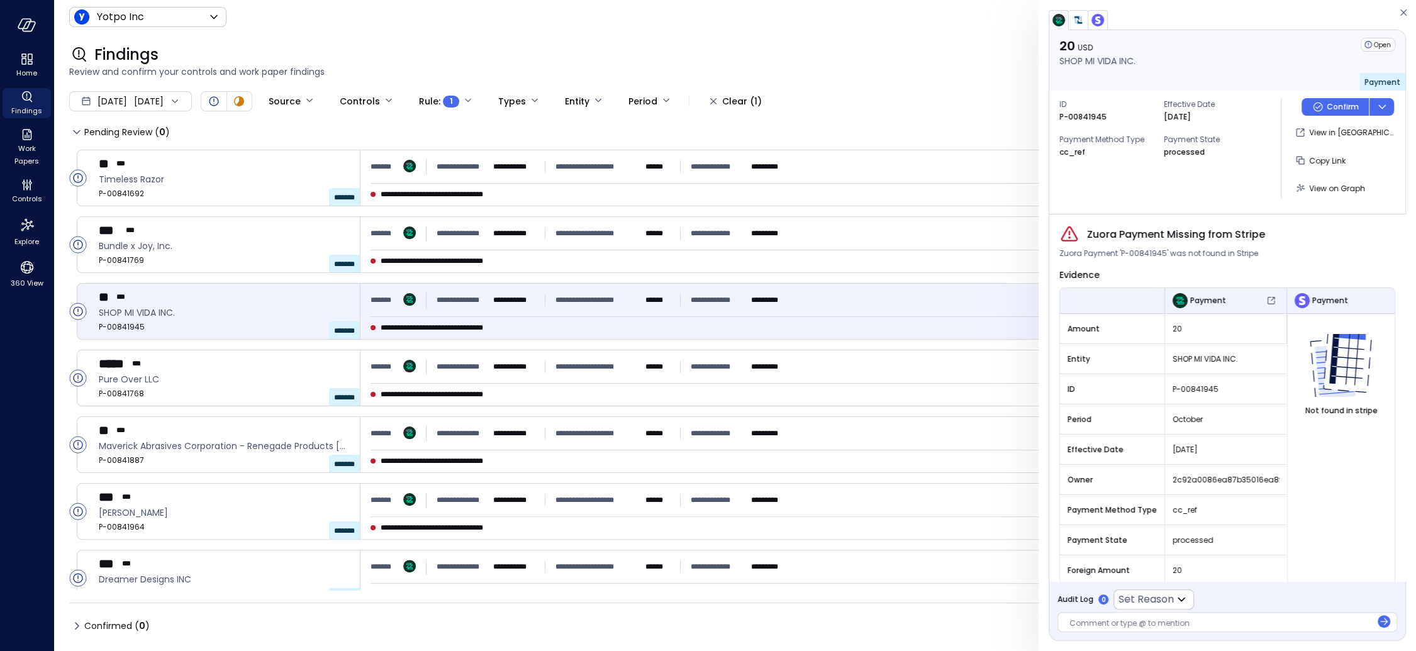
click at [1101, 20] on img "button" at bounding box center [1097, 20] width 13 height 13
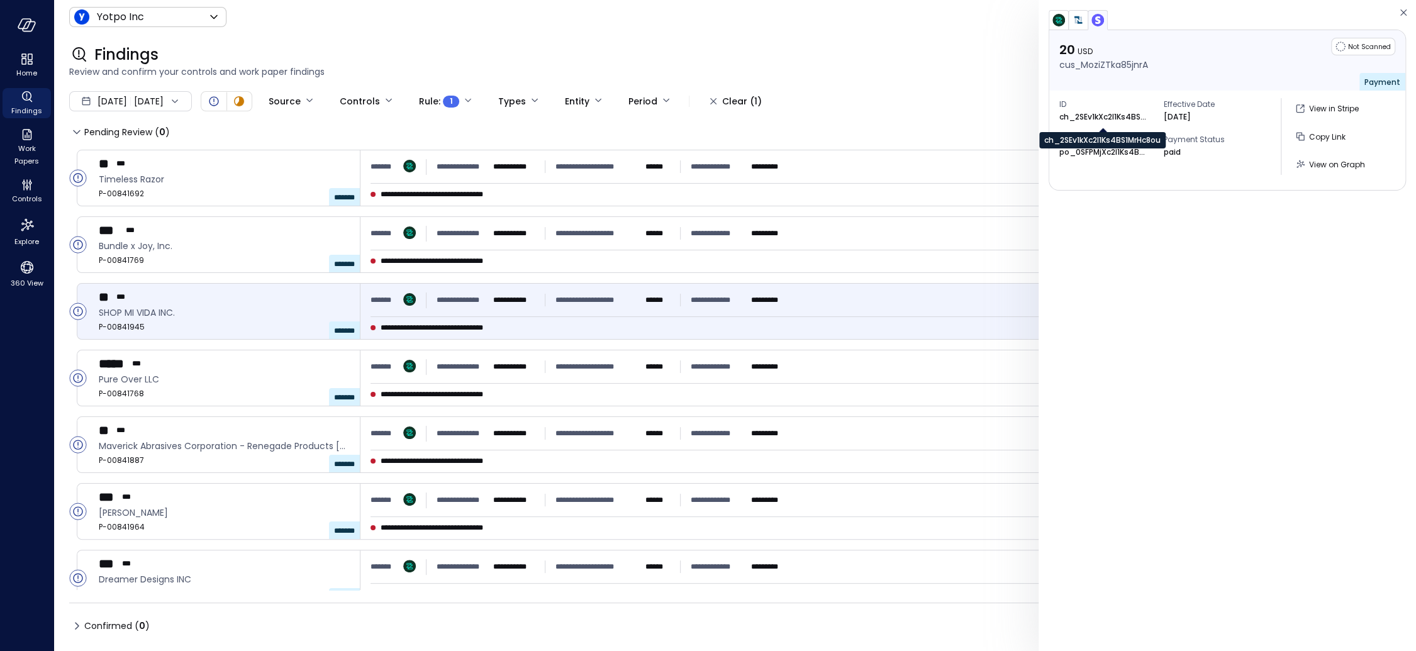
click at [1077, 116] on p "ch_2SEv1kXc2l1Ks4BS1MrHc8ou" at bounding box center [1103, 117] width 88 height 13
copy p "ch_2SEv1kXc2l1Ks4BS1MrHc8ou"
click at [1075, 123] on div "Payout ID po_0SFPMjXc2l1Ks4BSxGN5voKC" at bounding box center [1106, 140] width 94 height 35
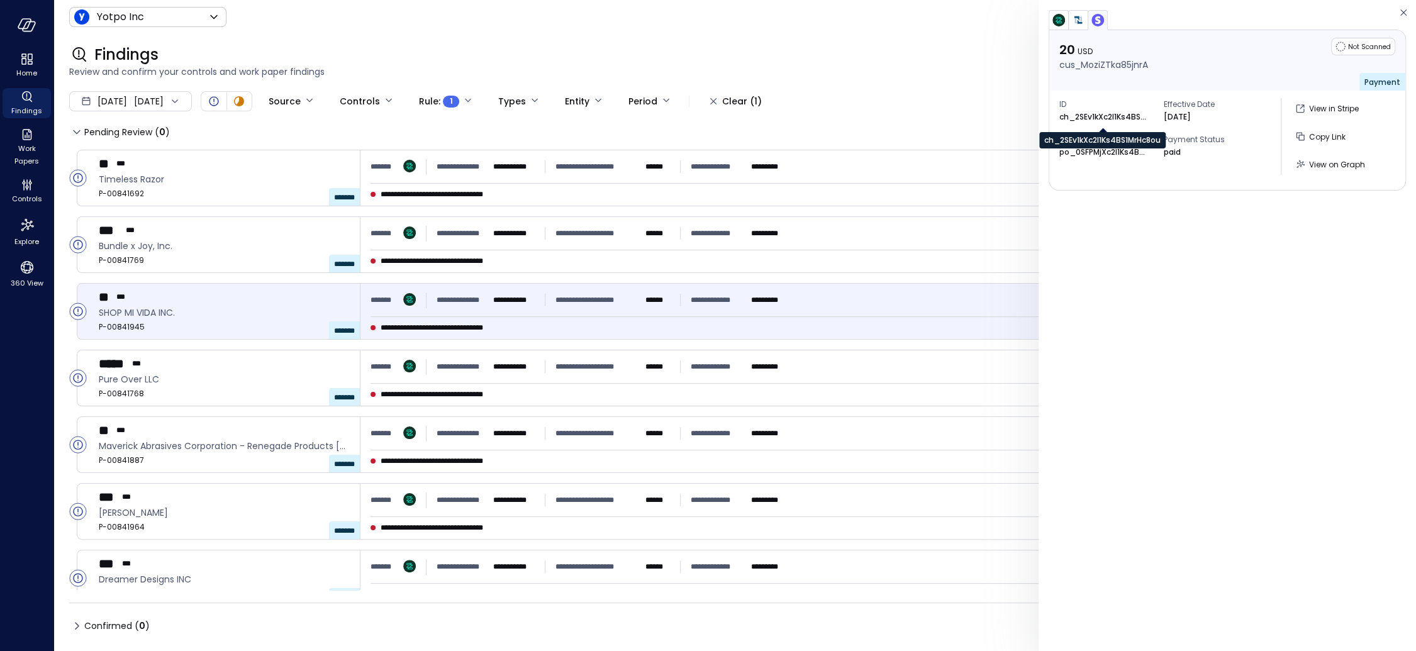
click at [1082, 120] on p "ch_2SEv1kXc2l1Ks4BS1MrHc8ou" at bounding box center [1103, 117] width 88 height 13
click at [1087, 138] on div "ch_2SEv1kXc2l1Ks4BS1MrHc8ou" at bounding box center [1102, 140] width 126 height 16
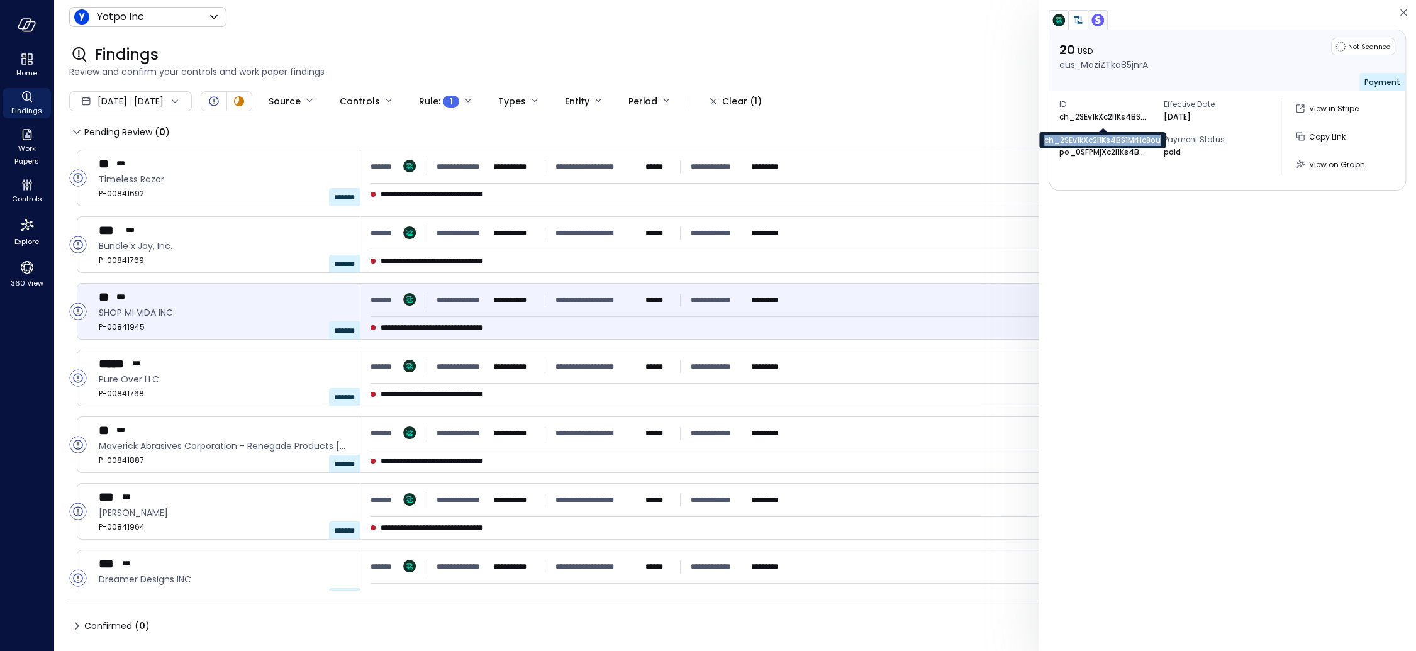
copy div "ch_2SEv1kXc2l1Ks4BS1MrHc8ou"
click at [1070, 121] on p "ch_2SEv1kXc2l1Ks4BS1MrHc8ou" at bounding box center [1103, 117] width 88 height 13
click at [1075, 136] on div "ch_2SEv1kXc2l1Ks4BS1MrHc8ou" at bounding box center [1102, 140] width 126 height 16
copy div "ch_2SEv1kXc2l1Ks4BS1MrHc8ou"
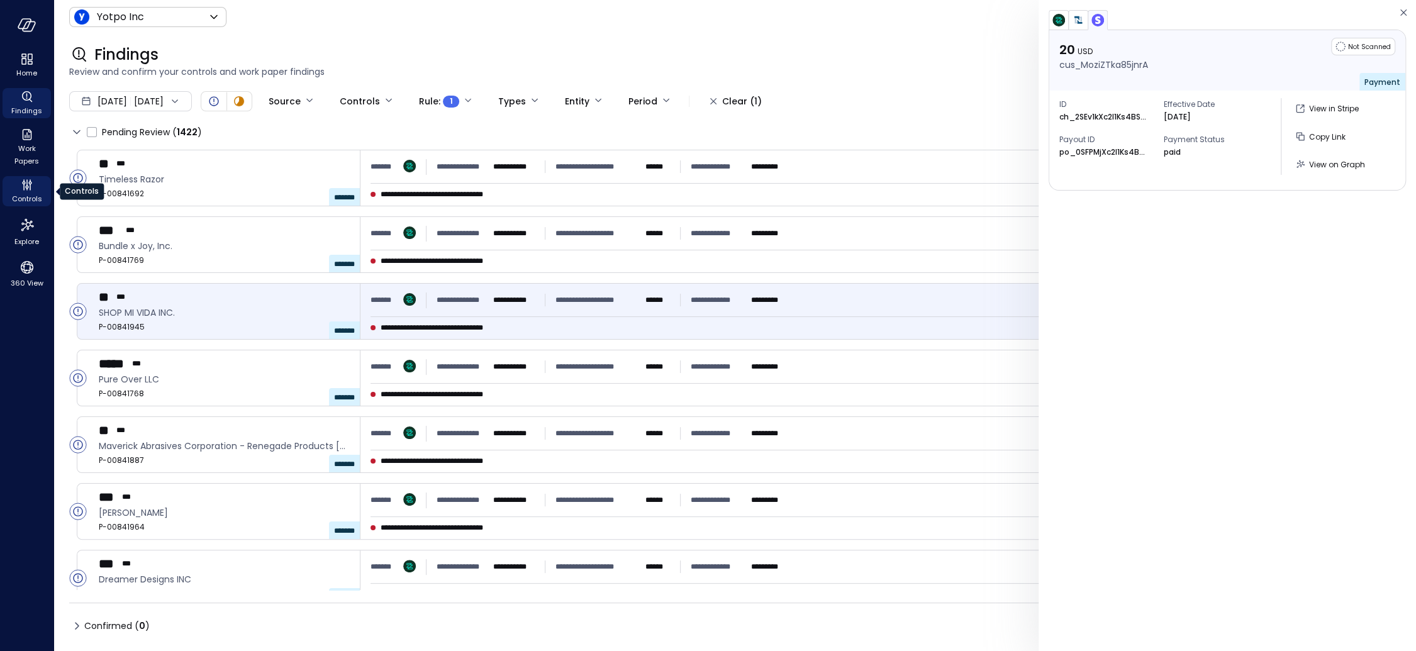
click at [21, 184] on icon "Controls" at bounding box center [26, 184] width 15 height 15
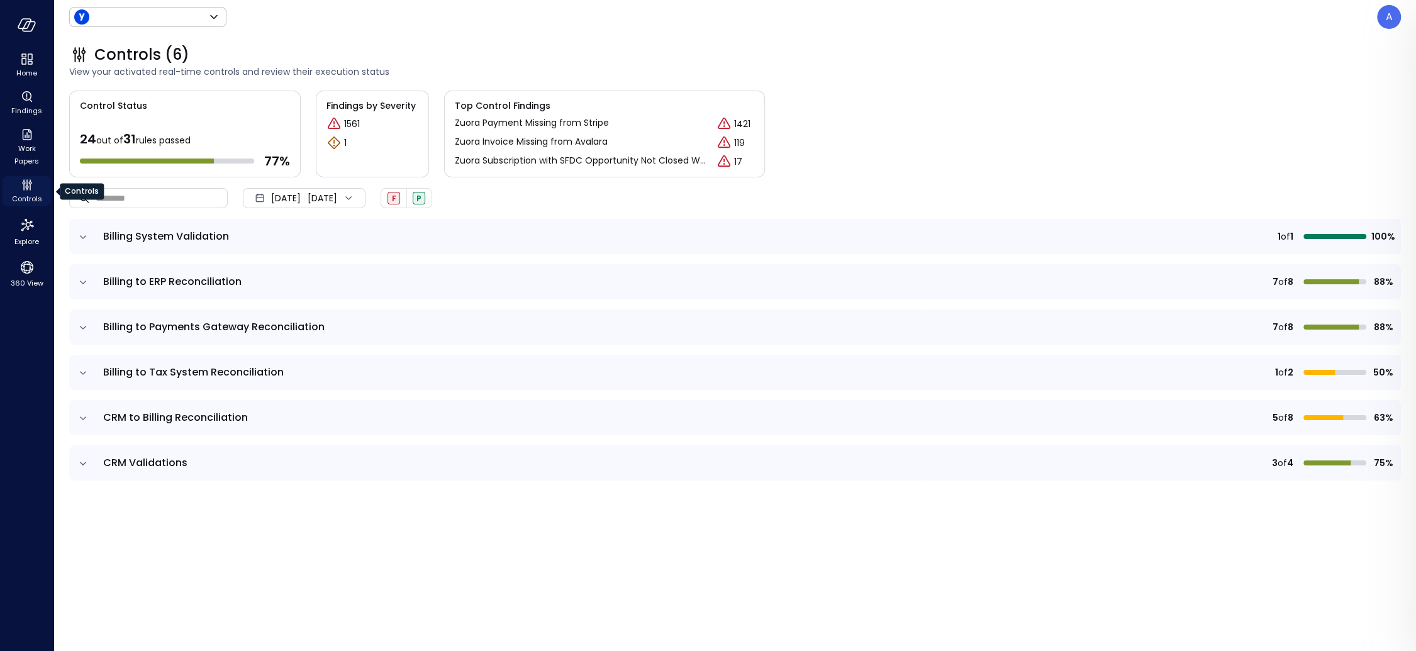
type input "******"
click at [24, 196] on span "Controls" at bounding box center [27, 198] width 30 height 13
click at [80, 328] on icon "expand row" at bounding box center [83, 327] width 13 height 13
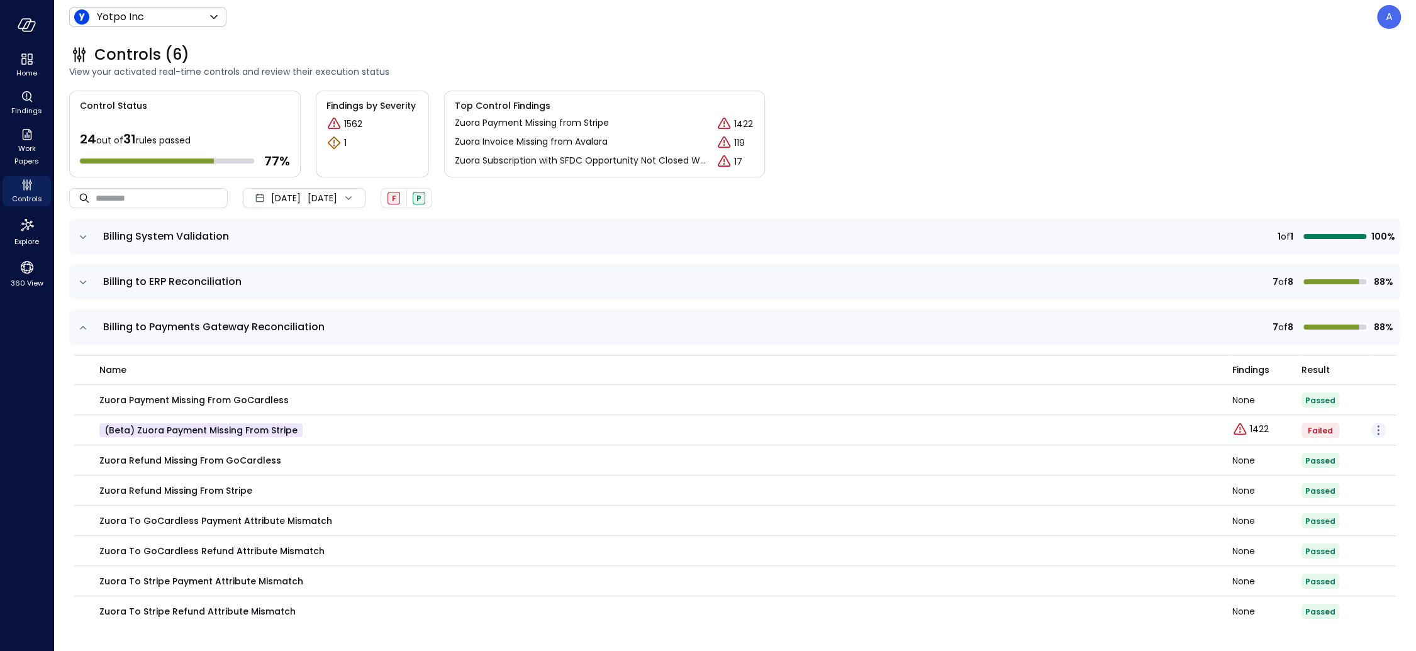
click at [1207, 430] on icon "button" at bounding box center [1378, 430] width 2 height 2
click at [1207, 443] on p "Edit control" at bounding box center [1333, 448] width 50 height 13
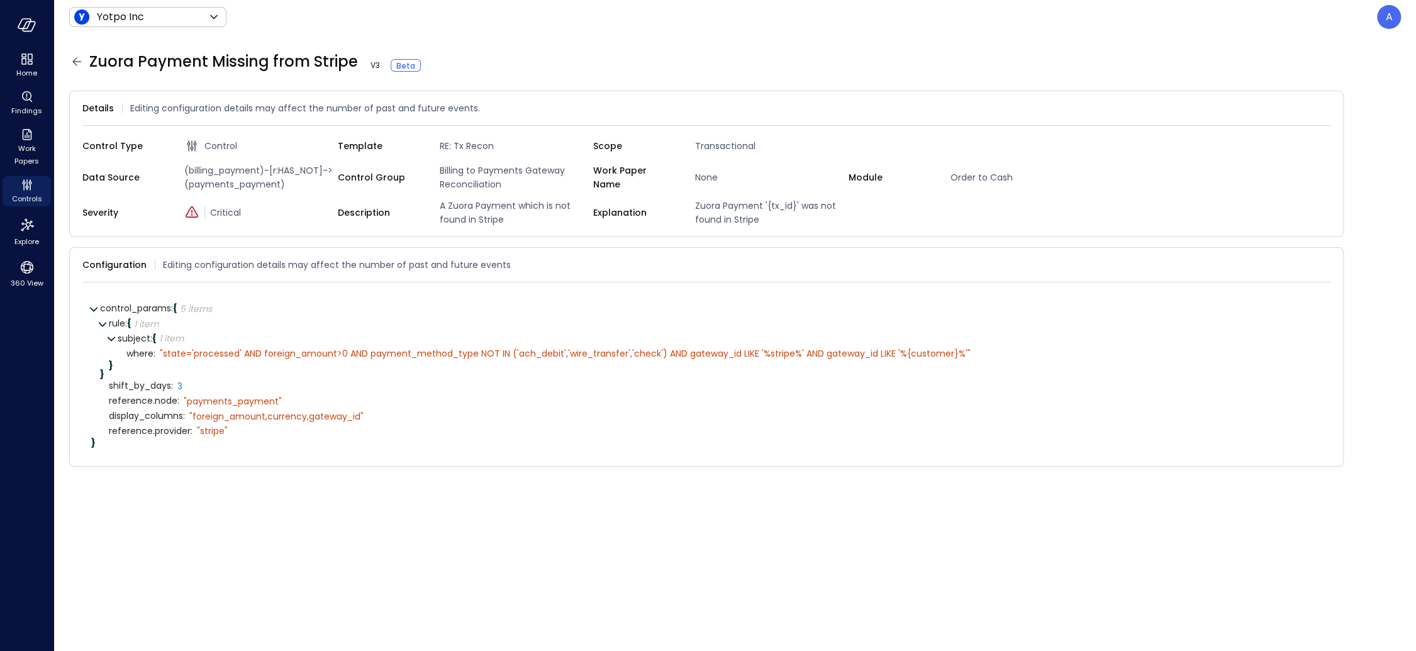
click at [229, 167] on span "(billing_payment)-[r:HAS_NOT]->(payments_payment)" at bounding box center [258, 178] width 158 height 28
copy span "billing_payment"
click at [228, 172] on span "(billing_payment)-[r:HAS_NOT]->(payments_payment)" at bounding box center [258, 178] width 158 height 28
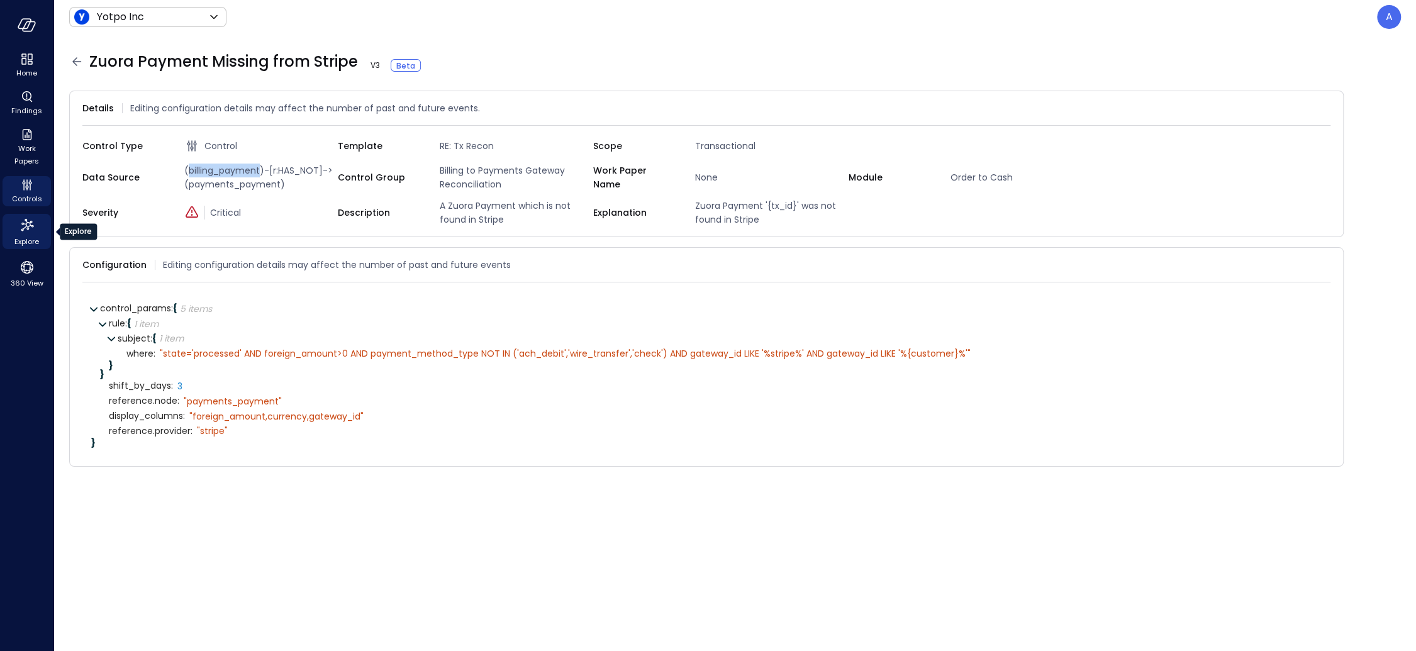
click at [28, 228] on icon "Explore" at bounding box center [27, 225] width 13 height 13
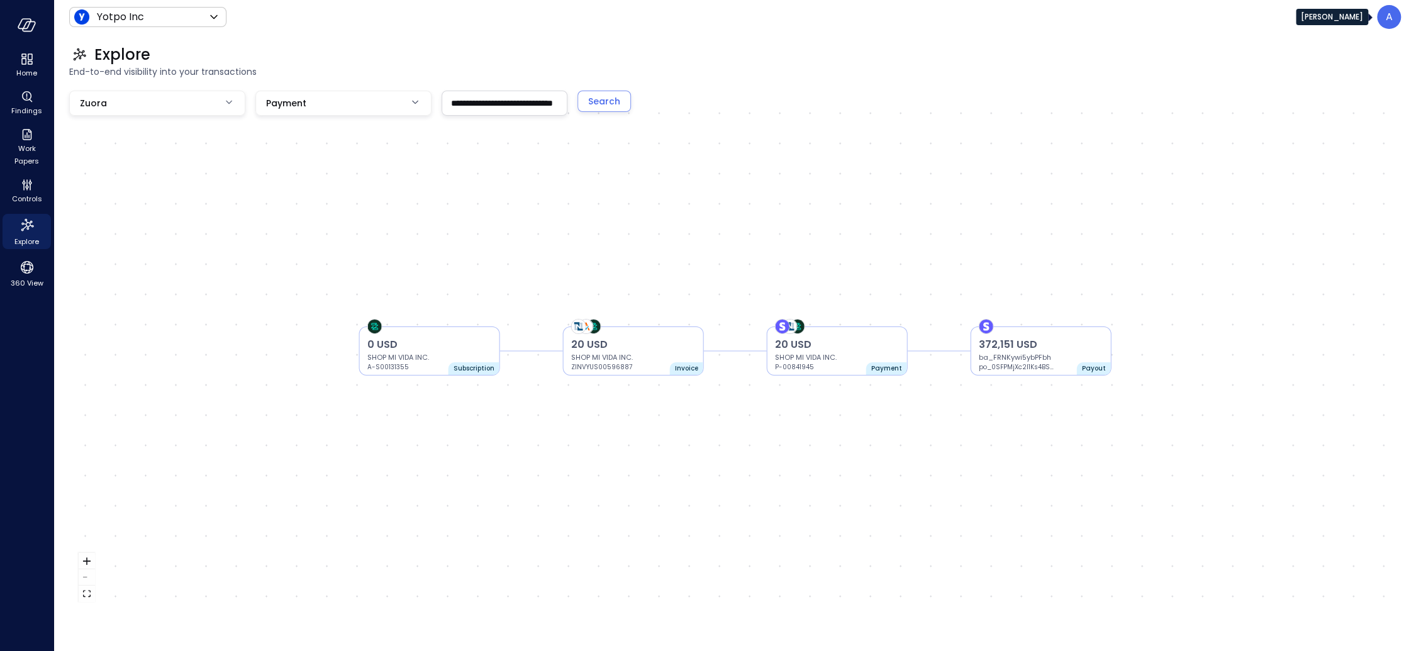
click at [1207, 13] on div "A" at bounding box center [1389, 17] width 24 height 24
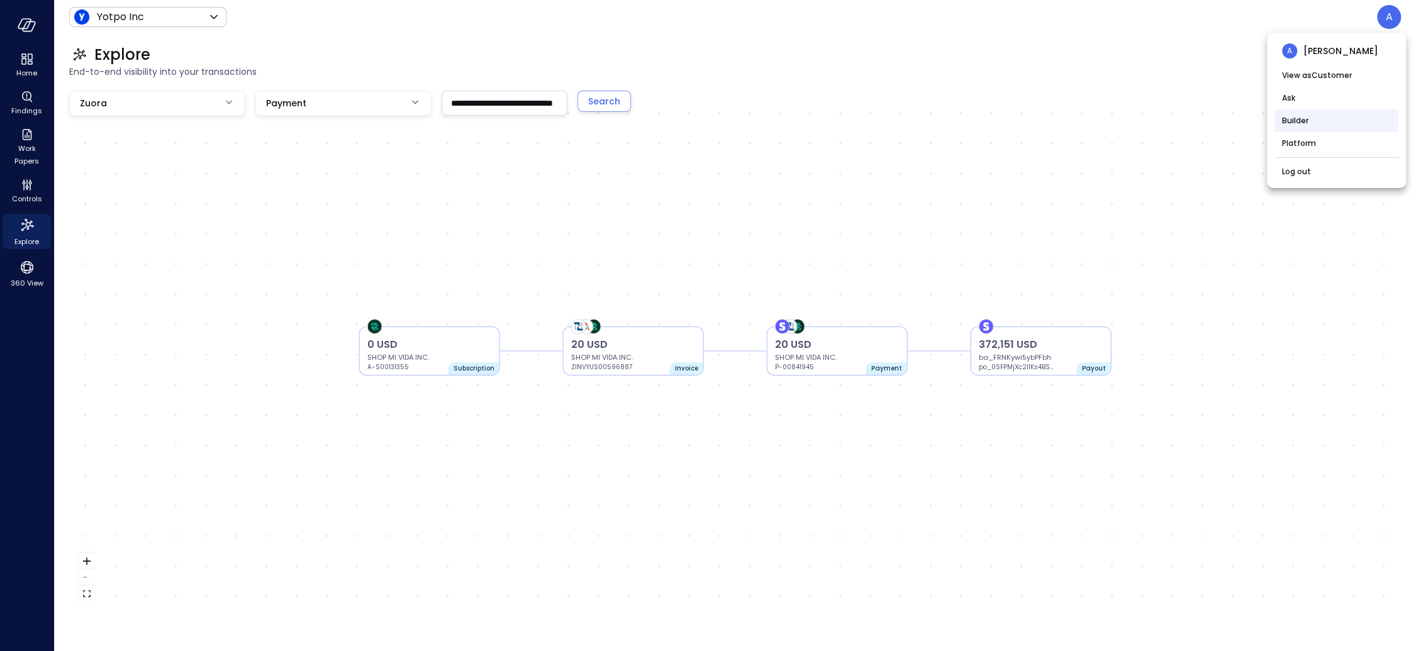
click at [1207, 114] on li "Builder" at bounding box center [1336, 120] width 124 height 23
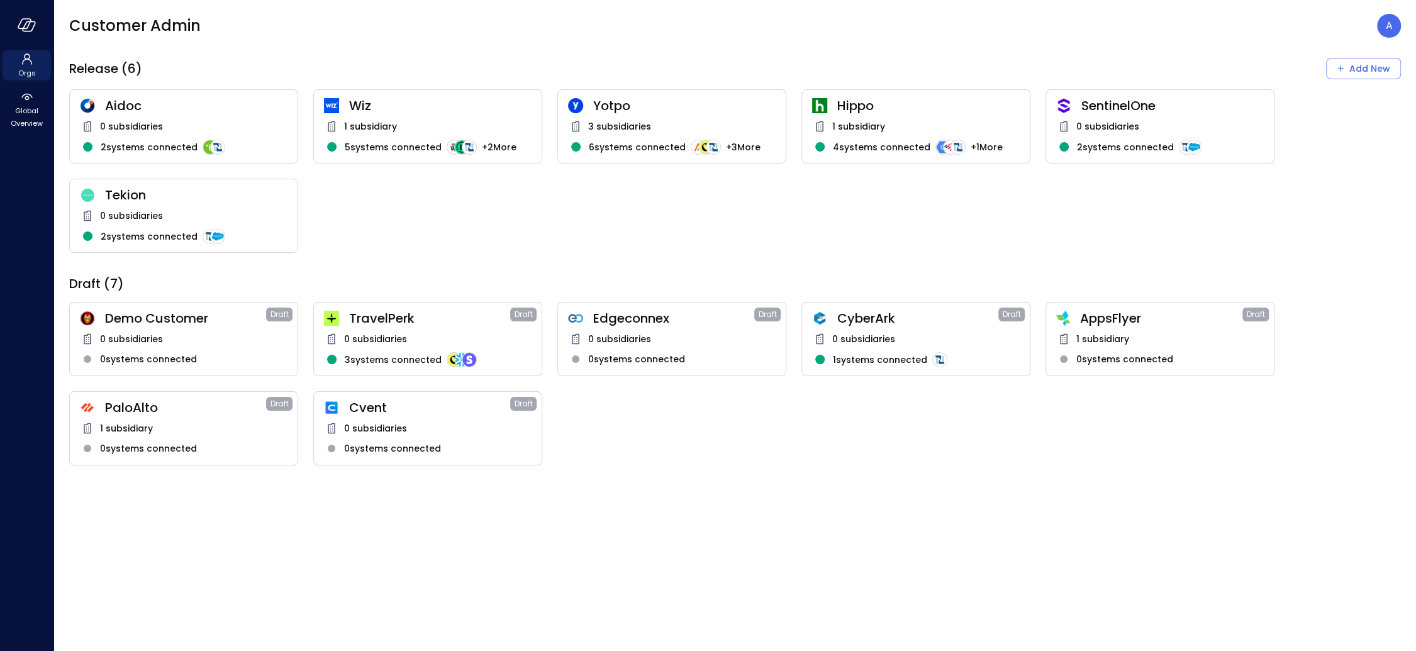
click at [686, 127] on div "3 subsidiaries" at bounding box center [672, 126] width 208 height 15
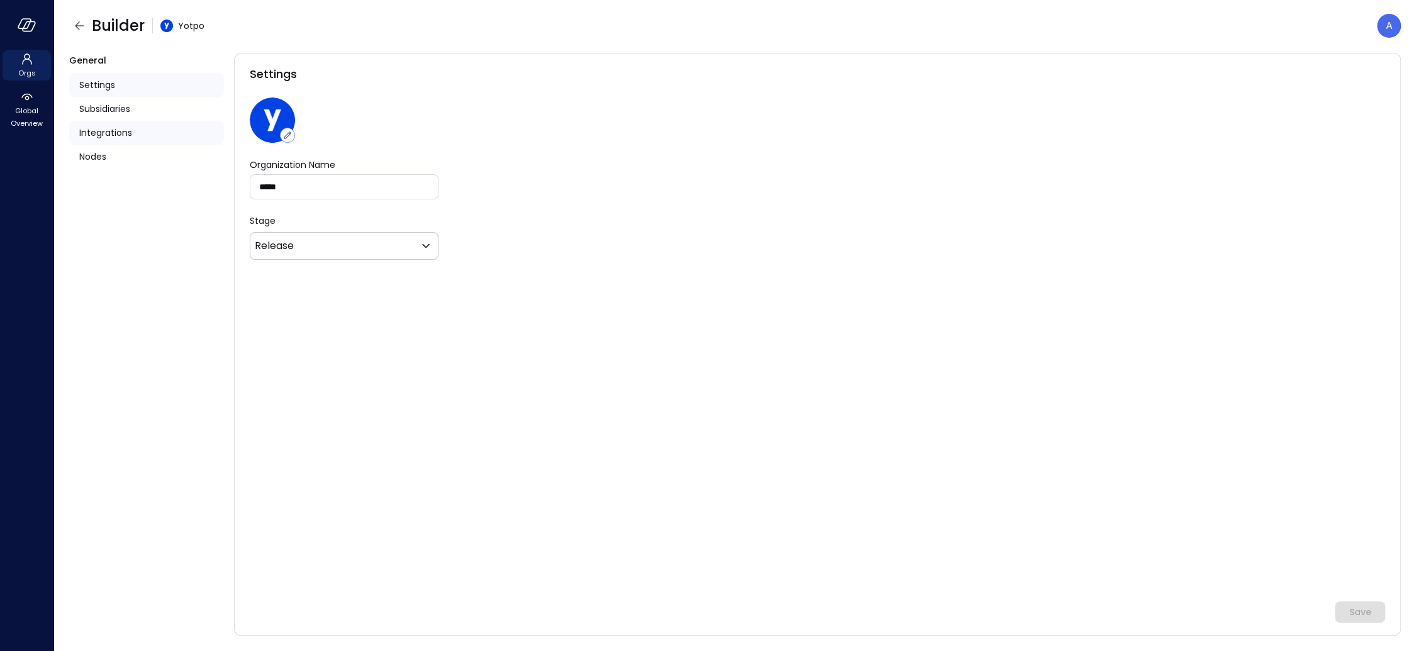
click at [103, 134] on span "Integrations" at bounding box center [105, 133] width 53 height 14
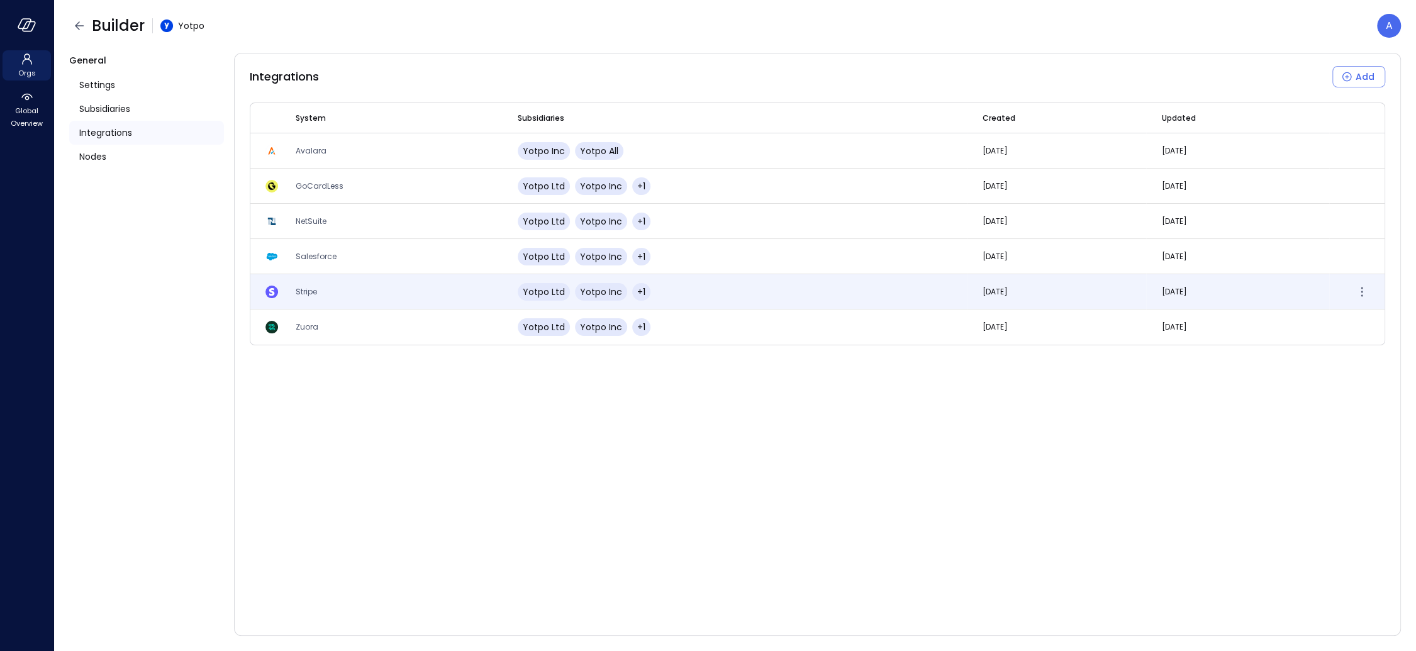
click at [350, 299] on td "Stripe" at bounding box center [392, 291] width 222 height 35
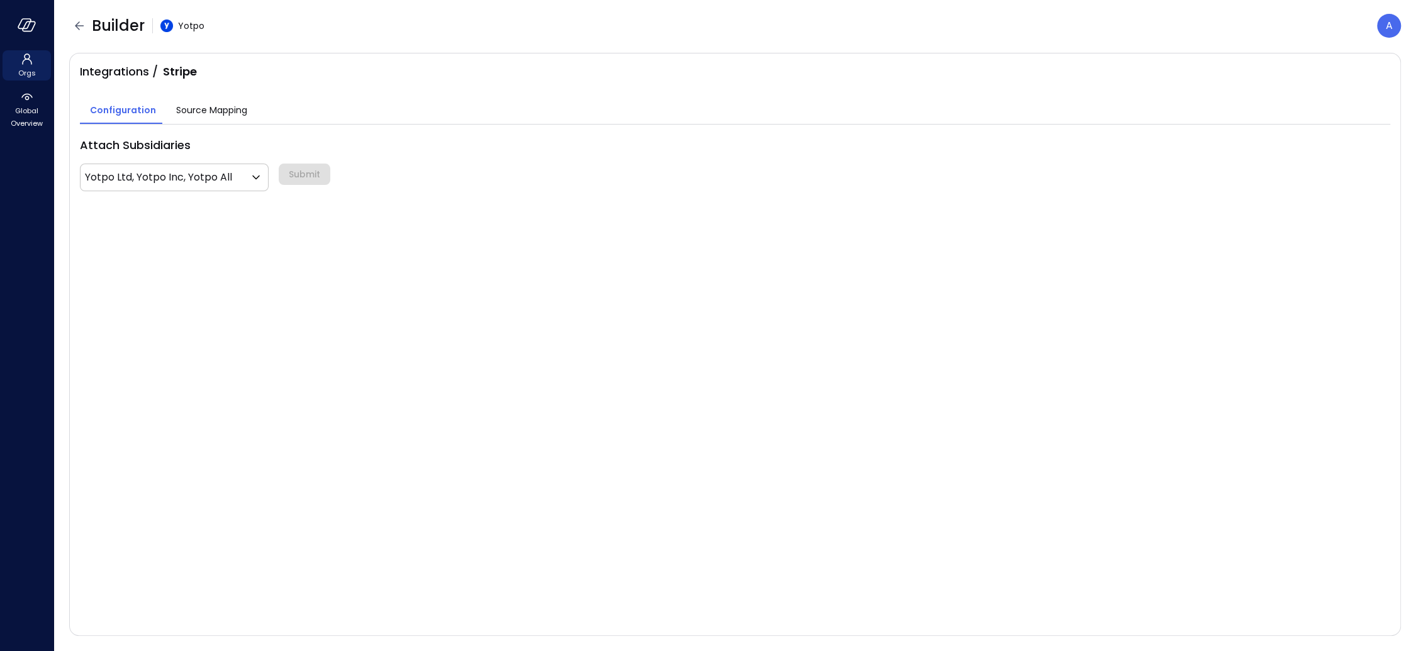
click at [225, 116] on div "Source Mapping" at bounding box center [211, 111] width 71 height 16
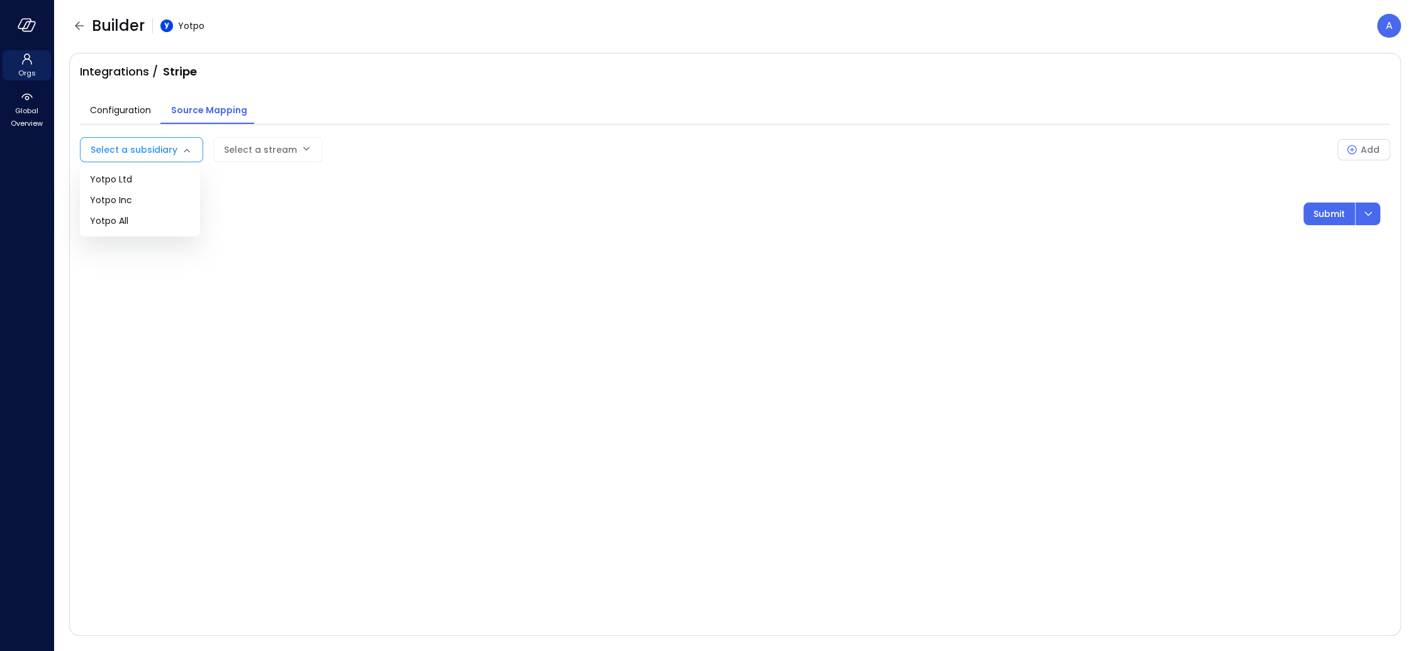
click at [165, 154] on body "Orgs Global Overview Builder Yotpo A Integrations / Stripe Configuration Source…" at bounding box center [708, 325] width 1416 height 651
click at [153, 195] on span "Yotpo Inc" at bounding box center [140, 200] width 100 height 13
type input "**"
click at [328, 152] on body "Orgs Global Overview Builder Yotpo A Integrations / Stripe Configuration Source…" at bounding box center [708, 325] width 1416 height 651
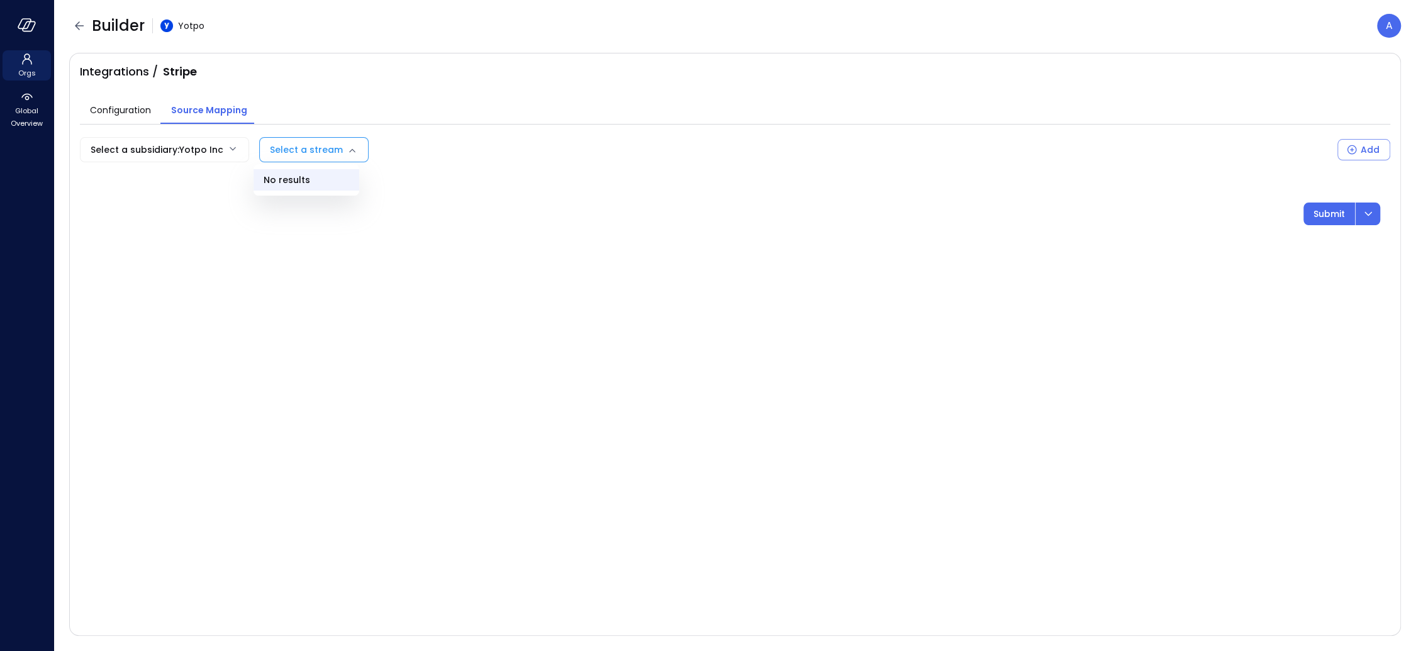
click at [330, 148] on div at bounding box center [708, 325] width 1416 height 651
click at [314, 151] on body "Orgs Global Overview Builder Yotpo A Integrations / Stripe Configuration Source…" at bounding box center [708, 325] width 1416 height 651
click at [311, 150] on div at bounding box center [708, 325] width 1416 height 651
click at [289, 148] on body "Orgs Global Overview Builder Yotpo A Integrations / Stripe Configuration Source…" at bounding box center [708, 325] width 1416 height 651
click at [290, 148] on div at bounding box center [708, 325] width 1416 height 651
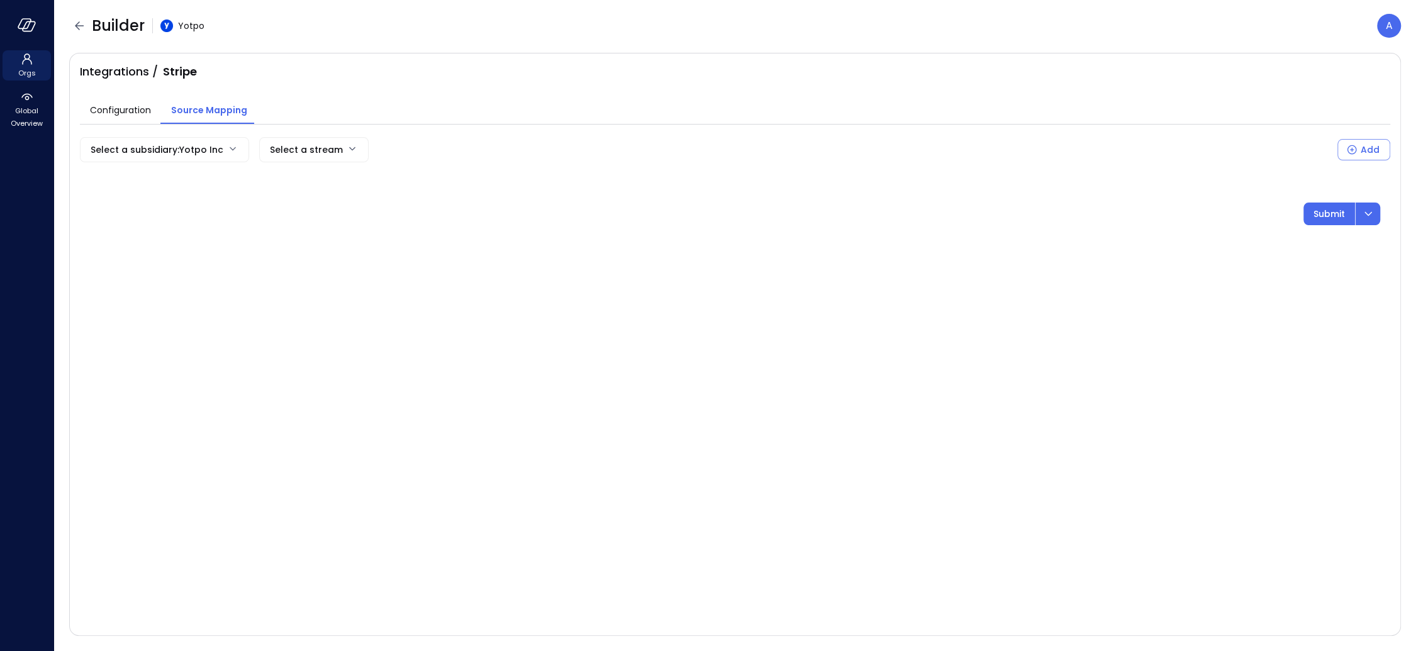
click at [296, 145] on body "Orgs Global Overview Builder Yotpo A Integrations / Stripe Configuration Source…" at bounding box center [708, 325] width 1416 height 651
click at [296, 145] on div at bounding box center [708, 325] width 1416 height 651
click at [284, 149] on body "Orgs Global Overview Builder Yotpo A Integrations / Stripe Configuration Source…" at bounding box center [708, 325] width 1416 height 651
click at [281, 150] on div at bounding box center [708, 325] width 1416 height 651
click at [202, 150] on body "Orgs Global Overview Builder Yotpo A Integrations / Stripe Configuration Source…" at bounding box center [708, 325] width 1416 height 651
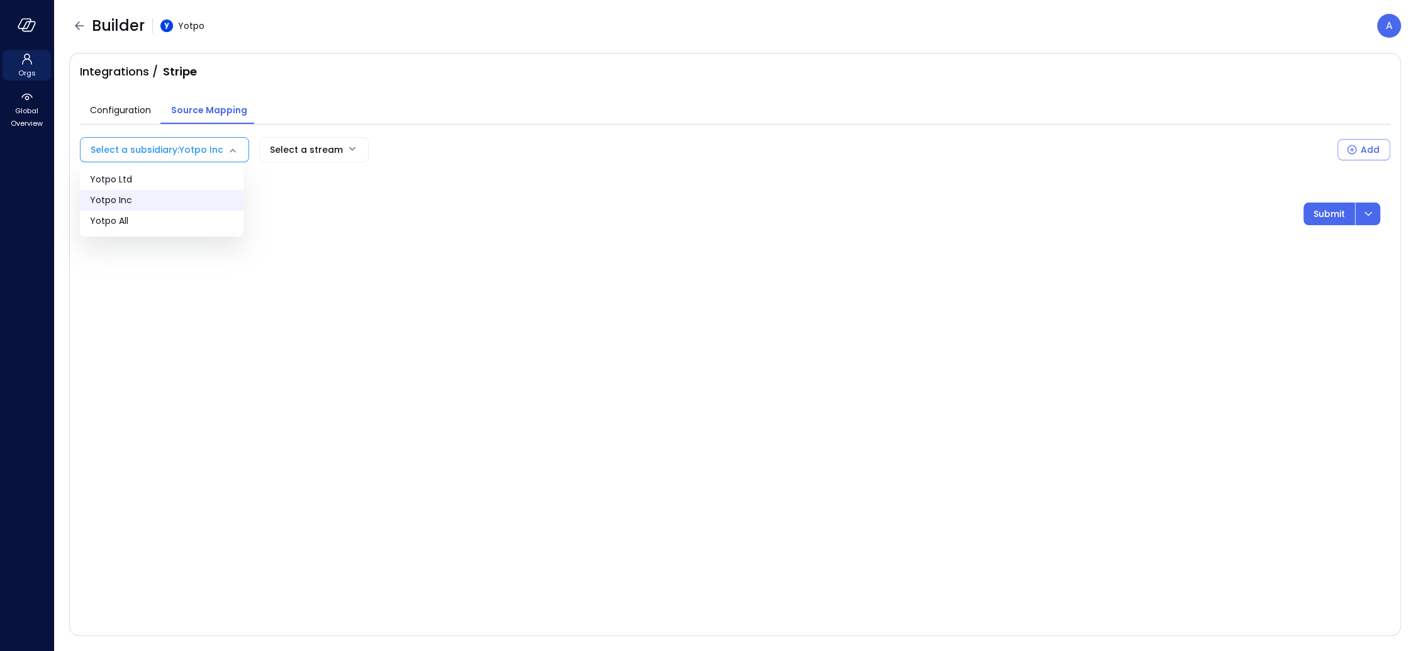
click at [202, 150] on div at bounding box center [708, 325] width 1416 height 651
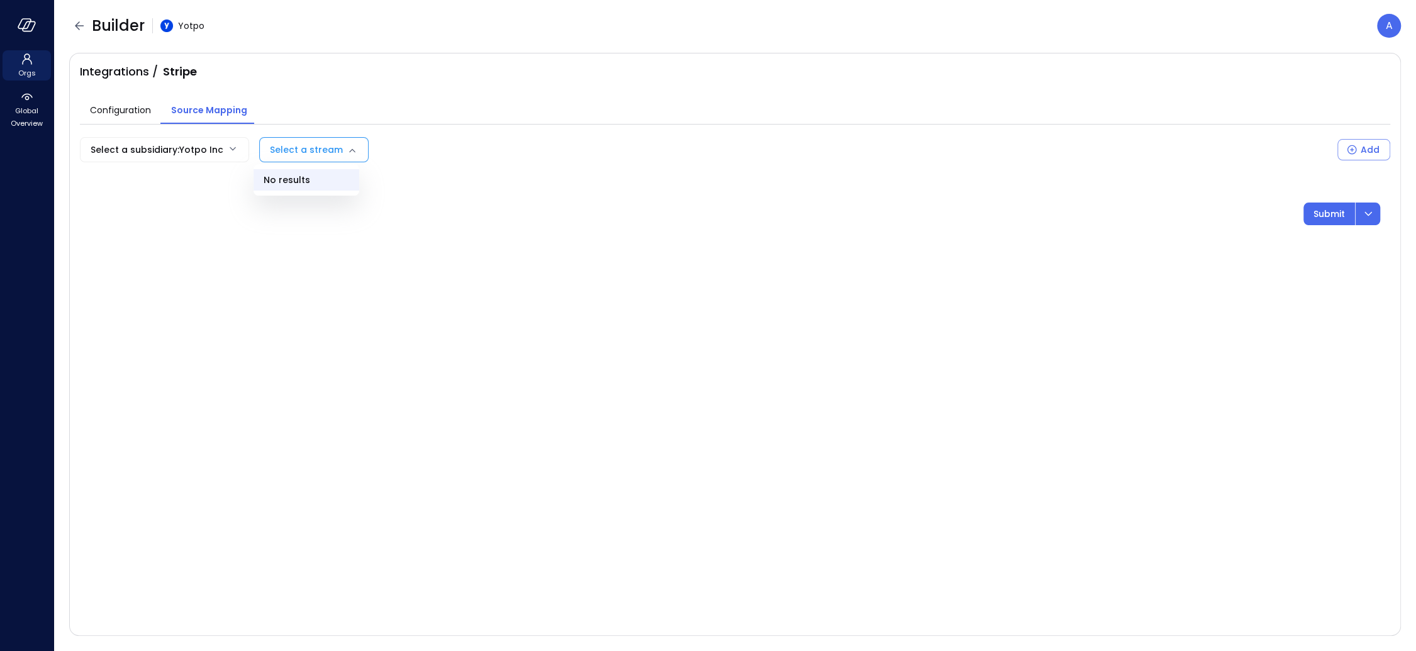
click at [286, 143] on body "Orgs Global Overview Builder Yotpo A Integrations / Stripe Configuration Source…" at bounding box center [708, 325] width 1416 height 651
click at [287, 144] on div at bounding box center [708, 325] width 1416 height 651
click at [120, 116] on span "Configuration" at bounding box center [120, 110] width 61 height 14
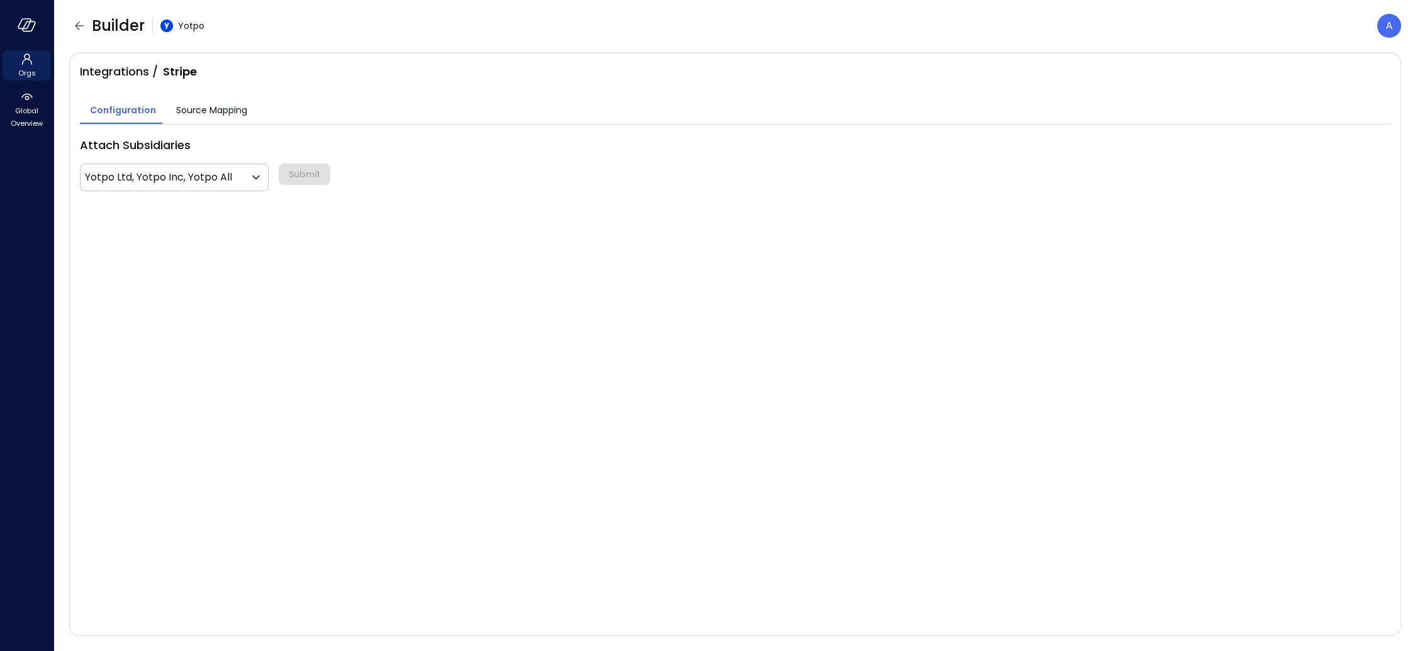
click at [191, 109] on span "Source Mapping" at bounding box center [211, 110] width 71 height 14
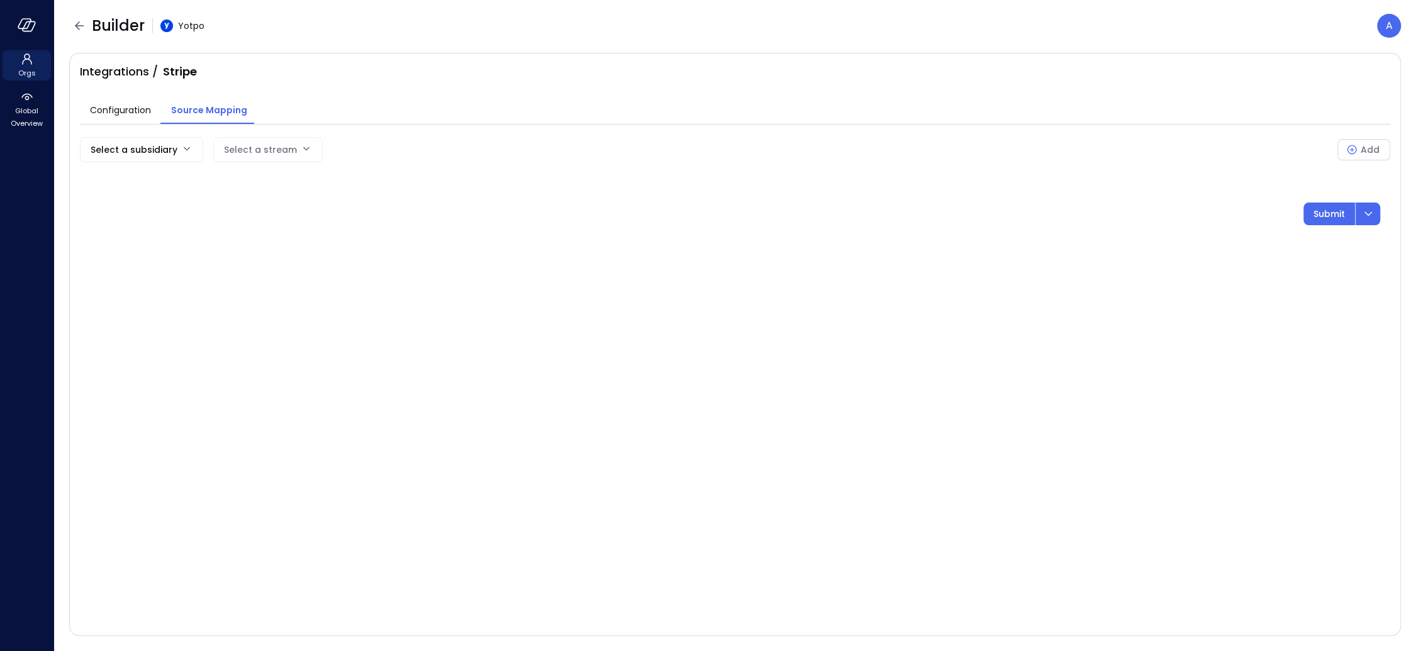
click at [170, 149] on body "Orgs Global Overview Builder Yotpo A Integrations / Stripe Configuration Source…" at bounding box center [708, 325] width 1416 height 651
click at [158, 196] on span "Yotpo Inc" at bounding box center [140, 200] width 100 height 13
type input "**"
click at [338, 149] on body "Orgs Global Overview Builder Yotpo A Integrations / Stripe Configuration Source…" at bounding box center [708, 325] width 1416 height 651
click at [337, 149] on div at bounding box center [708, 325] width 1416 height 651
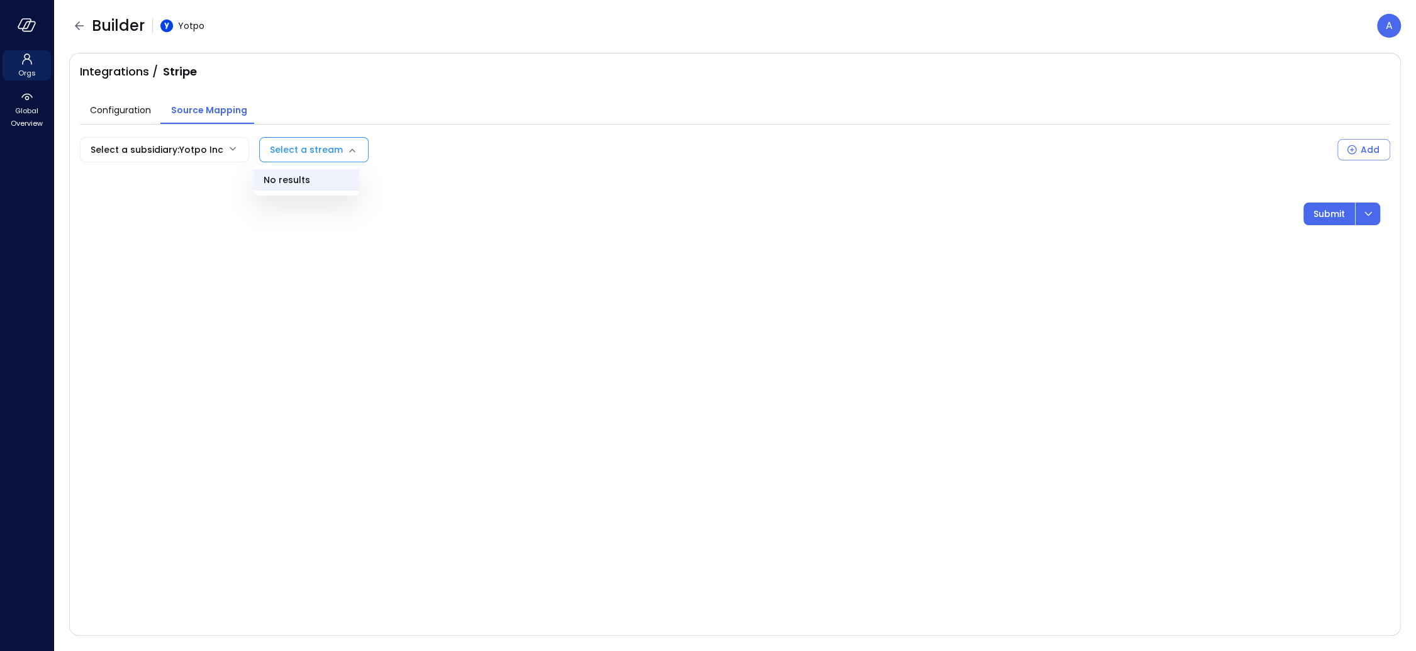
click at [324, 150] on body "Orgs Global Overview Builder Yotpo A Integrations / Stripe Configuration Source…" at bounding box center [708, 325] width 1416 height 651
click at [324, 150] on div at bounding box center [708, 325] width 1416 height 651
click at [324, 153] on body "Orgs Global Overview Builder Yotpo A Integrations / Stripe Configuration Source…" at bounding box center [708, 325] width 1416 height 651
click at [292, 148] on div at bounding box center [708, 325] width 1416 height 651
click at [99, 112] on span "Configuration" at bounding box center [120, 110] width 61 height 14
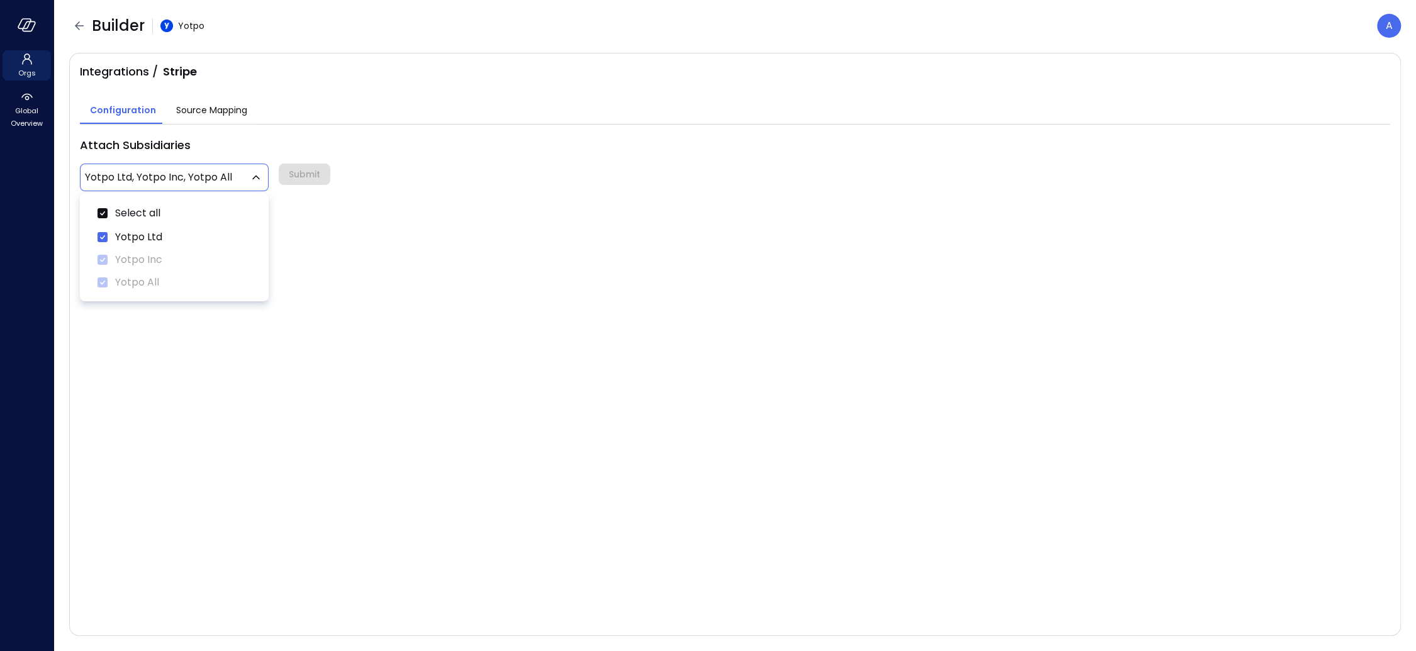
click at [192, 173] on body "Orgs Global Overview Builder Yotpo A Integrations / Stripe Configuration Source…" at bounding box center [708, 325] width 1416 height 651
click at [204, 115] on div at bounding box center [708, 325] width 1416 height 651
click at [207, 111] on span "Source Mapping" at bounding box center [211, 110] width 71 height 14
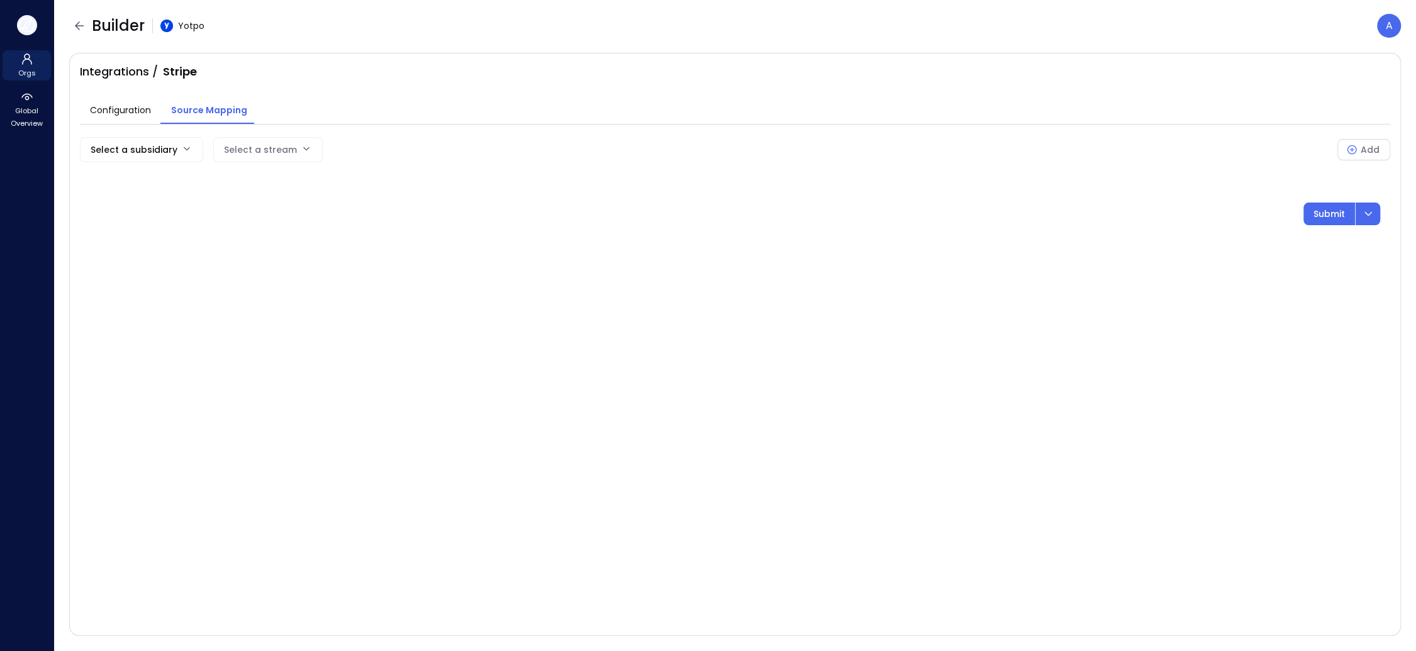
click at [23, 33] on button "button" at bounding box center [27, 25] width 20 height 20
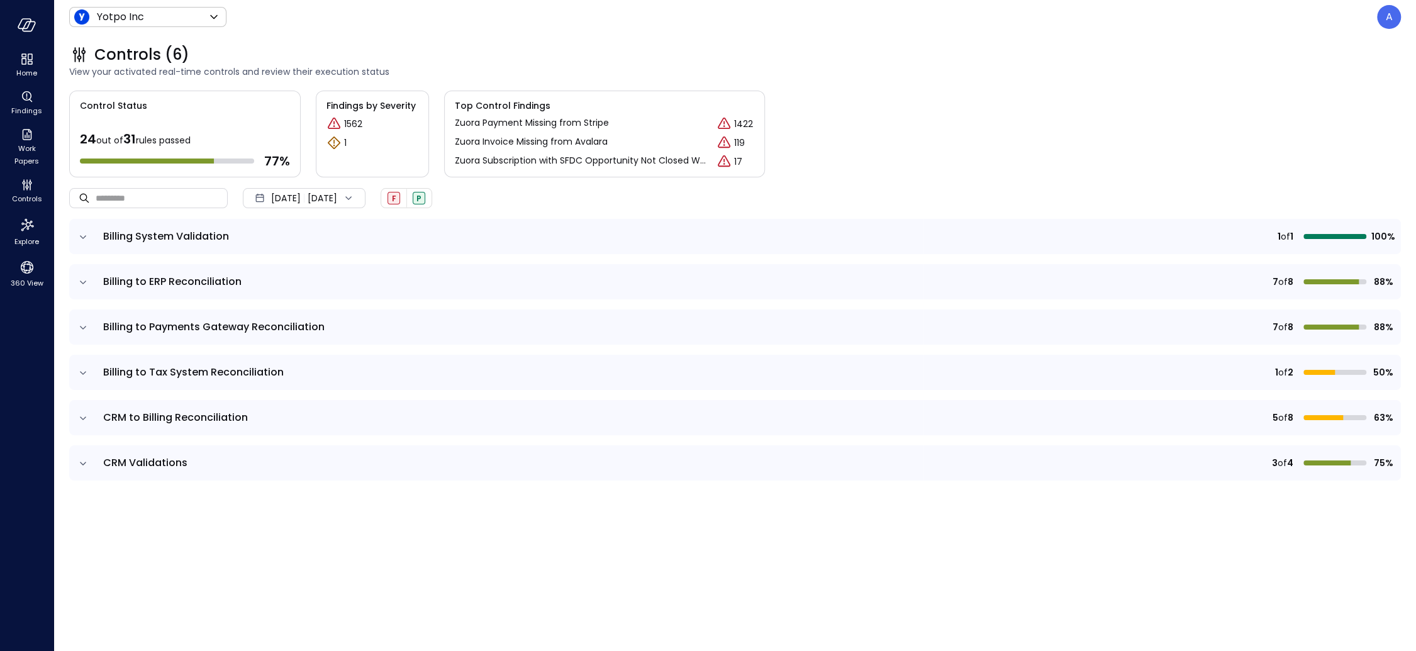
click at [79, 333] on td at bounding box center [82, 326] width 26 height 35
click at [79, 331] on icon "expand row" at bounding box center [83, 327] width 13 height 13
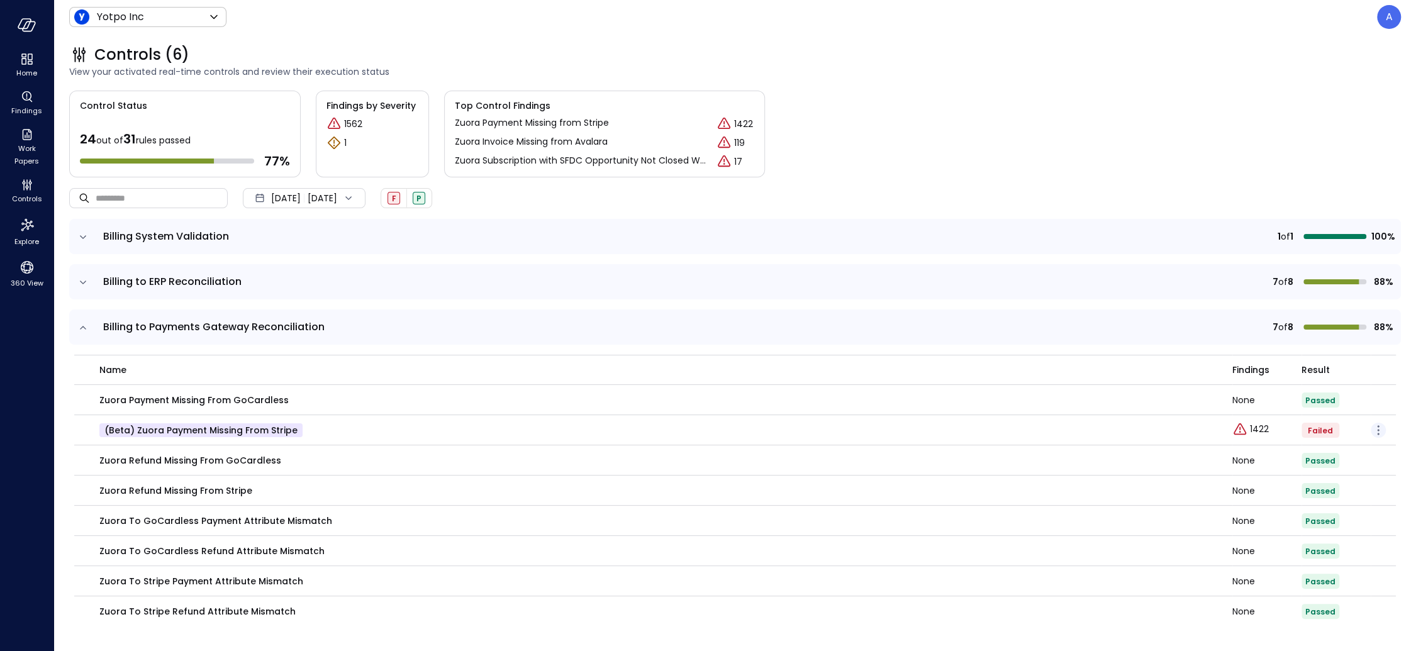
click at [1207, 429] on icon "button" at bounding box center [1378, 430] width 15 height 15
click at [1207, 445] on p "Edit control" at bounding box center [1333, 448] width 50 height 13
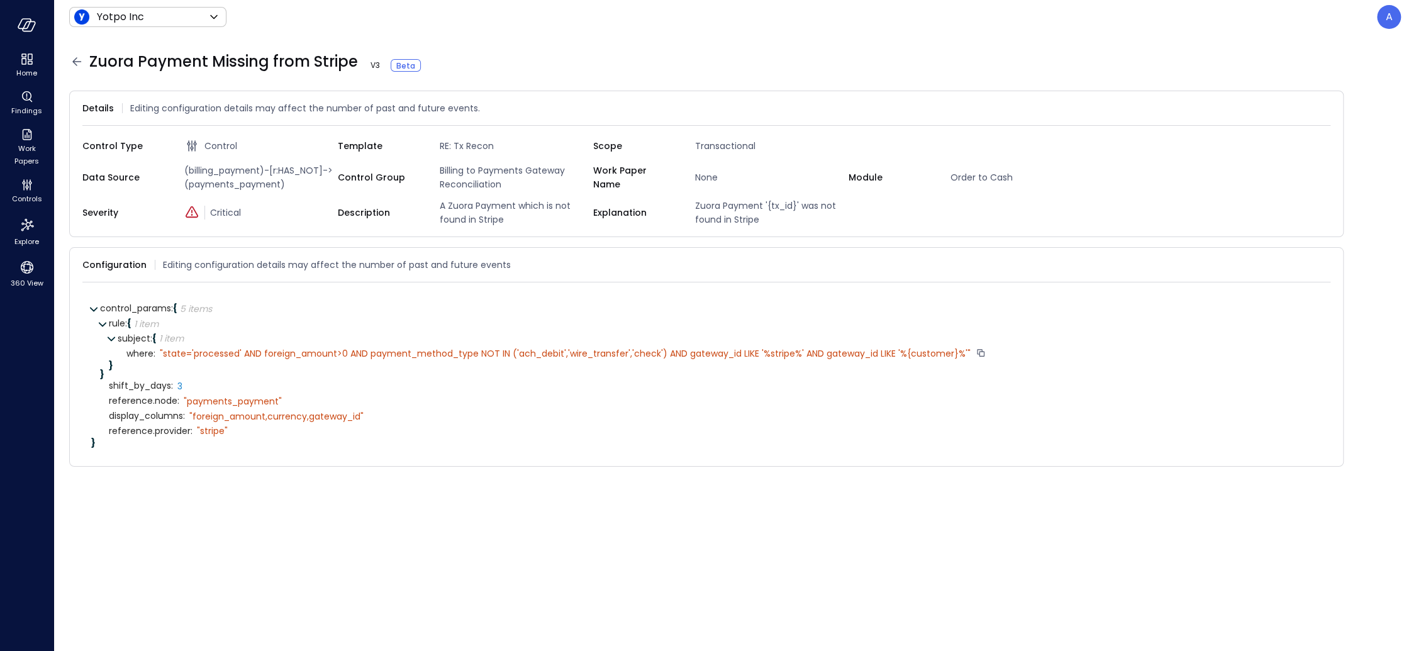
click at [782, 351] on div "" state='processed' AND foreign_amount>0 AND payment_method_type NOT IN ('ach_d…" at bounding box center [565, 353] width 811 height 11
copy div "stripe"
click at [840, 355] on div "" state='processed' AND foreign_amount>0 AND payment_method_type NOT IN ('ach_d…" at bounding box center [565, 353] width 811 height 11
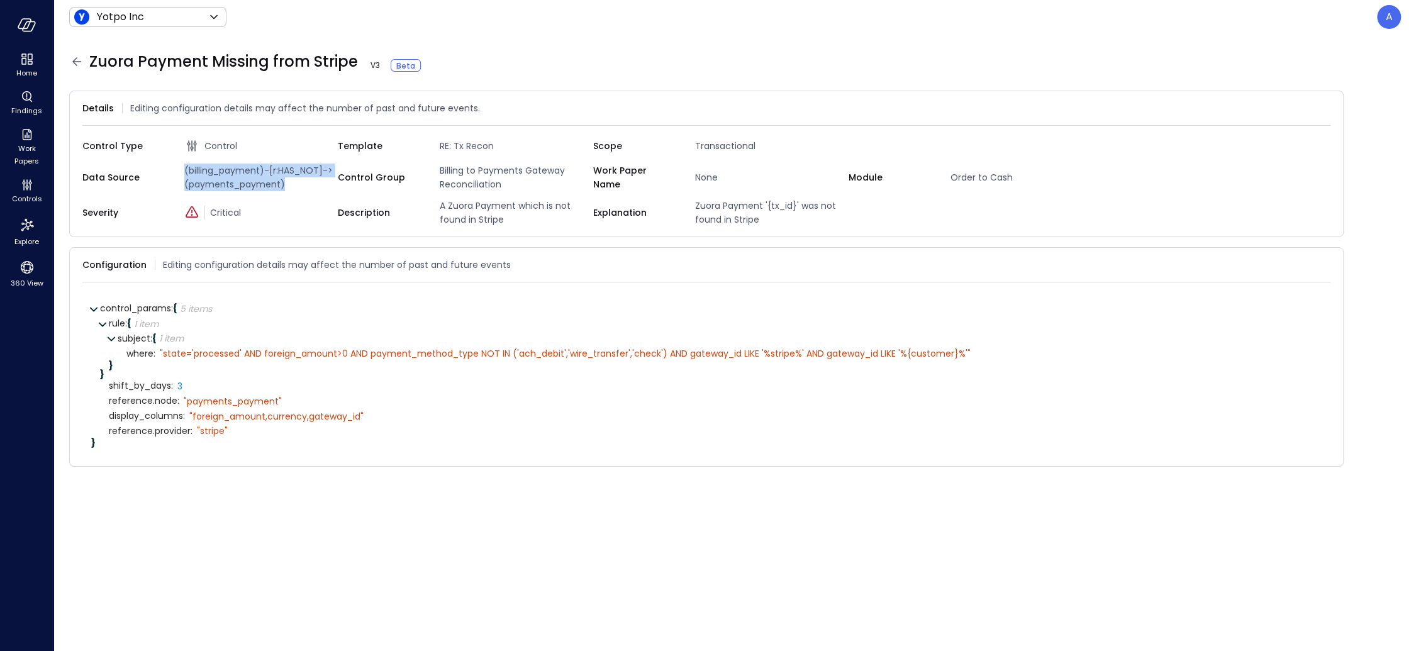
drag, startPoint x: 296, startPoint y: 187, endPoint x: 182, endPoint y: 166, distance: 115.8
click at [182, 166] on span "(billing_payment)-[r:HAS_NOT]->(payments_payment)" at bounding box center [258, 178] width 158 height 28
copy span "(billing_payment)-[r:HAS_NOT]->(payments_payment)"
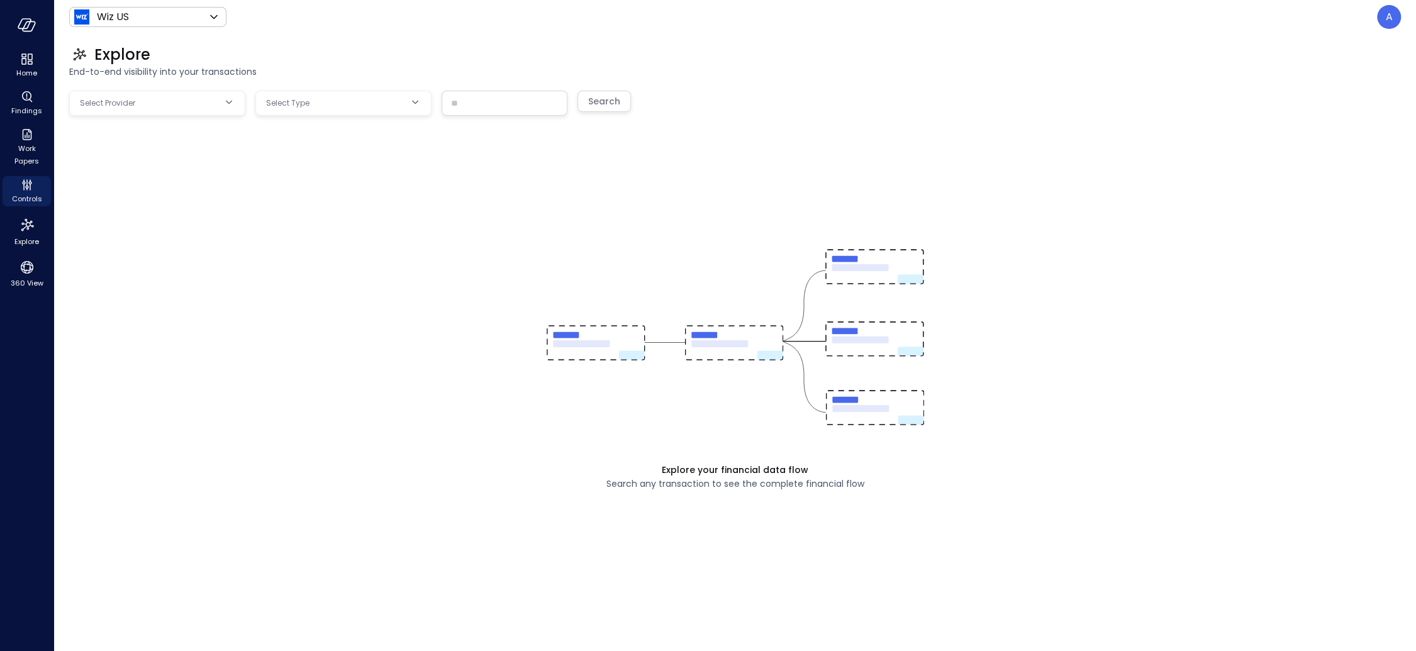
click at [148, 117] on div "Explore your financial data flow Search any transaction to see the complete fin…" at bounding box center [735, 351] width 1332 height 521
click at [148, 108] on body "Home Findings Work Papers Controls Explore 360 View Wiz US ****** ​ A Explore E…" at bounding box center [708, 325] width 1416 height 651
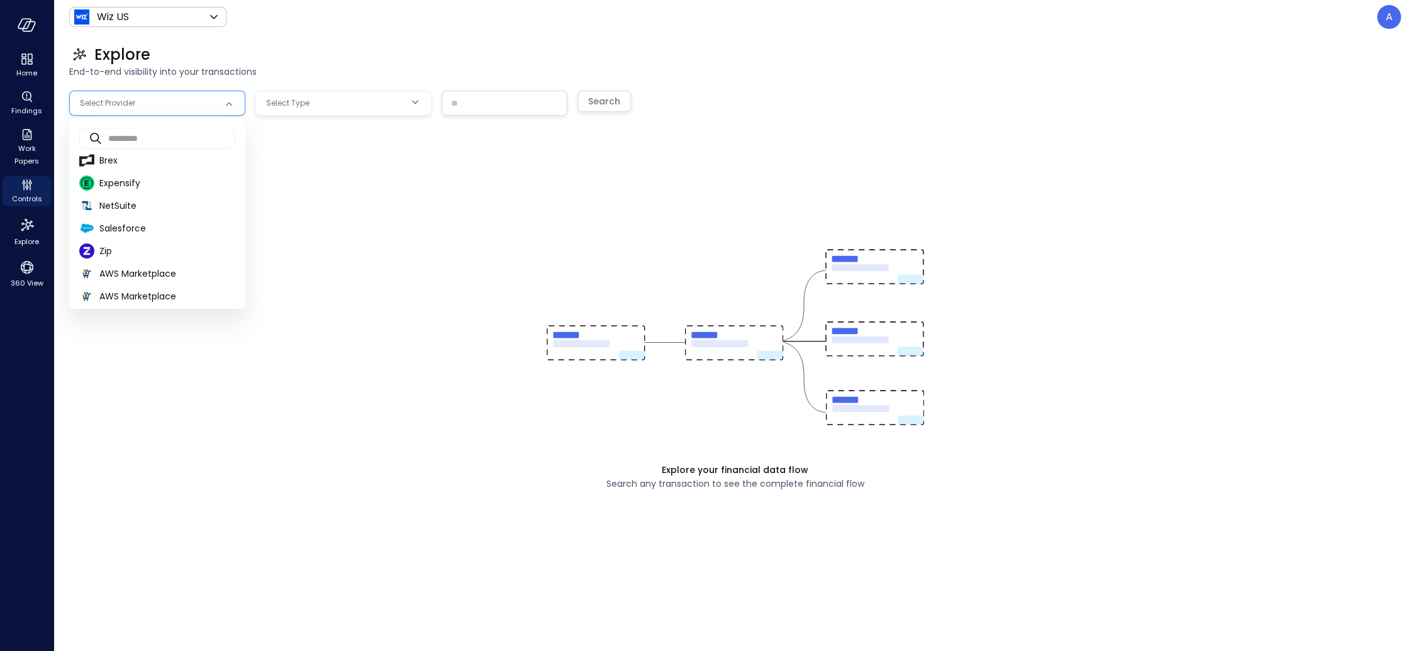
click at [172, 107] on body "Home Findings Work Papers Controls Explore 360 View Wiz US ****** ​ A Explore E…" at bounding box center [708, 325] width 1416 height 651
click at [196, 23] on div at bounding box center [708, 325] width 1416 height 651
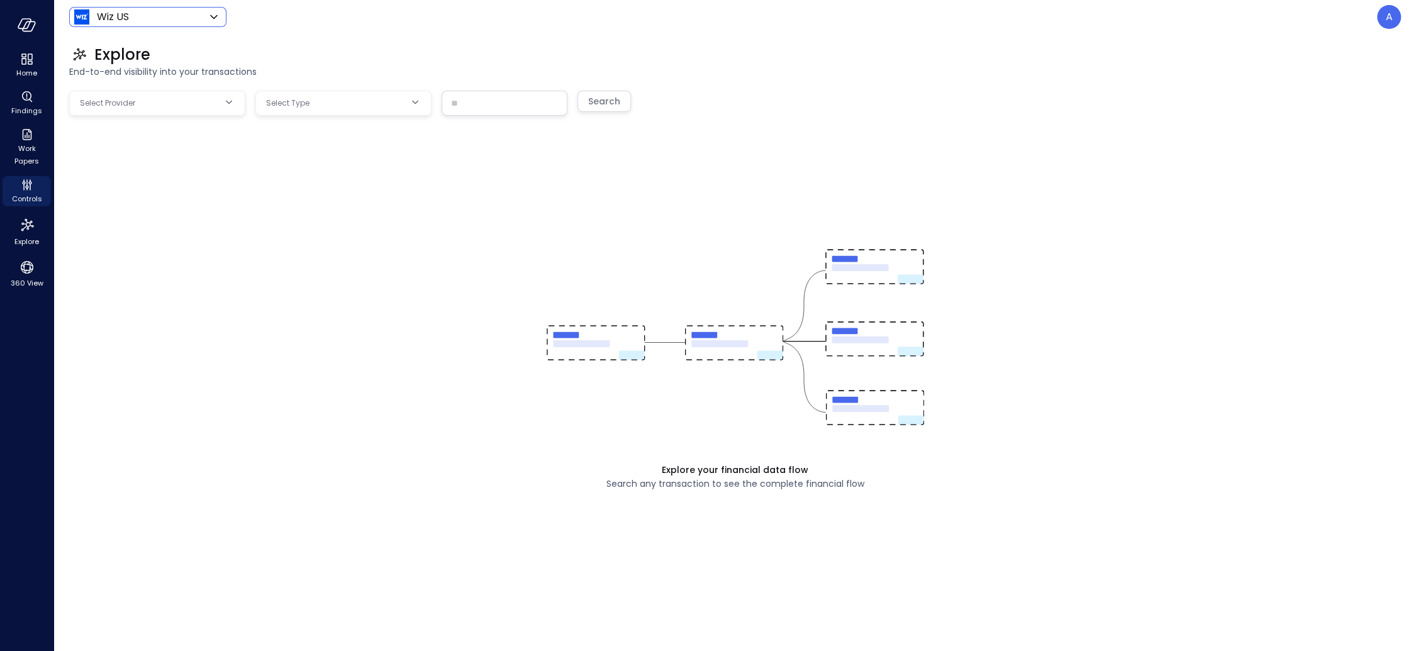
click at [198, 12] on body "Home Findings Work Papers Controls Explore 360 View Wiz US ****** ​ A Explore E…" at bounding box center [708, 325] width 1416 height 651
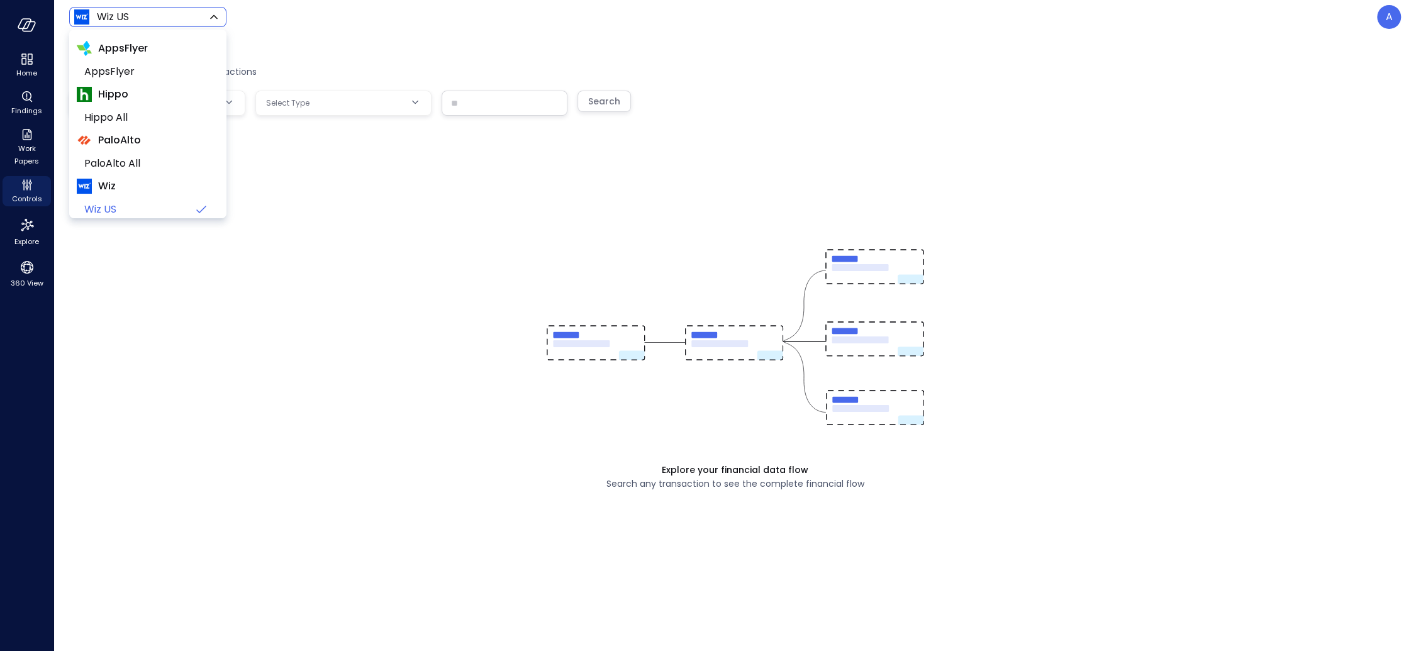
click at [272, 24] on div at bounding box center [708, 325] width 1416 height 651
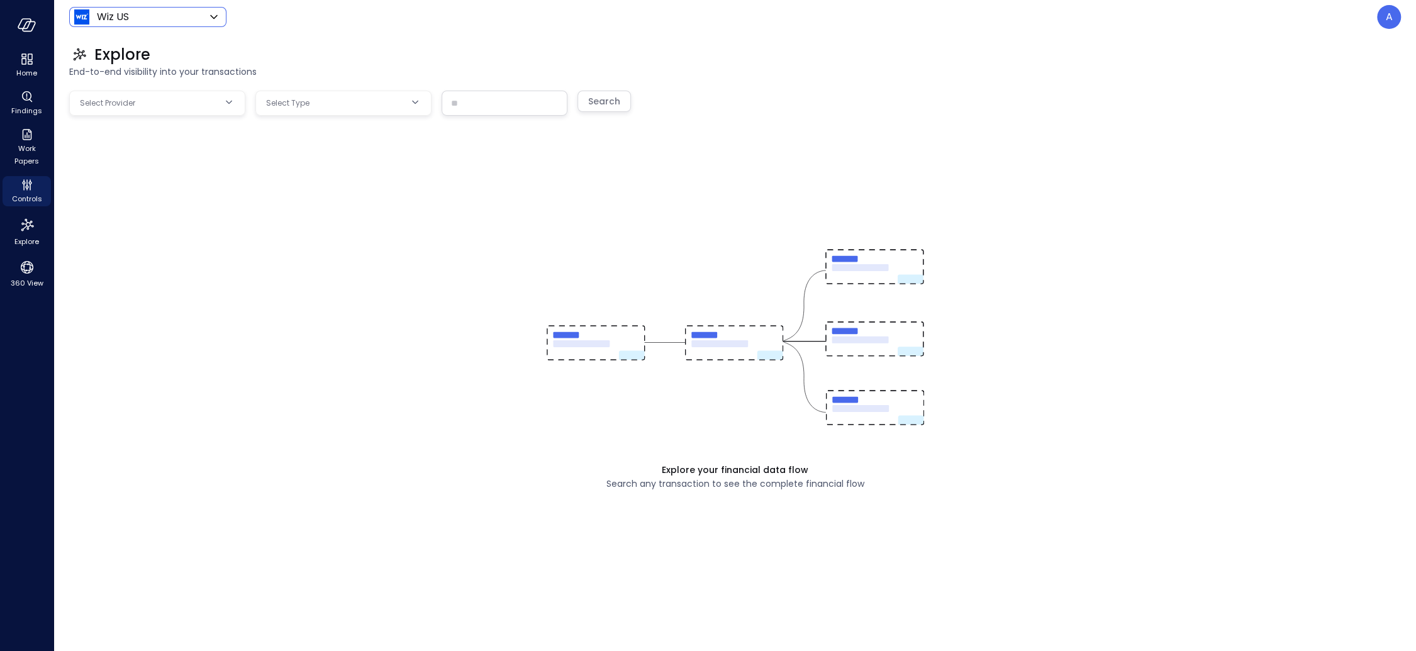
click at [191, 101] on body "Home Findings Work Papers Controls Explore 360 View Wiz US ****** ​ A Explore E…" at bounding box center [708, 325] width 1416 height 651
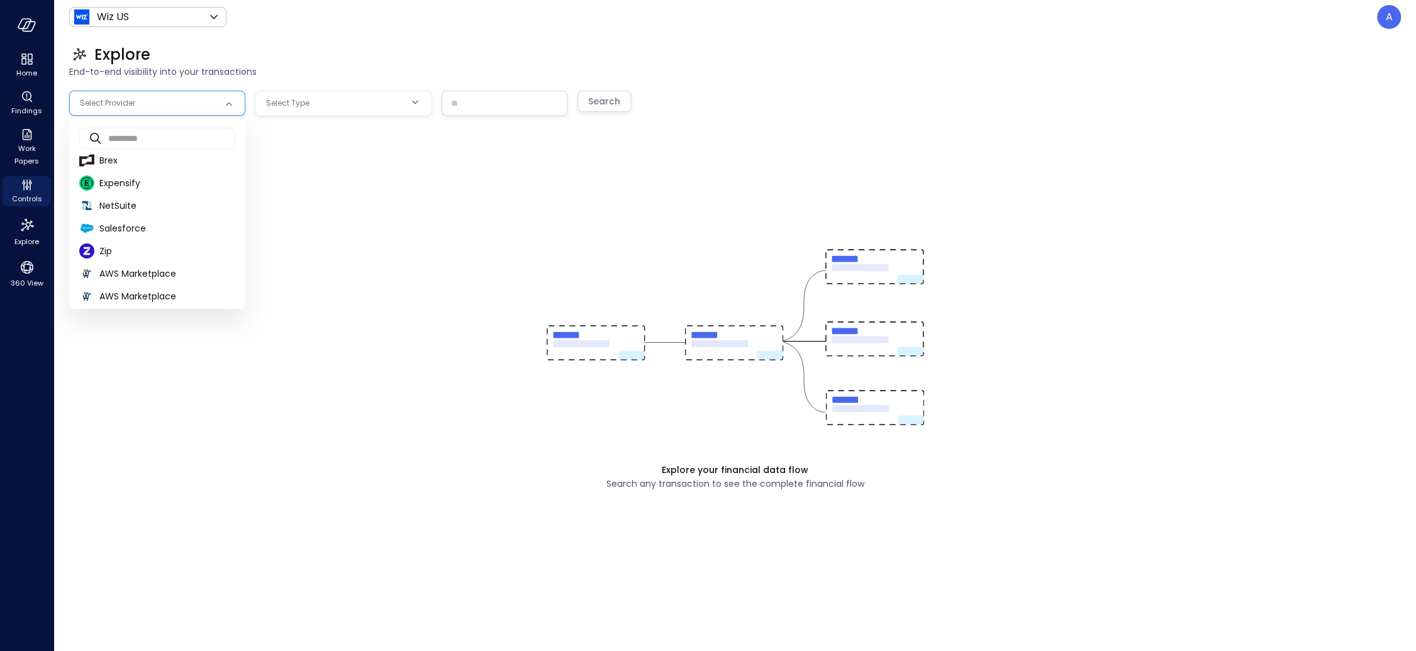
click at [196, 25] on div at bounding box center [708, 325] width 1416 height 651
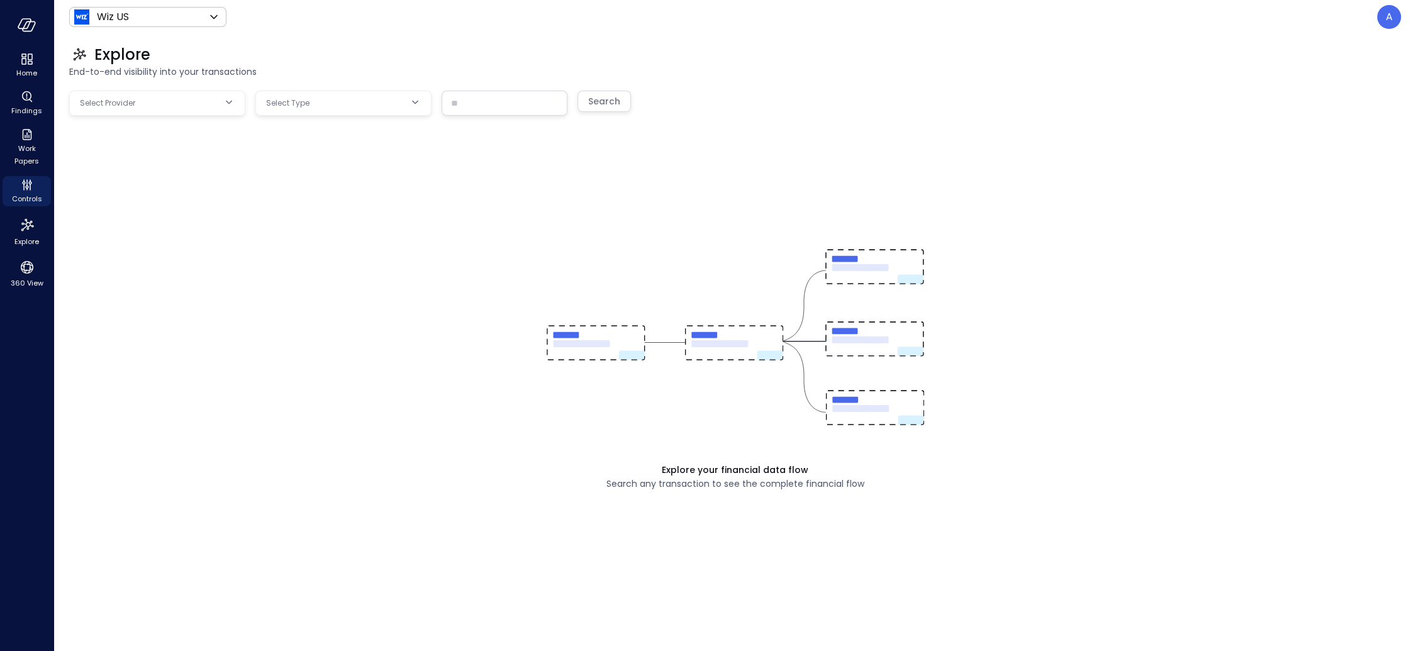
click at [197, 23] on div "​ ​ Brex Expensify NetSuite Salesforce Zip AWS Marketplace AWS Marketplace Azur…" at bounding box center [126, 126] width 252 height 252
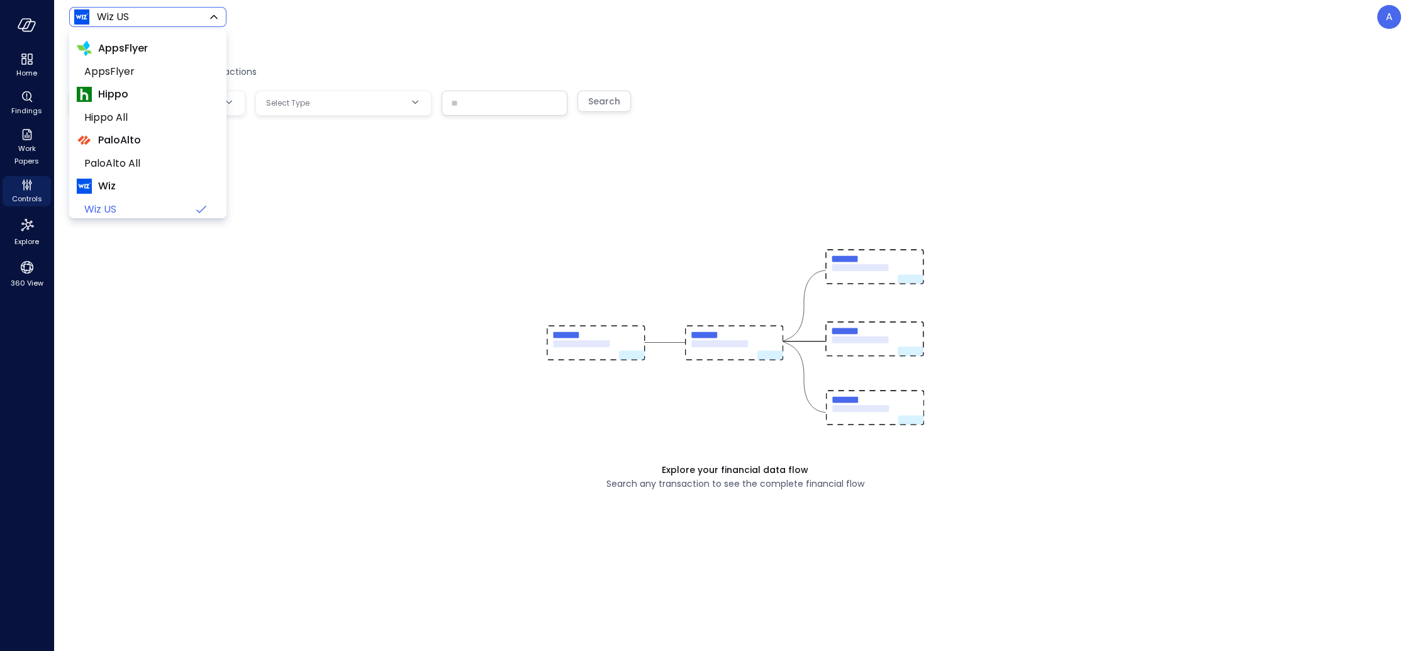
click at [198, 22] on body "Home Findings Work Papers Controls Explore 360 View Wiz US ****** ​ A Explore E…" at bounding box center [708, 325] width 1416 height 651
click at [162, 172] on span "Yotpo Inc" at bounding box center [146, 177] width 125 height 15
type input "******"
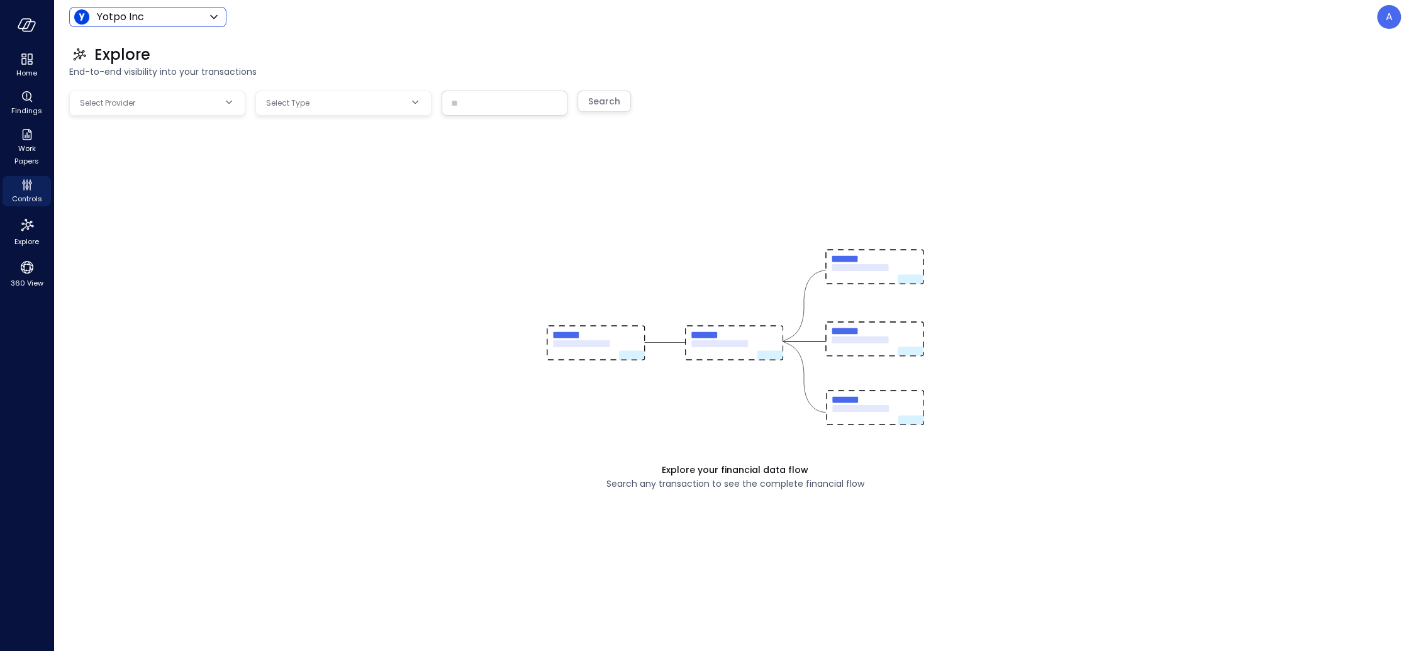
click at [190, 105] on body "Home Findings Work Papers Controls Explore 360 View Yotpo Inc ****** ​ A Explor…" at bounding box center [708, 325] width 1416 height 651
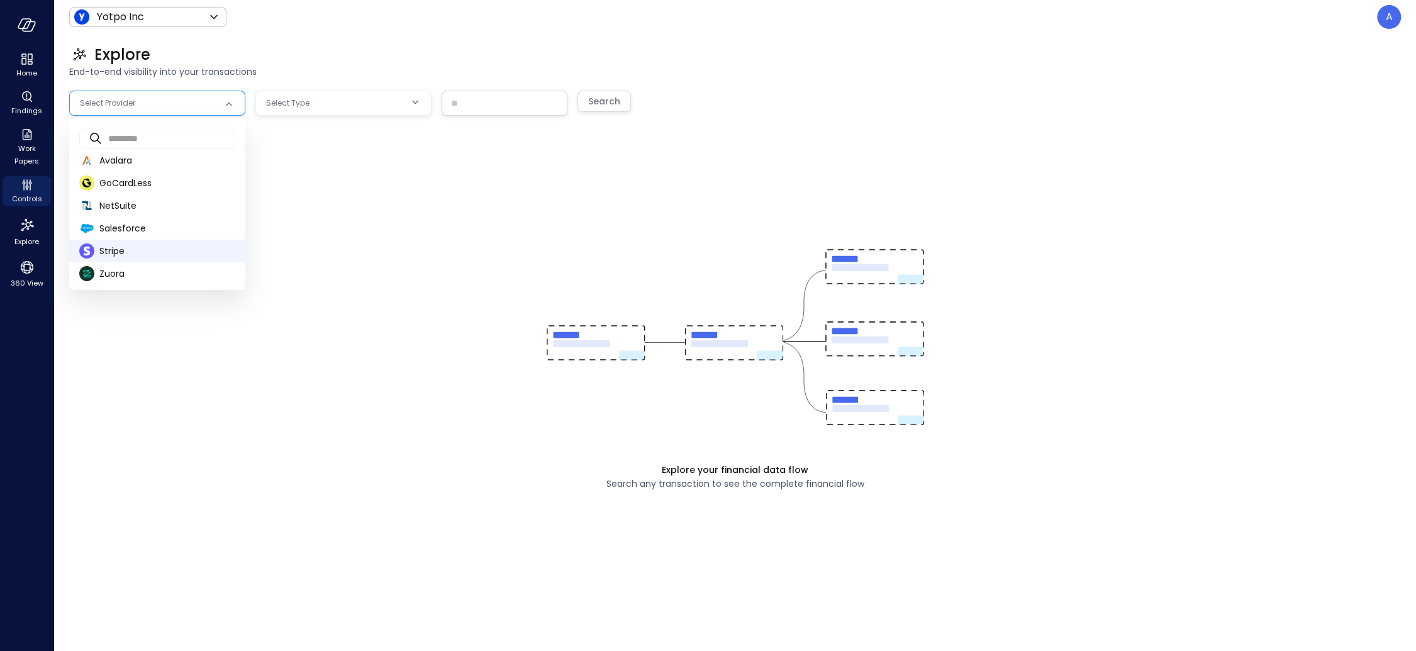
click at [190, 253] on span "Stripe" at bounding box center [167, 251] width 136 height 13
type input "******"
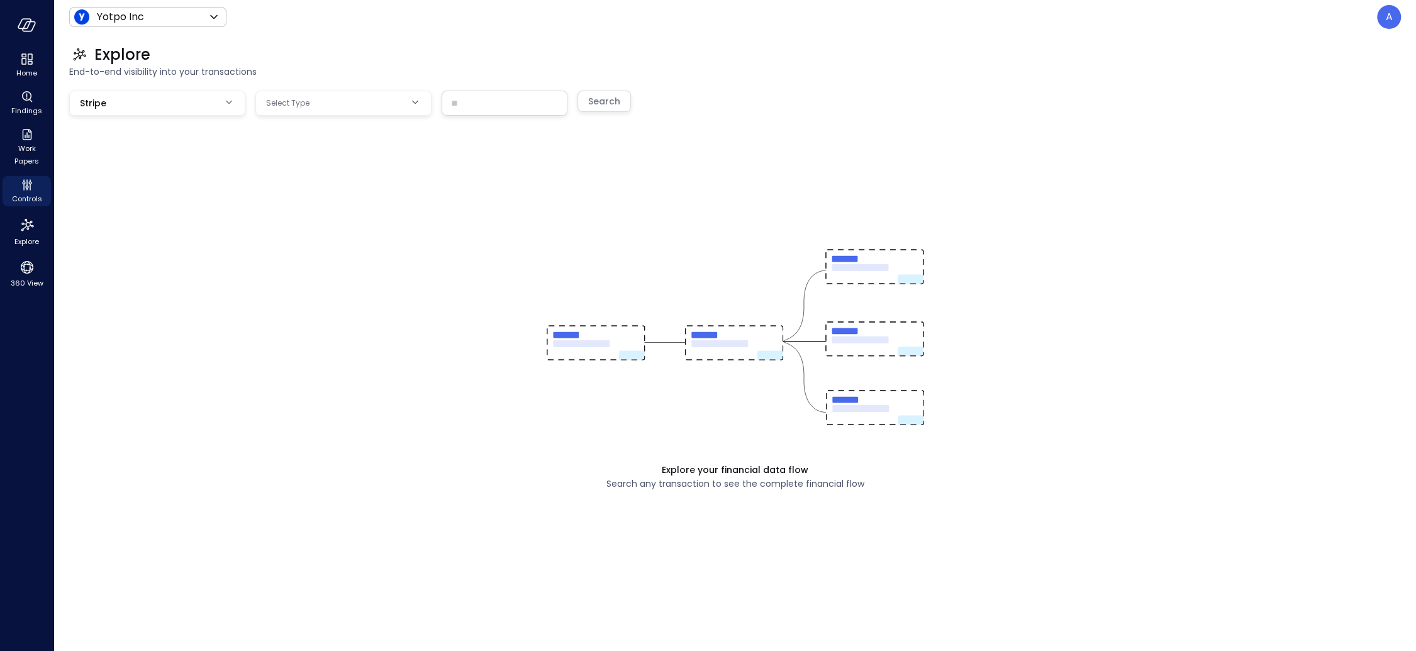
click at [333, 109] on body "Home Findings Work Papers Controls Explore 360 View Yotpo Inc ****** ​ A Explor…" at bounding box center [708, 325] width 1416 height 651
click at [328, 174] on span "Payment" at bounding box center [343, 180] width 156 height 13
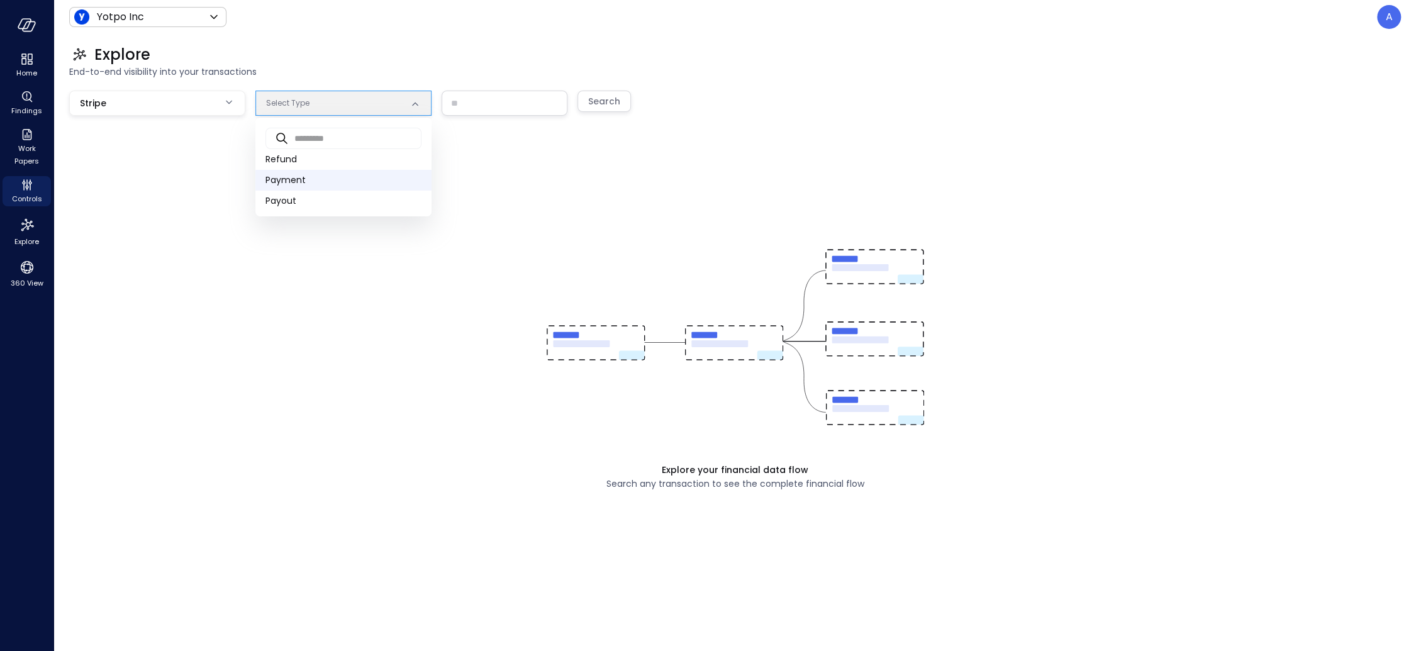
type input "**"
click at [467, 103] on input "text" at bounding box center [504, 102] width 125 height 23
paste input "**********"
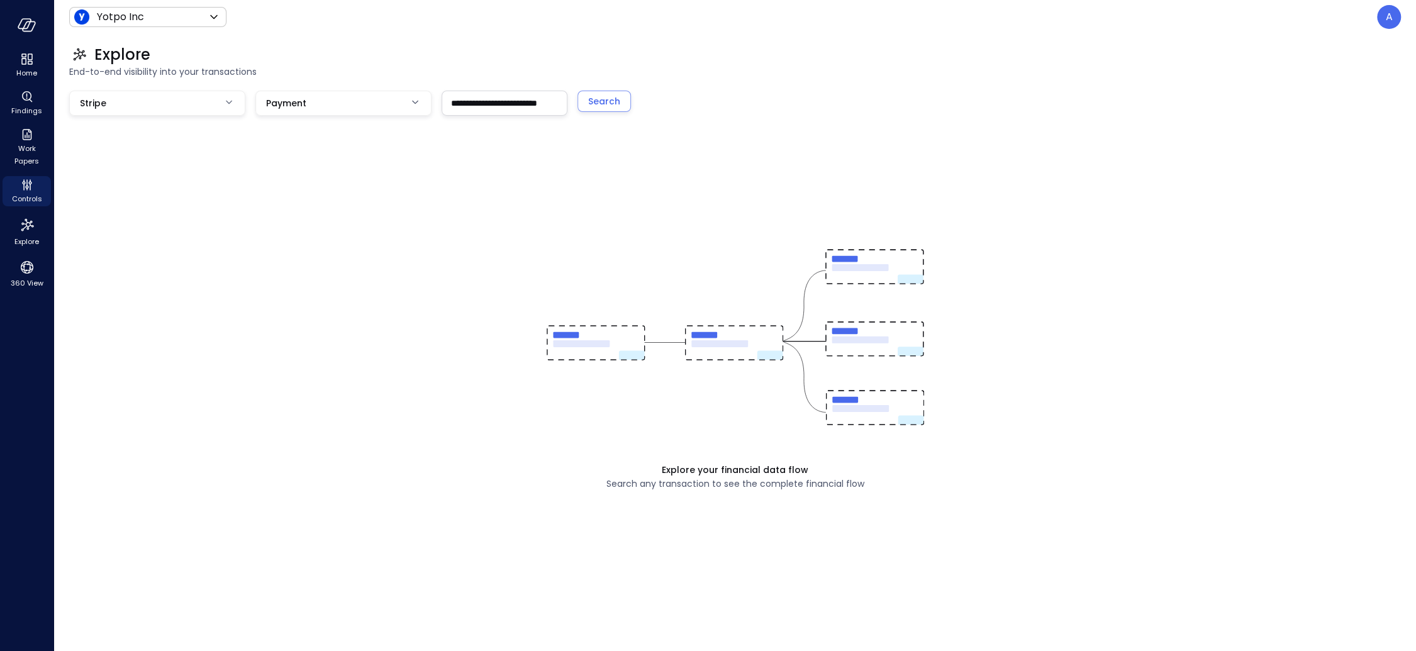
scroll to position [0, 25]
type input "**********"
click at [616, 104] on div "Search" at bounding box center [604, 102] width 32 height 16
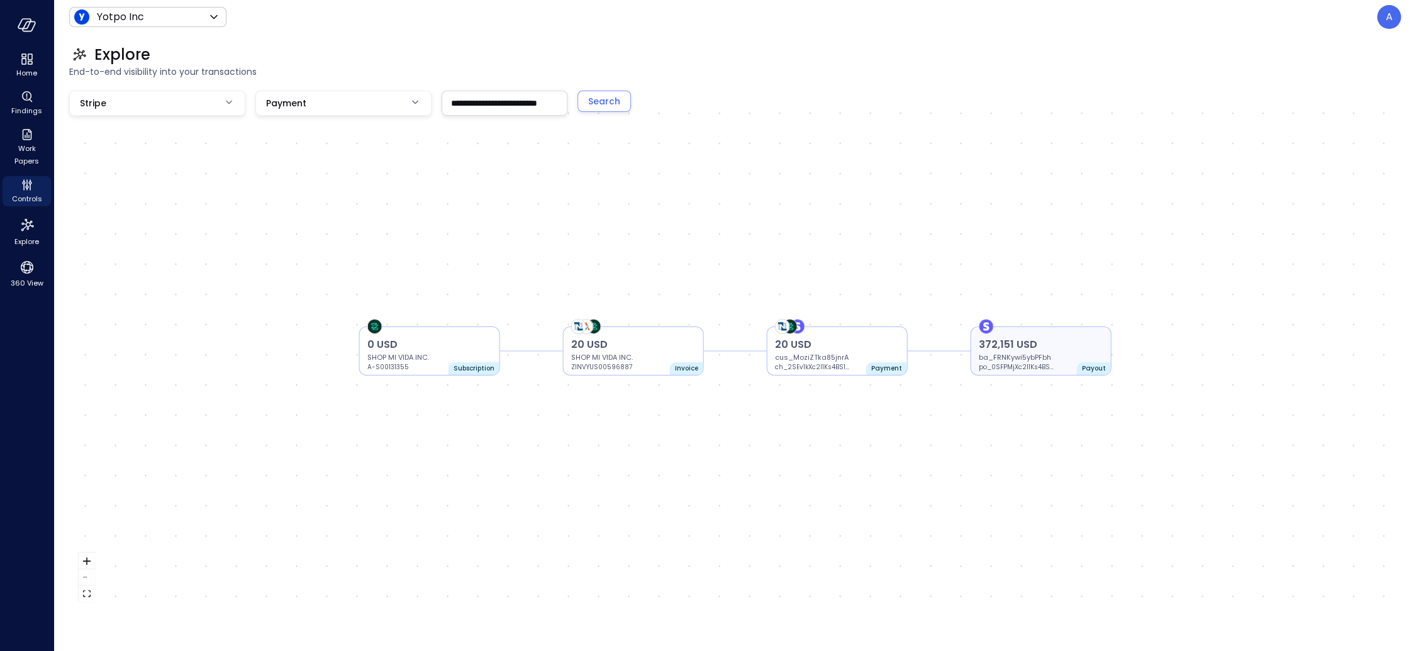
click at [1010, 347] on p "372,151 USD" at bounding box center [1041, 344] width 125 height 15
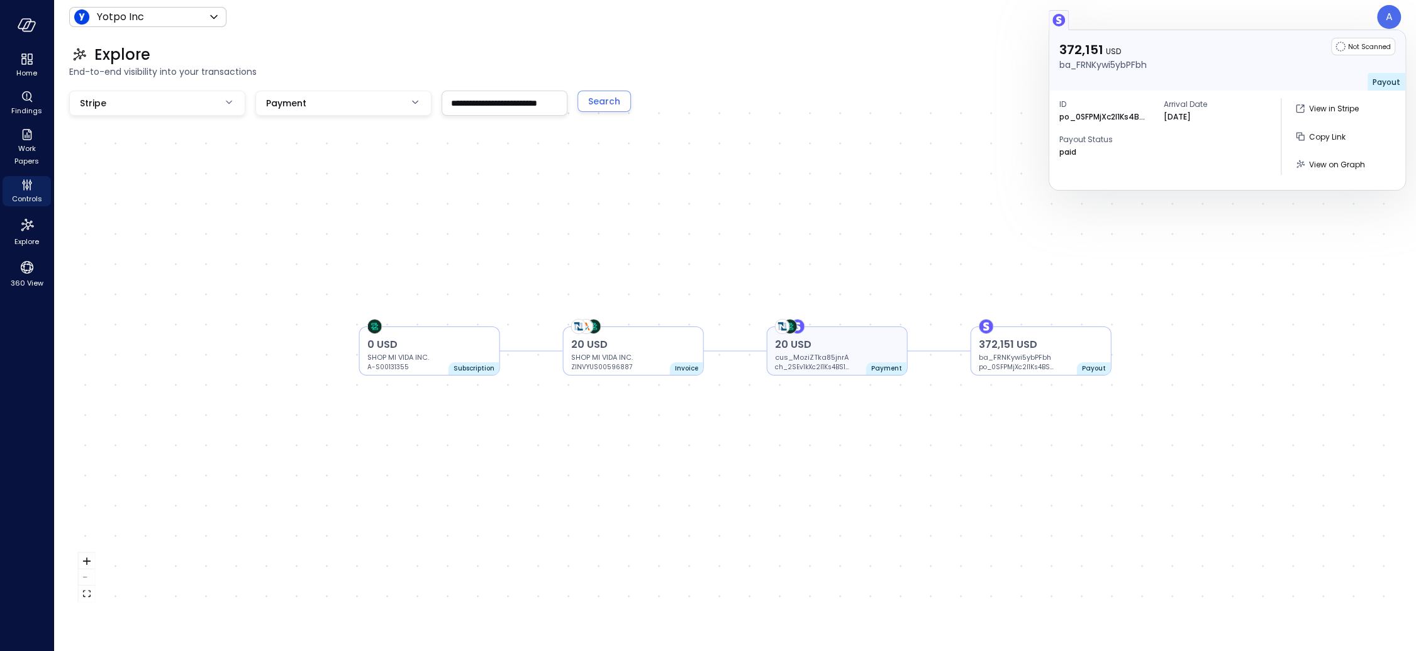
click at [878, 348] on p "20 USD" at bounding box center [837, 344] width 125 height 15
click at [1045, 345] on p "372,151 USD" at bounding box center [1041, 344] width 125 height 15
click at [1013, 350] on p "372,151 USD" at bounding box center [1041, 344] width 125 height 15
click at [1020, 368] on p "po_0SFPMjXc2l1Ks4BSxGN5voKC" at bounding box center [1016, 367] width 75 height 10
click at [1101, 138] on div "po_0SFPMjXc2l1Ks4BSxGN5voKC" at bounding box center [1103, 140] width 135 height 16
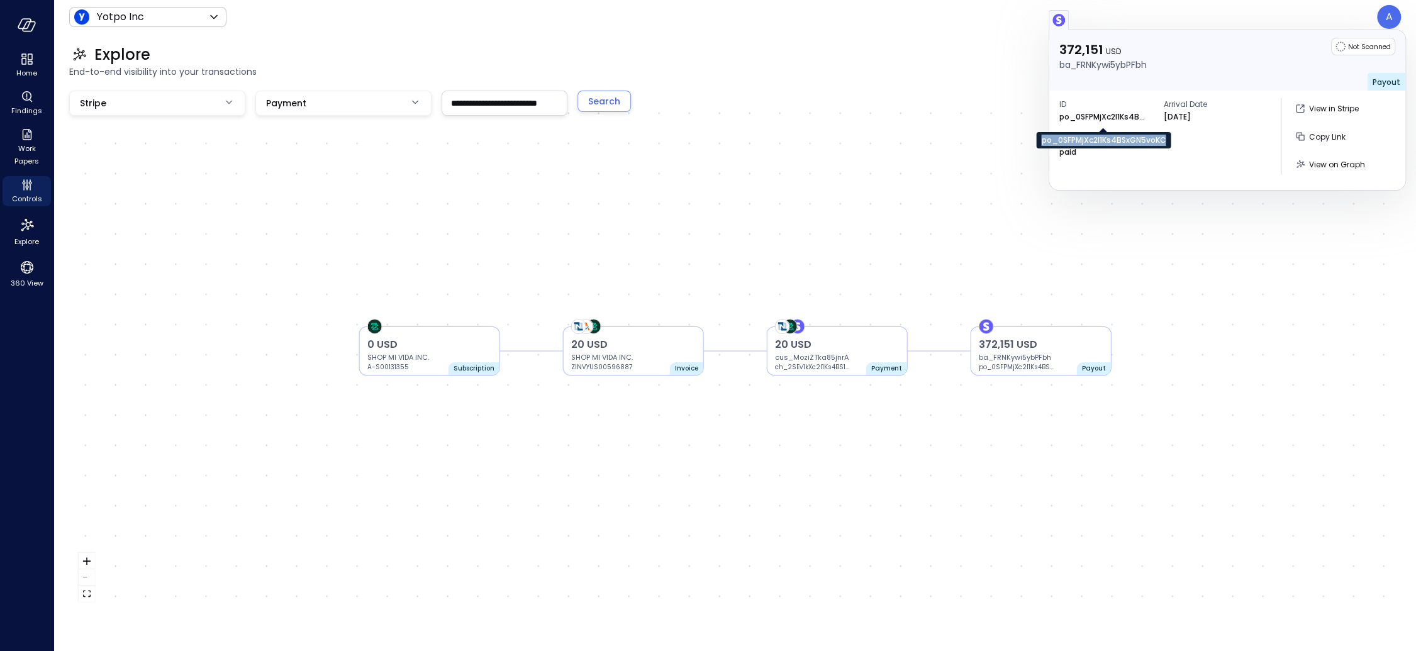
click at [1101, 138] on div "po_0SFPMjXc2l1Ks4BSxGN5voKC" at bounding box center [1103, 140] width 135 height 16
copy div "po_0SFPMjXc2l1Ks4BSxGN5voKC"
click at [799, 369] on p "ch_2SEv1kXc2l1Ks4BS1MrHc8ou" at bounding box center [812, 367] width 75 height 10
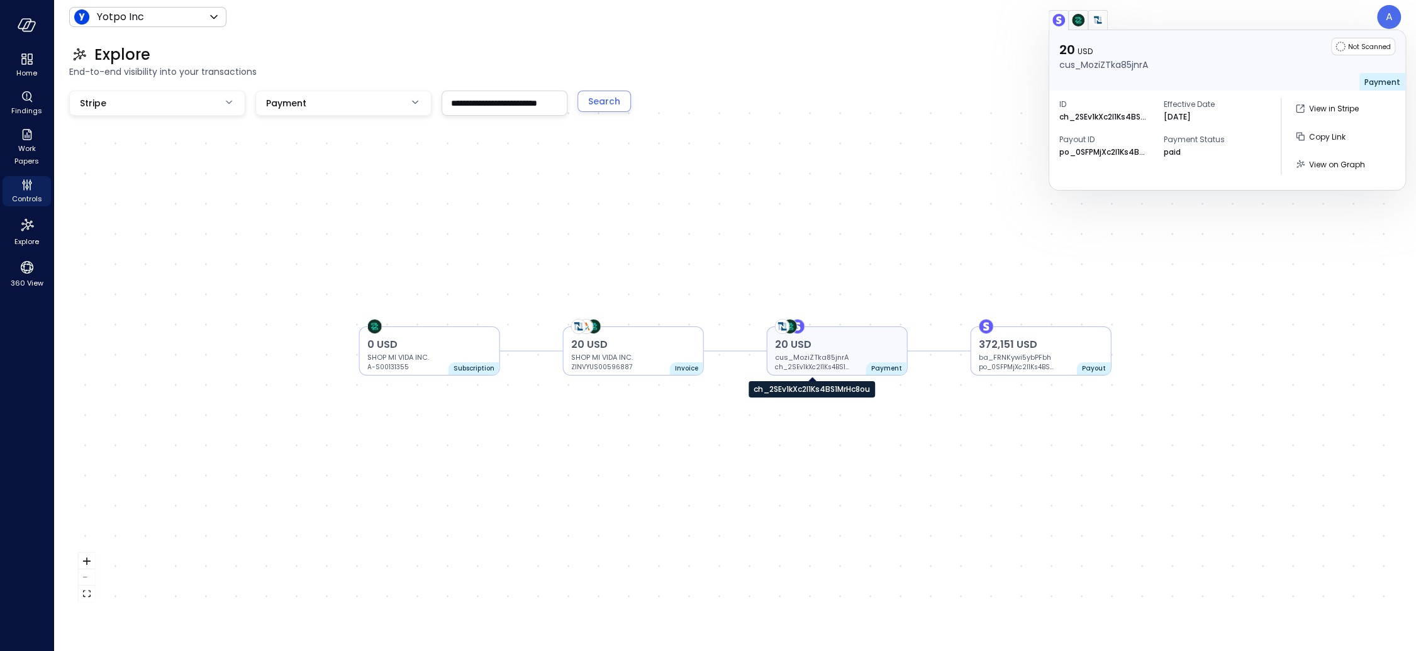
click at [799, 389] on div "ch_2SEv1kXc2l1Ks4BS1MrHc8ou" at bounding box center [811, 389] width 126 height 16
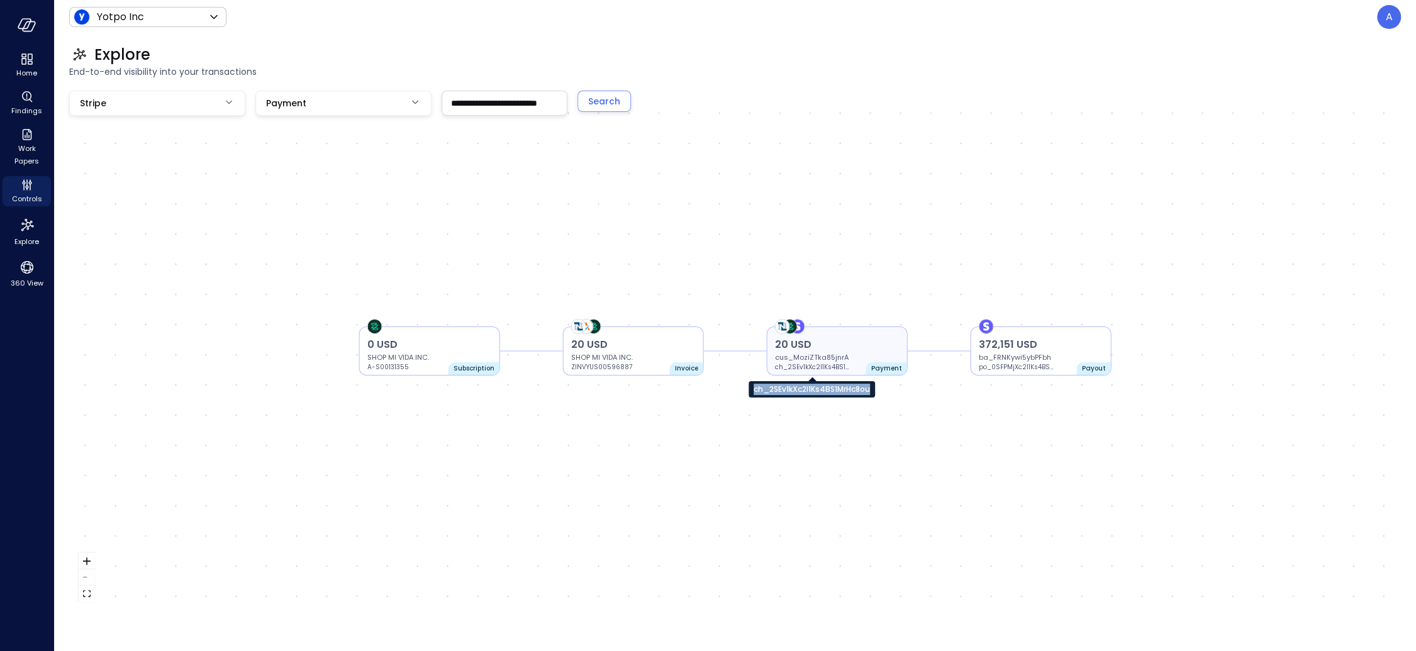
click at [799, 389] on div "ch_2SEv1kXc2l1Ks4BS1MrHc8ou" at bounding box center [811, 389] width 126 height 16
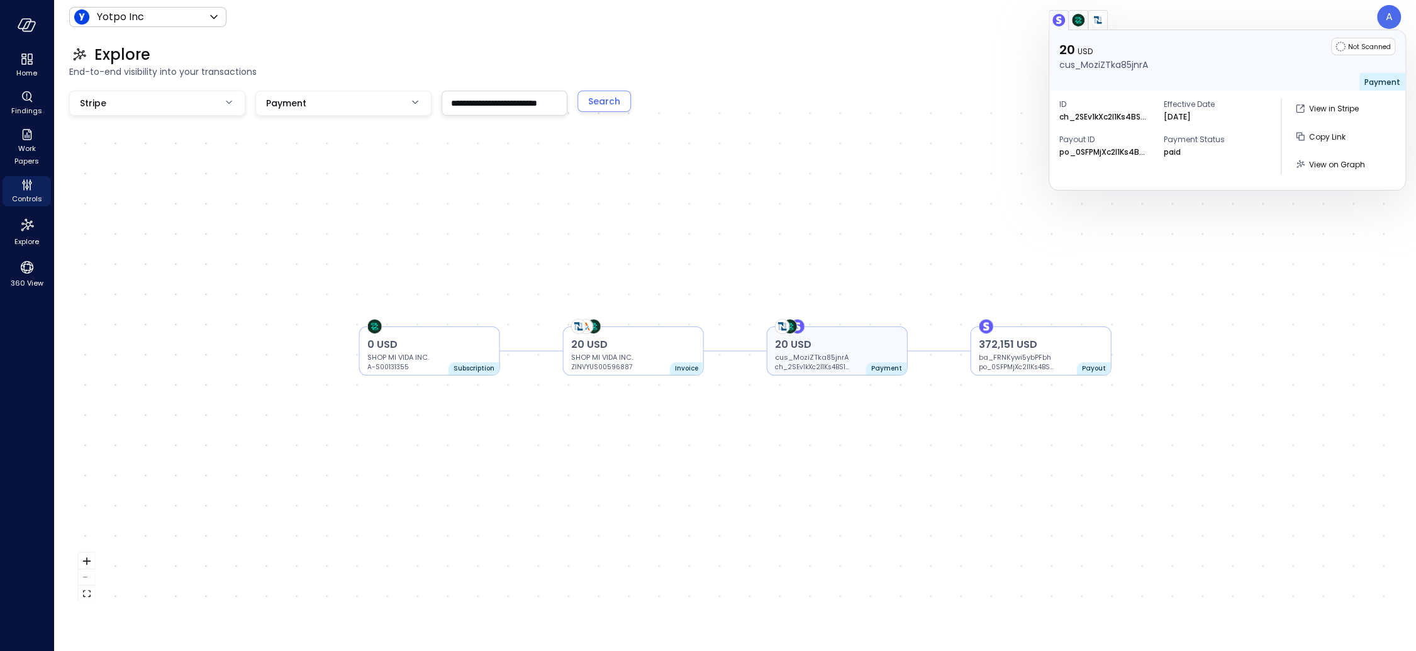
click at [850, 354] on p "cus_MoziZTka85jnrA" at bounding box center [837, 357] width 125 height 10
click at [998, 348] on p "372,151 USD" at bounding box center [1041, 344] width 125 height 15
click at [886, 351] on p "20 USD" at bounding box center [837, 344] width 125 height 15
click at [26, 192] on span "Controls" at bounding box center [27, 198] width 30 height 13
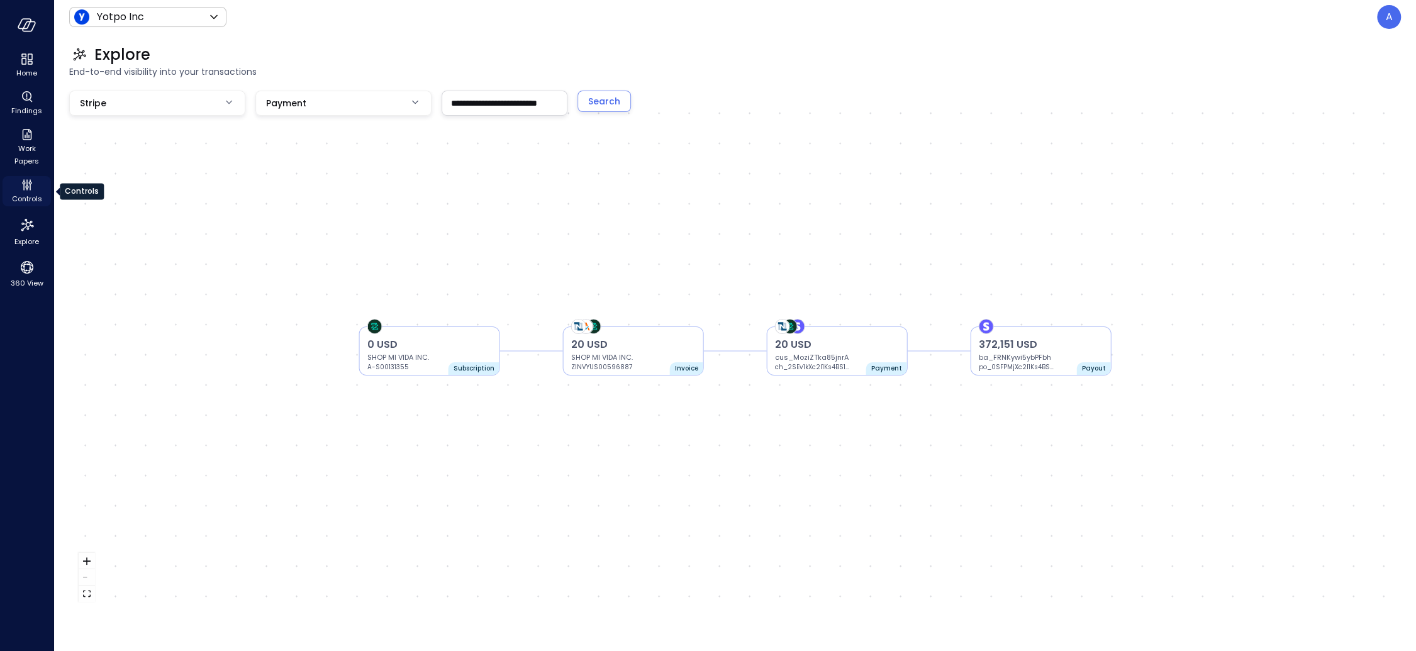
click at [23, 194] on span "Controls" at bounding box center [27, 198] width 30 height 13
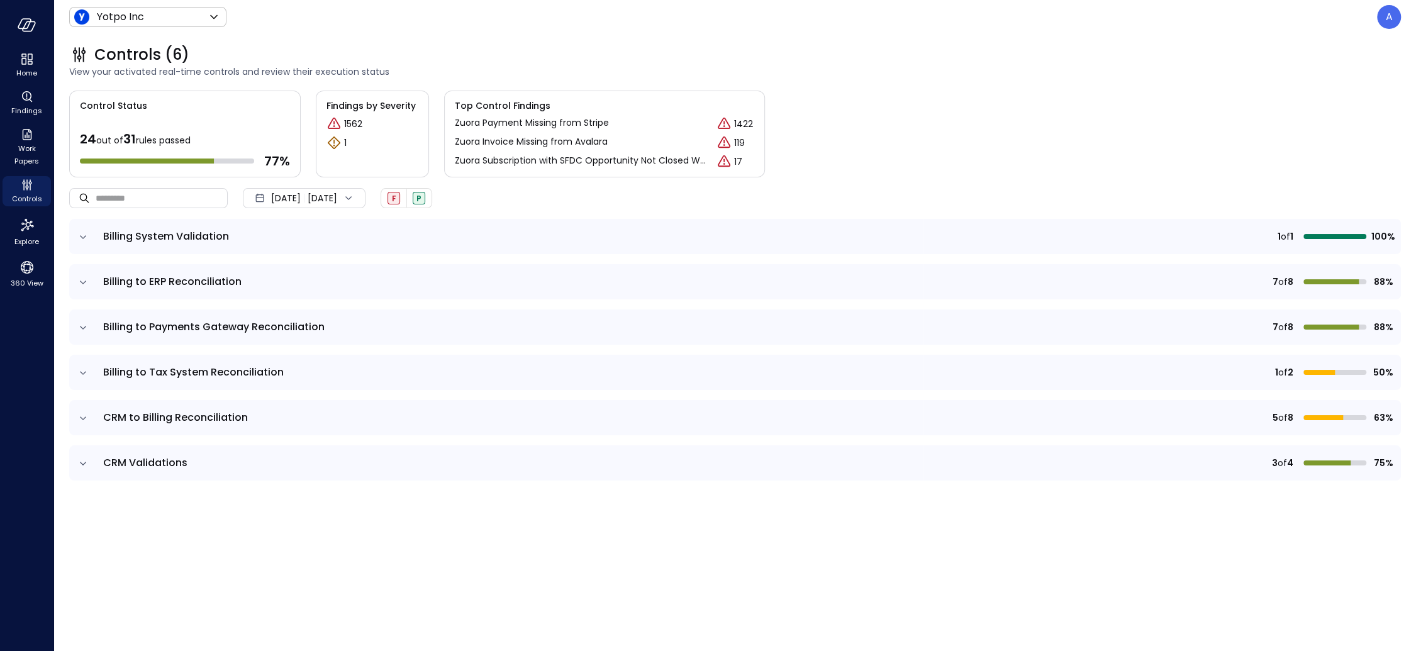
click at [79, 330] on icon "expand row" at bounding box center [83, 327] width 13 height 13
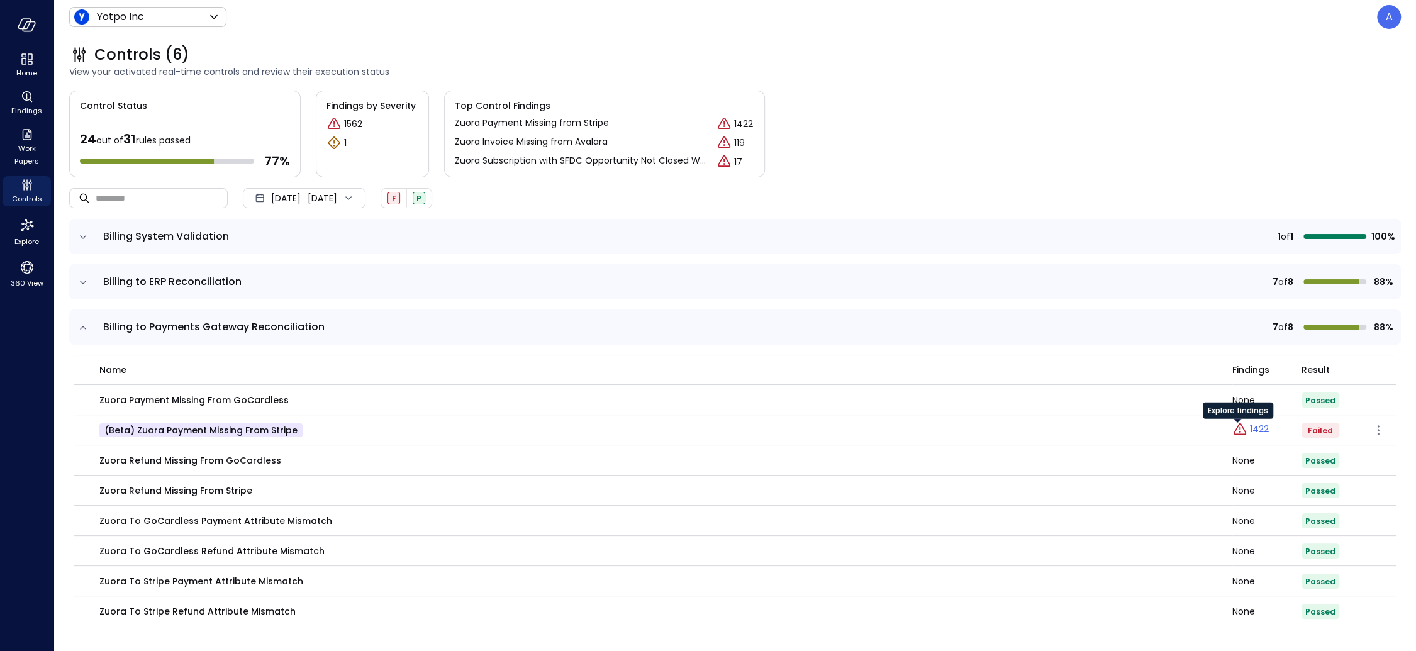
click at [1250, 429] on p "1422" at bounding box center [1259, 429] width 19 height 13
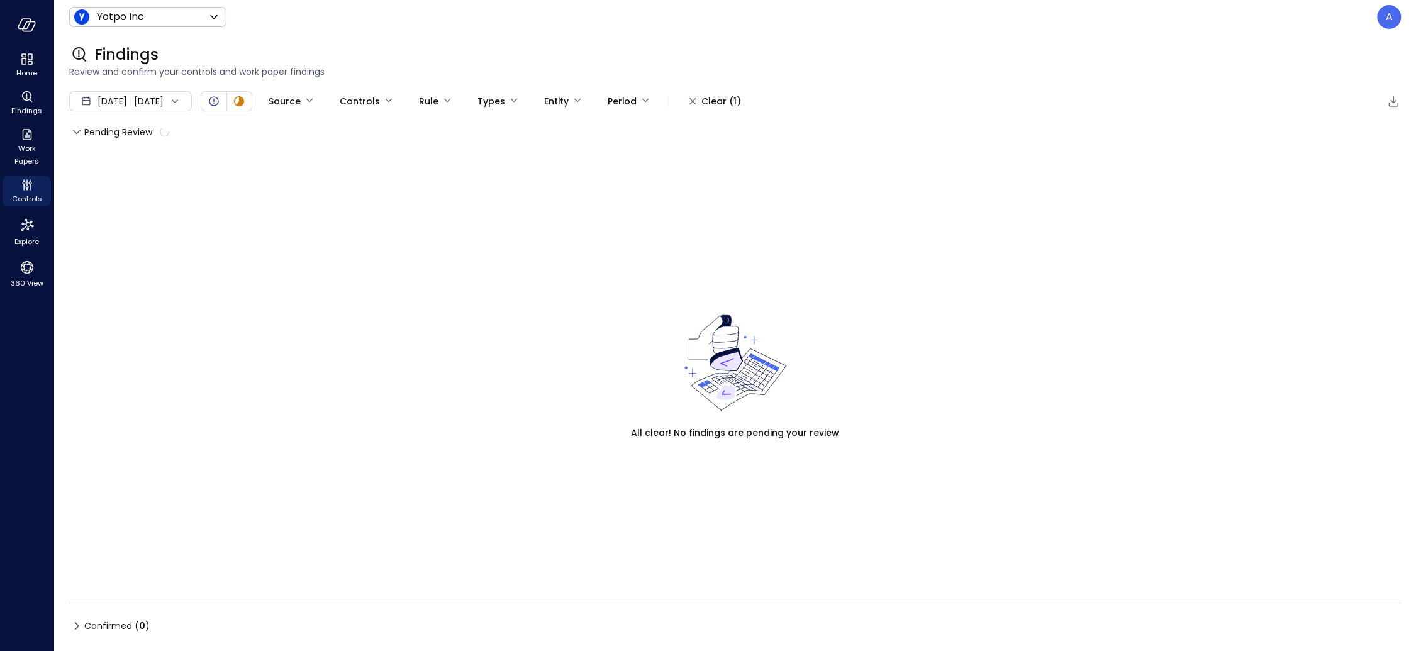
type input "****"
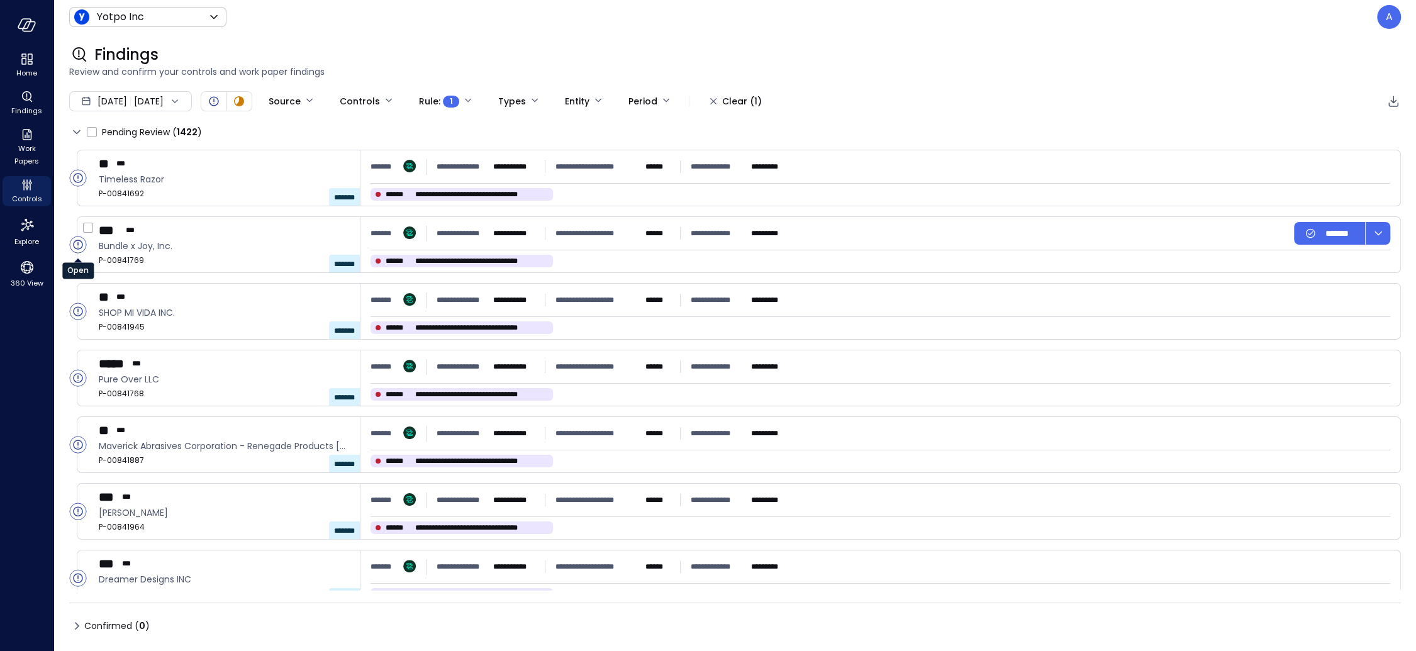
click at [74, 241] on circle "Open" at bounding box center [78, 244] width 16 height 16
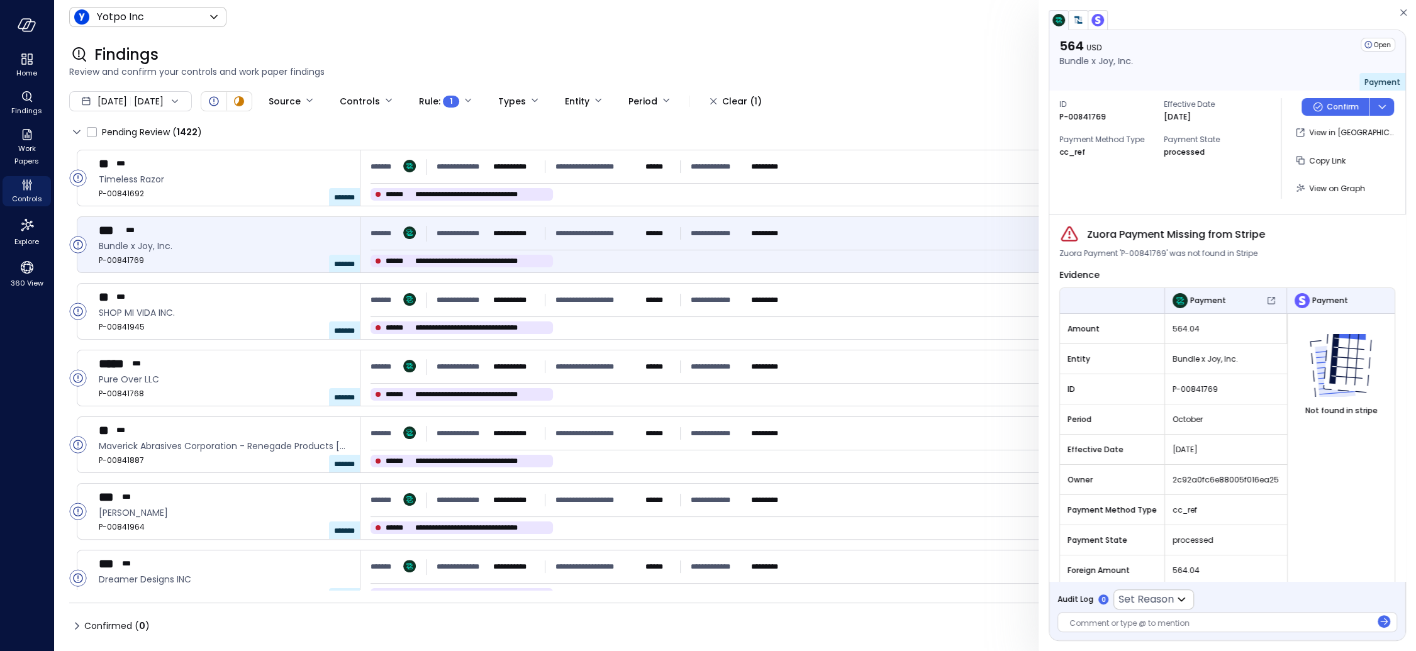
click at [1100, 19] on img "button" at bounding box center [1097, 20] width 13 height 13
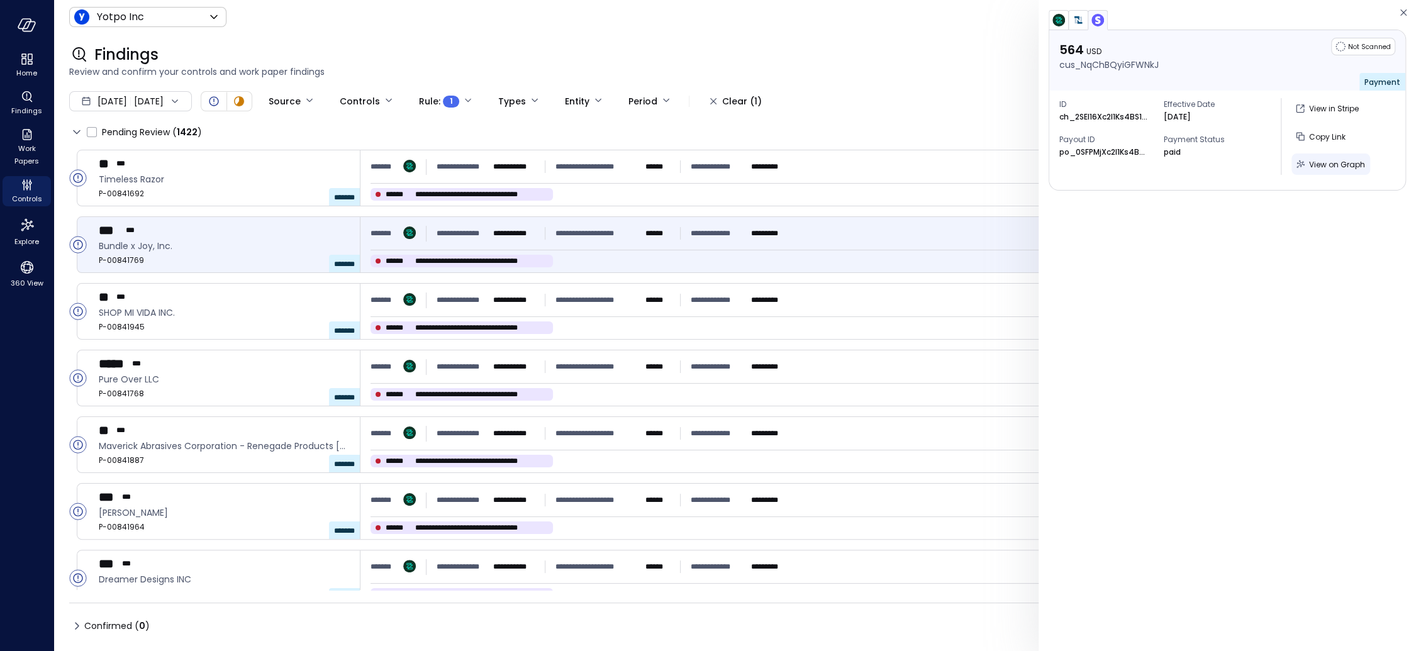
click at [1309, 165] on span "View on Graph" at bounding box center [1337, 164] width 56 height 11
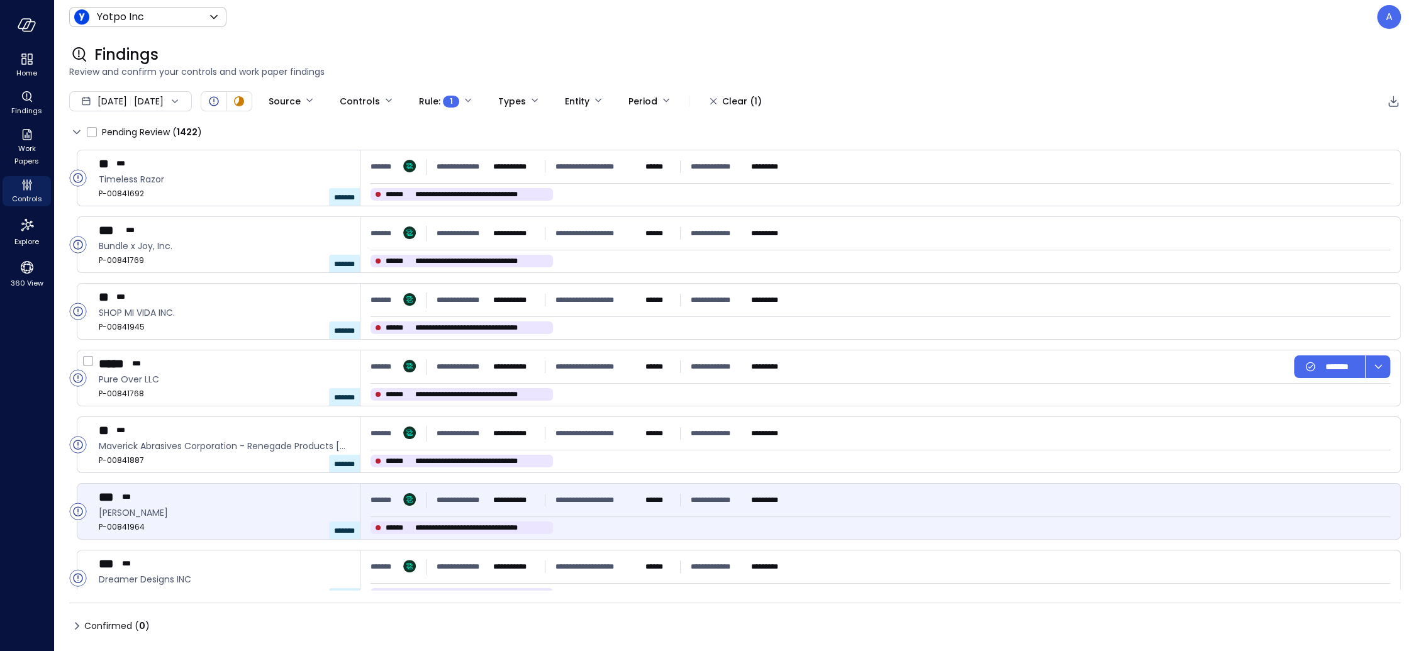
scroll to position [152, 0]
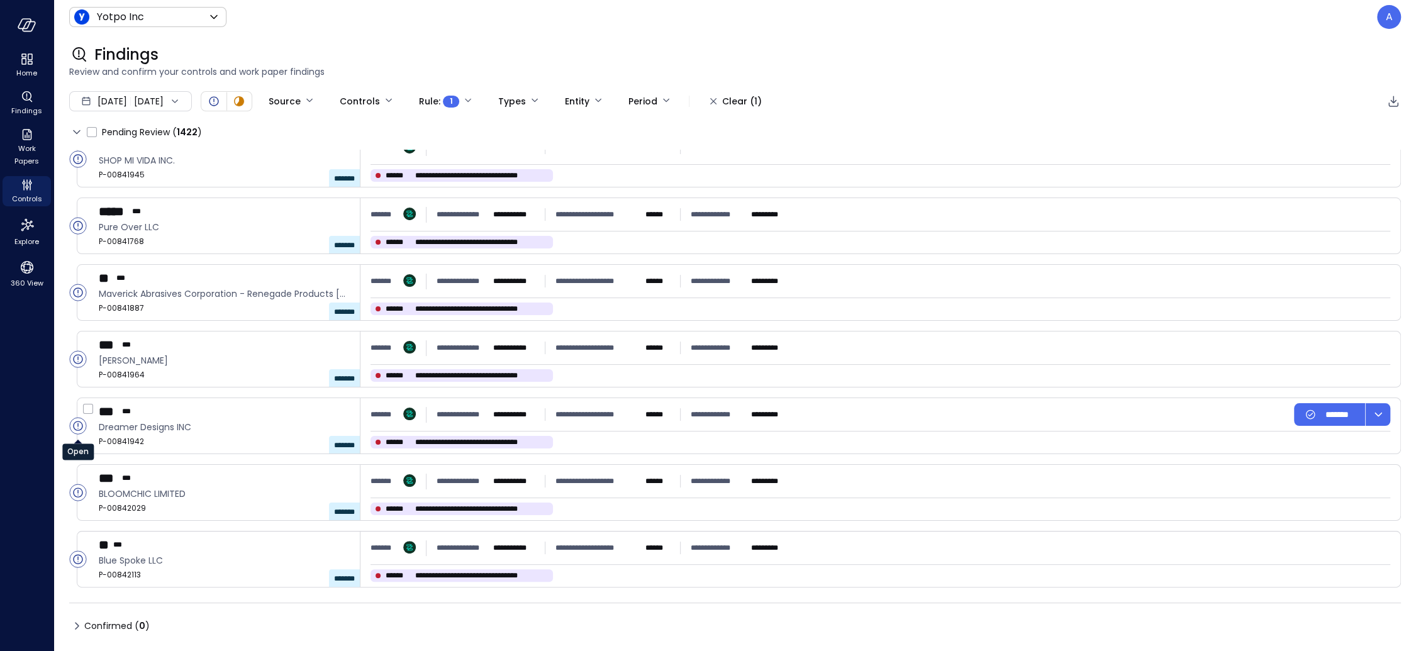
click at [78, 425] on circle "Open" at bounding box center [78, 426] width 16 height 16
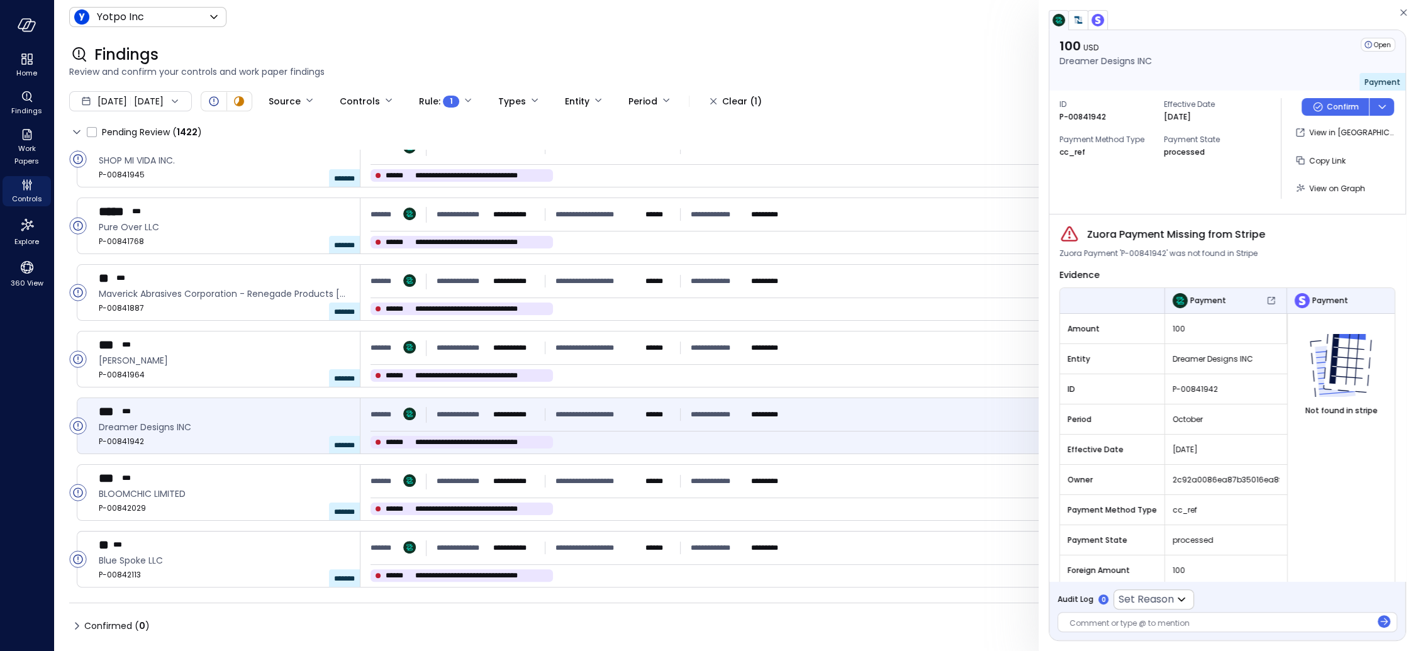
click at [1099, 23] on img "button" at bounding box center [1097, 20] width 13 height 13
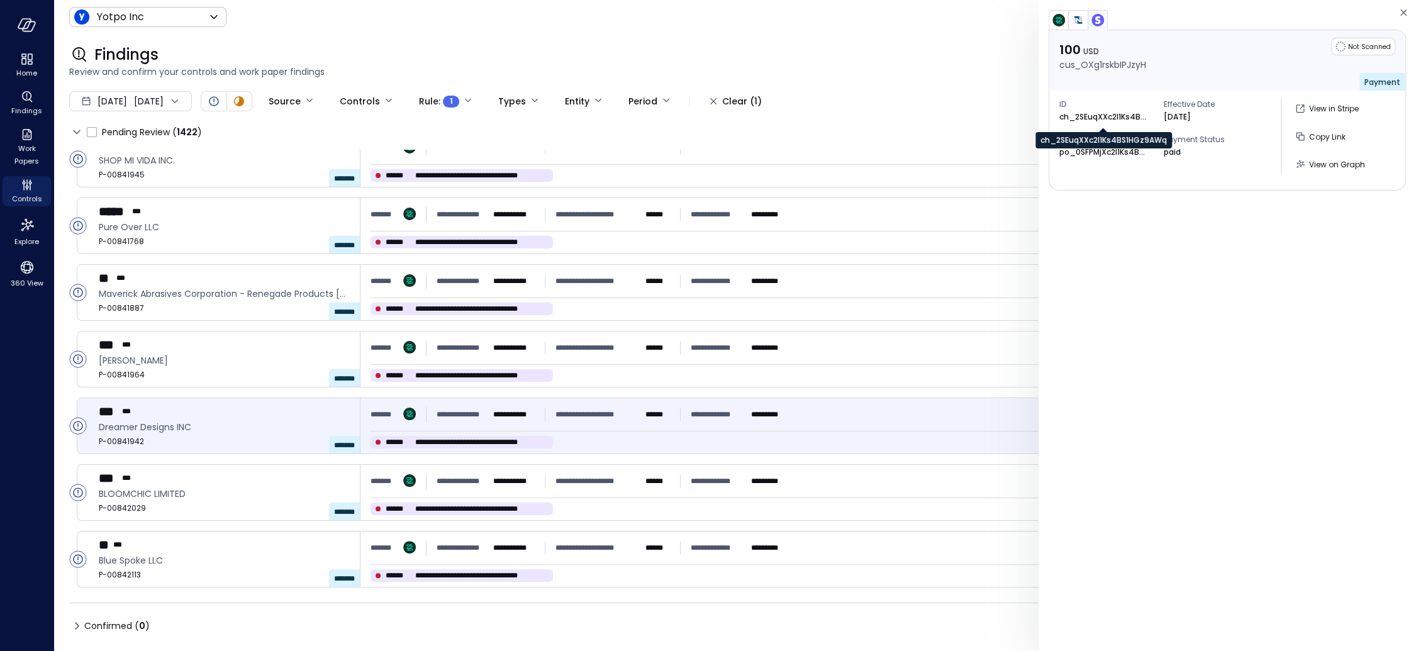
click at [1092, 117] on p "ch_2SEuqXXc2l1Ks4BS1HGz9AWq" at bounding box center [1103, 117] width 88 height 13
click at [1055, 25] on img "button" at bounding box center [1058, 20] width 13 height 13
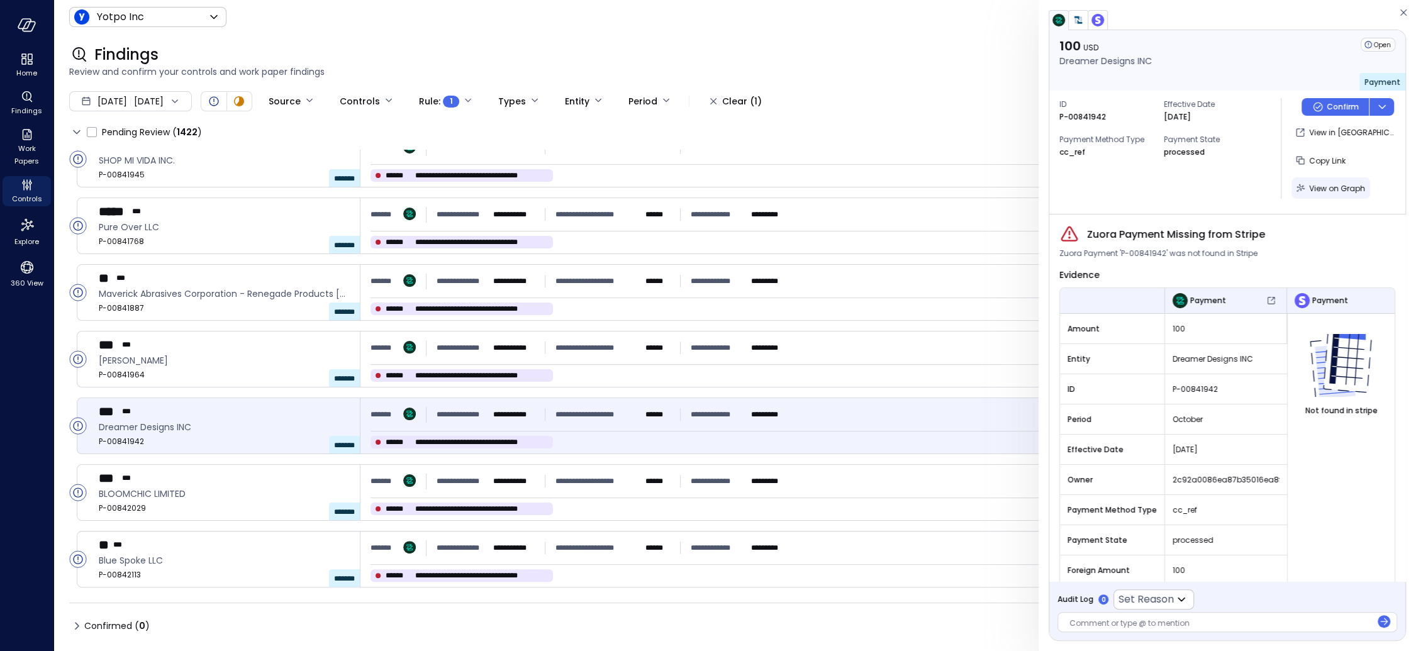
click at [1306, 187] on button "View on Graph" at bounding box center [1330, 187] width 79 height 21
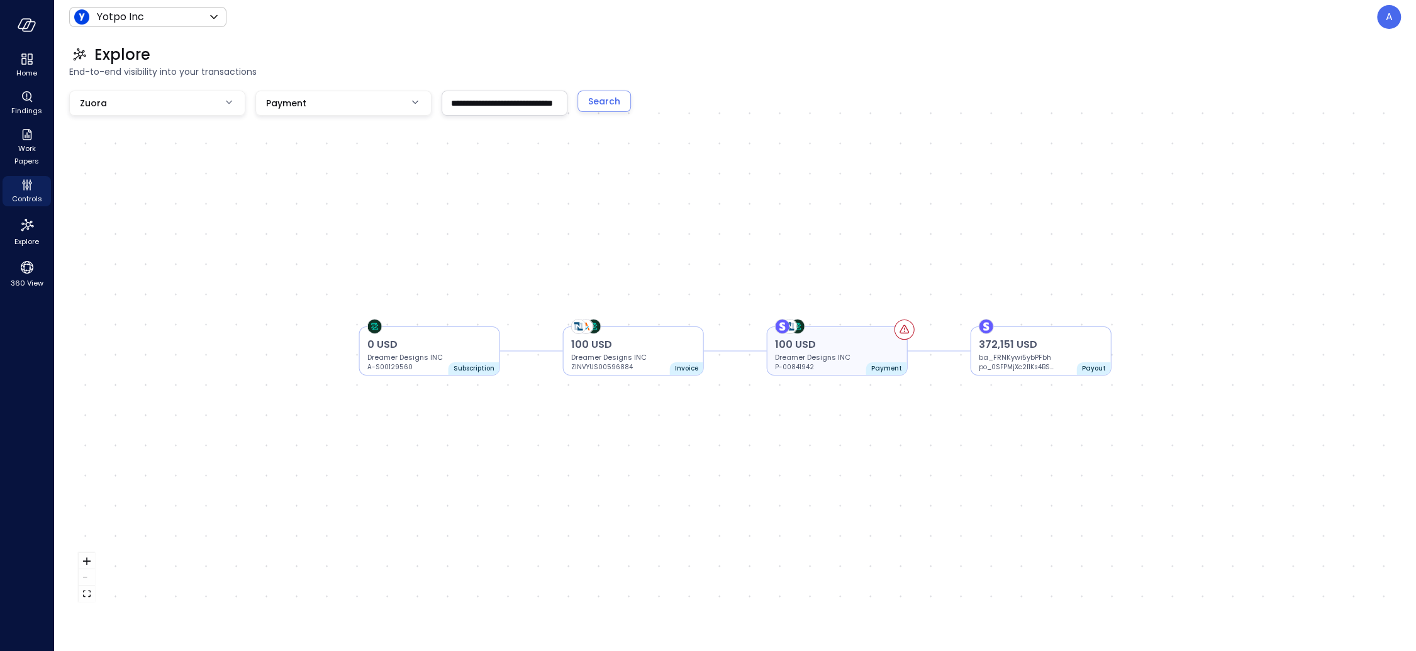
click at [835, 358] on p "Dreamer Designs INC" at bounding box center [837, 357] width 125 height 10
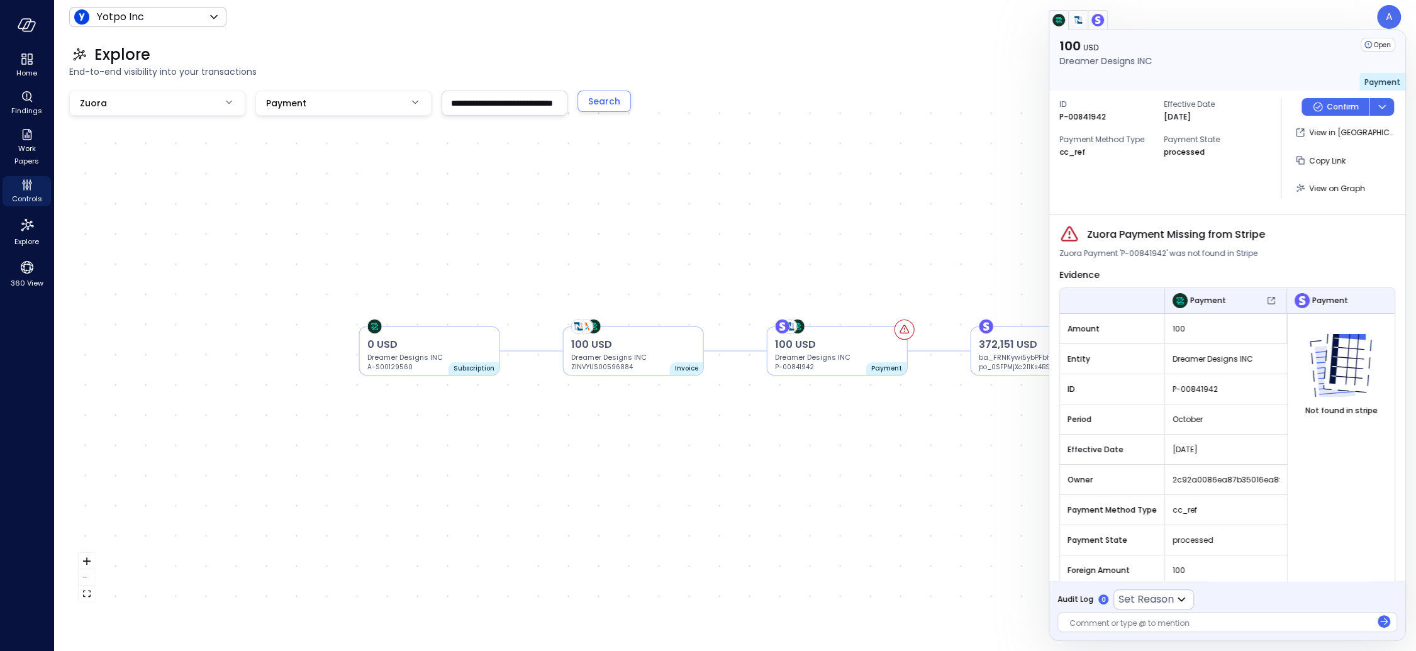
click at [1083, 118] on p "P-00841942" at bounding box center [1082, 117] width 47 height 13
click at [1082, 118] on p "P-00841942" at bounding box center [1082, 117] width 47 height 13
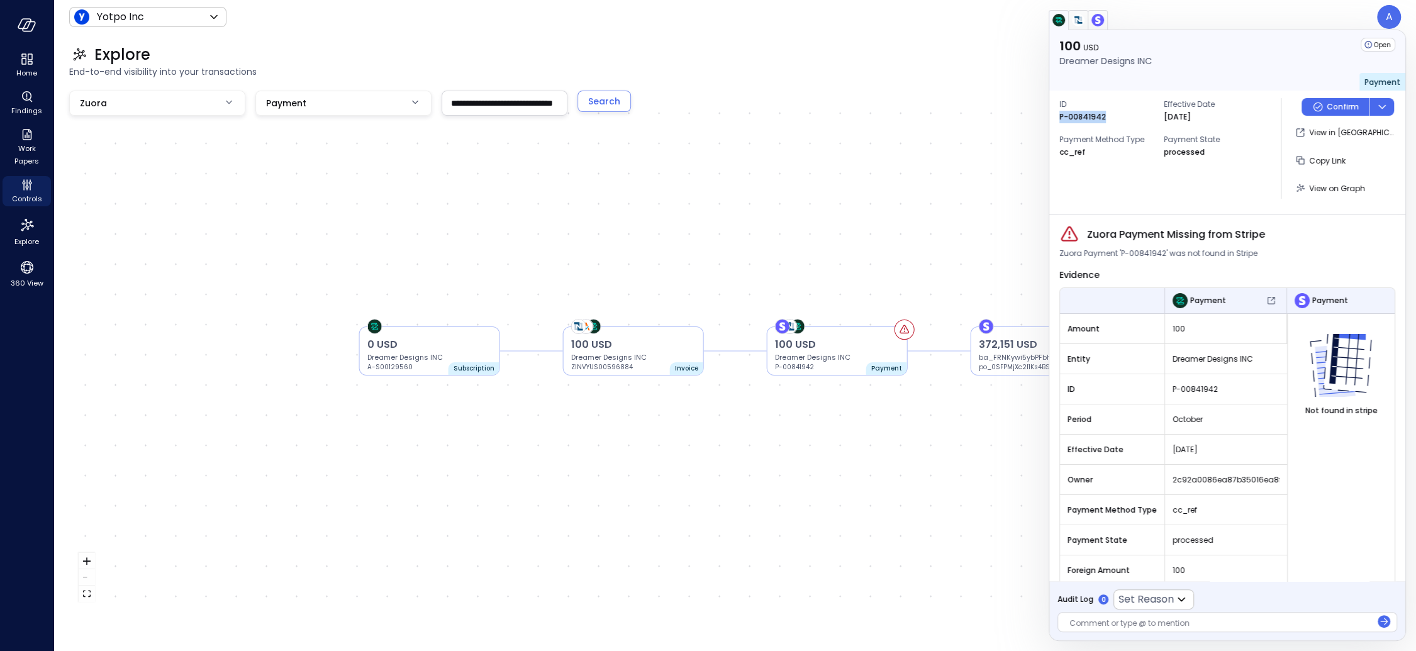
click at [1098, 20] on img "button" at bounding box center [1097, 20] width 13 height 13
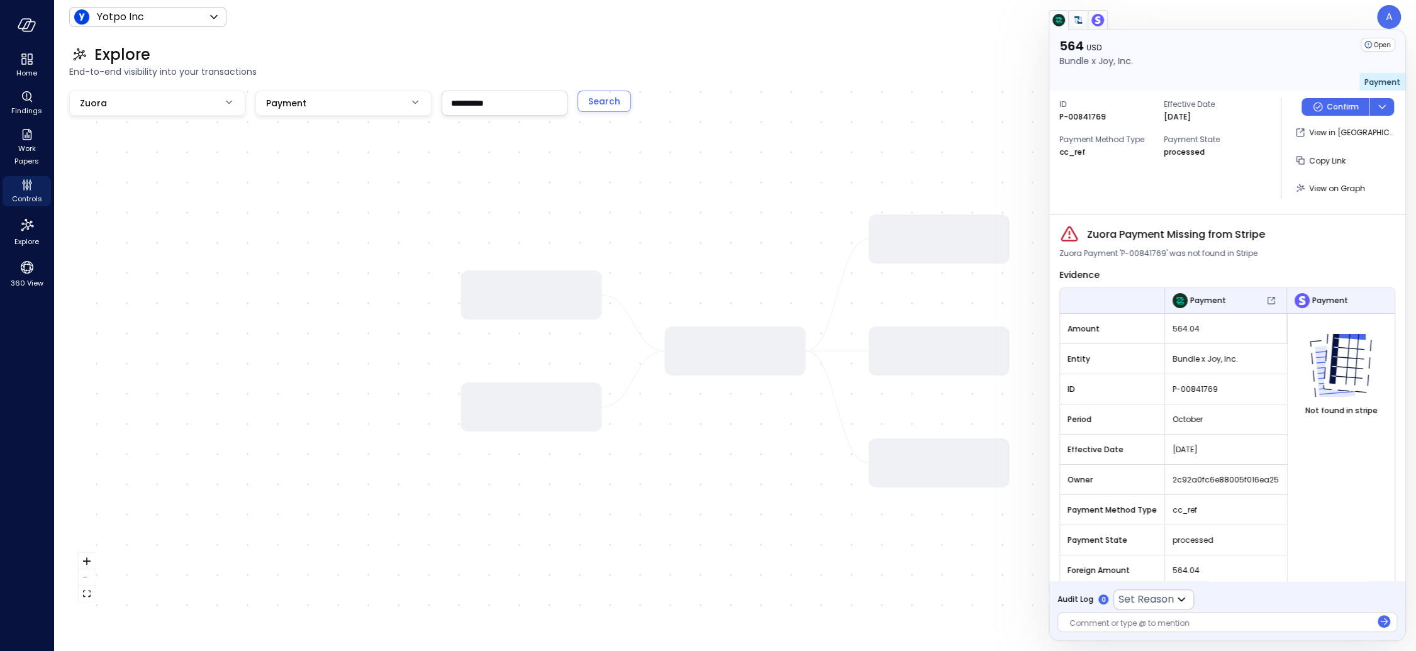
click at [1103, 23] on img "button" at bounding box center [1097, 20] width 13 height 13
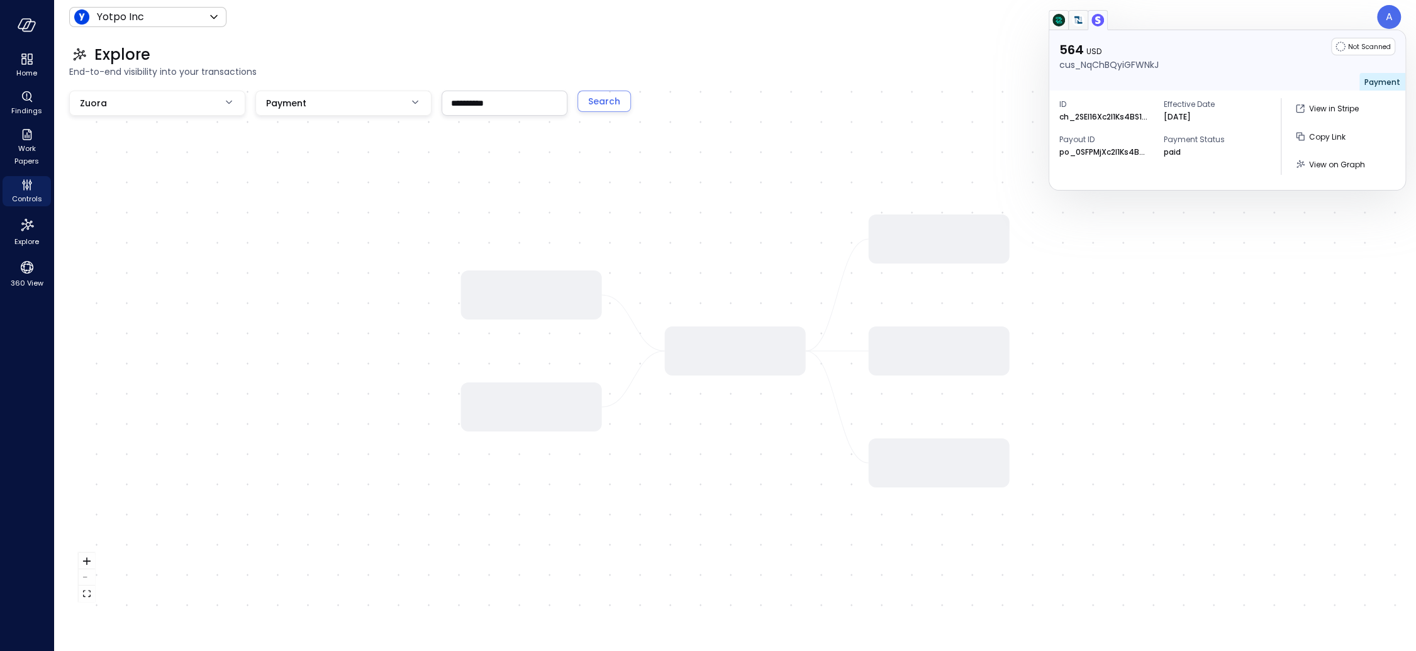
click at [1101, 147] on p "po_0SFPMjXc2l1Ks4BSxGN5voKC" at bounding box center [1103, 152] width 88 height 13
click at [1097, 116] on p "ch_2SEl16Xc2l1Ks4BS1RhksbOx" at bounding box center [1103, 117] width 88 height 13
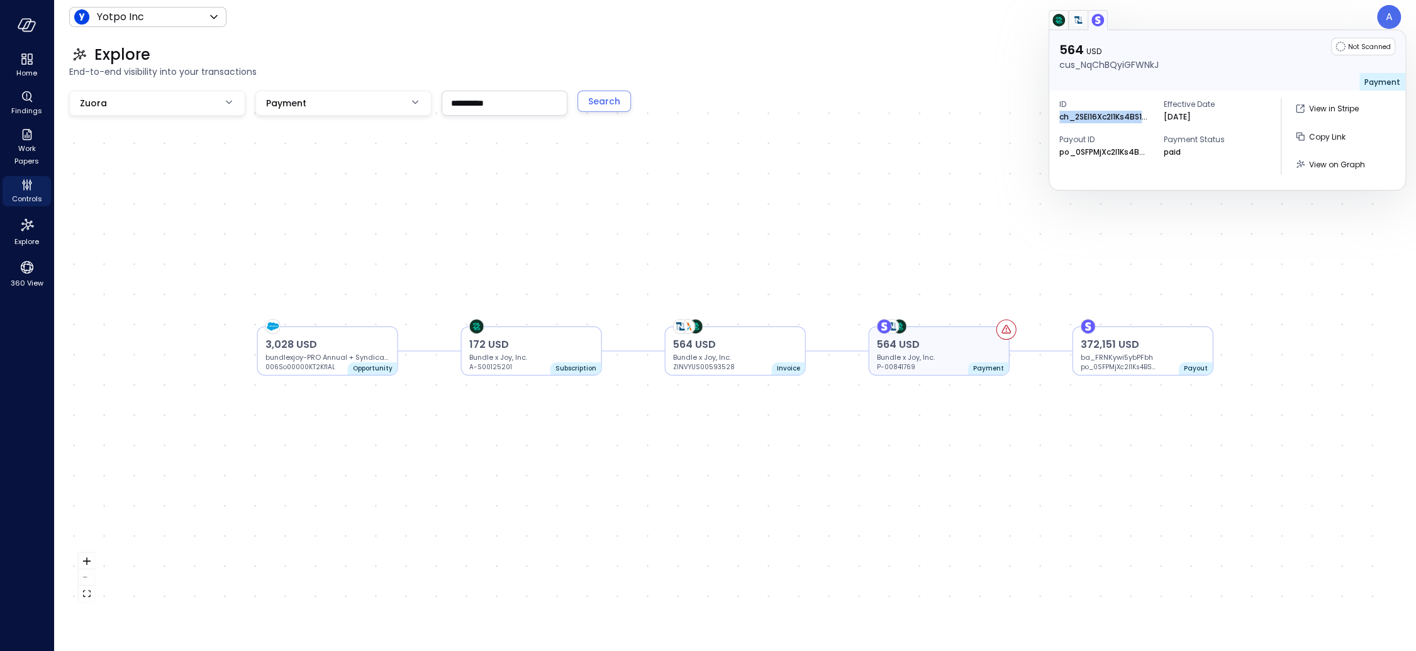
click at [965, 352] on p "Bundle x Joy, Inc." at bounding box center [939, 357] width 125 height 10
click at [960, 349] on p "564 USD" at bounding box center [939, 344] width 125 height 15
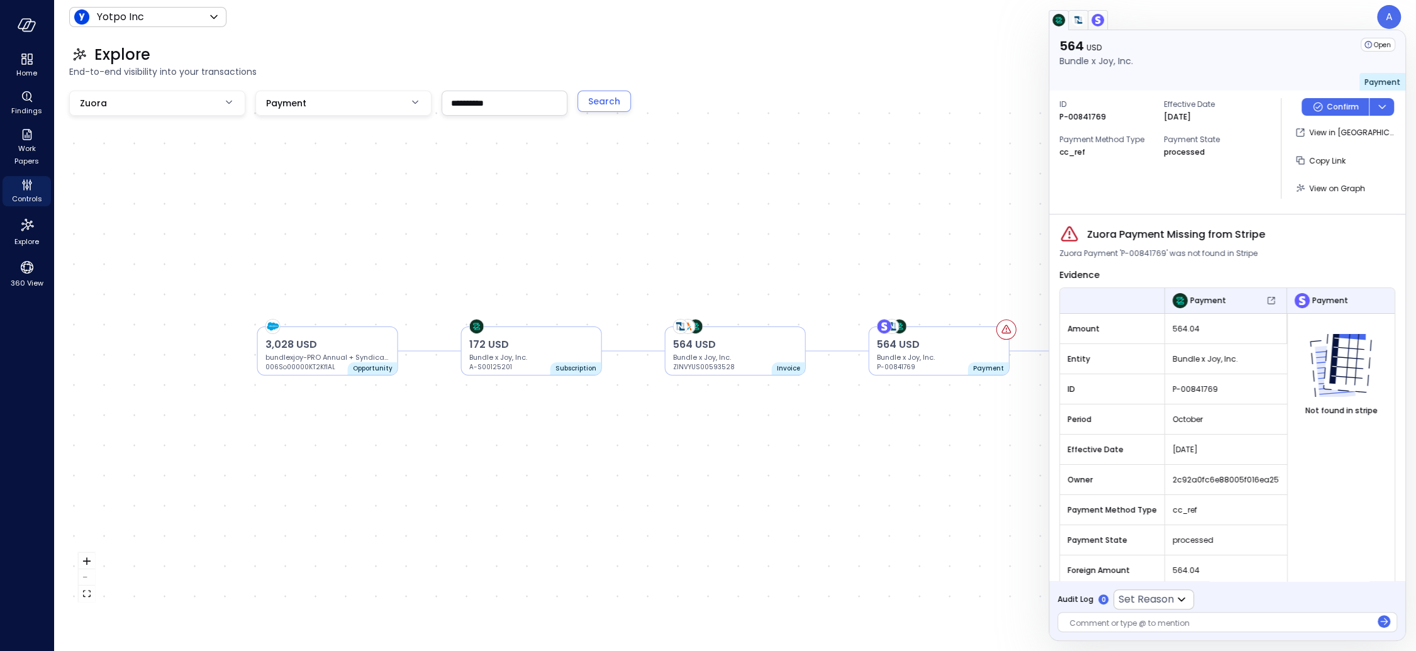
click at [1106, 24] on button "button" at bounding box center [1097, 20] width 20 height 20
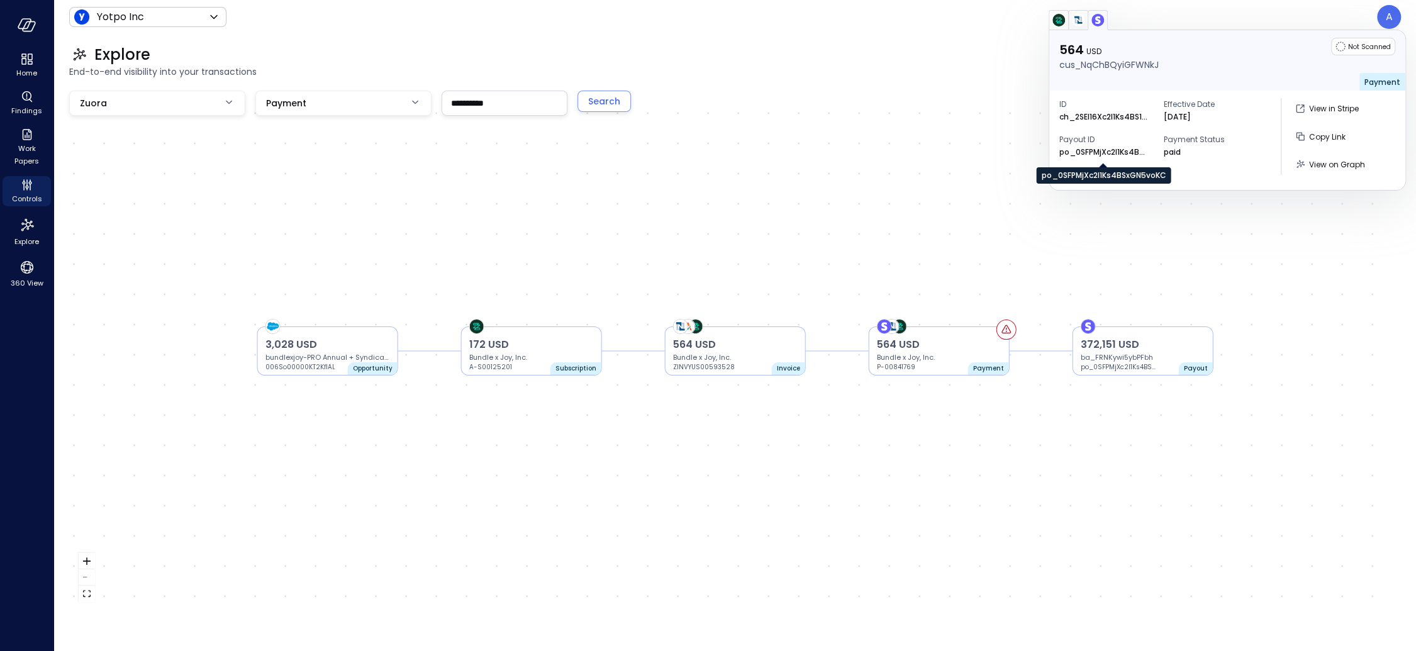
click at [1105, 150] on p "po_0SFPMjXc2l1Ks4BSxGN5voKC" at bounding box center [1103, 152] width 88 height 13
click at [1106, 176] on div "po_0SFPMjXc2l1Ks4BSxGN5voKC" at bounding box center [1103, 175] width 135 height 16
click at [933, 343] on p "564 USD" at bounding box center [939, 344] width 125 height 15
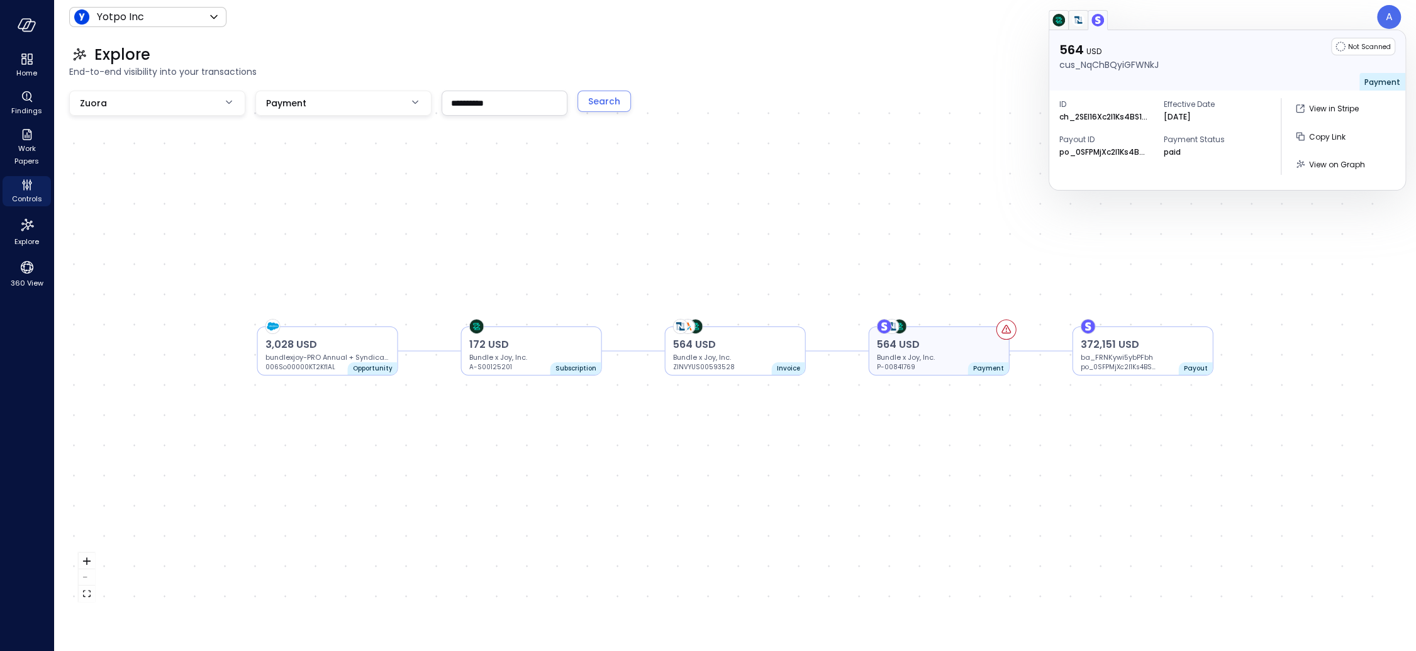
click at [934, 343] on p "564 USD" at bounding box center [939, 344] width 125 height 15
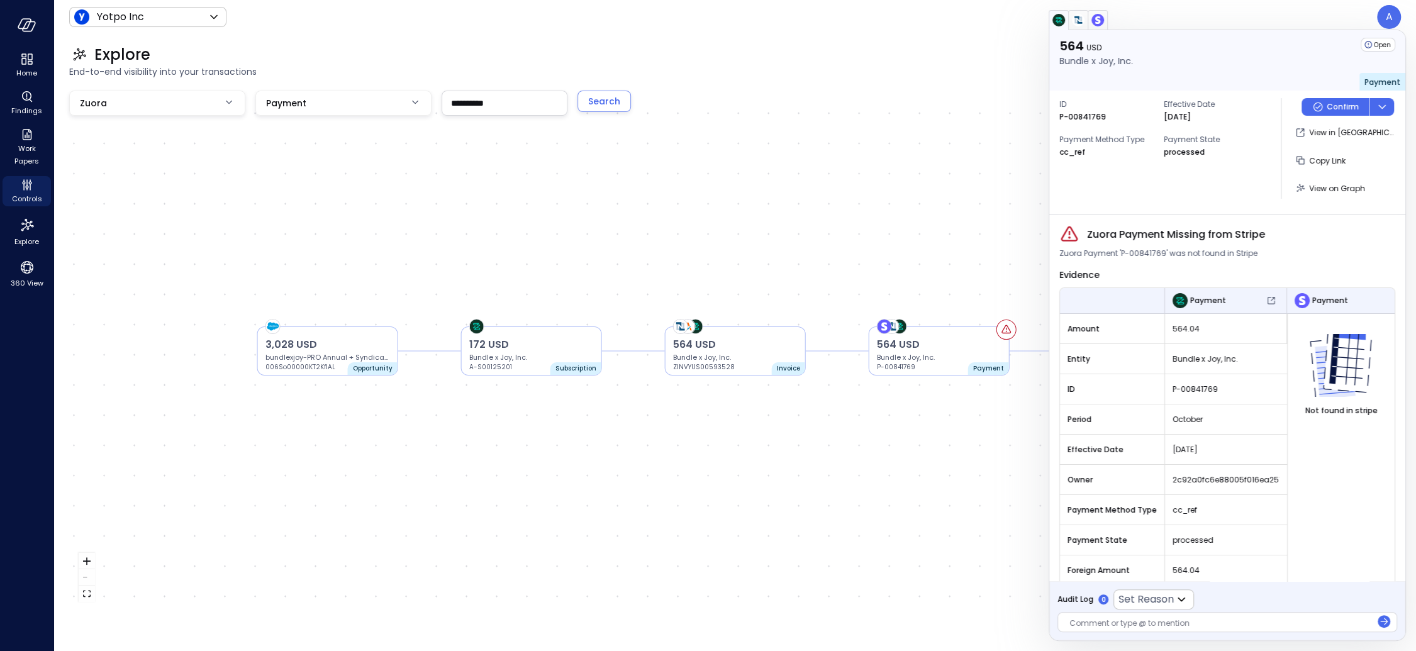
click at [1084, 149] on div "cc_ref" at bounding box center [1103, 152] width 88 height 13
click at [1086, 141] on span "Payment Method Type" at bounding box center [1106, 139] width 94 height 13
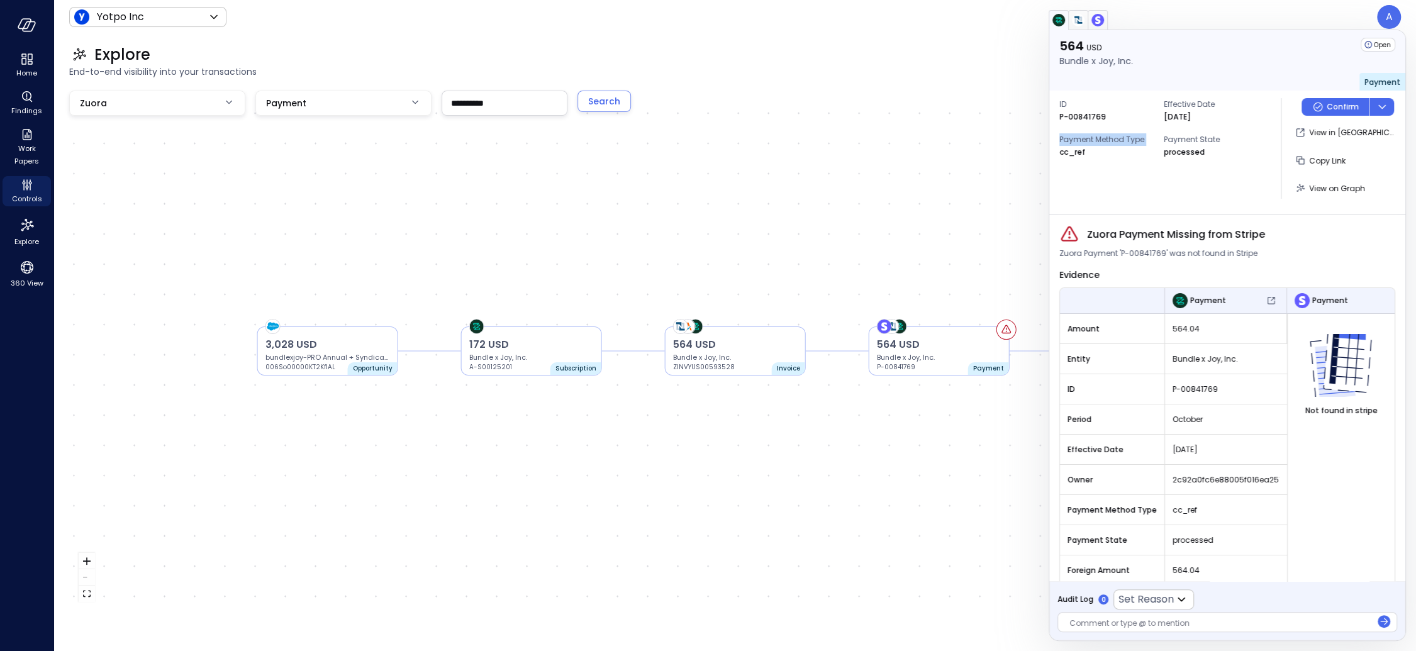
copy span "Payment Method Type"
click at [925, 362] on p "P-00841769" at bounding box center [914, 367] width 75 height 10
click at [1139, 253] on span "Zuora Payment 'P-00841769' was not found in Stripe" at bounding box center [1158, 253] width 198 height 13
drag, startPoint x: 1120, startPoint y: 253, endPoint x: 1163, endPoint y: 252, distance: 43.4
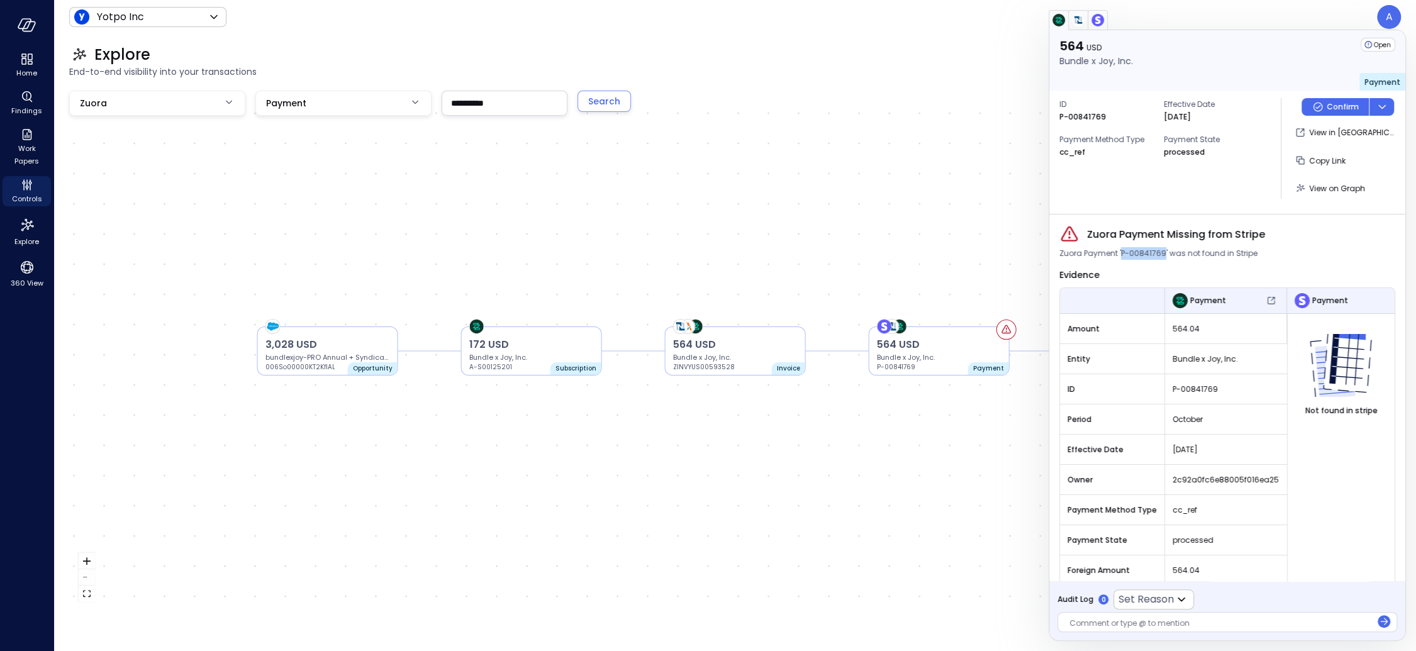
click at [1163, 252] on span "Zuora Payment 'P-00841769' was not found in Stripe" at bounding box center [1158, 253] width 198 height 13
copy span "P-00841769"
click at [1097, 23] on img "button" at bounding box center [1097, 20] width 13 height 13
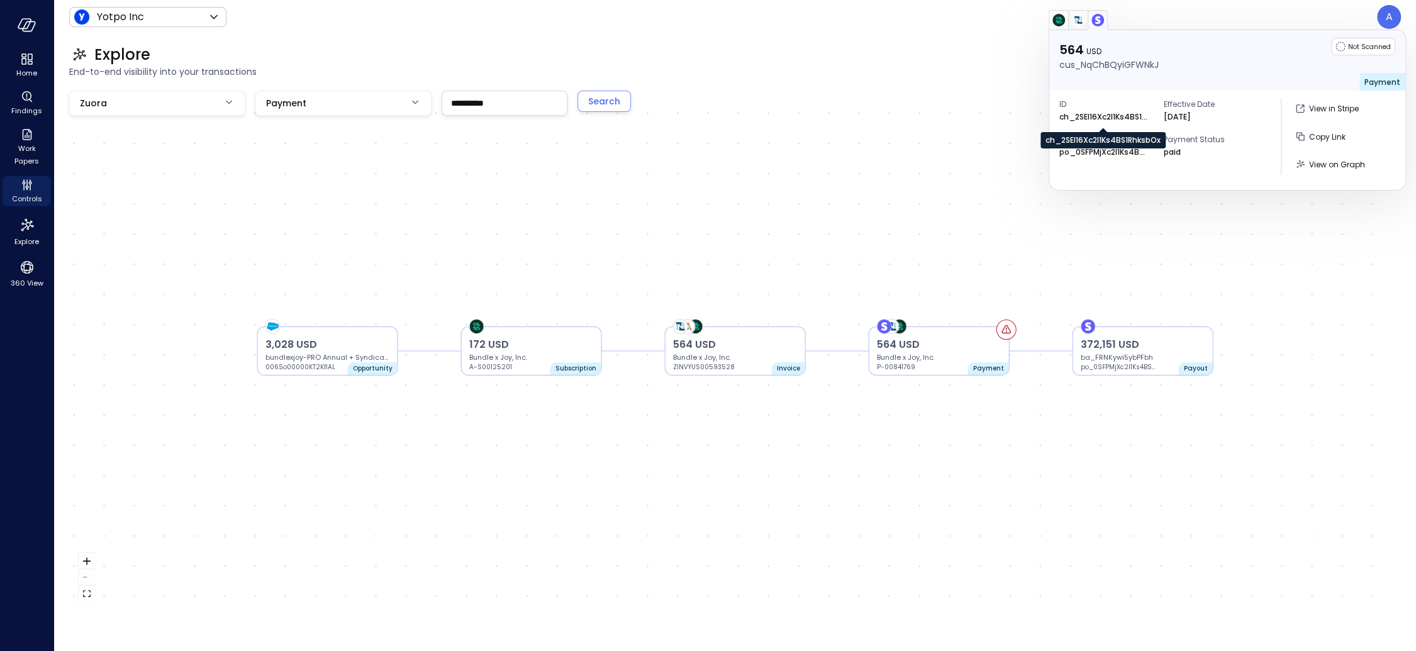
click at [1098, 112] on p "ch_2SEl16Xc2l1Ks4BS1RhksbOx" at bounding box center [1103, 117] width 88 height 13
click at [1096, 138] on div "ch_2SEl16Xc2l1Ks4BS1RhksbOx" at bounding box center [1102, 140] width 125 height 16
copy div "ch_2SEl16Xc2l1Ks4BS1RhksbOx"
click at [966, 357] on p "Bundle x Joy, Inc." at bounding box center [939, 357] width 125 height 10
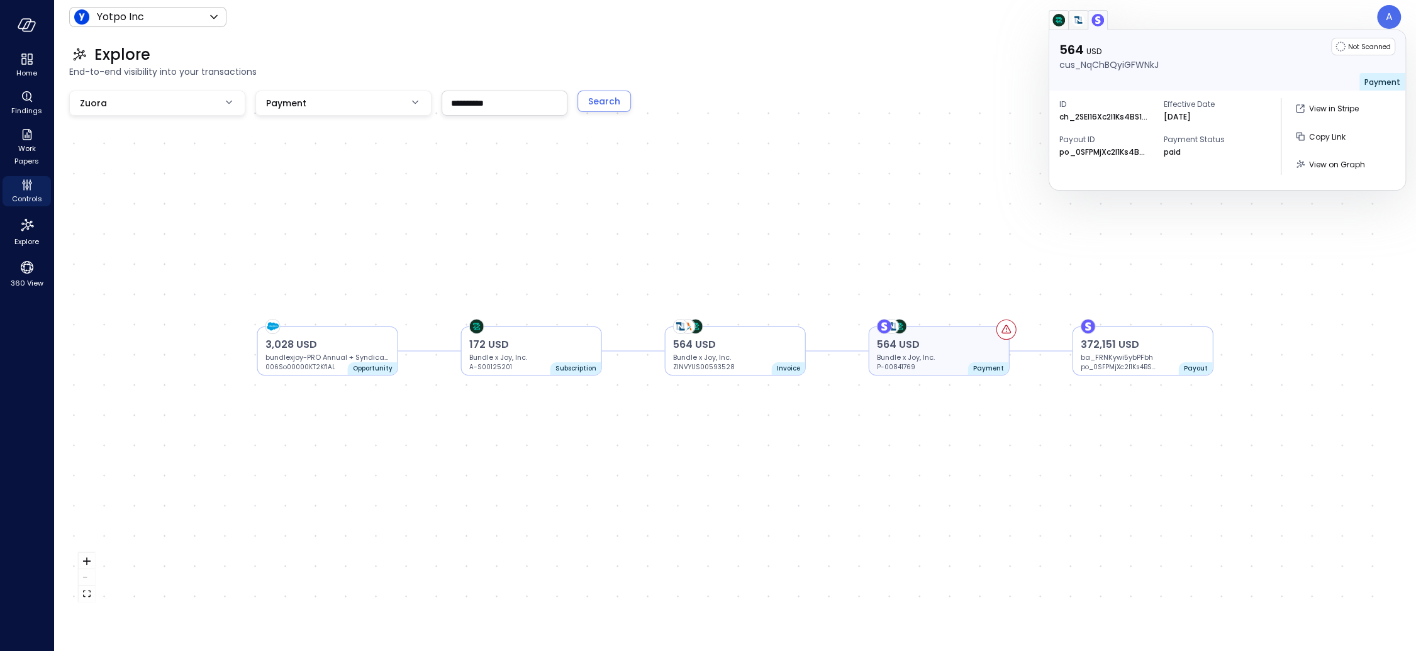
click at [1001, 329] on icon at bounding box center [1006, 329] width 11 height 11
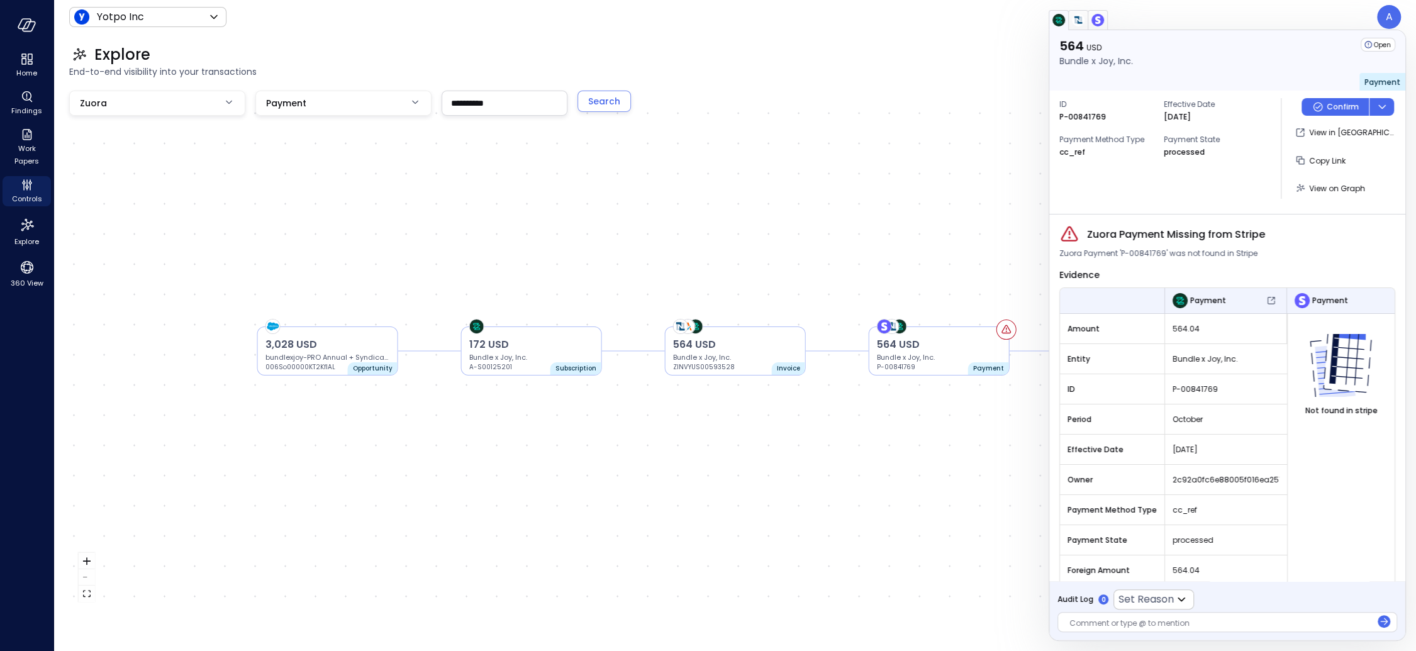
click at [1098, 22] on img "button" at bounding box center [1097, 20] width 13 height 13
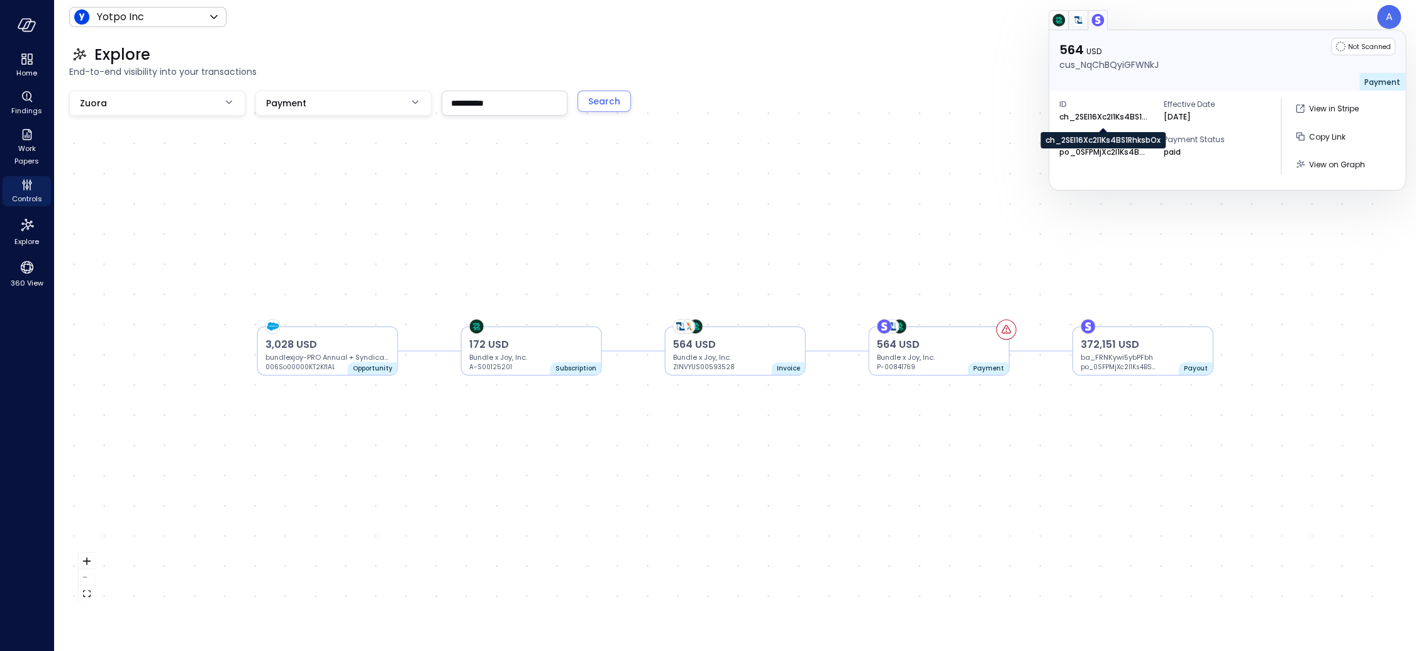
click at [1081, 113] on p "ch_2SEl16Xc2l1Ks4BS1RhksbOx" at bounding box center [1103, 117] width 88 height 13
copy p "ch_2SEl16Xc2l1Ks4BS1RhksbOx"
click at [1326, 136] on span "Copy Link" at bounding box center [1327, 136] width 36 height 11
click at [1303, 138] on icon "button" at bounding box center [1300, 136] width 13 height 13
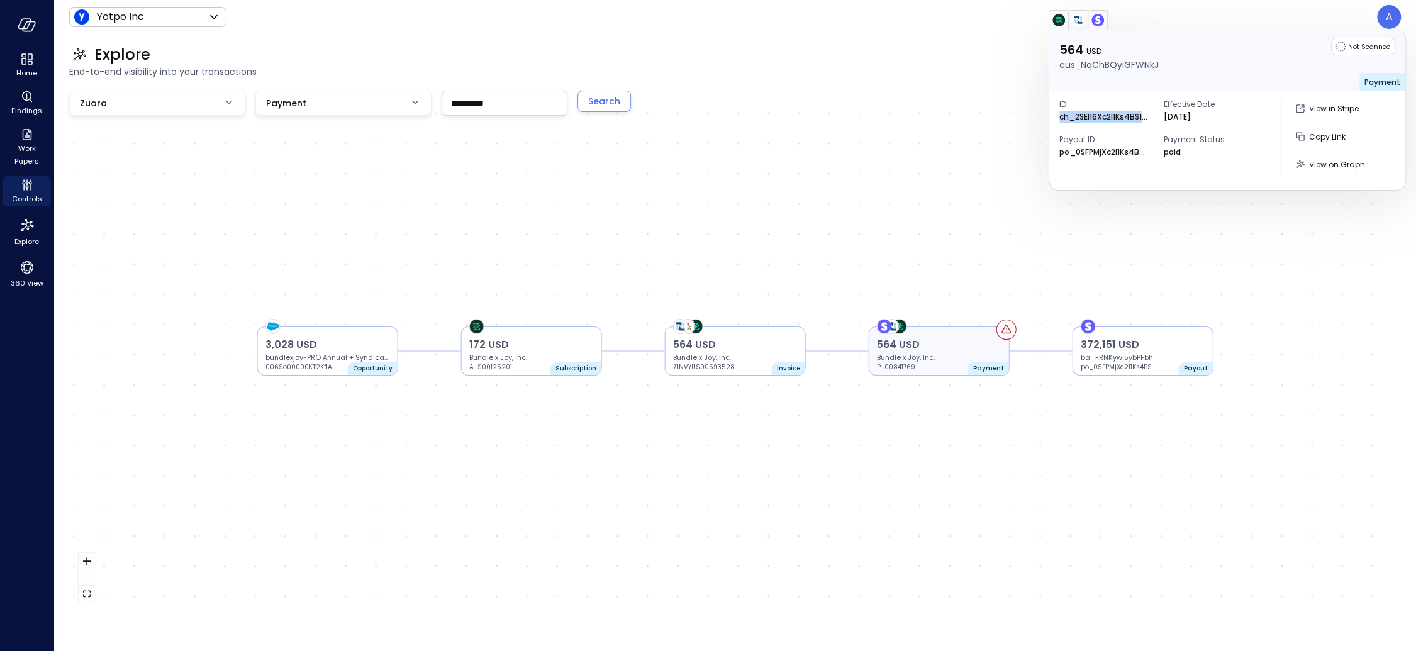
click at [974, 343] on p "564 USD" at bounding box center [939, 344] width 125 height 15
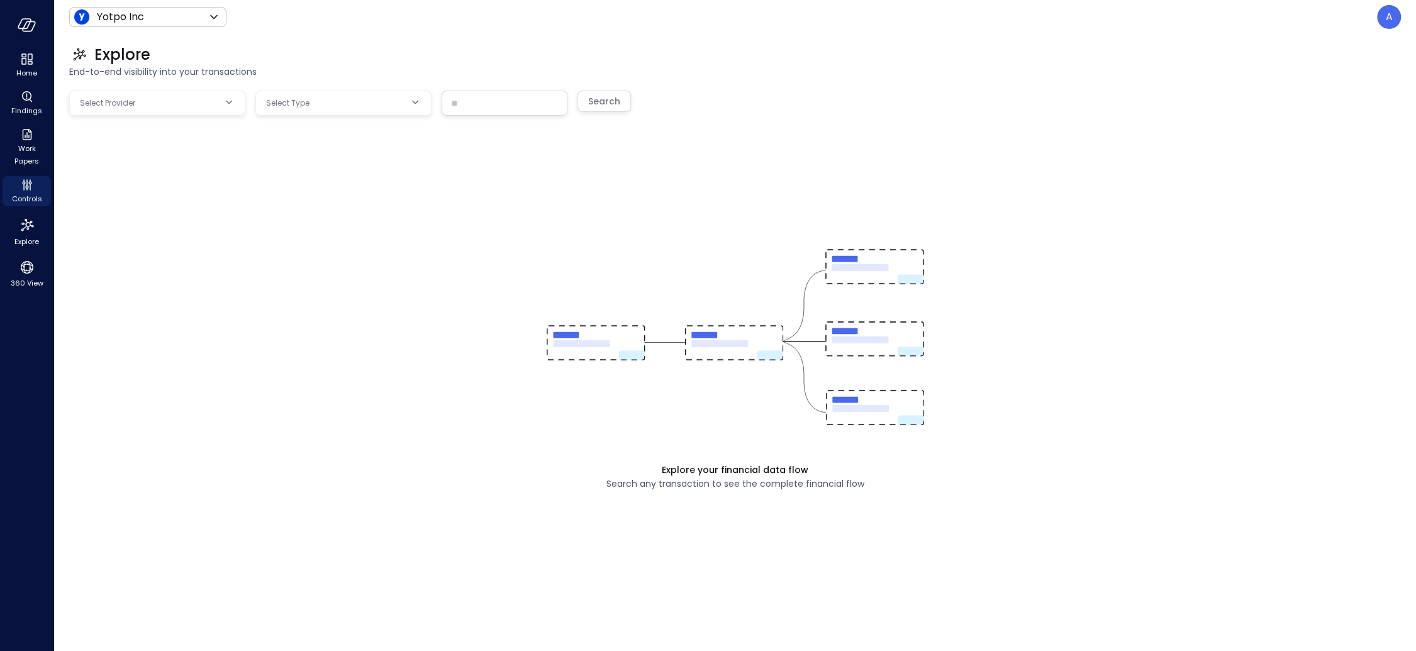
type input "**********"
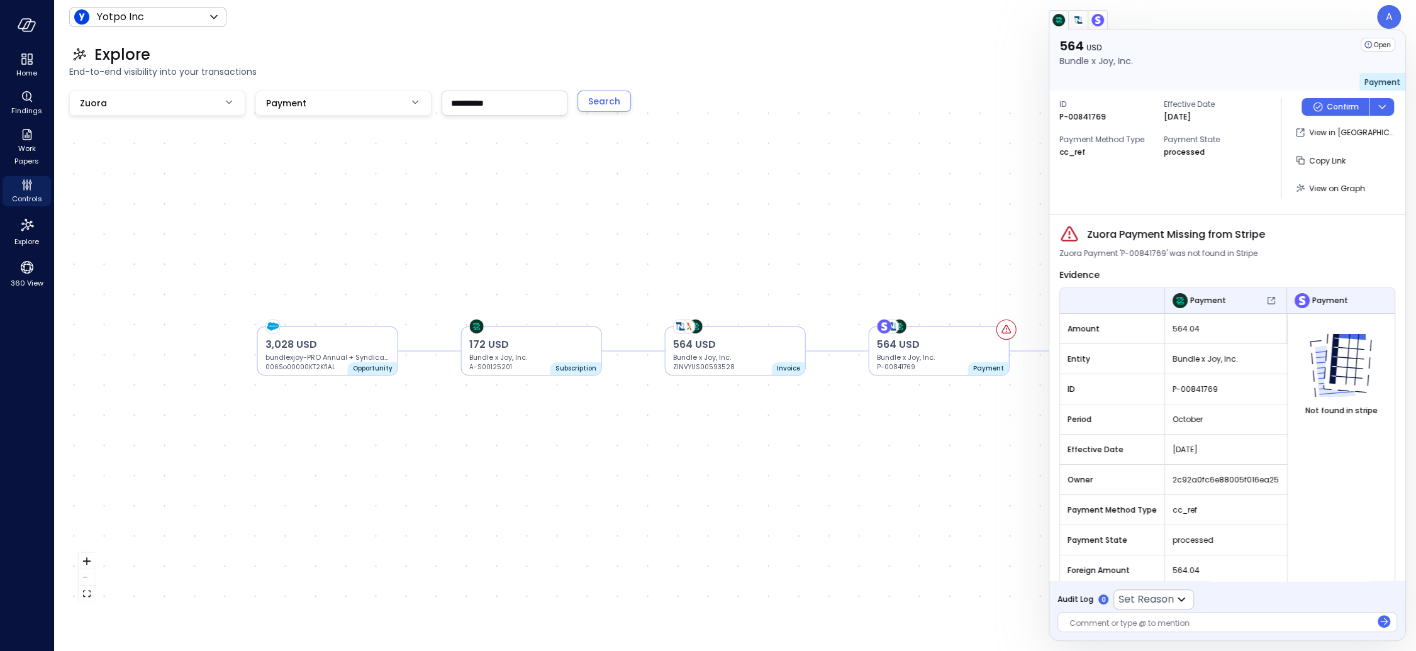
click at [1079, 25] on img "button" at bounding box center [1078, 20] width 13 height 13
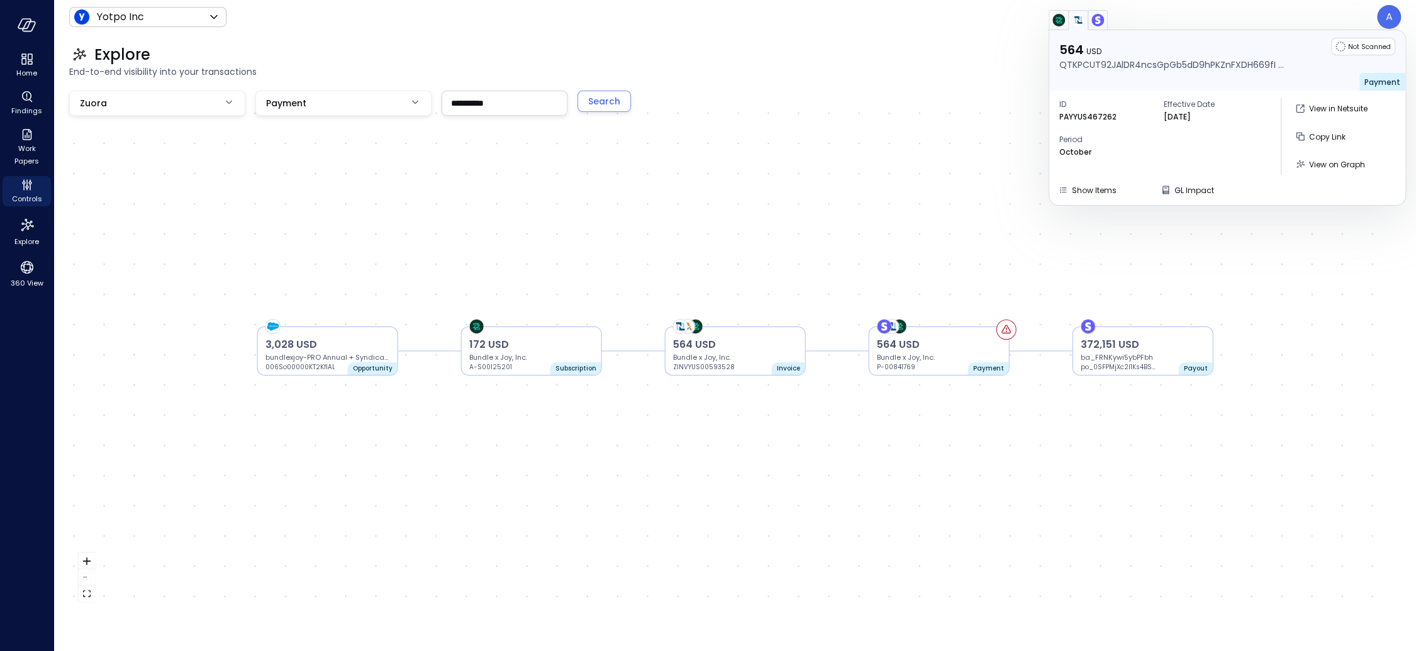
click at [1099, 22] on img "button" at bounding box center [1097, 20] width 13 height 13
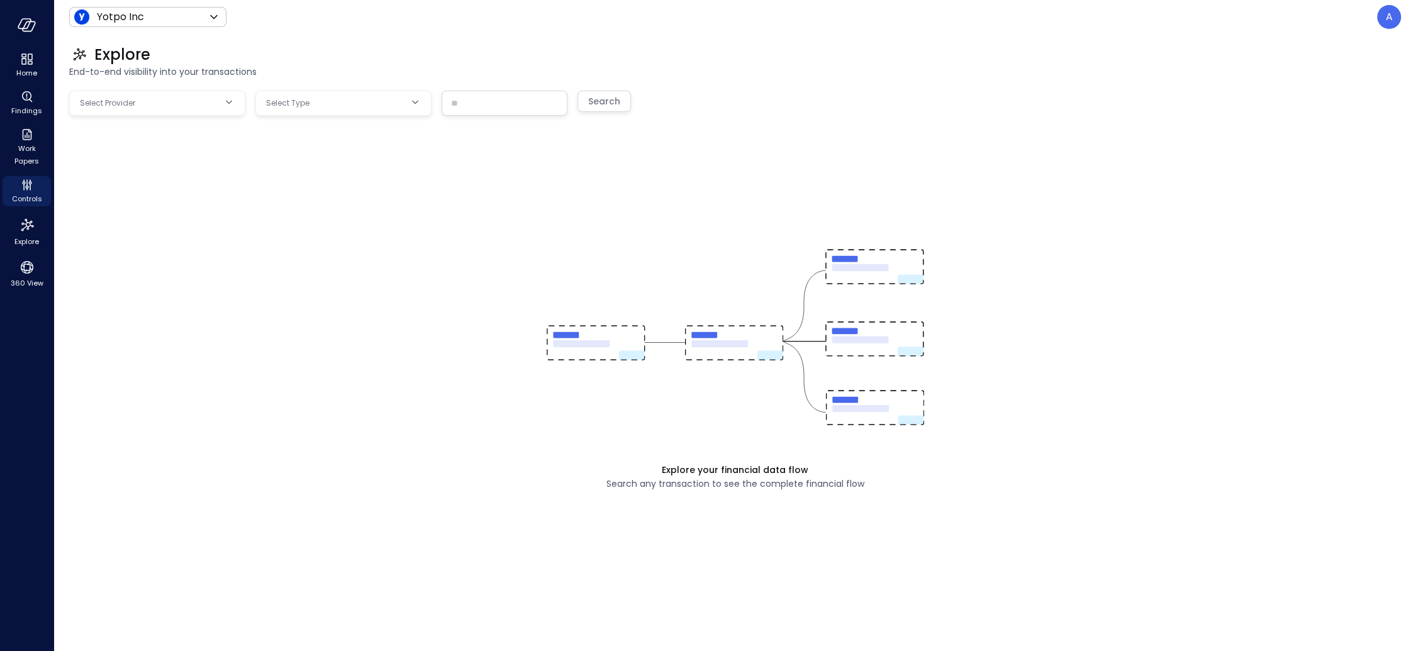
type input "**********"
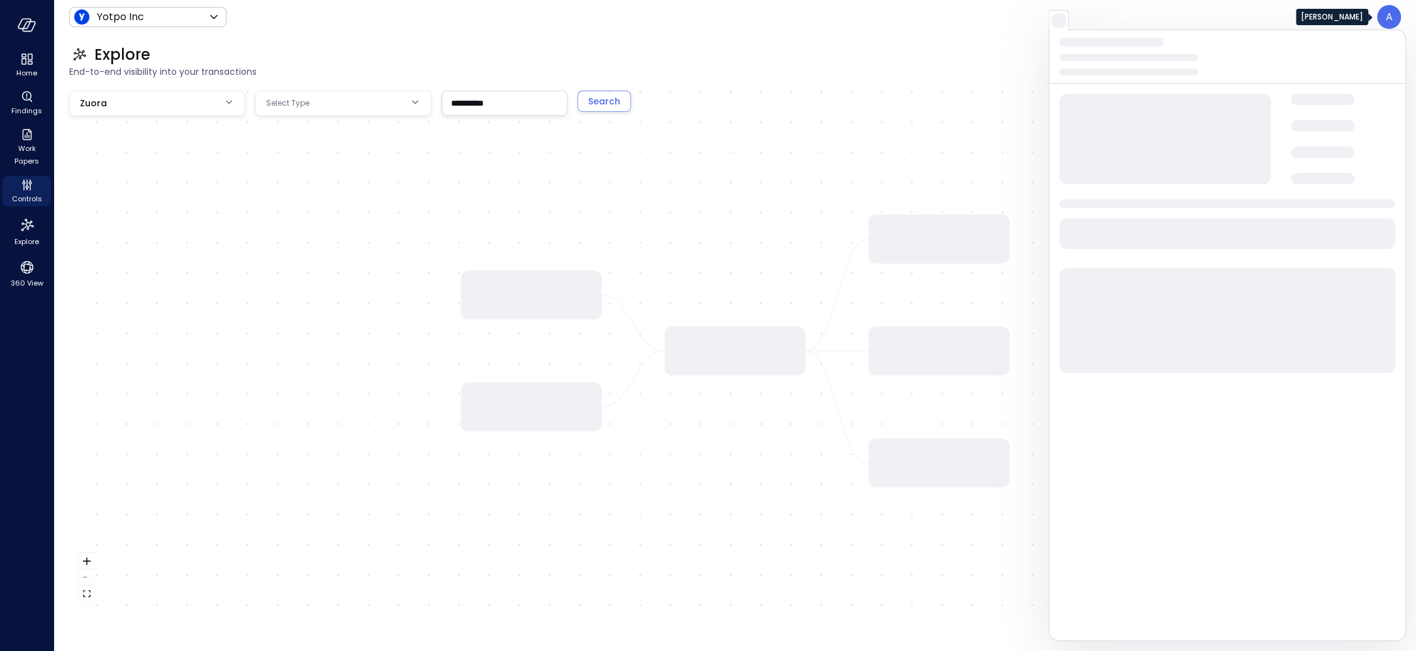
click at [1381, 14] on div at bounding box center [1226, 20] width 357 height 20
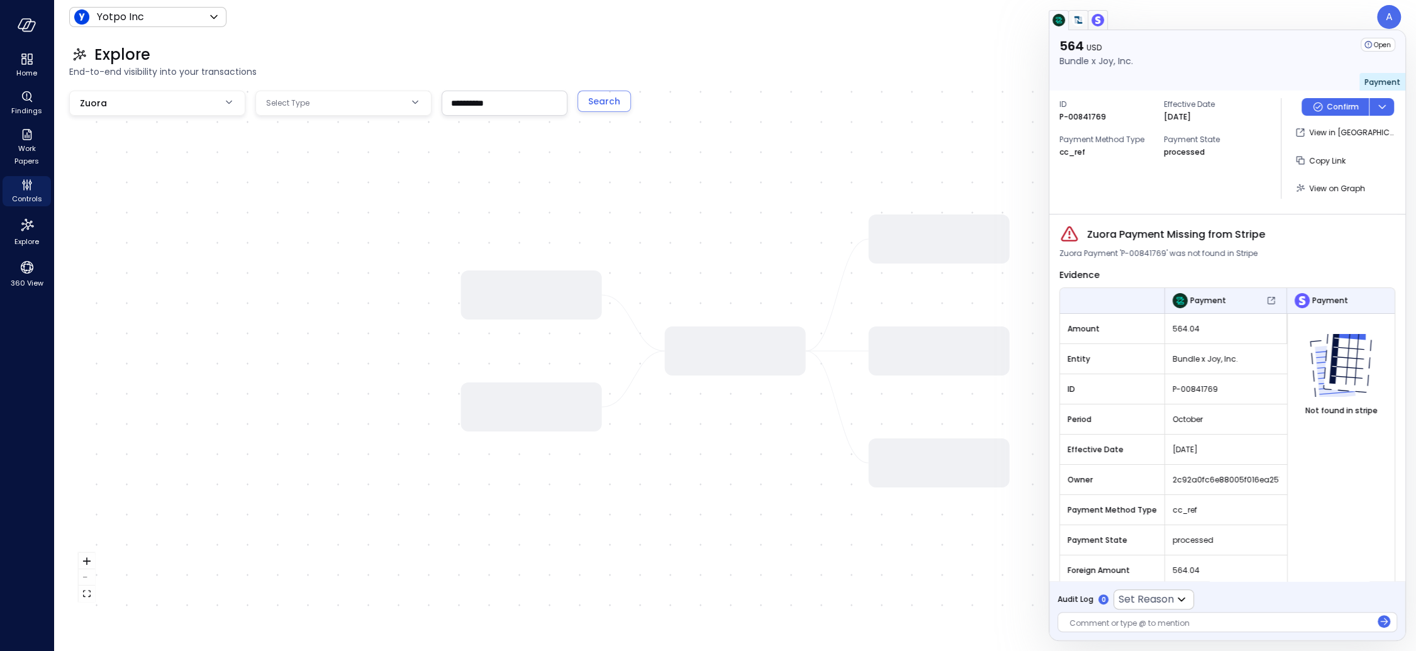
click at [1384, 30] on div "564 USD Bundle x Joy, Inc. Open Payment" at bounding box center [1227, 60] width 356 height 60
click at [1386, 23] on div at bounding box center [1226, 20] width 357 height 20
click at [1156, 24] on div at bounding box center [1226, 20] width 357 height 20
click at [1326, 11] on div at bounding box center [1226, 20] width 357 height 20
click at [1378, 17] on div at bounding box center [1226, 20] width 357 height 20
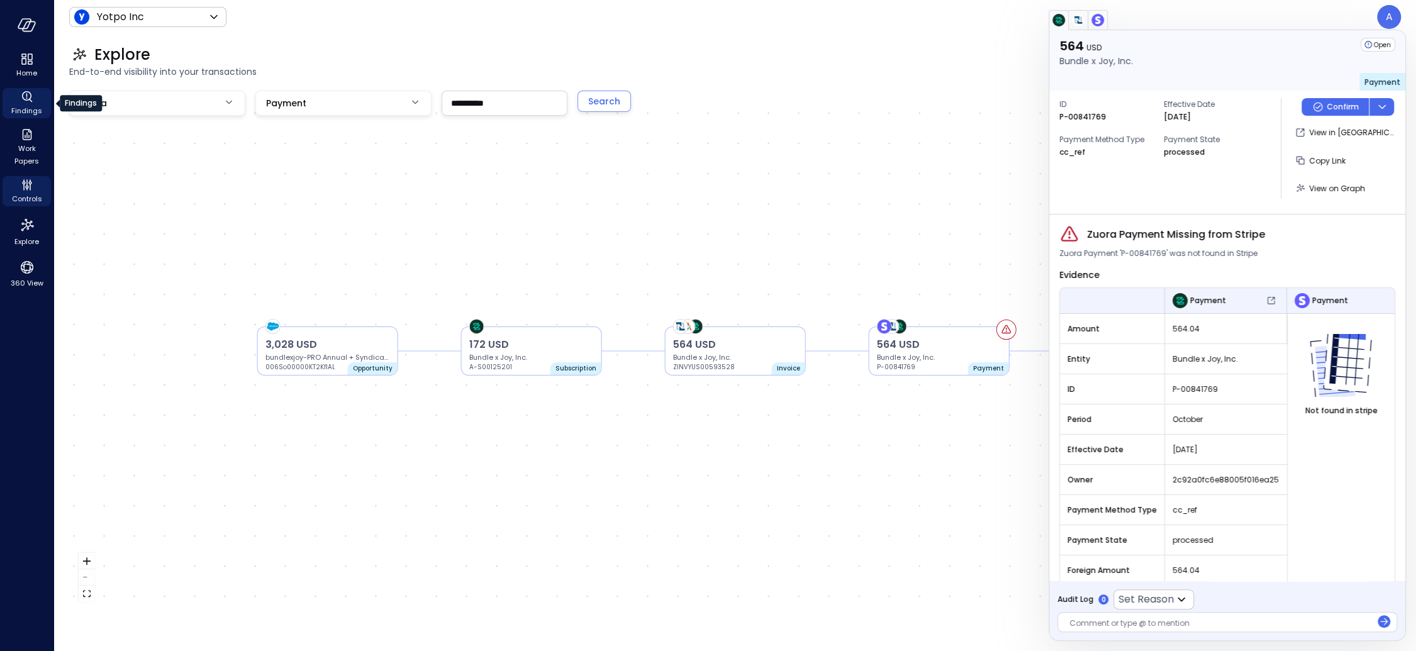
click at [28, 106] on span "Findings" at bounding box center [26, 110] width 31 height 13
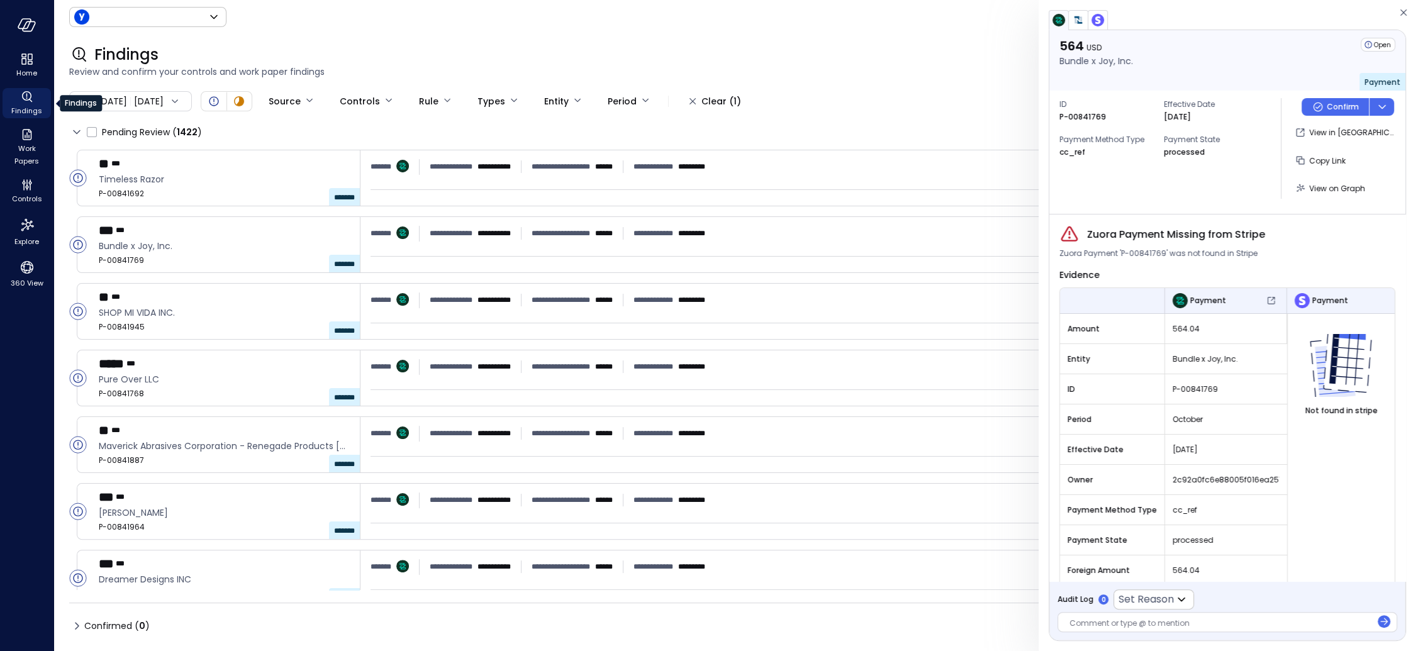
type input "******"
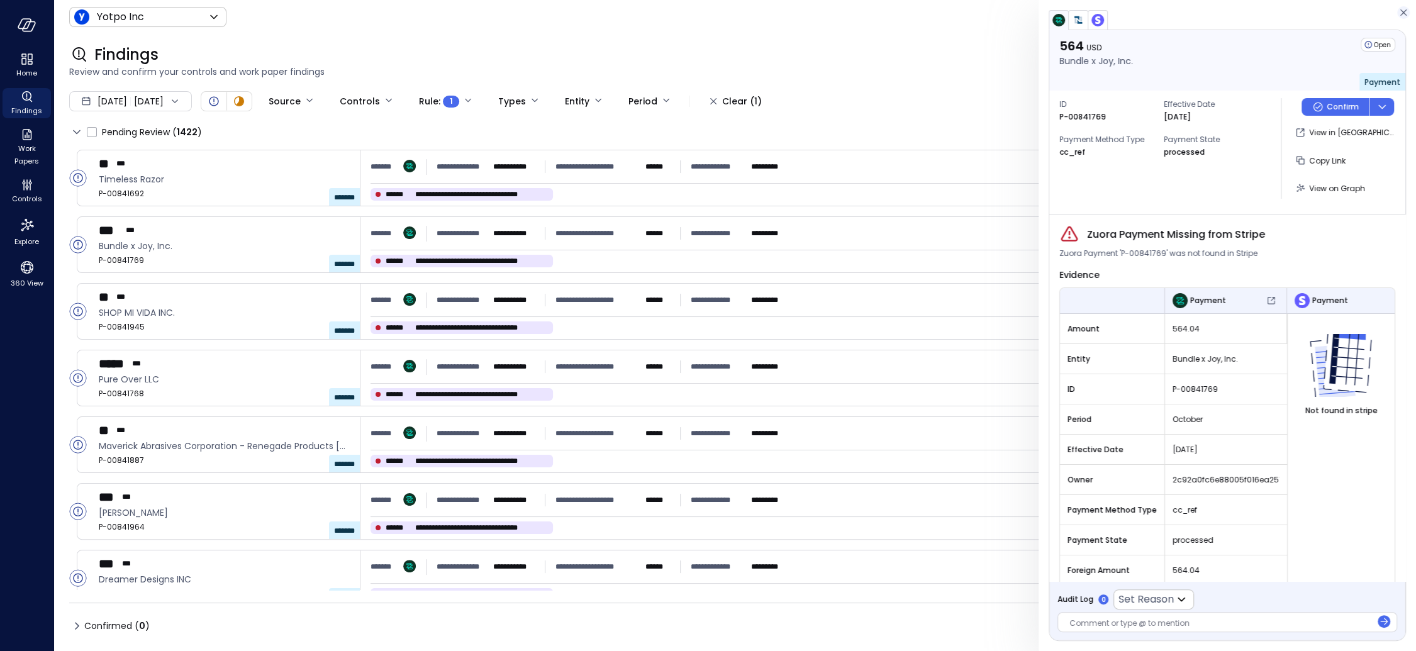
click at [1404, 11] on icon "button" at bounding box center [1403, 12] width 13 height 15
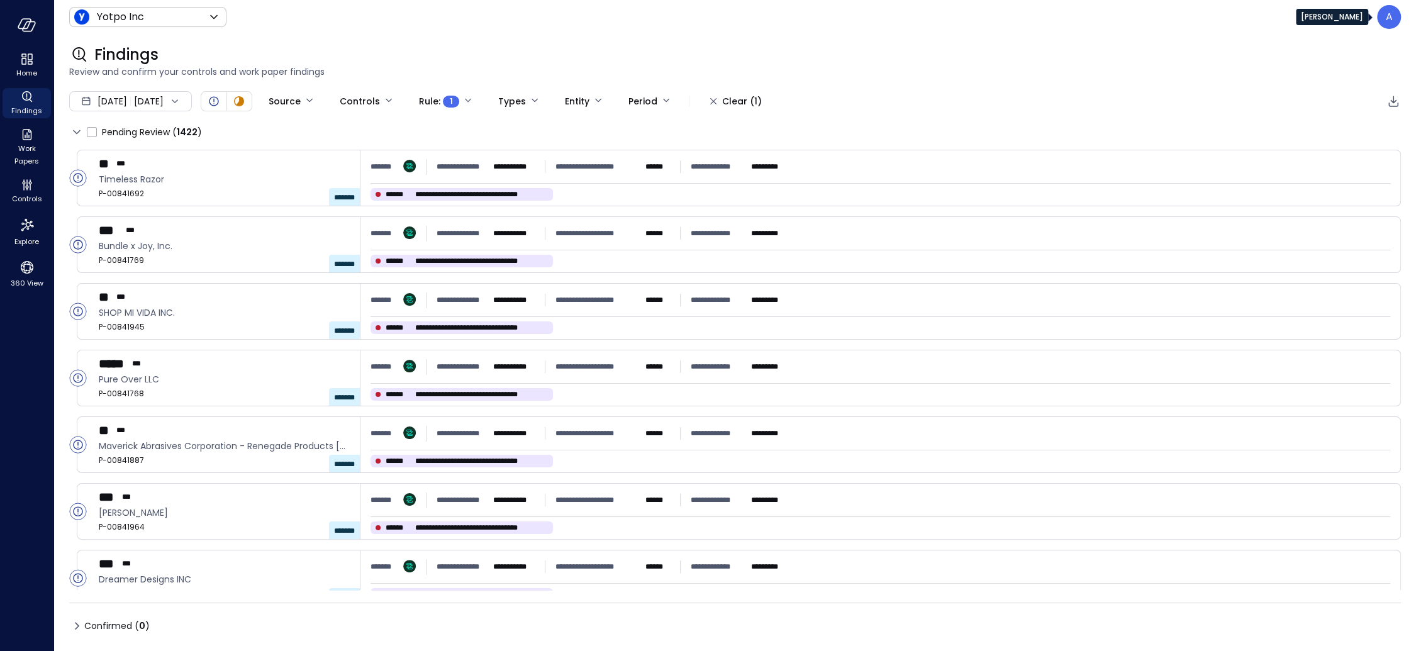
click at [1383, 21] on div "A" at bounding box center [1389, 17] width 24 height 24
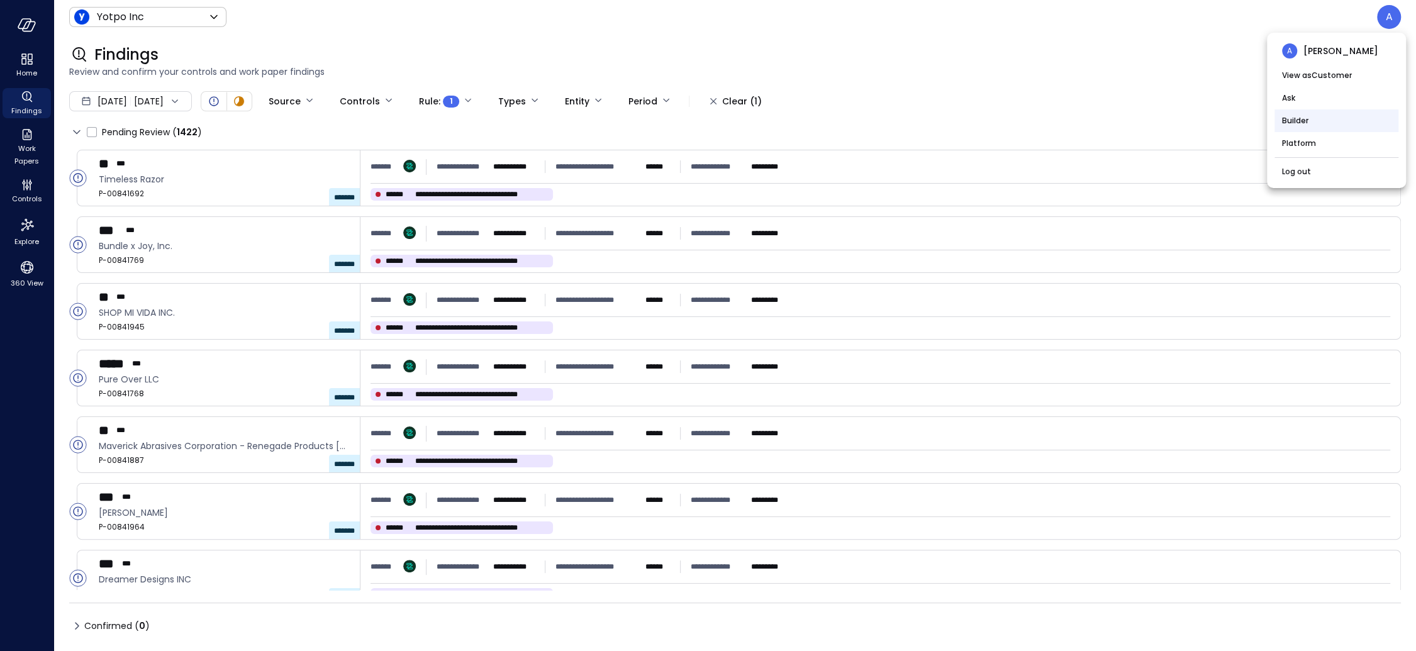
click at [1302, 124] on li "Builder" at bounding box center [1336, 120] width 124 height 23
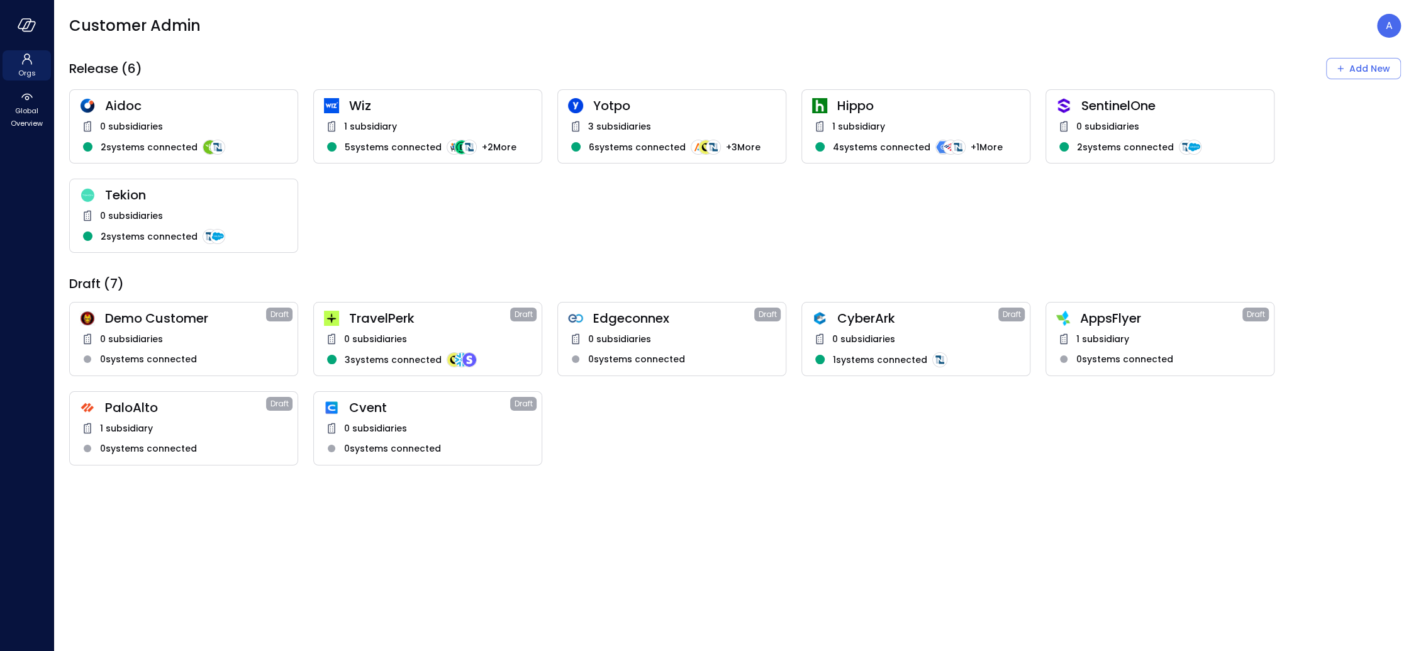
click at [444, 119] on div "1 subsidiary" at bounding box center [428, 126] width 208 height 15
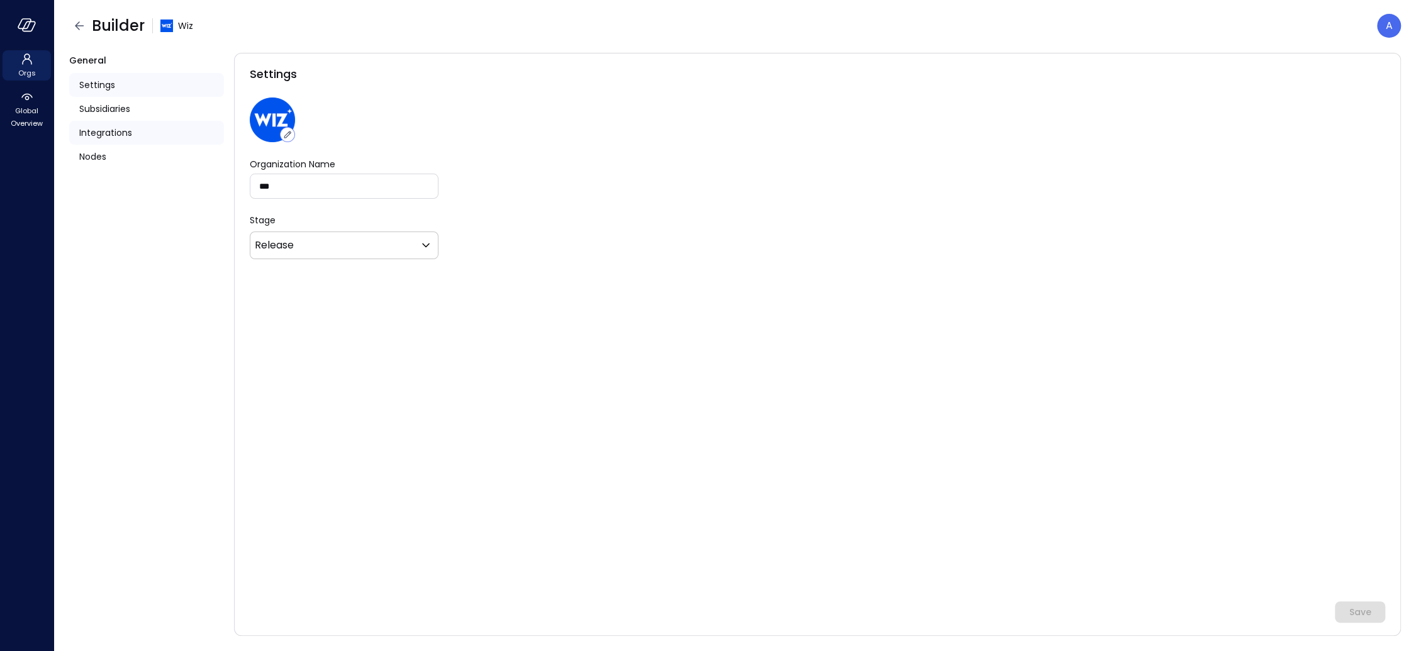
click at [116, 130] on span "Integrations" at bounding box center [105, 133] width 53 height 14
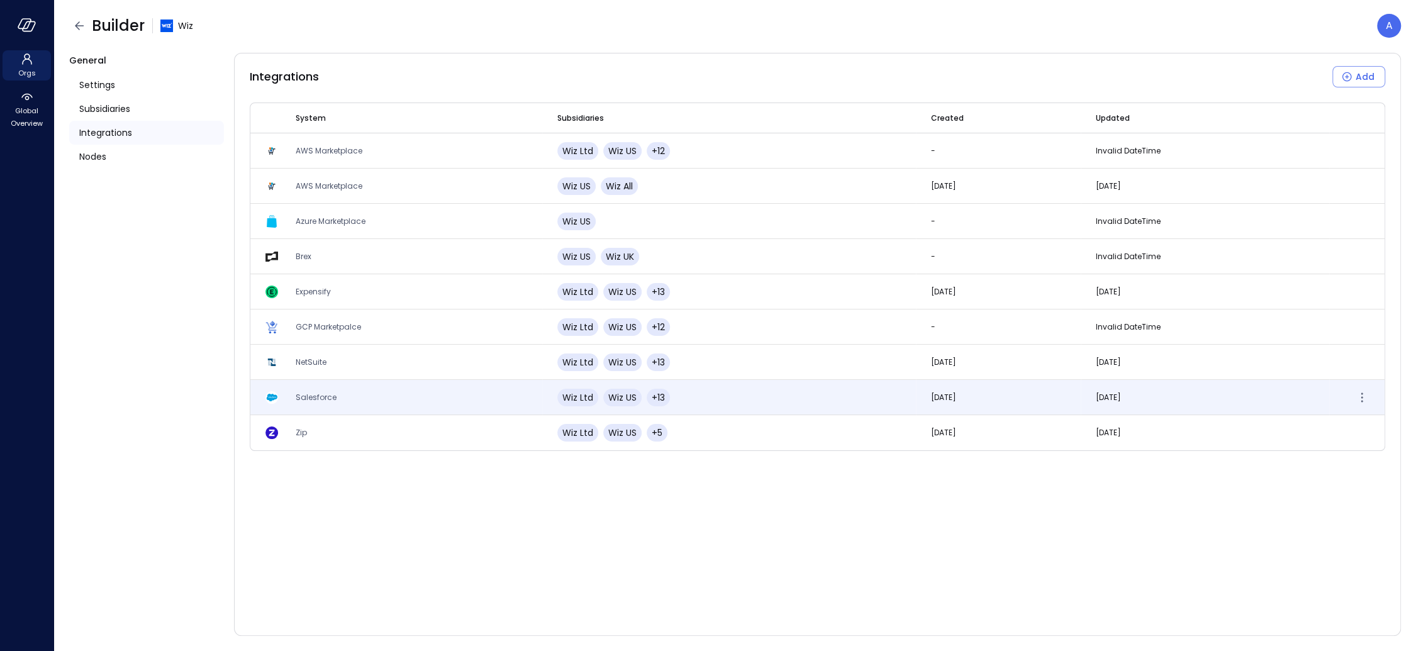
click at [320, 401] on span "Salesforce" at bounding box center [316, 397] width 41 height 11
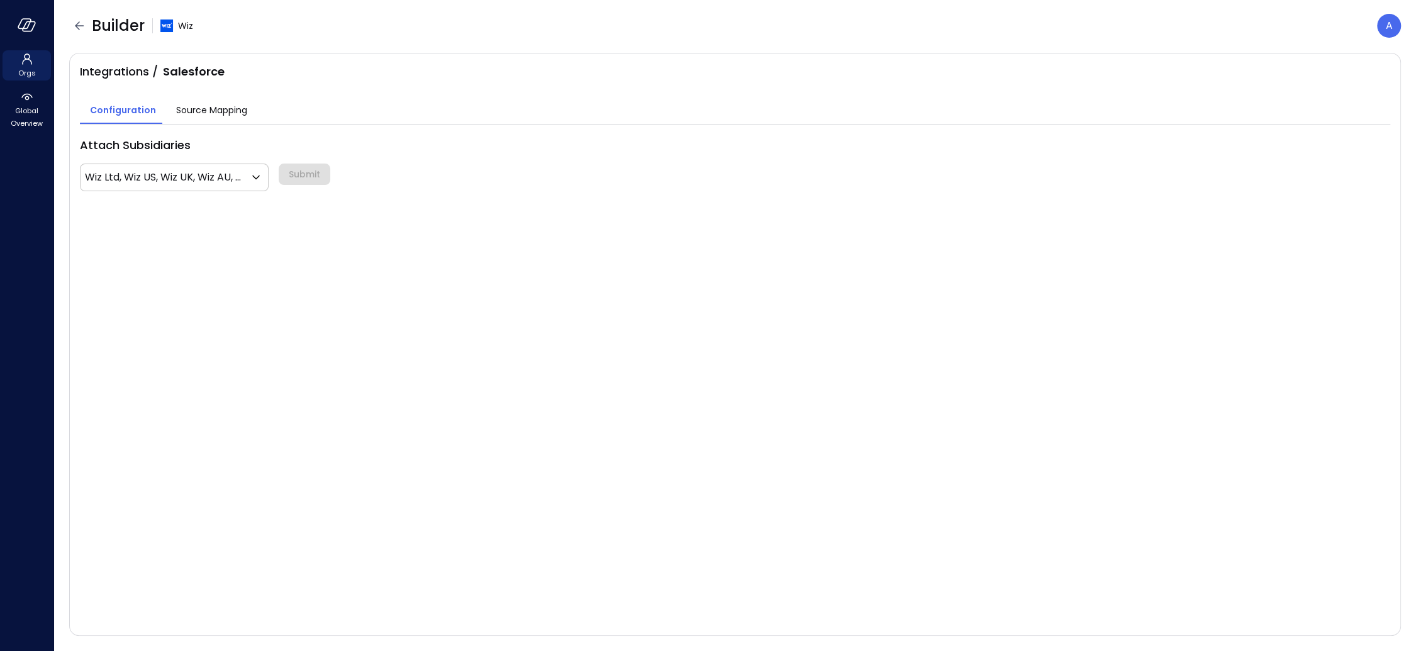
click at [238, 120] on button "Source Mapping" at bounding box center [211, 111] width 91 height 25
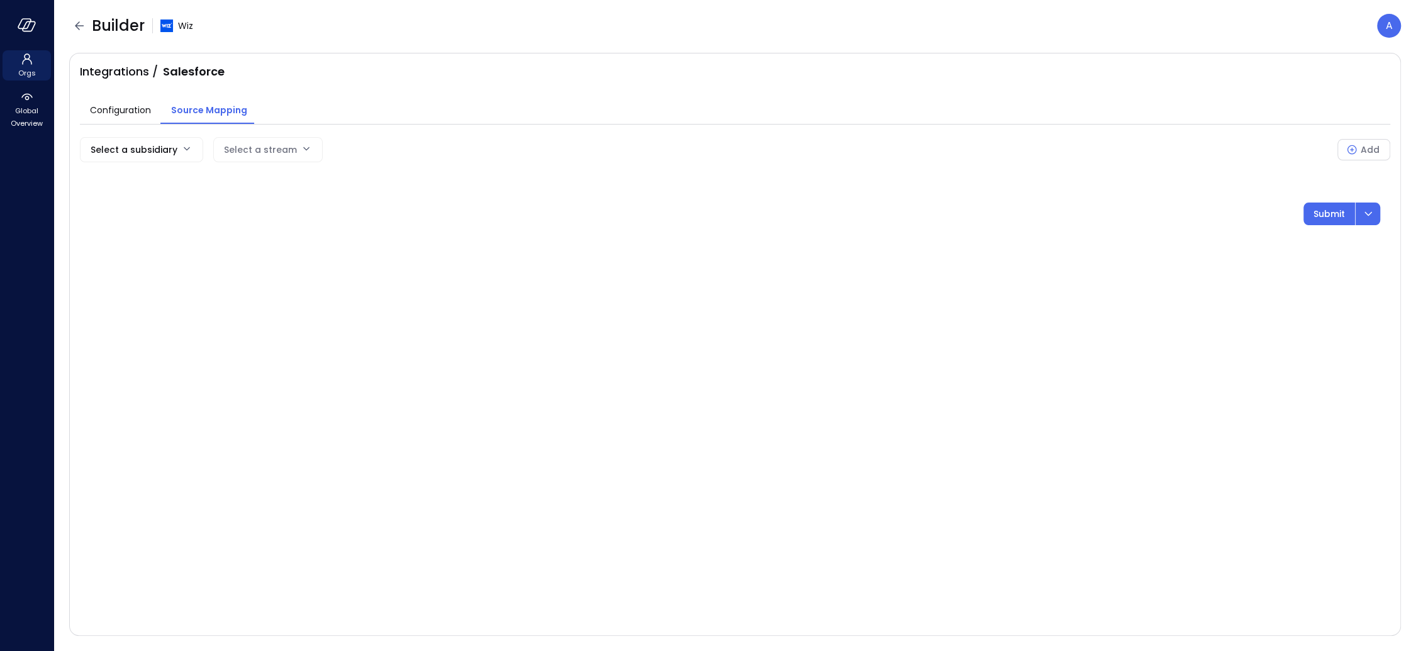
click at [240, 150] on div "Select a stream" at bounding box center [260, 150] width 73 height 24
click at [144, 149] on body "Orgs Global Overview Builder Wiz A Integrations / Salesforce Configuration Sour…" at bounding box center [708, 325] width 1416 height 651
click at [128, 196] on span "Wiz US" at bounding box center [159, 200] width 138 height 13
type input "**"
click at [294, 145] on body "Orgs Global Overview Builder Wiz A Integrations / Salesforce Configuration Sour…" at bounding box center [708, 325] width 1416 height 651
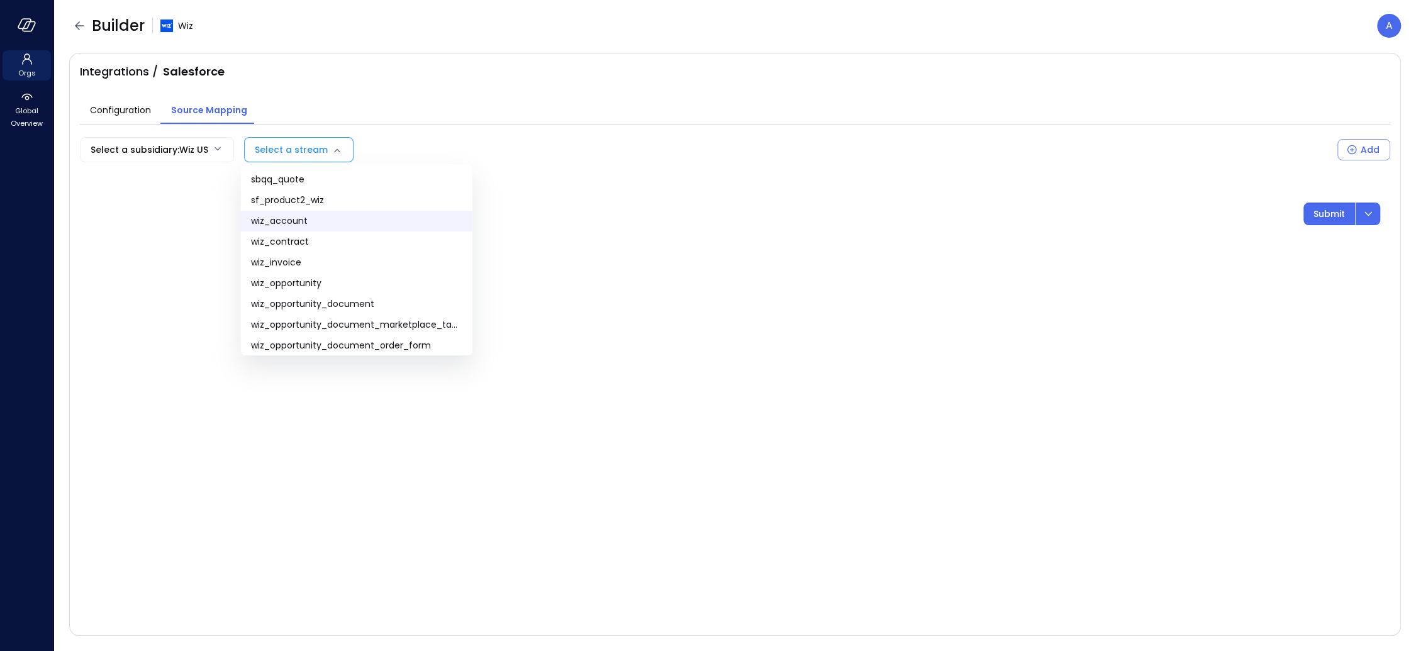
click at [402, 217] on span "wiz_account" at bounding box center [356, 220] width 211 height 13
type input "**********"
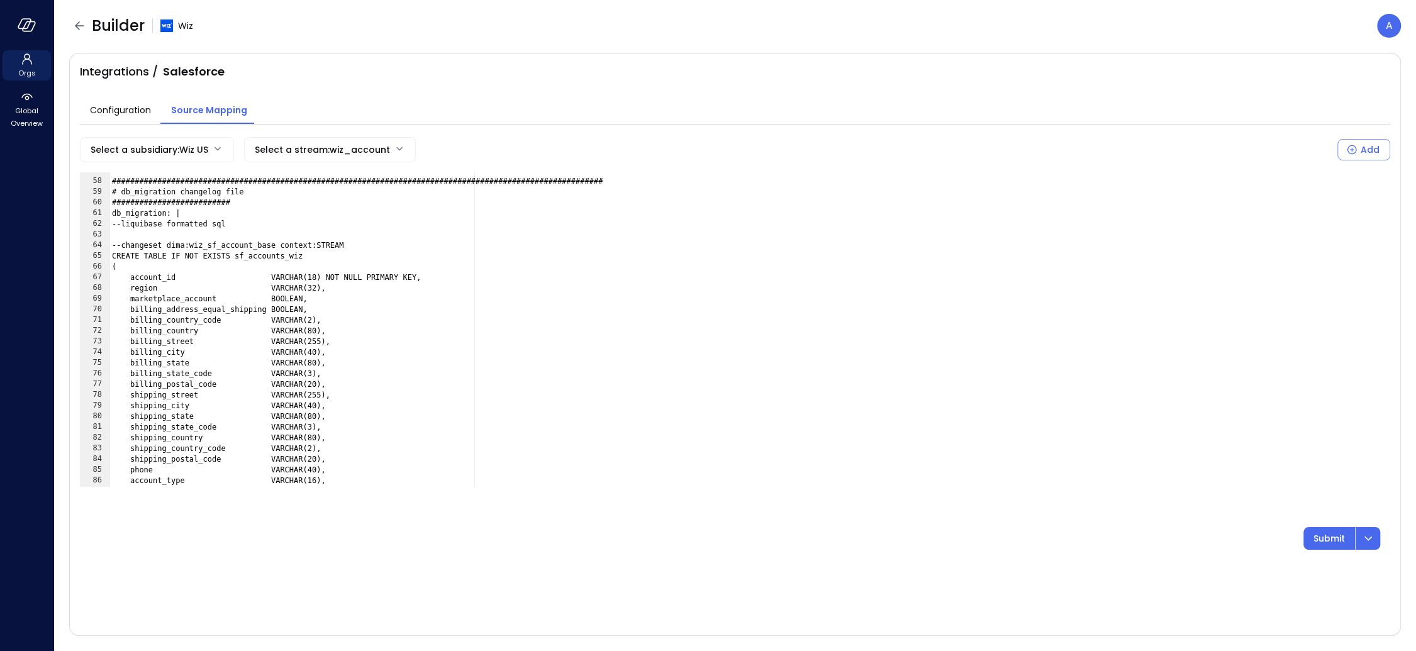
scroll to position [669, 0]
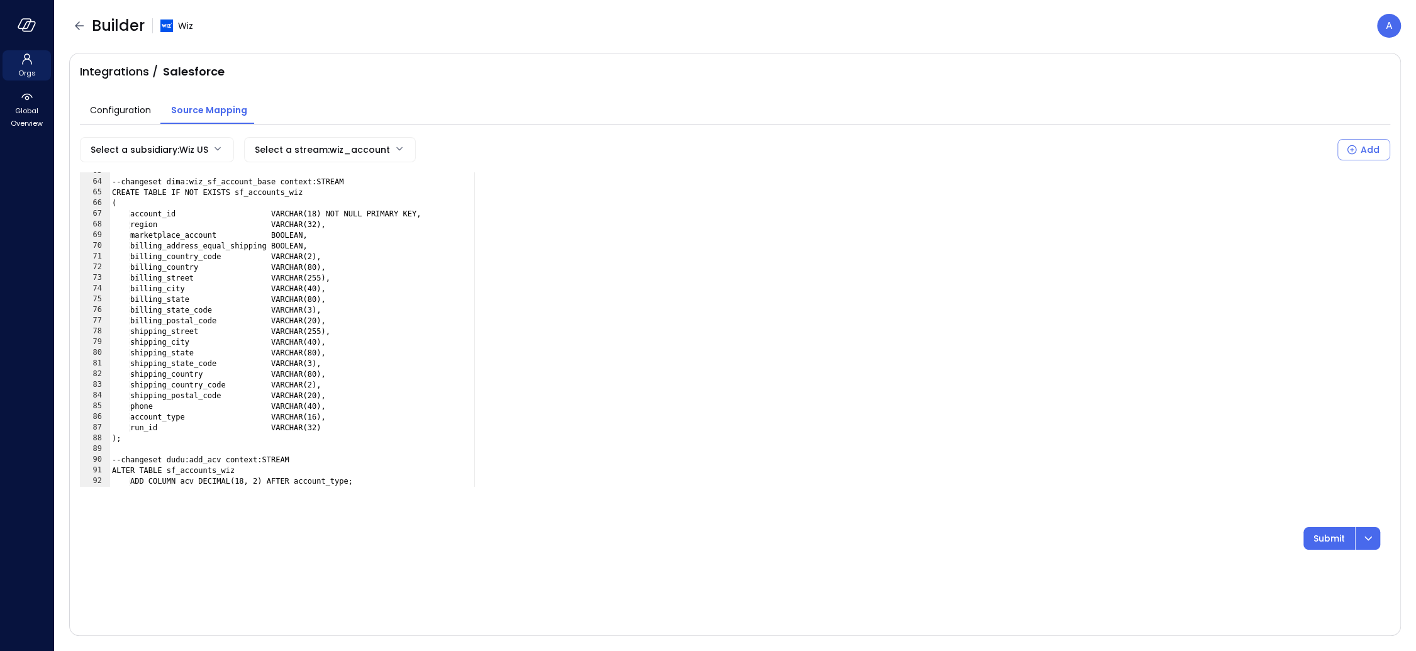
type textarea "**********"
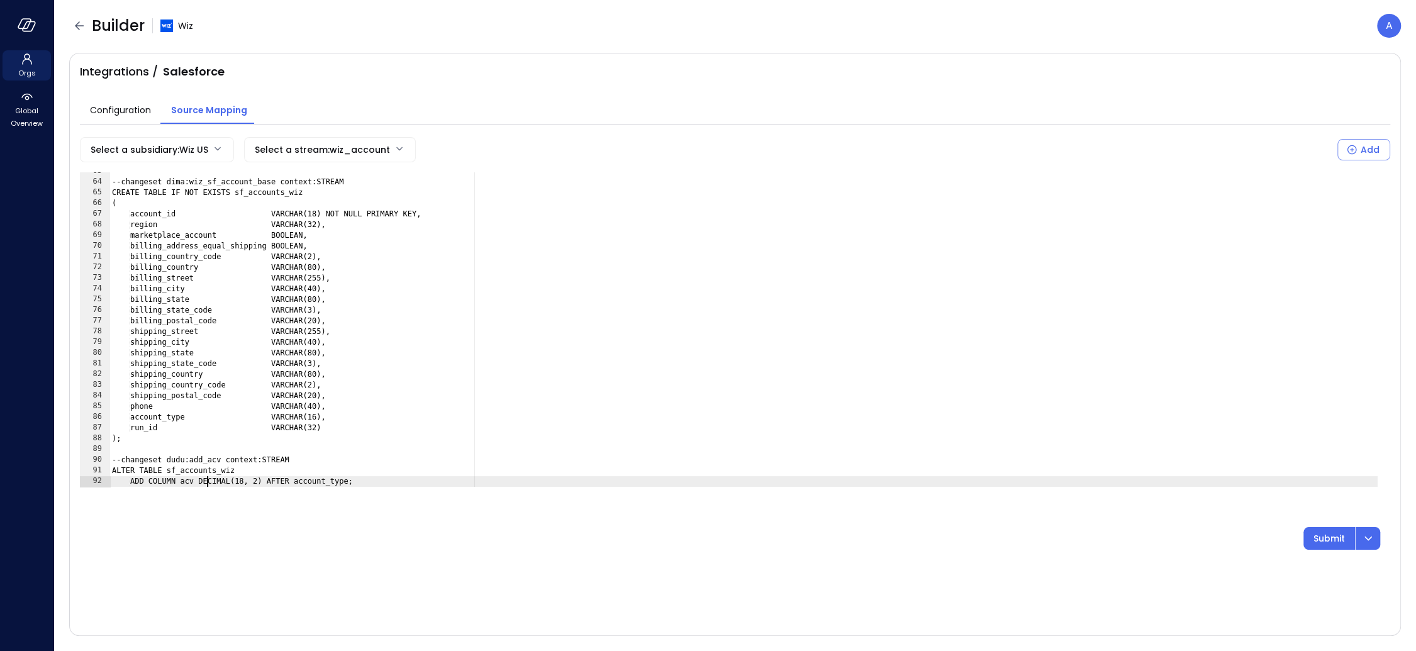
click at [206, 480] on div "--changeset dima:wiz_sf_account_base context:STREAM CREATE TABLE IF NOT EXISTS …" at bounding box center [743, 334] width 1268 height 336
click at [528, 101] on div "Configuration Source Mapping" at bounding box center [735, 102] width 1310 height 44
click at [320, 149] on body "**********" at bounding box center [708, 325] width 1416 height 651
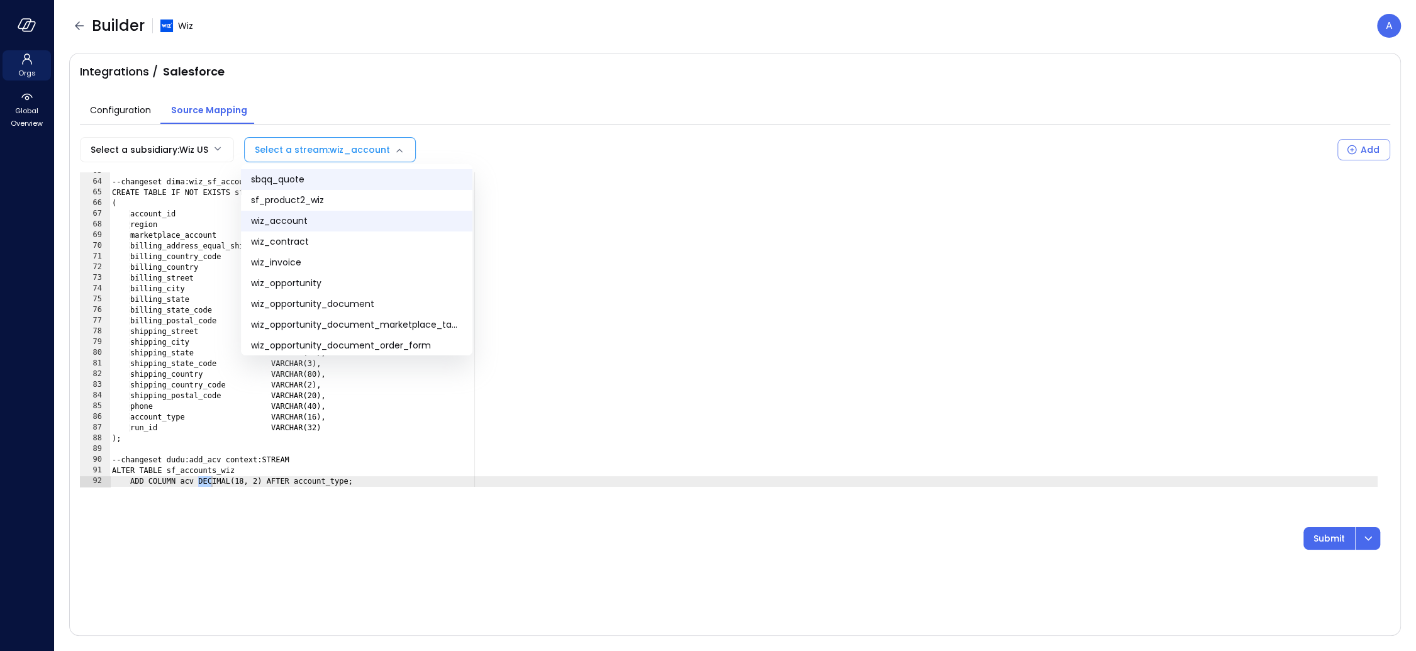
click at [315, 182] on span "sbqq_quote" at bounding box center [356, 179] width 211 height 13
type input "**********"
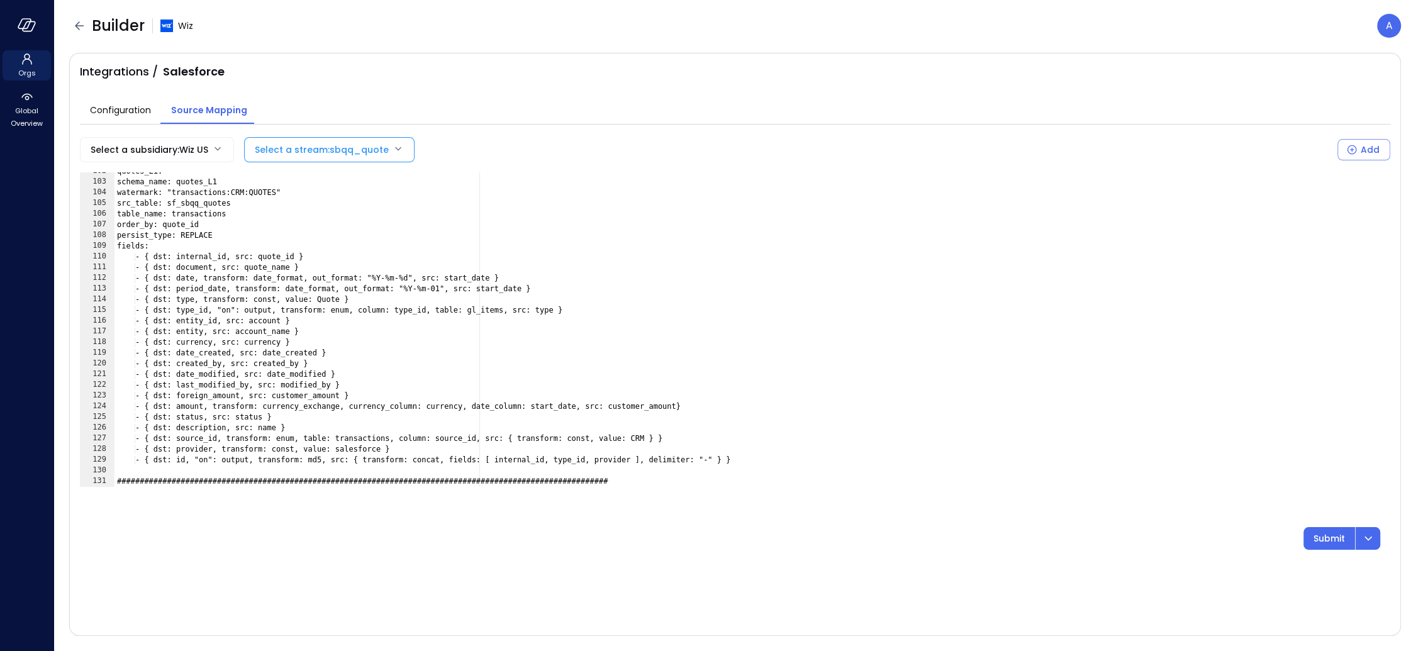
scroll to position [1086, 0]
click at [78, 24] on icon "button" at bounding box center [79, 25] width 15 height 15
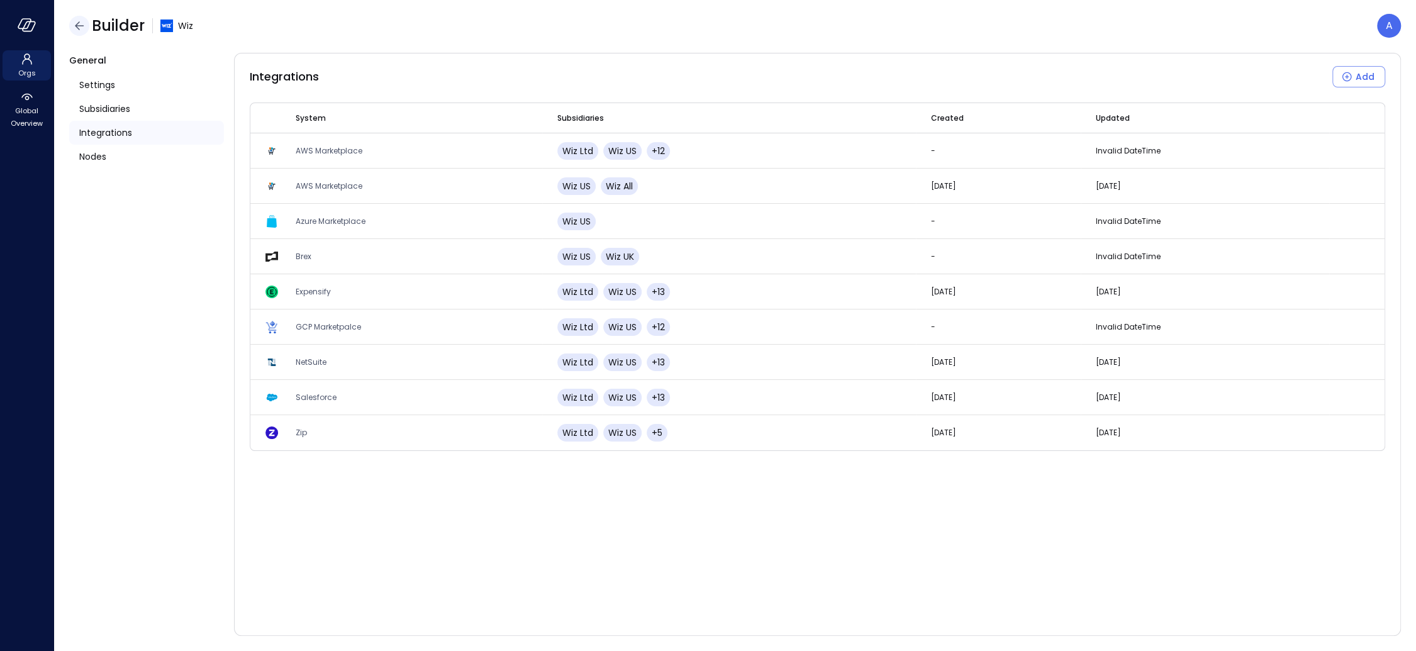
click at [78, 25] on icon "button" at bounding box center [79, 25] width 9 height 8
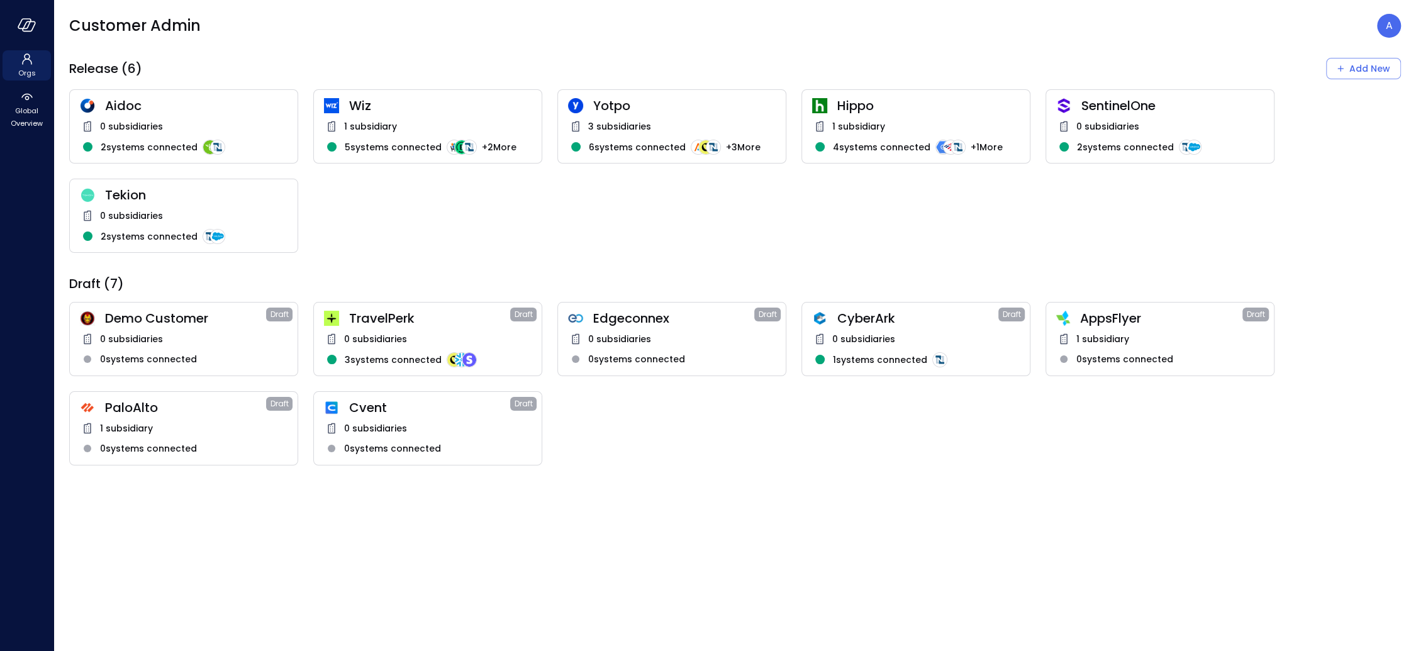
click at [1121, 338] on span "1 subsidiary" at bounding box center [1102, 339] width 53 height 14
click at [1115, 336] on span "1 subsidiary" at bounding box center [1102, 339] width 53 height 14
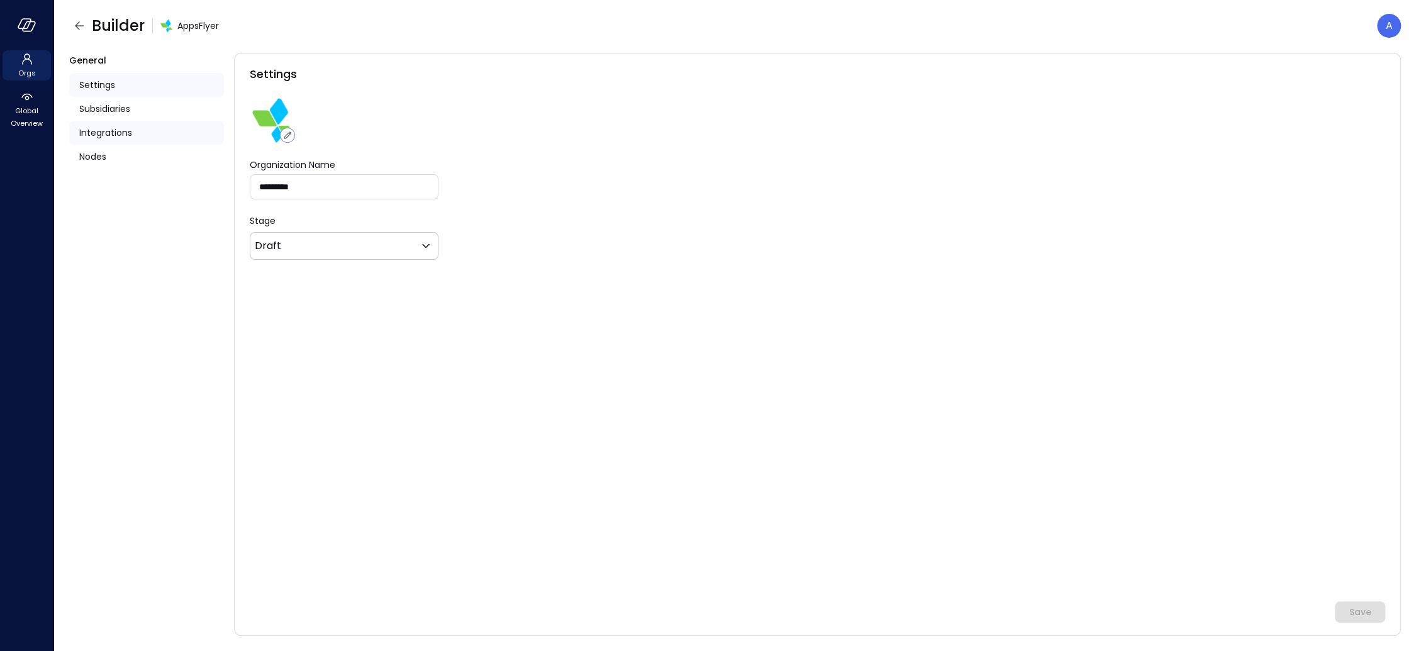
click at [110, 133] on span "Integrations" at bounding box center [105, 133] width 53 height 14
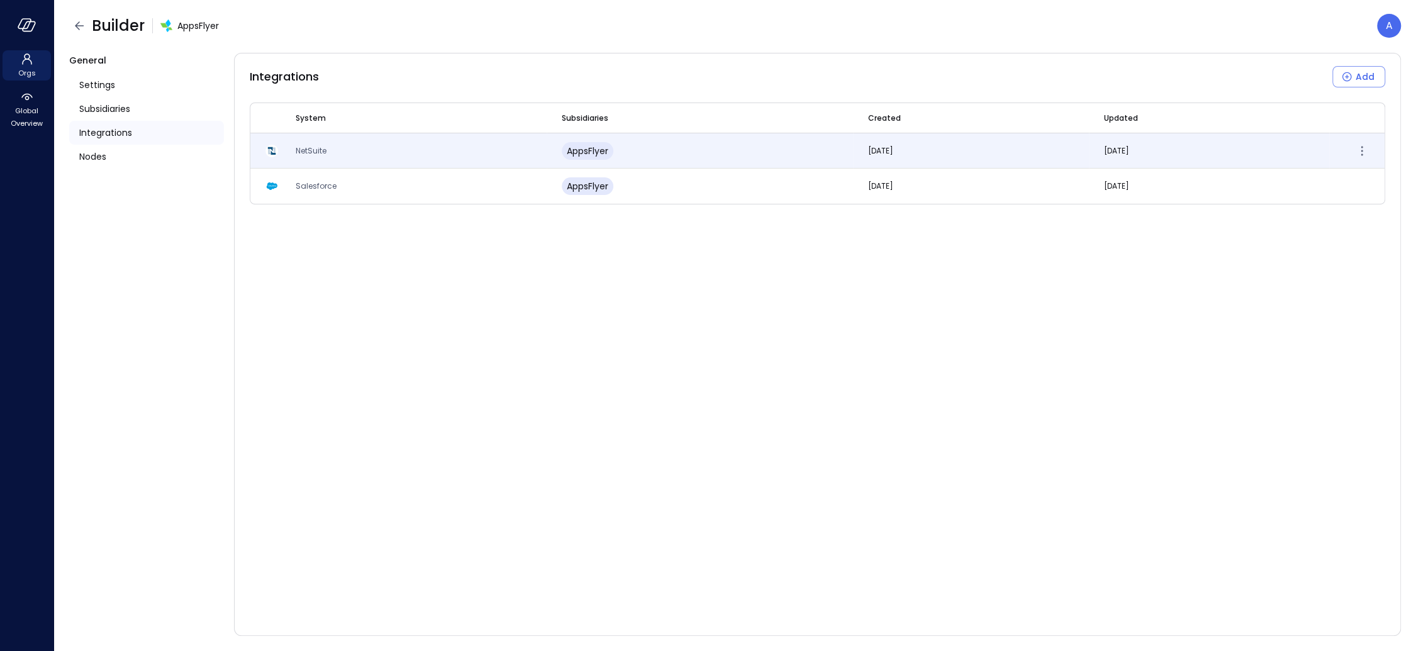
click at [325, 146] on span "NetSuite" at bounding box center [311, 150] width 31 height 11
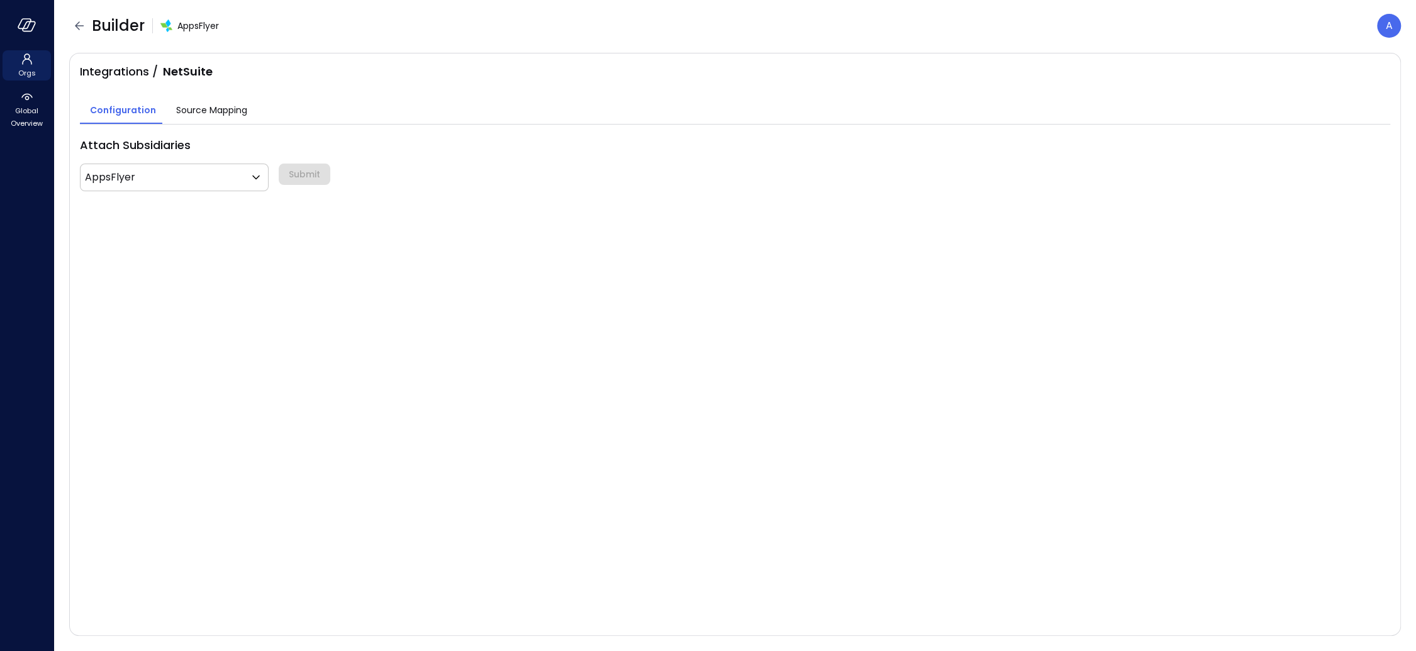
click at [203, 118] on div "Source Mapping" at bounding box center [211, 111] width 71 height 16
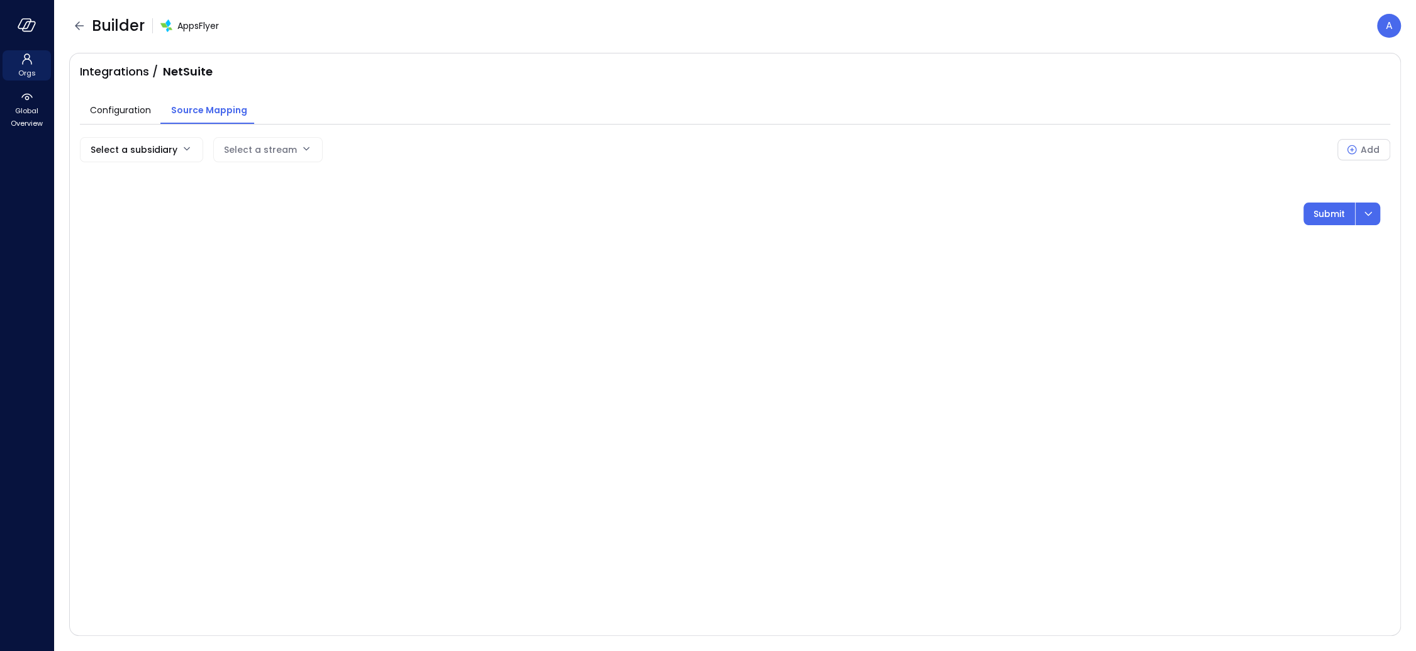
click at [179, 144] on body "Orgs Global Overview Builder AppsFlyer A Integrations / NetSuite Configuration …" at bounding box center [708, 325] width 1416 height 651
click at [167, 173] on span "AppsFlyer" at bounding box center [140, 179] width 100 height 13
type input "***"
click at [278, 148] on body "Orgs Global Overview Builder AppsFlyer A Integrations / NetSuite Configuration …" at bounding box center [708, 325] width 1416 height 651
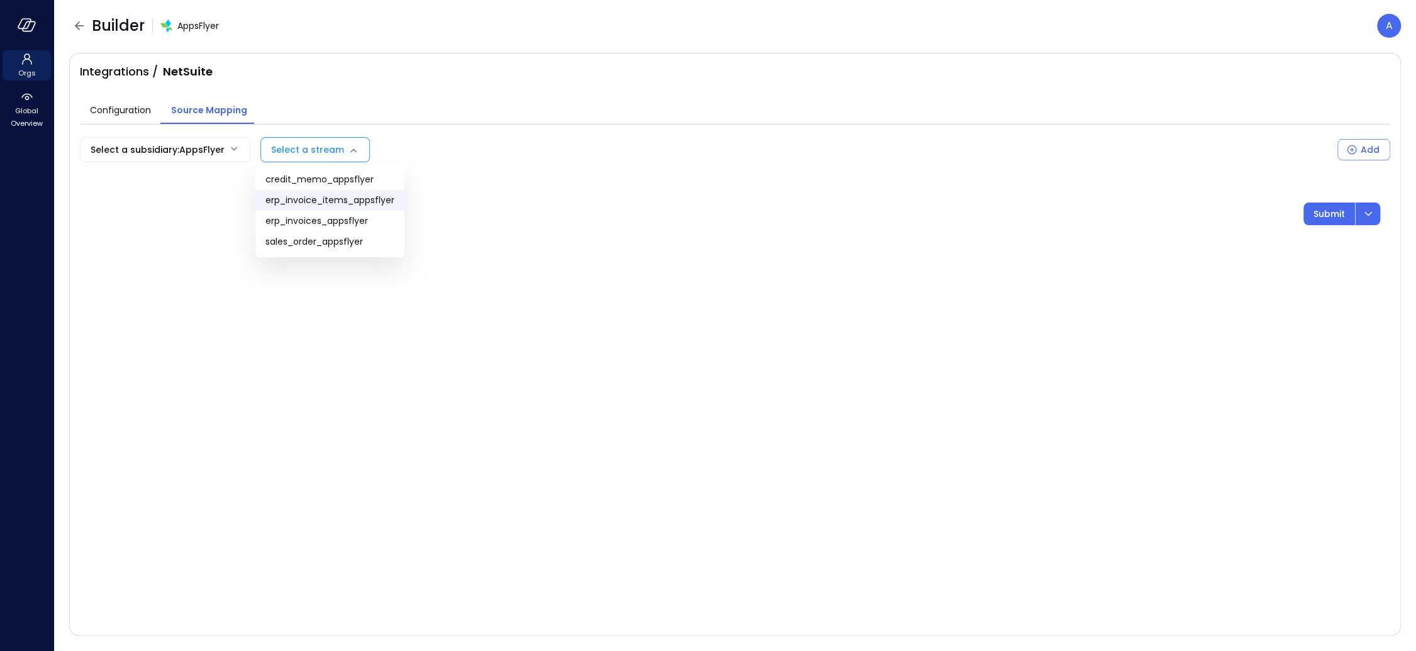
click at [364, 195] on span "erp_invoice_items_appsflyer" at bounding box center [329, 200] width 129 height 13
type input "**********"
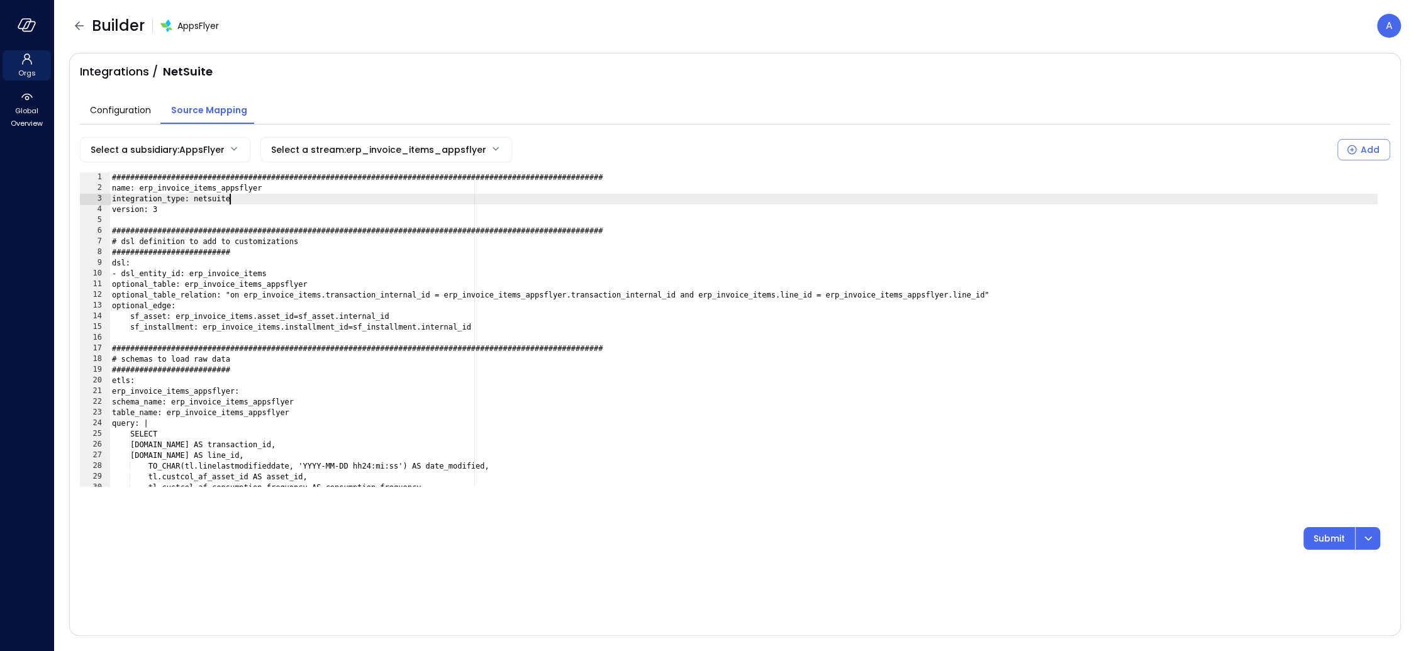
click at [359, 196] on div "###############################################################################…" at bounding box center [743, 340] width 1268 height 336
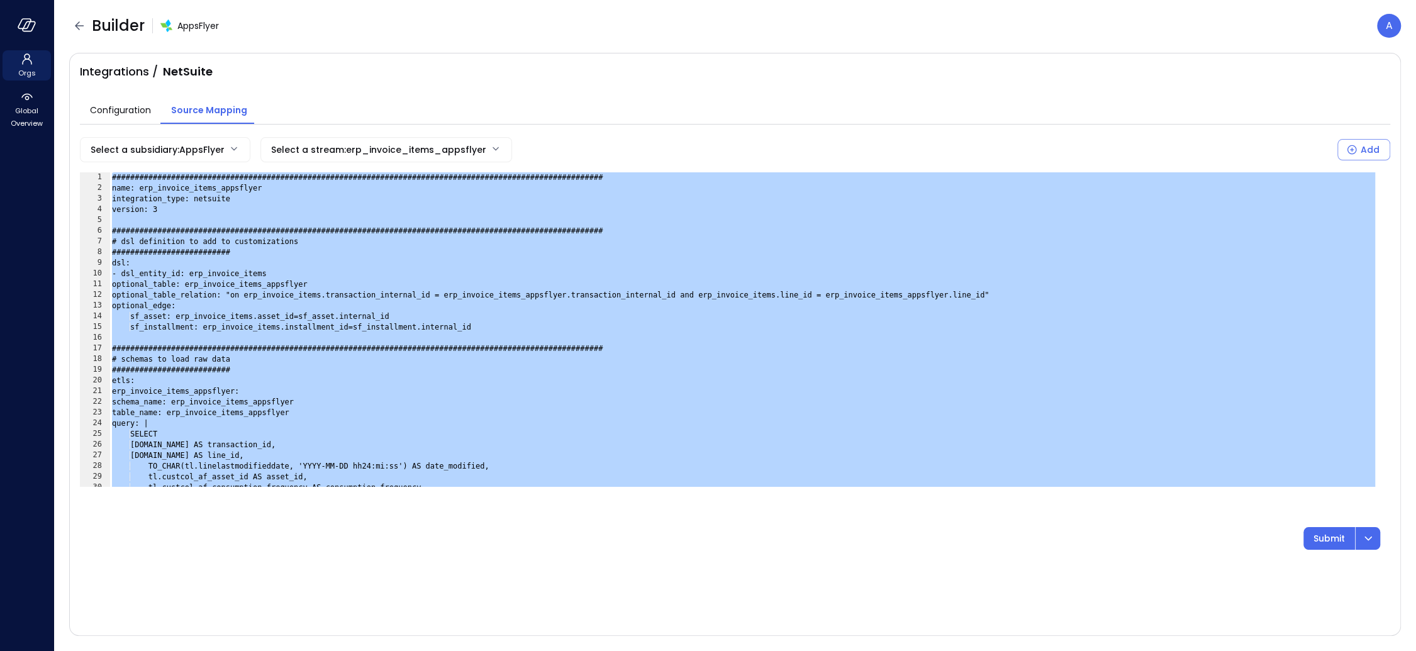
click at [188, 188] on div "###############################################################################…" at bounding box center [743, 340] width 1268 height 336
type textarea "**********"
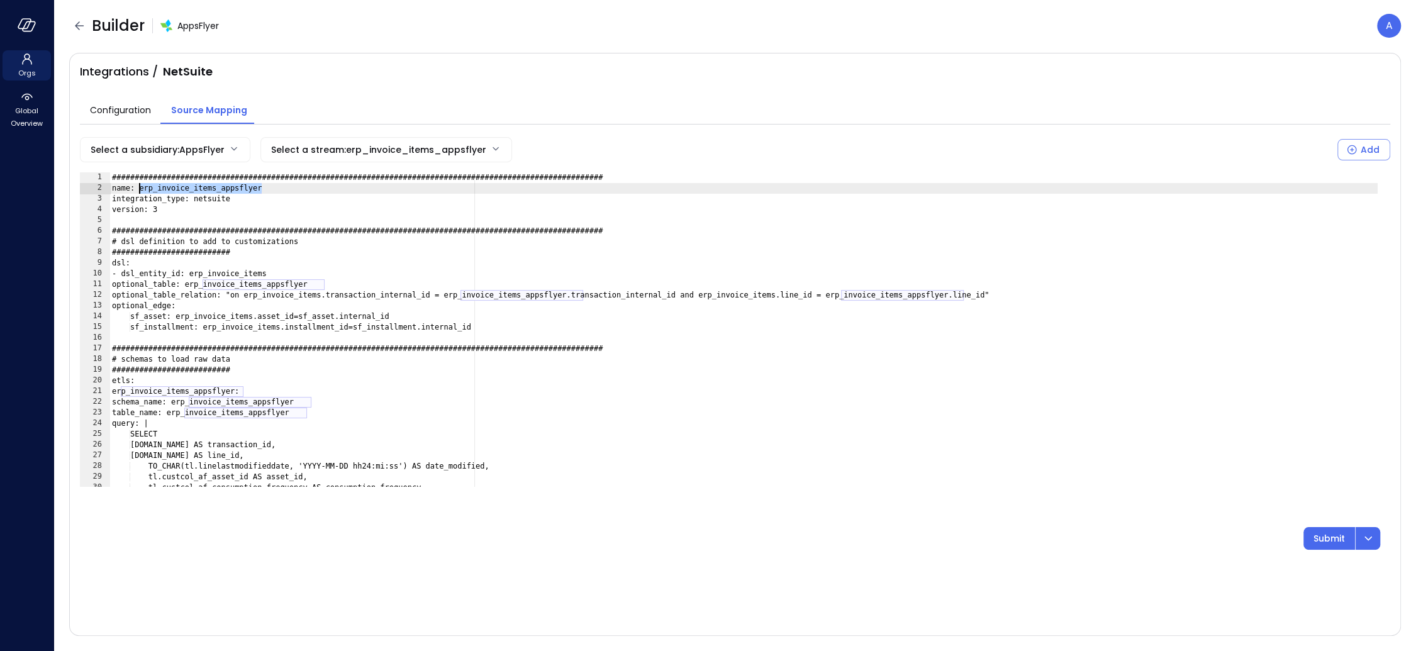
click at [188, 188] on div "###############################################################################…" at bounding box center [743, 340] width 1268 height 336
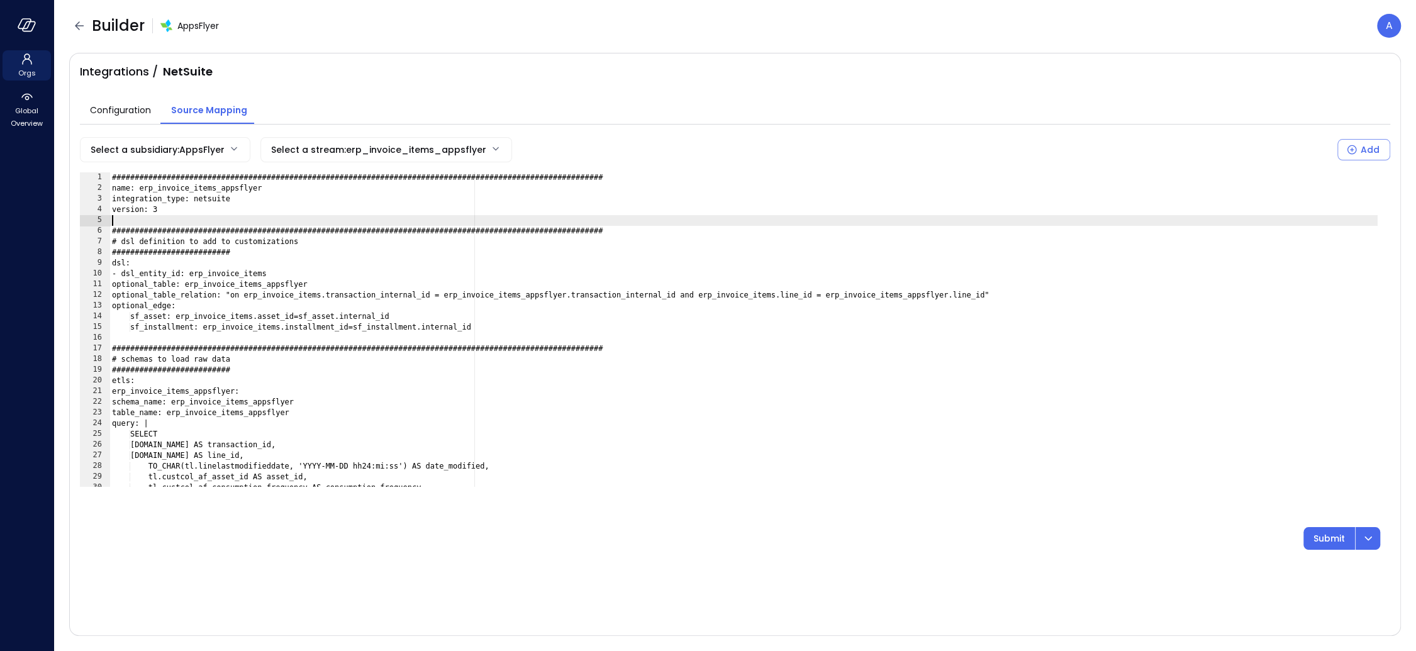
click at [768, 214] on div "###############################################################################…" at bounding box center [743, 340] width 1268 height 336
type textarea "**********"
